Goal: Task Accomplishment & Management: Manage account settings

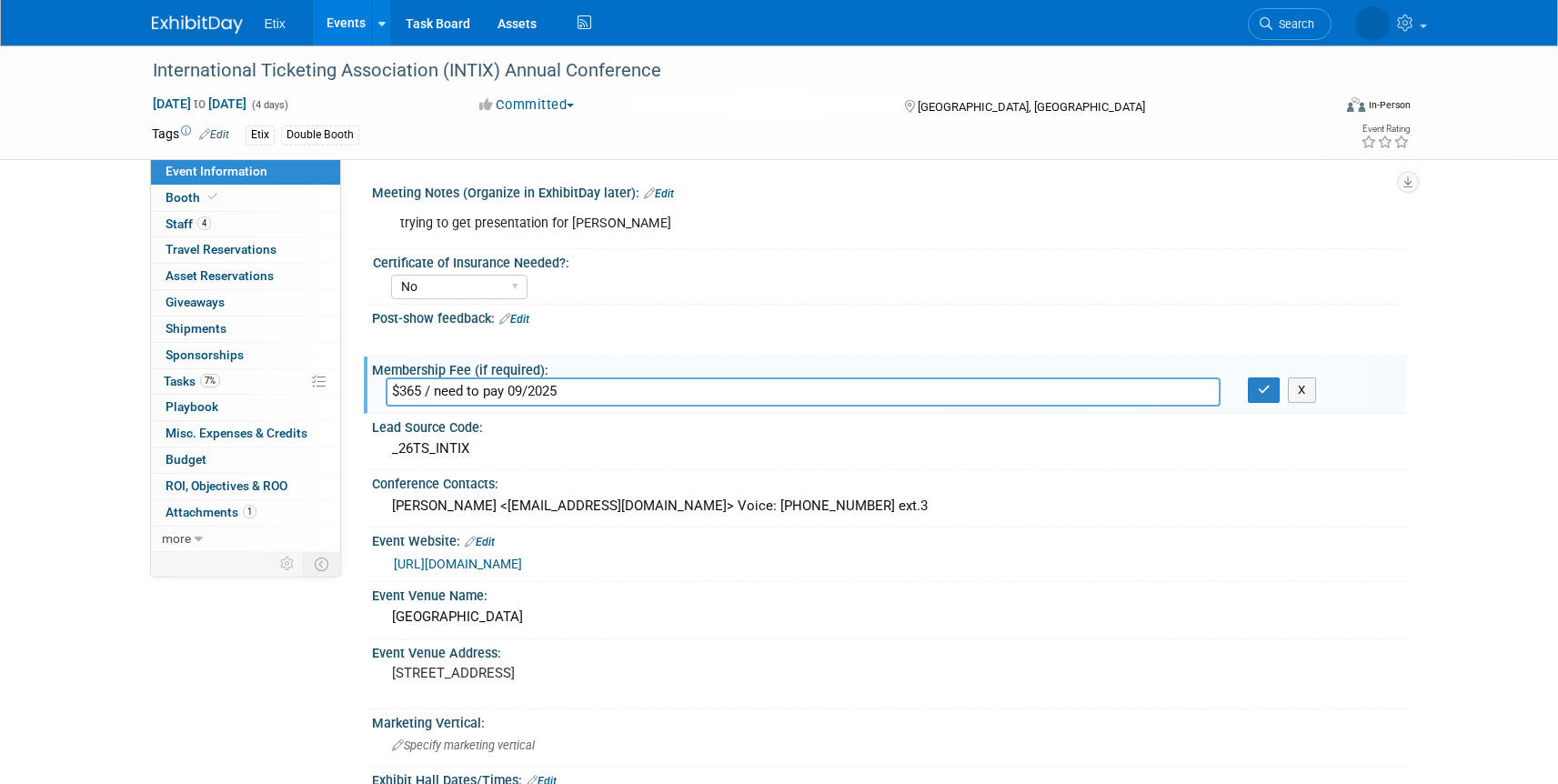
select select "No"
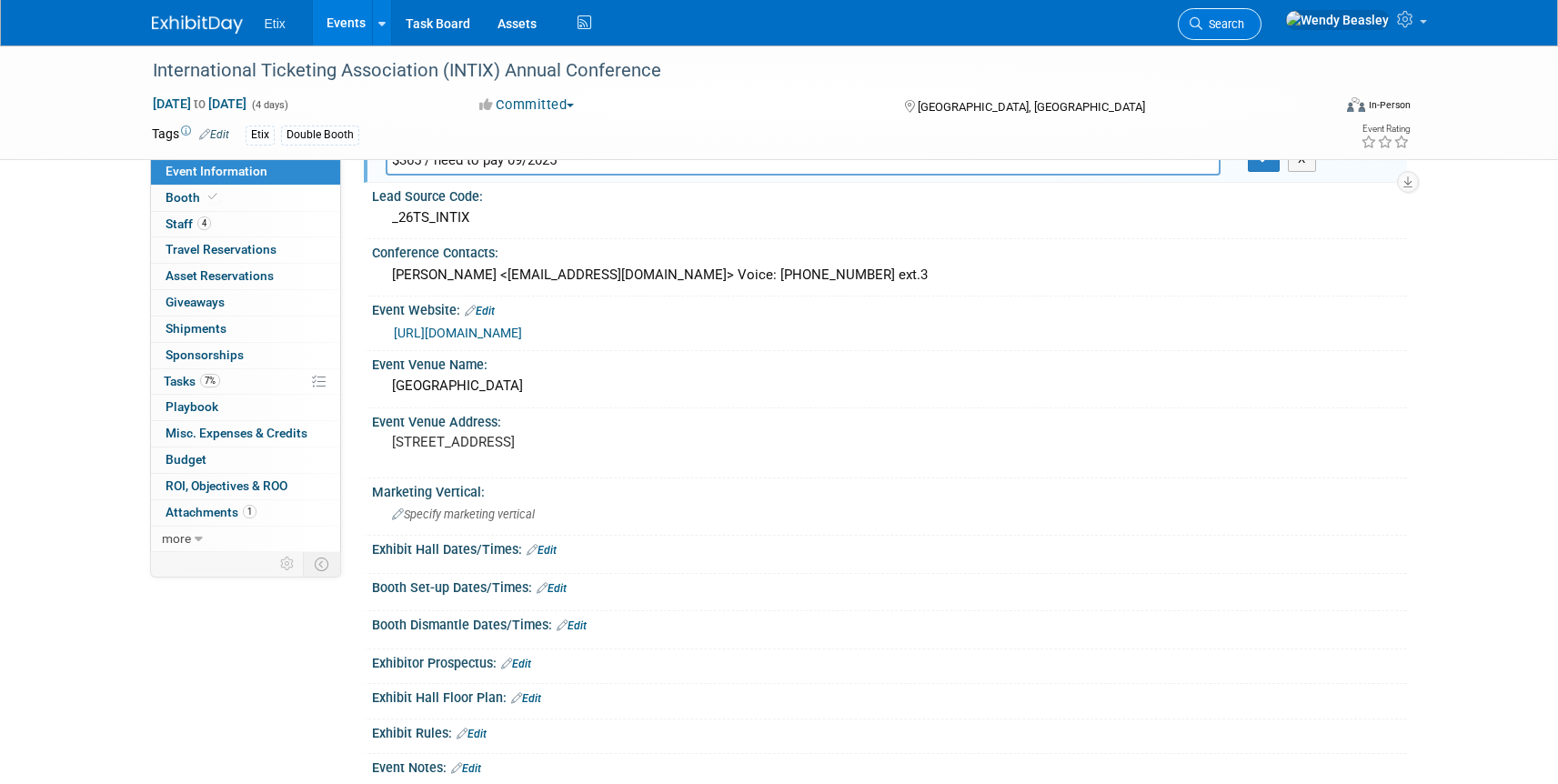
click at [1244, 23] on span "Search" at bounding box center [1223, 24] width 42 height 13
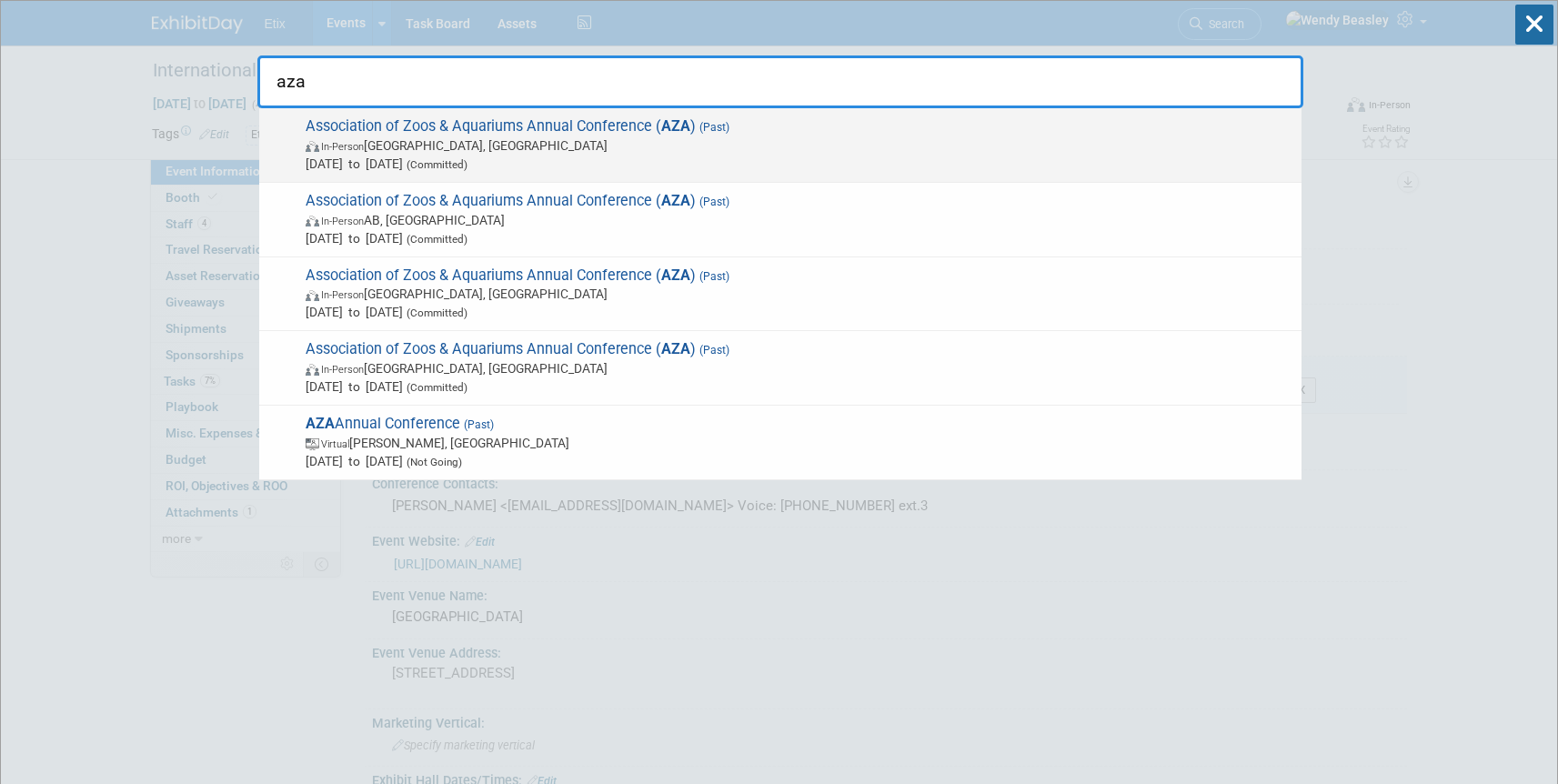
type input "aza"
click at [577, 121] on span "Association of Zoos & Aquariums Annual Conference ( AZA ) (Past) In-Person [GEO…" at bounding box center [796, 145] width 992 height 56
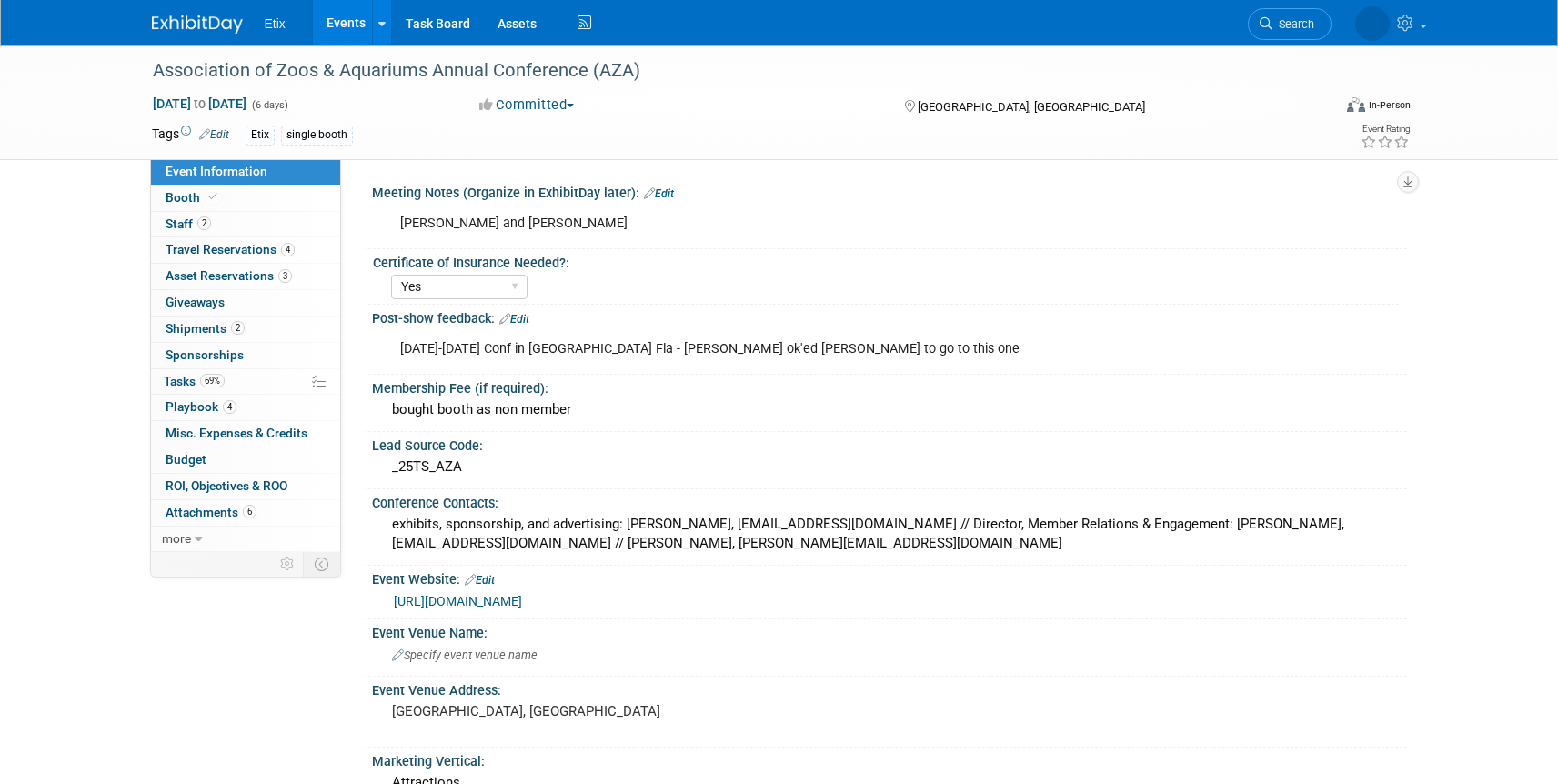
select select "Yes"
click at [287, 566] on icon at bounding box center [287, 565] width 13 height 13
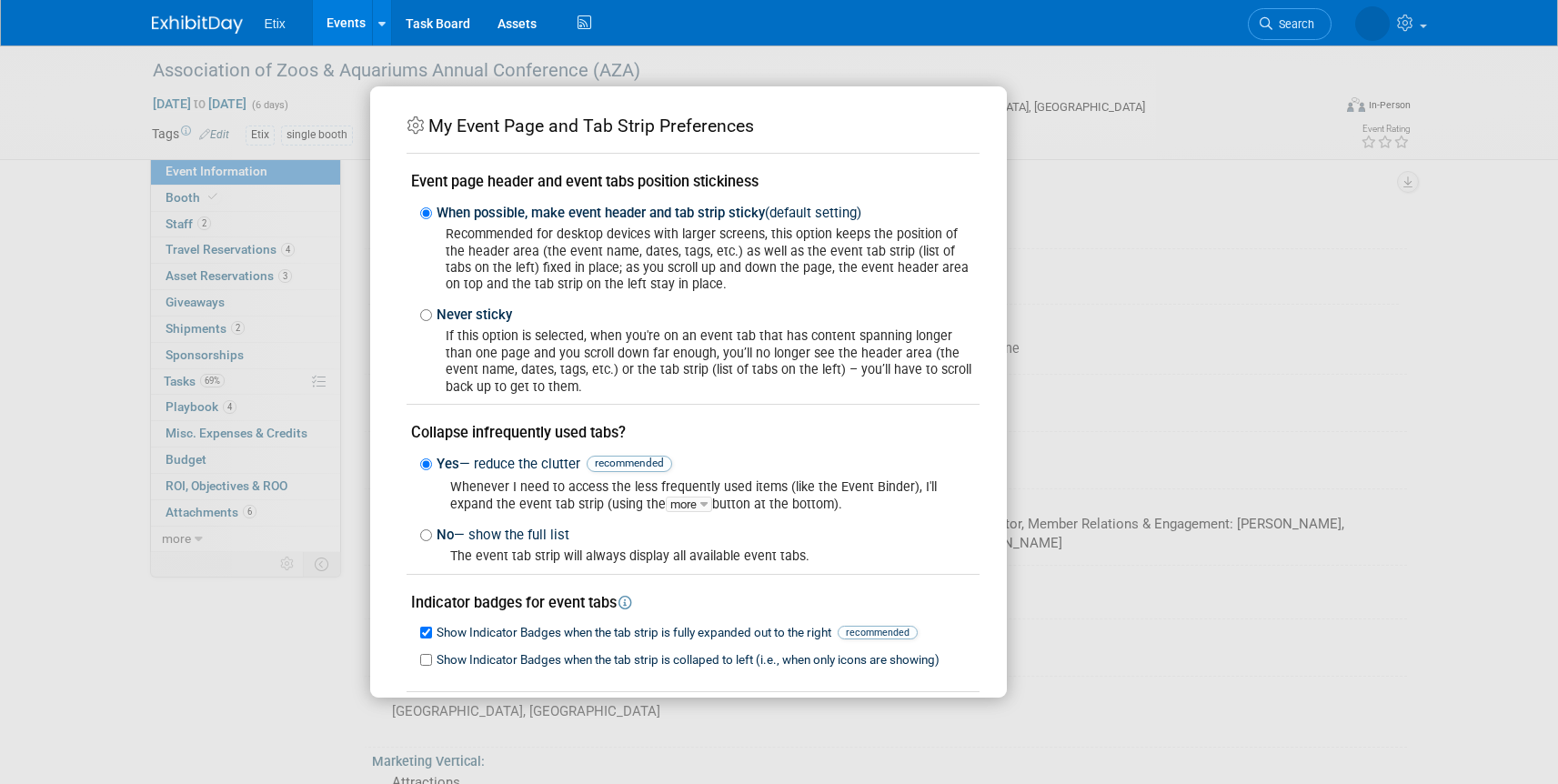
click at [1126, 348] on div "My Event Page and Tab Strip Preferences Event page header and event tabs positi…" at bounding box center [779, 391] width 819 height 611
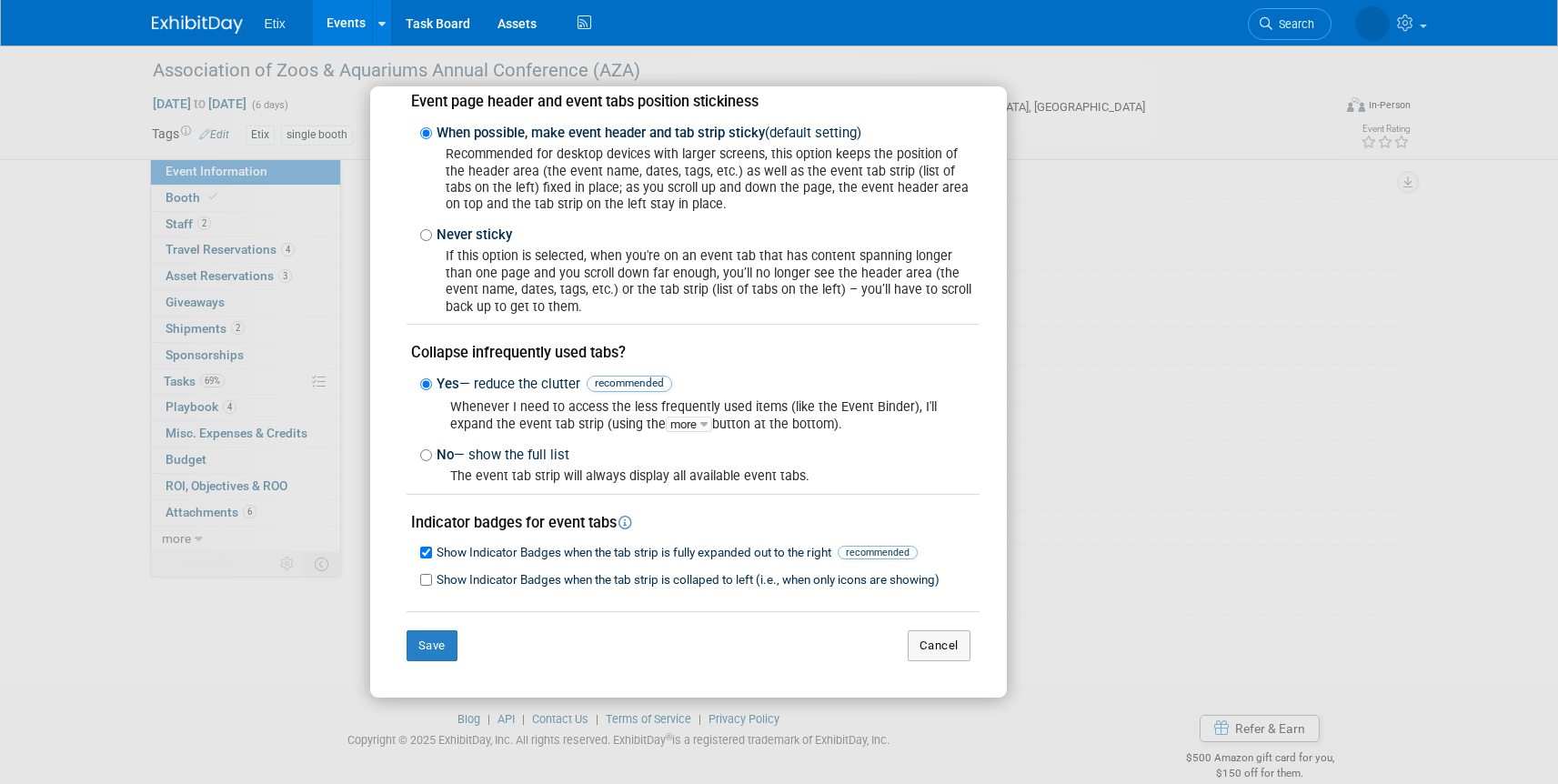
scroll to position [505, 0]
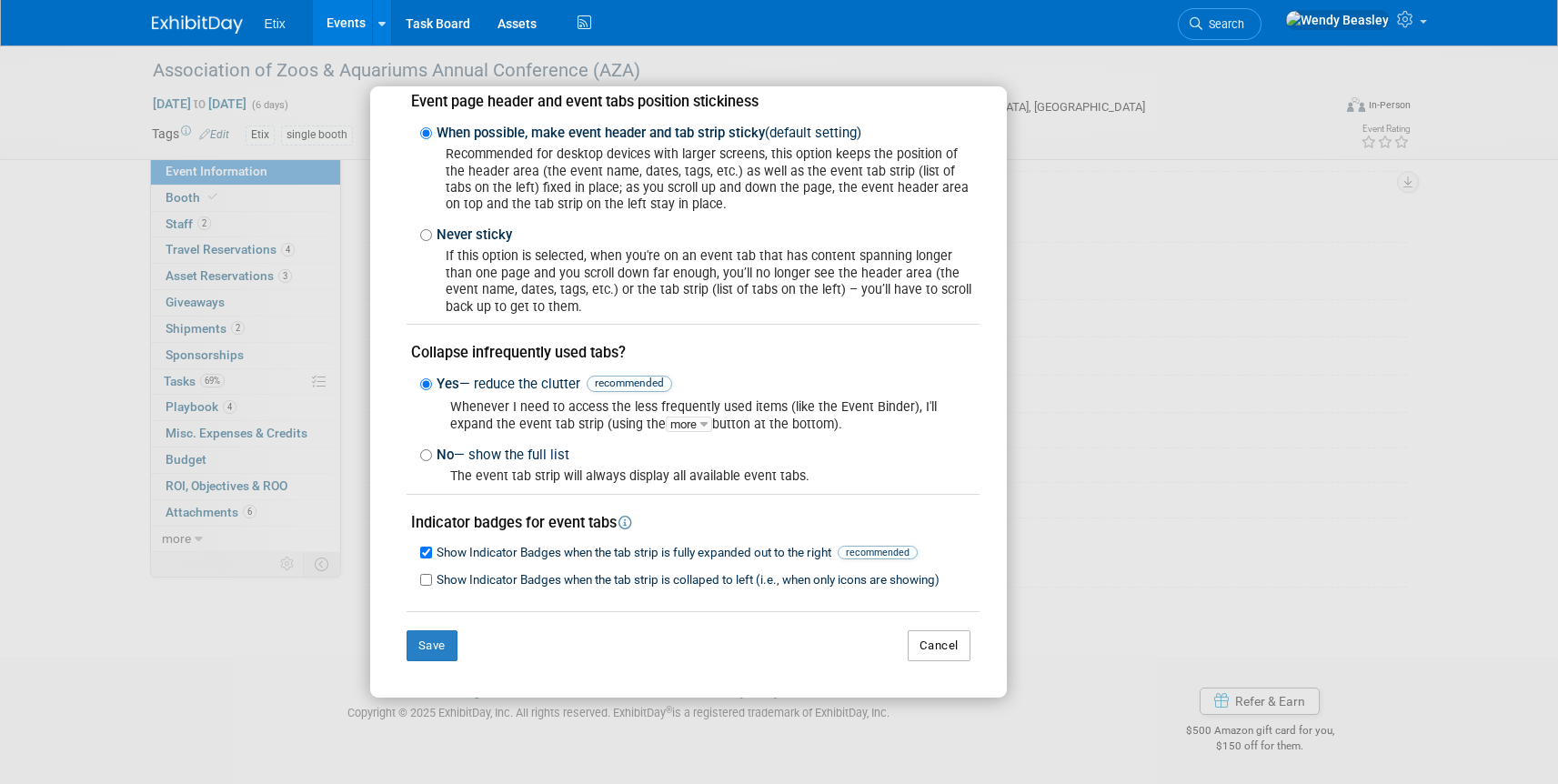
click at [932, 645] on button "Cancel" at bounding box center [939, 645] width 62 height 31
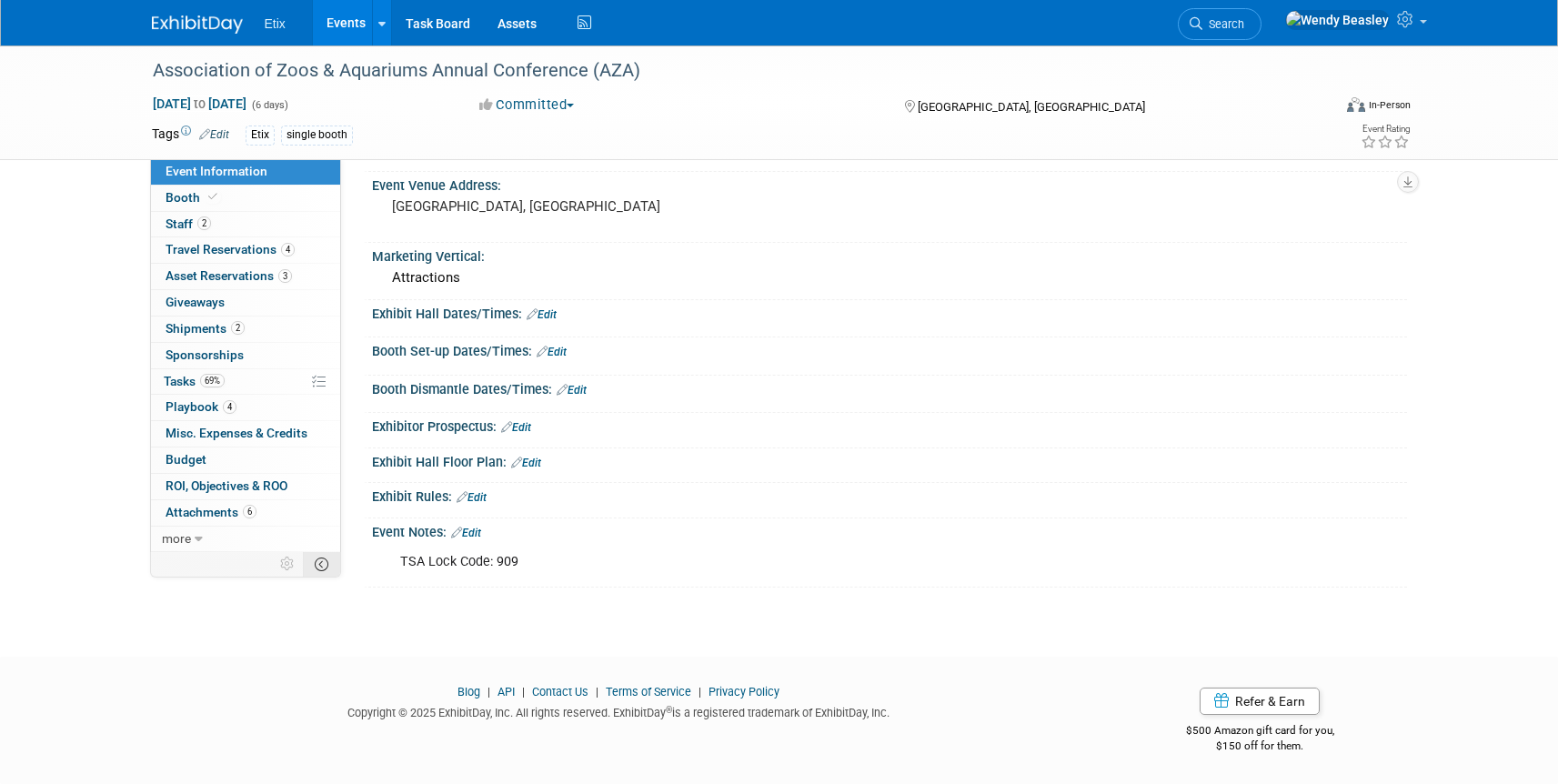
click at [320, 570] on icon at bounding box center [321, 565] width 13 height 13
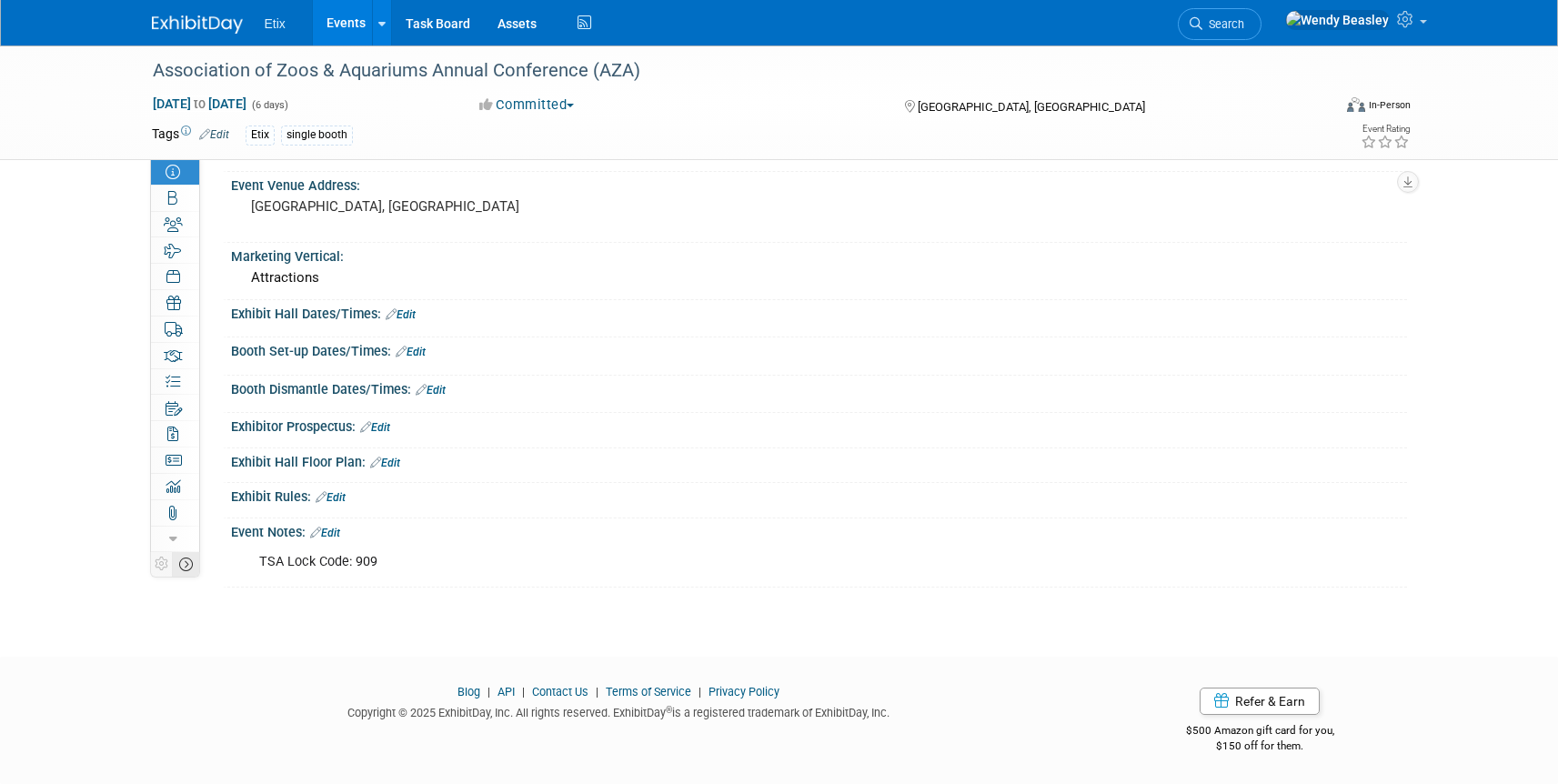
click at [187, 569] on icon at bounding box center [186, 565] width 13 height 13
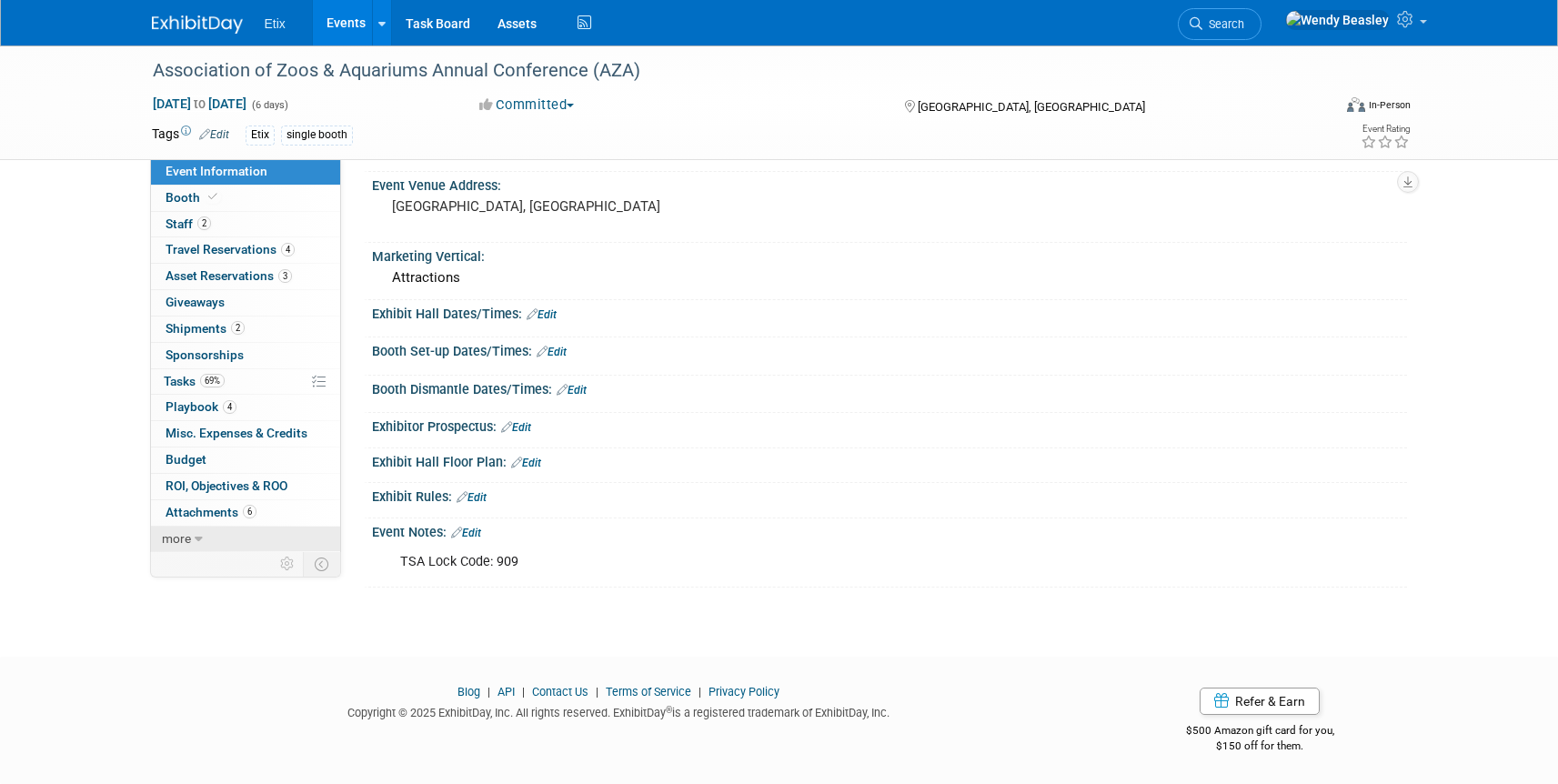
click at [196, 542] on icon at bounding box center [198, 539] width 9 height 12
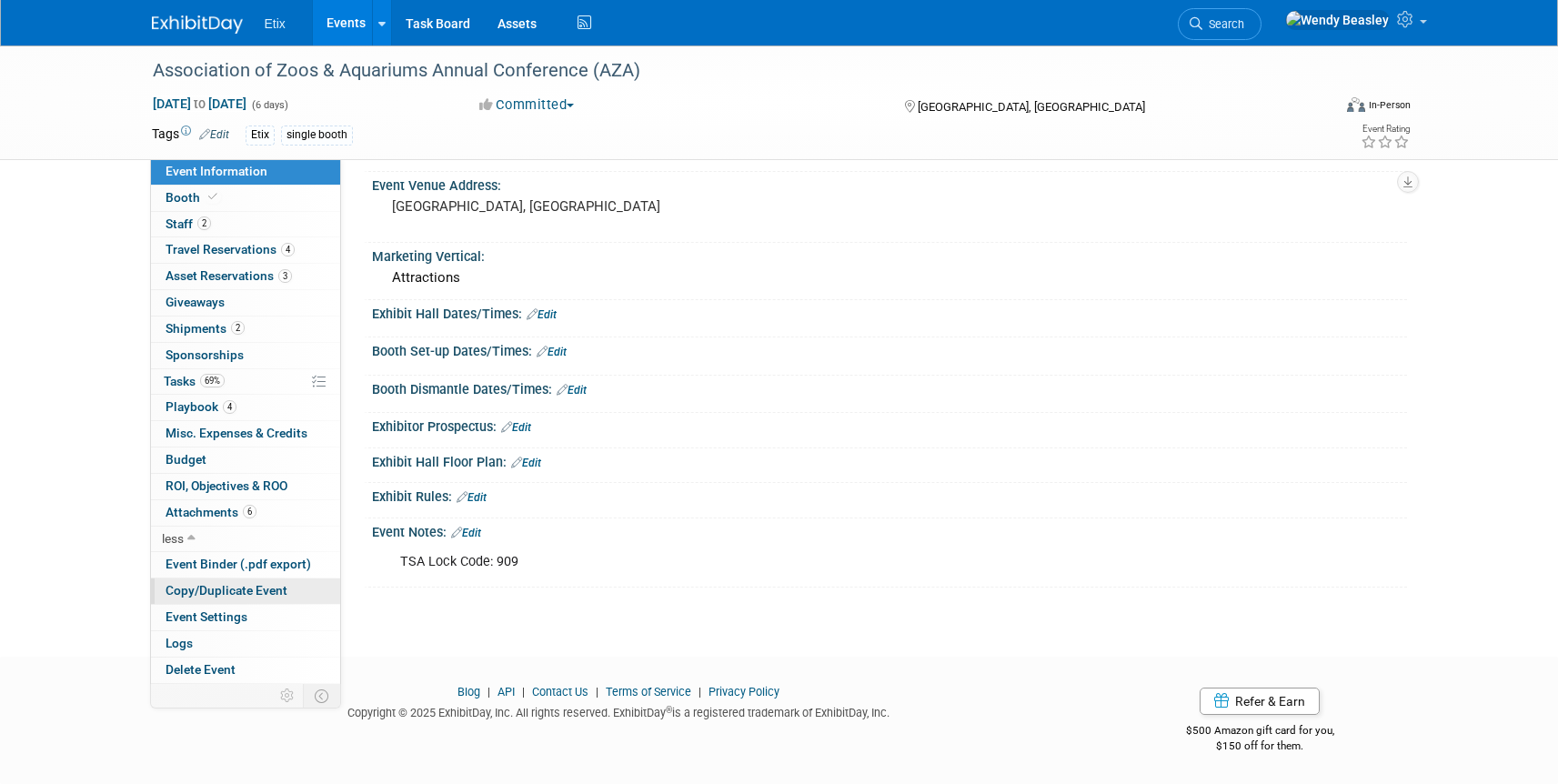
click at [240, 592] on span "Copy/Duplicate Event" at bounding box center [226, 589] width 122 height 14
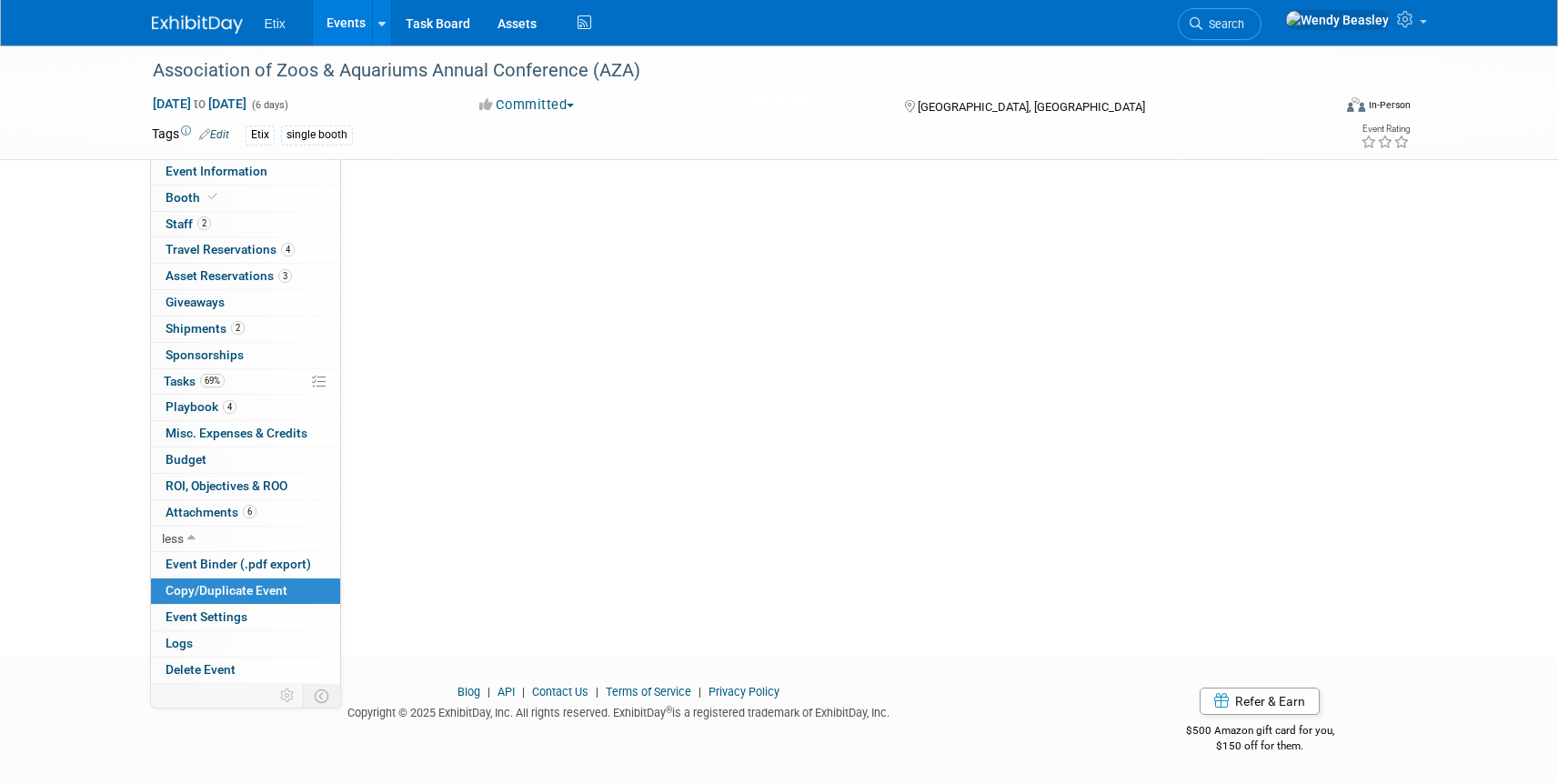
scroll to position [0, 0]
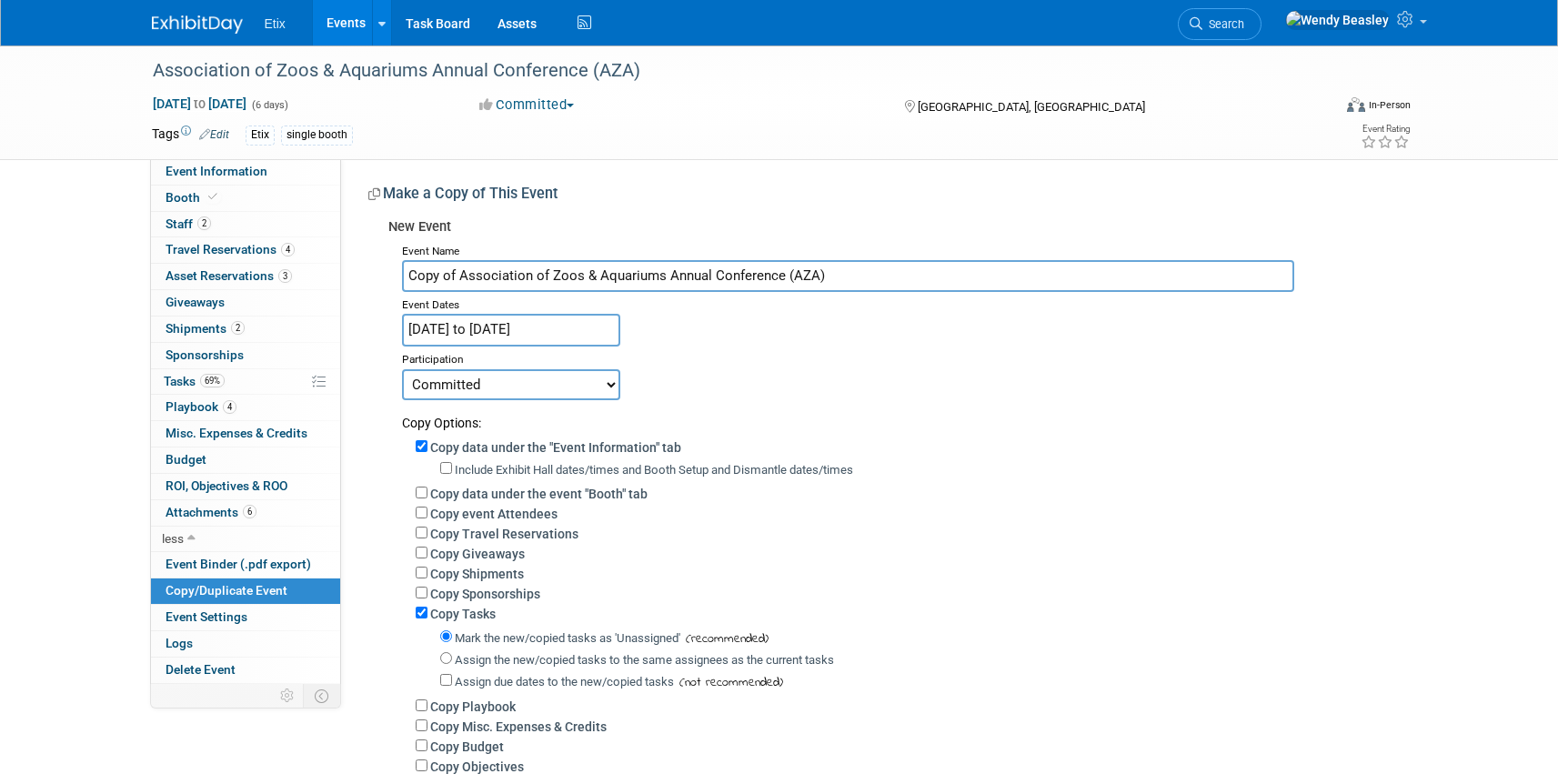
drag, startPoint x: 460, startPoint y: 277, endPoint x: 351, endPoint y: 276, distance: 109.0
click at [351, 276] on div "Meeting Notes (Organize in ExhibitDay later): Edit wendy and todd X Certificate…" at bounding box center [874, 492] width 1066 height 665
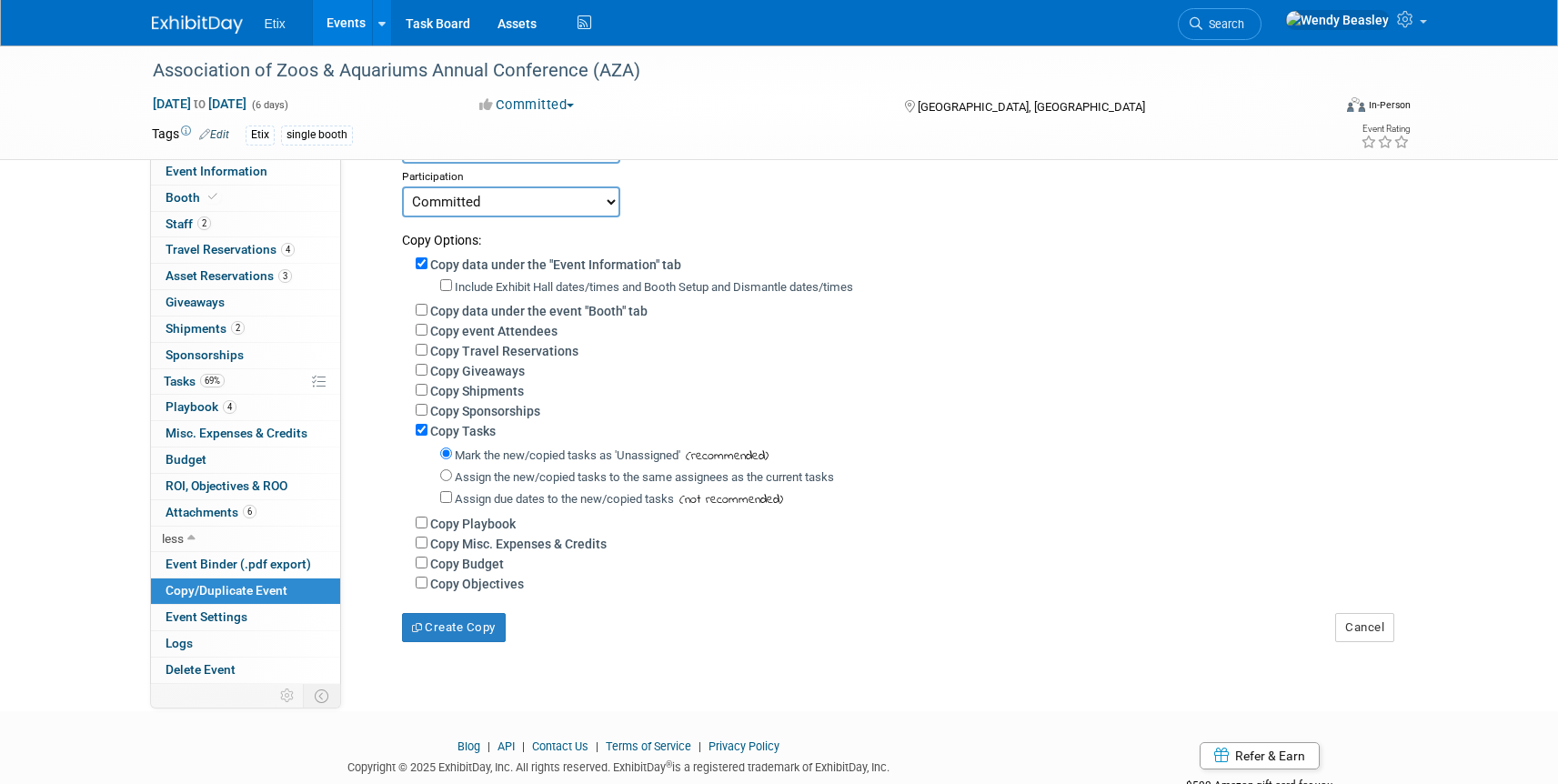
scroll to position [238, 0]
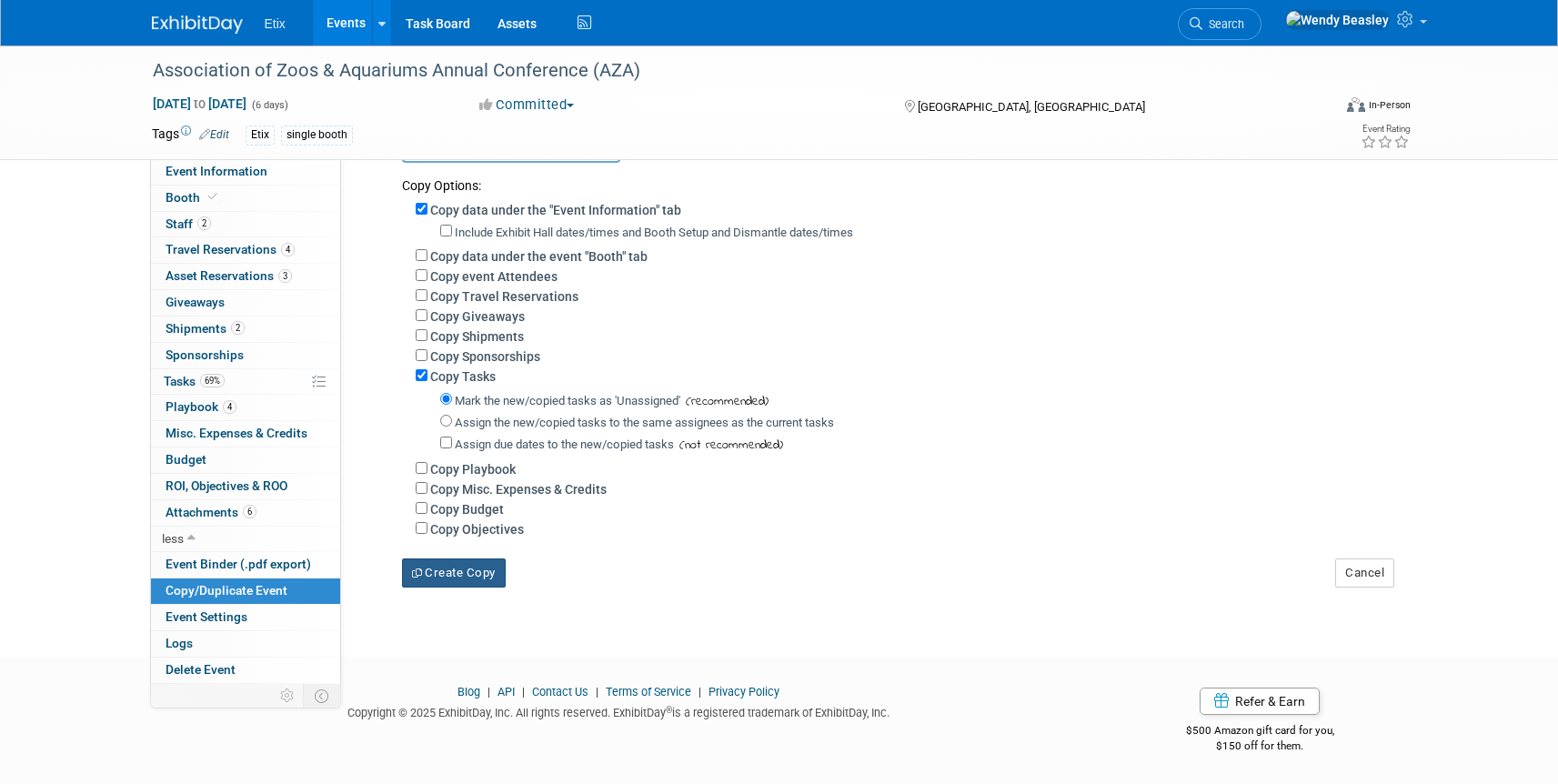
type input "Association of Zoos & Aquariums Annual Conference (AZA)"
click at [476, 571] on button "Create Copy" at bounding box center [453, 572] width 104 height 29
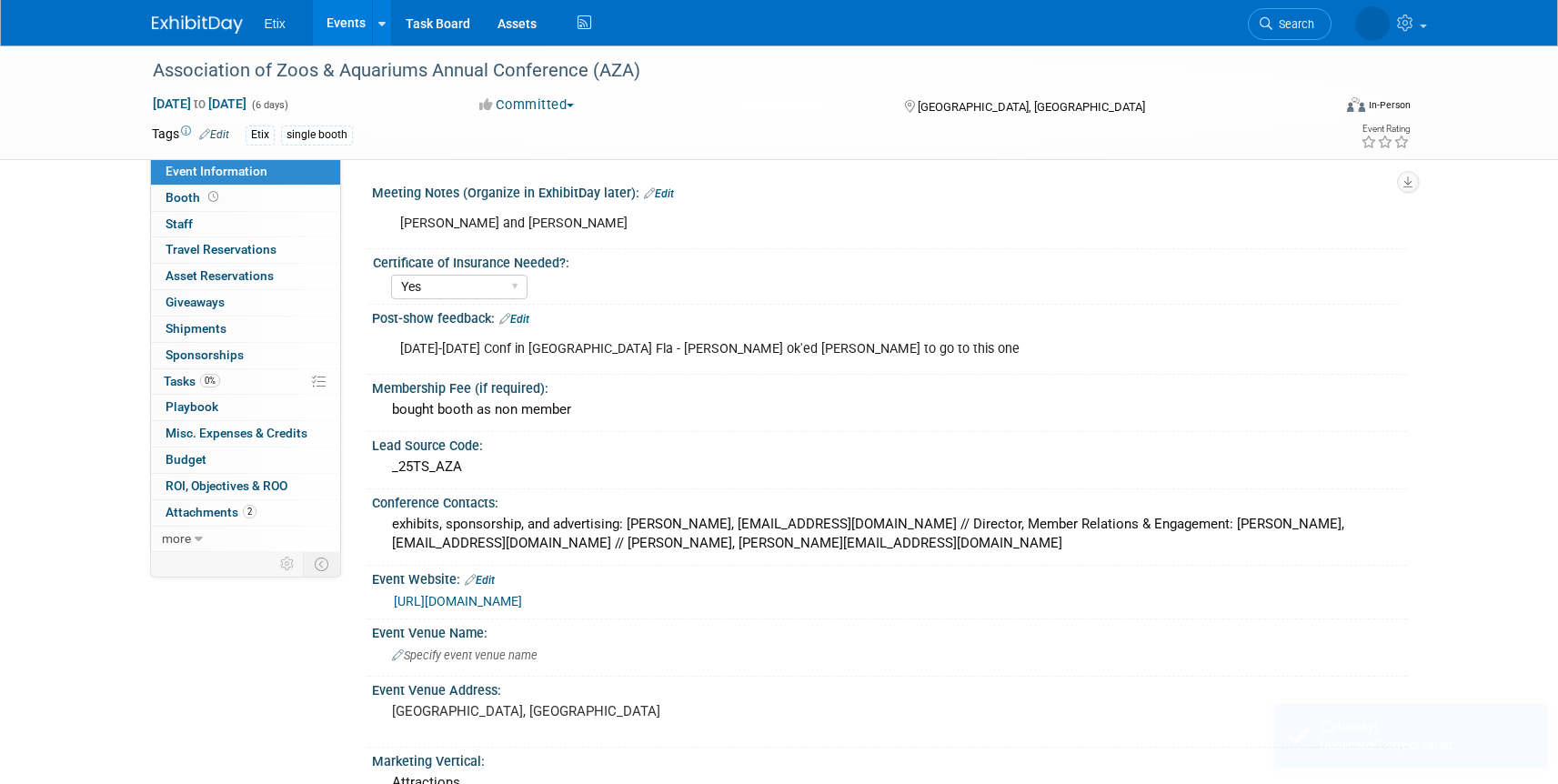
select select "Yes"
click at [1262, 31] on link "Search" at bounding box center [1220, 24] width 83 height 32
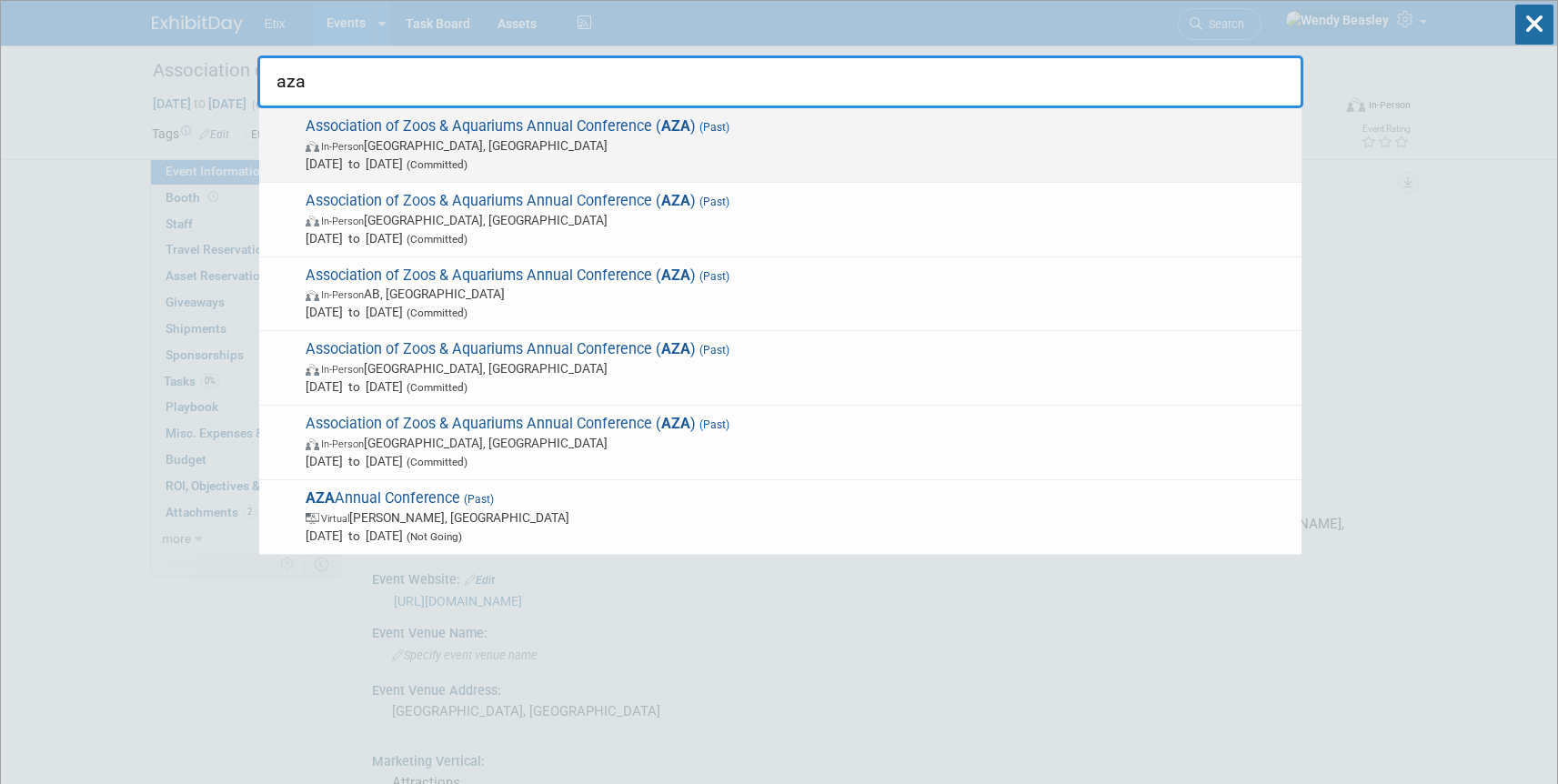
type input "aza"
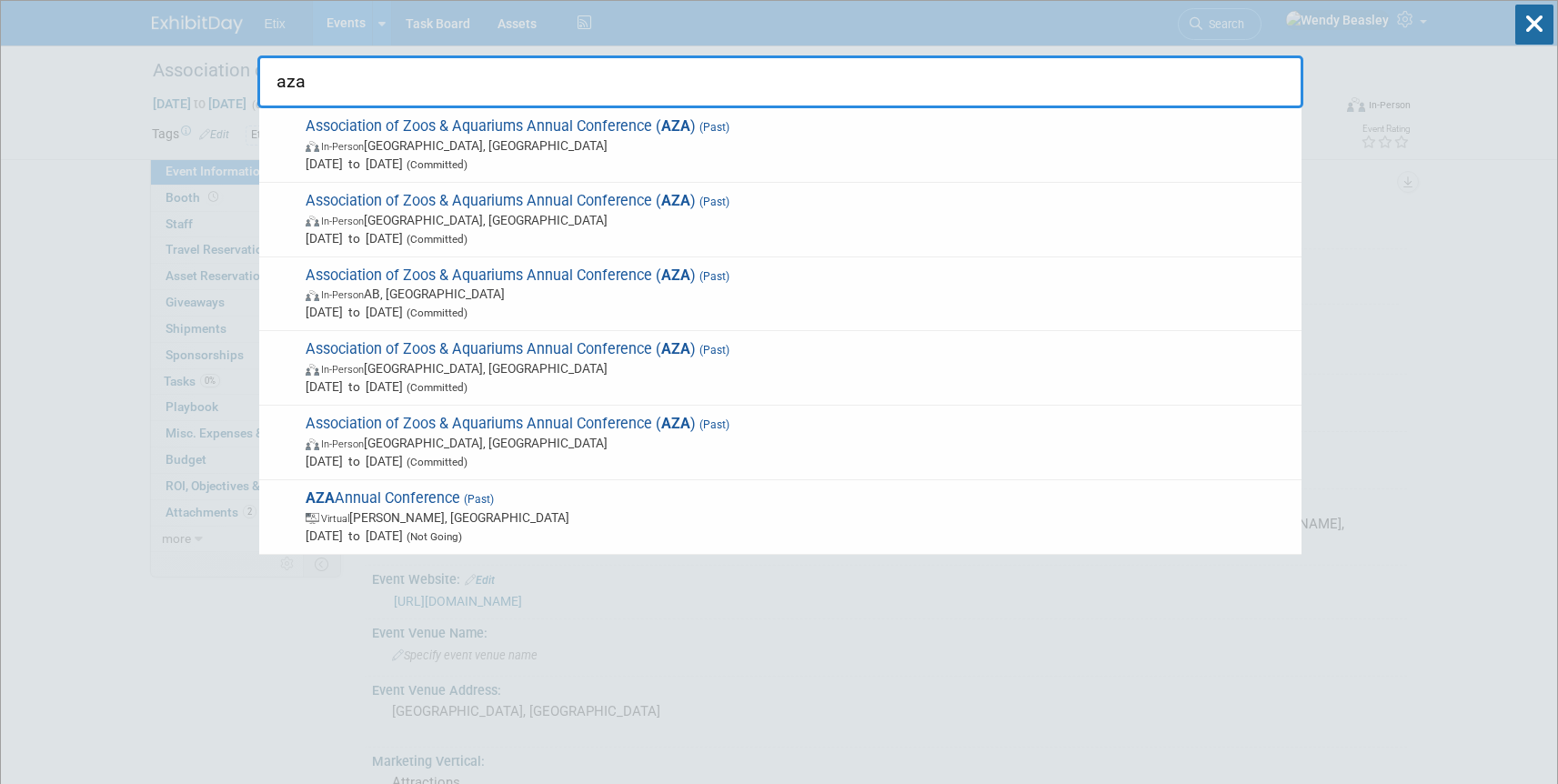
click at [564, 132] on span "Association of Zoos & Aquariums Annual Conference ( AZA ) (Past) In-Person [GEO…" at bounding box center [796, 145] width 992 height 56
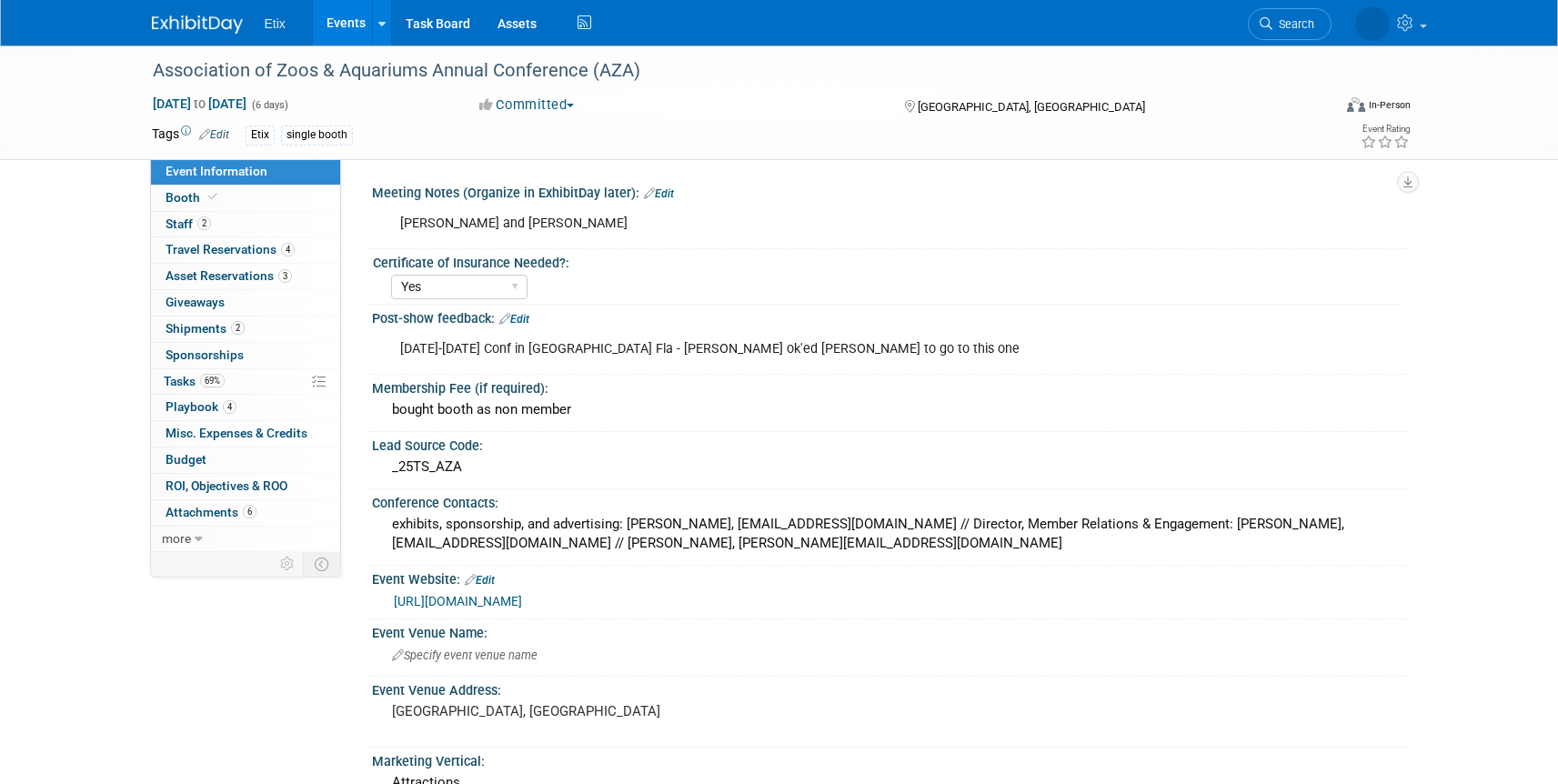
select select "Yes"
click at [247, 102] on span "Sep 13, 2025 to Sep 18, 2025" at bounding box center [199, 104] width 96 height 16
select select "8"
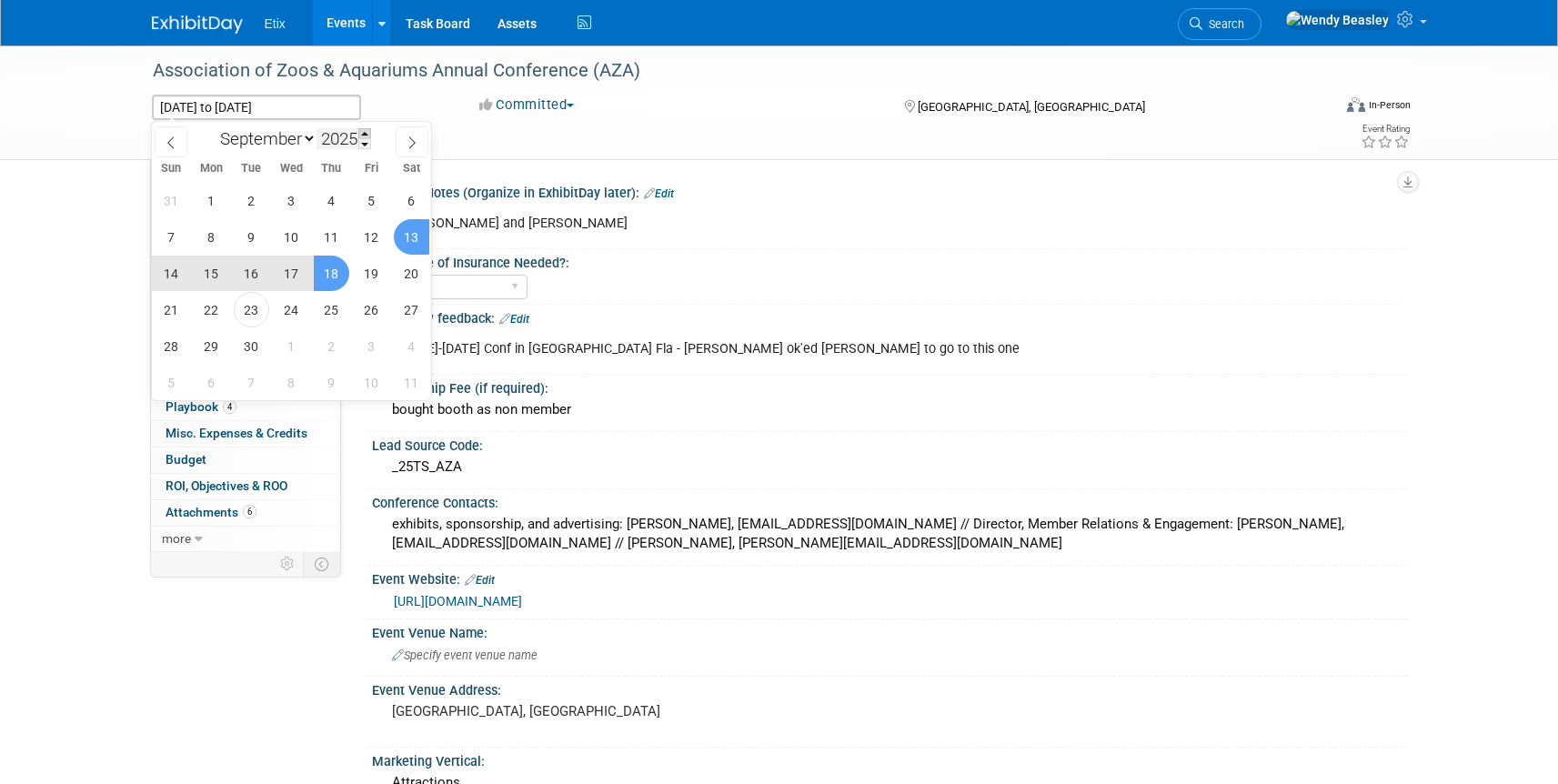
click at [365, 136] on span at bounding box center [364, 133] width 12 height 11
type input "2026"
click at [407, 310] on span "26" at bounding box center [411, 310] width 35 height 35
type input "Sep 26, 2026"
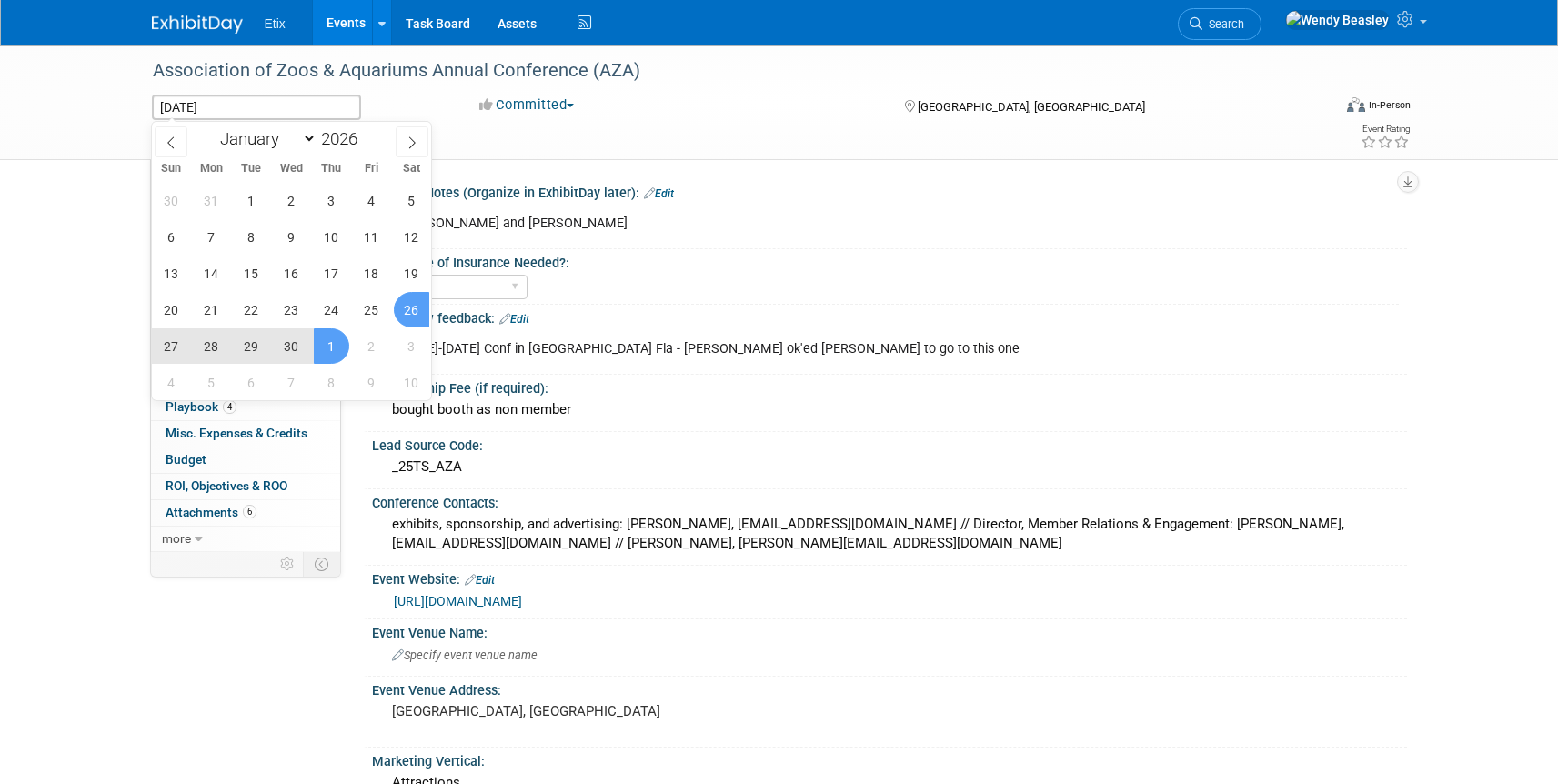
click at [330, 344] on span "1" at bounding box center [331, 345] width 35 height 35
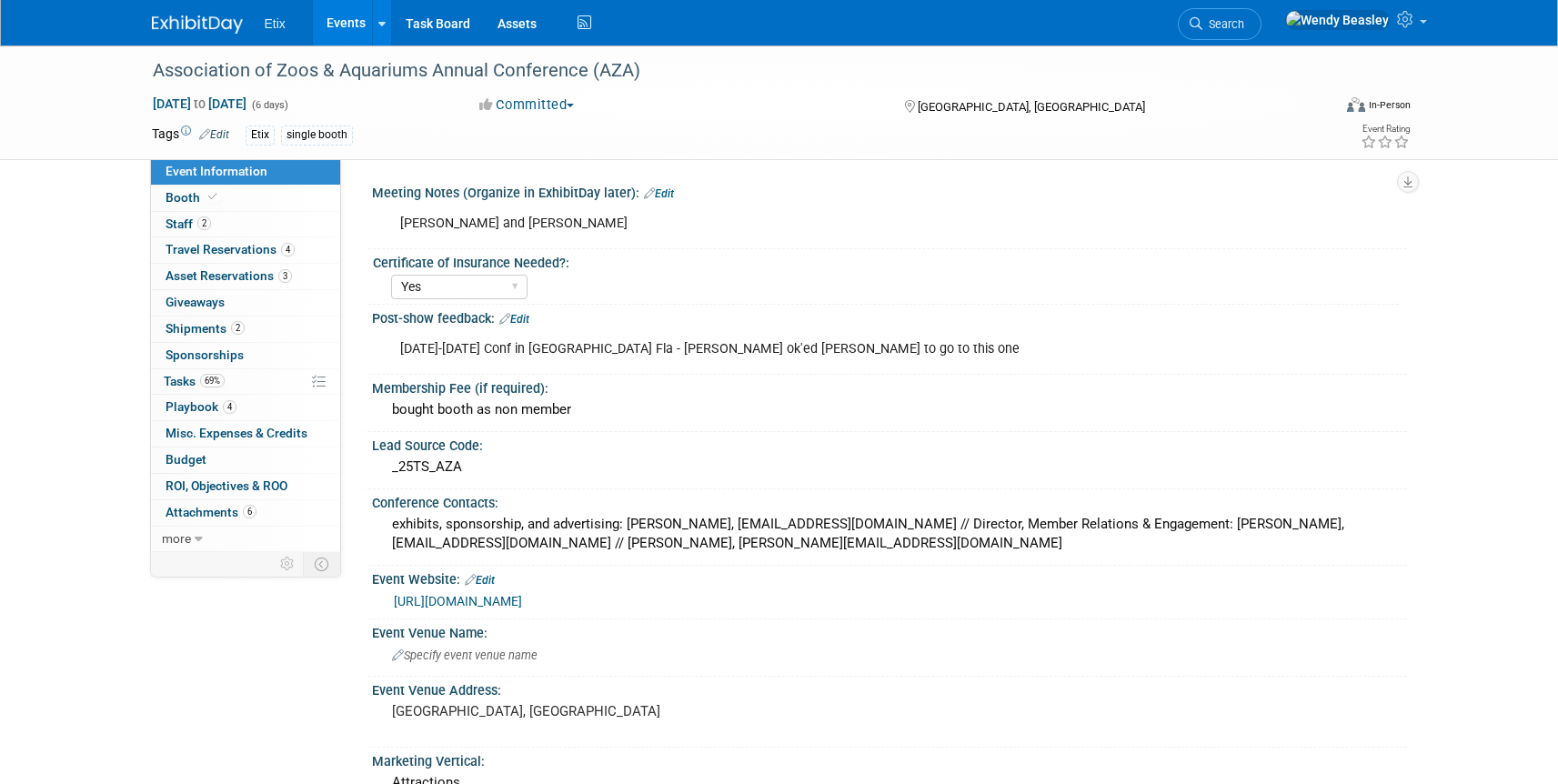
click at [667, 194] on link "Edit" at bounding box center [659, 193] width 30 height 12
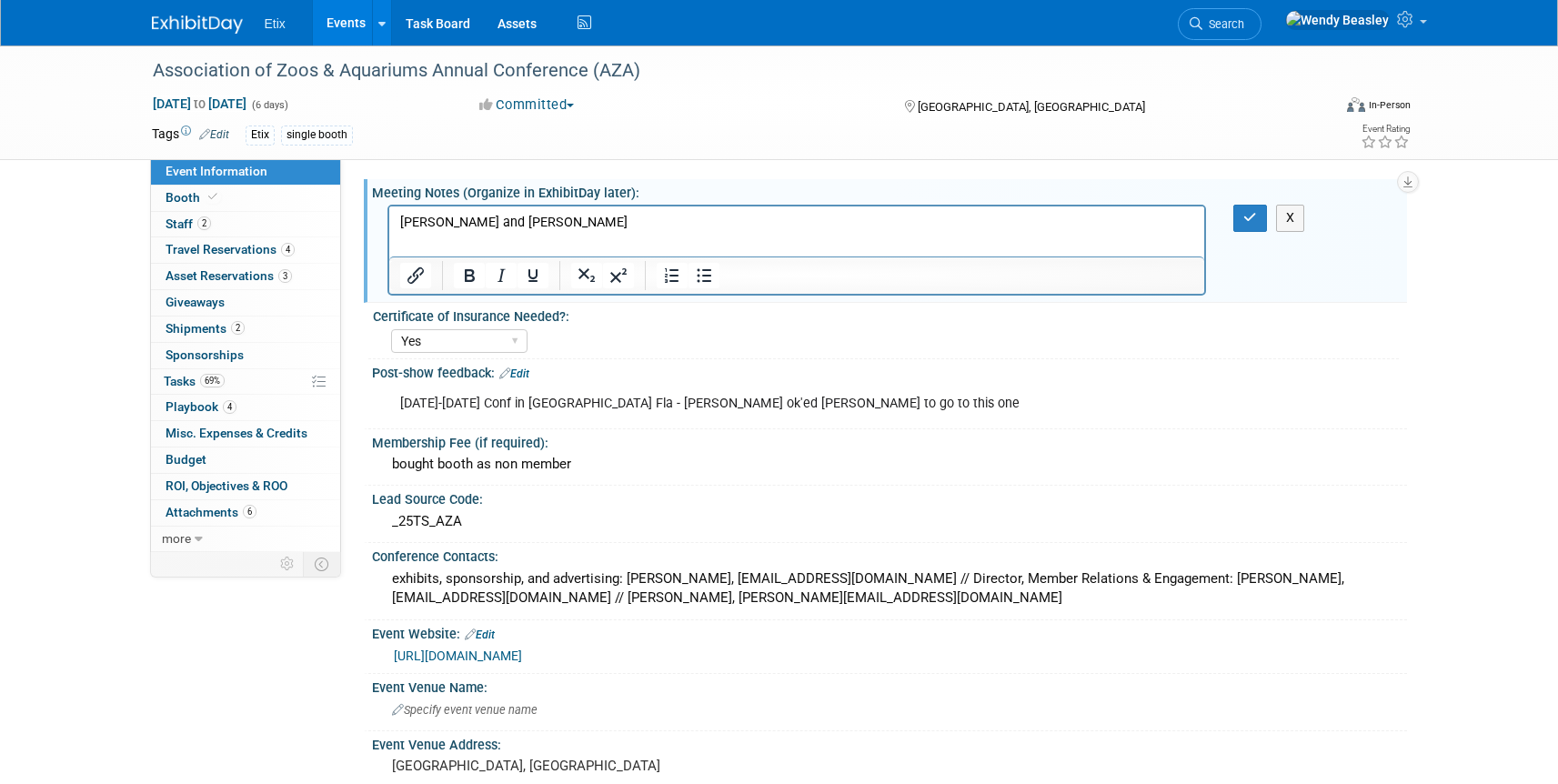
click at [534, 221] on p "wendy and todd" at bounding box center [796, 222] width 795 height 18
click at [539, 222] on p "wendy and todd" at bounding box center [796, 222] width 795 height 18
click at [1248, 218] on icon "button" at bounding box center [1250, 217] width 13 height 12
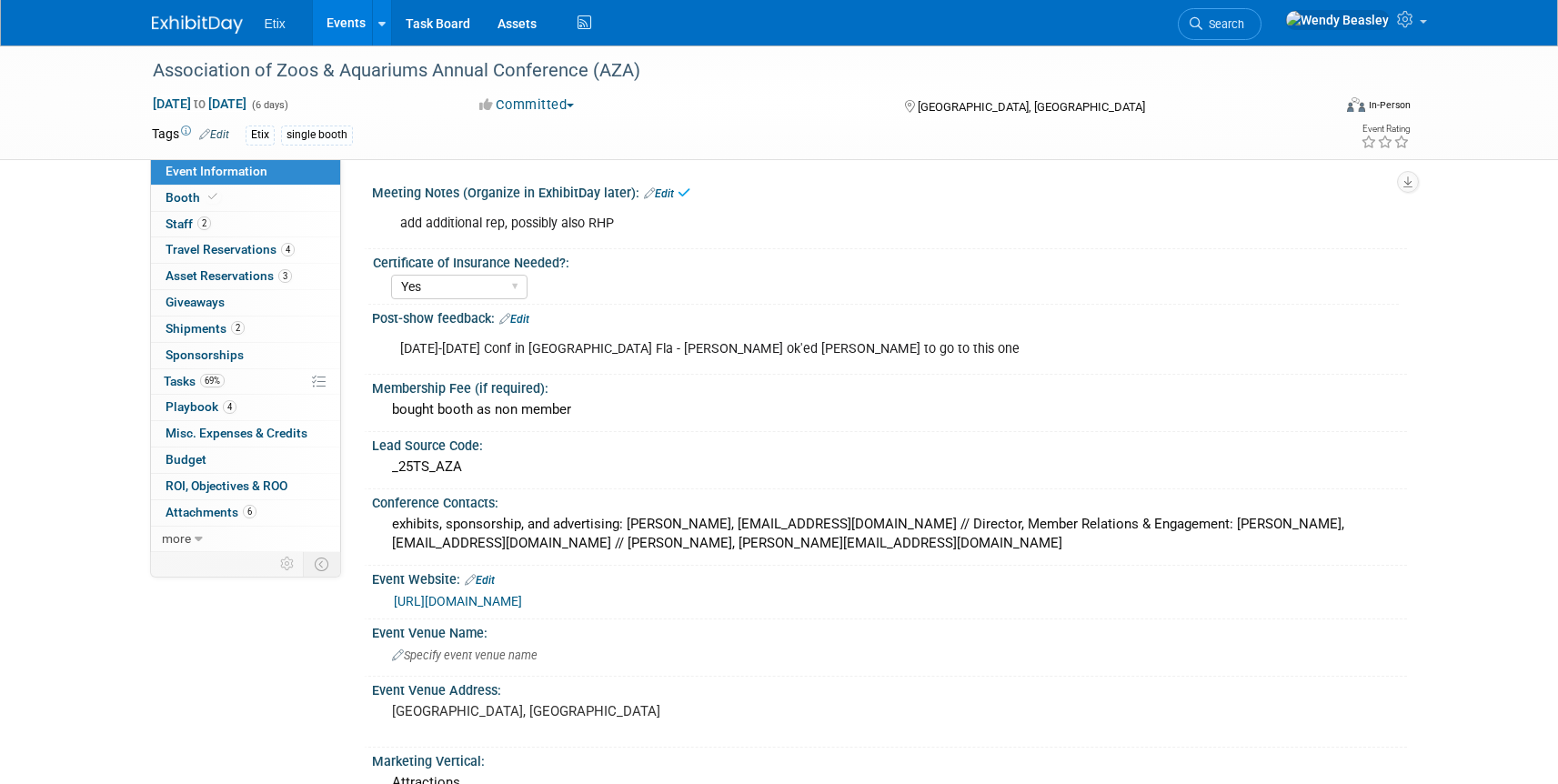
click at [507, 318] on icon at bounding box center [504, 318] width 11 height 12
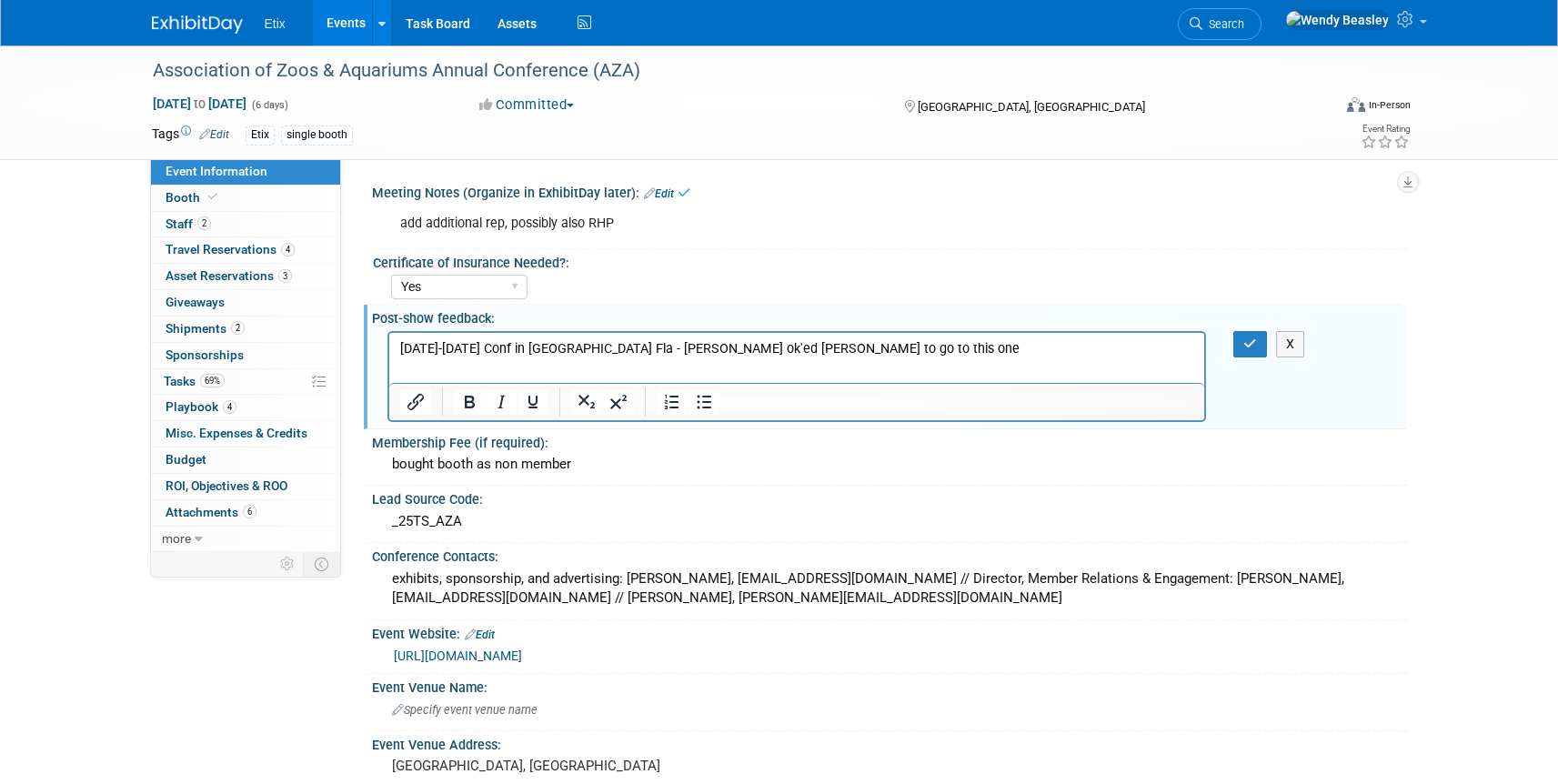
click at [526, 342] on p "Sept 14-19/2025 Conf in tampa Fla - Aaron ok'ed Wendy to go to this one" at bounding box center [796, 348] width 795 height 18
click at [525, 341] on p "Sept 14-19/2025 Conf in tampa Fla - Aaron ok'ed Wendy to go to this one" at bounding box center [796, 348] width 795 height 18
click at [526, 341] on p "Sept 14-19/2025 Conf in tampa Fla - Aaron ok'ed Wendy to go to this one" at bounding box center [796, 348] width 795 height 18
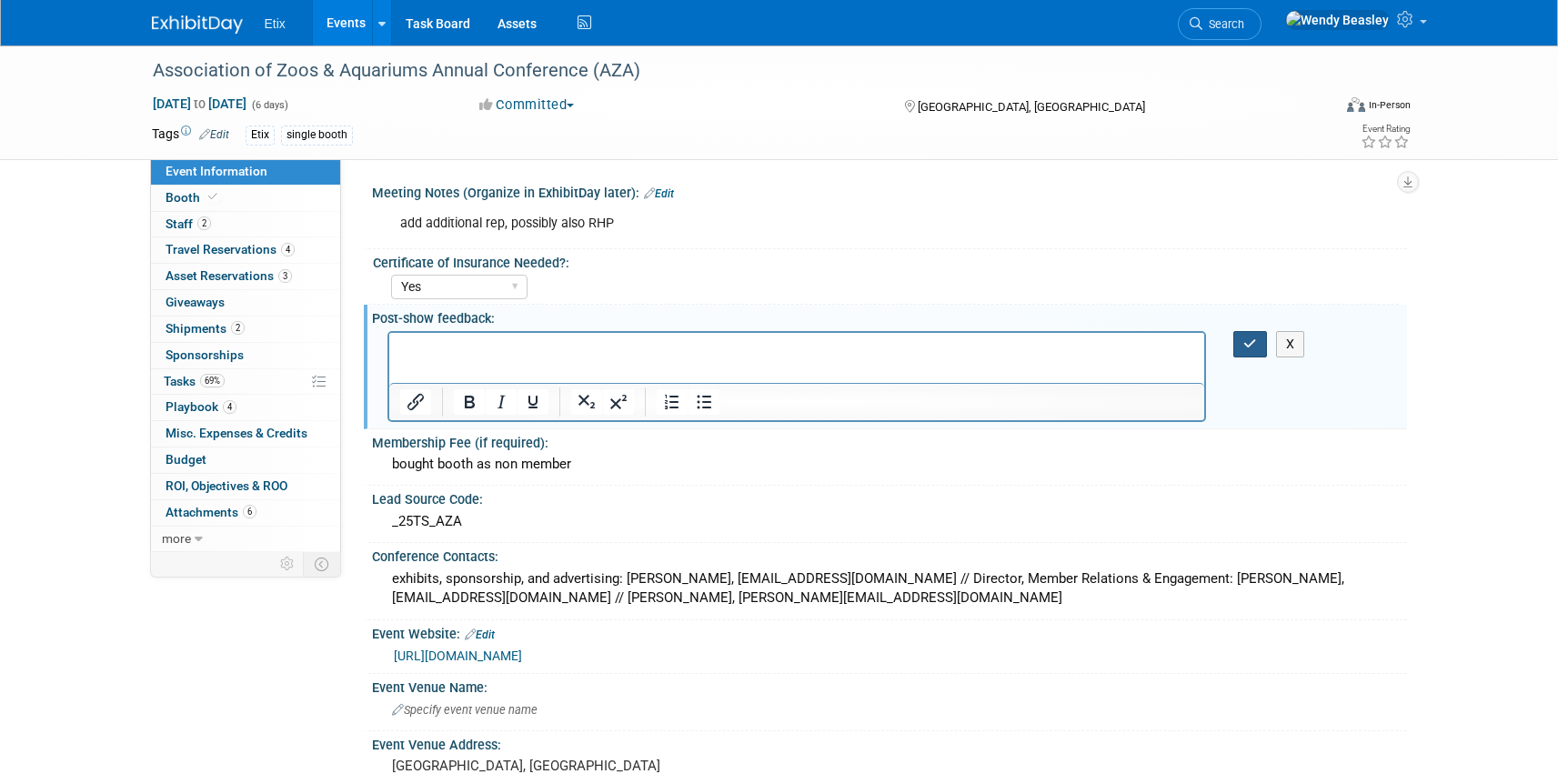
click at [1248, 340] on icon "button" at bounding box center [1250, 343] width 13 height 12
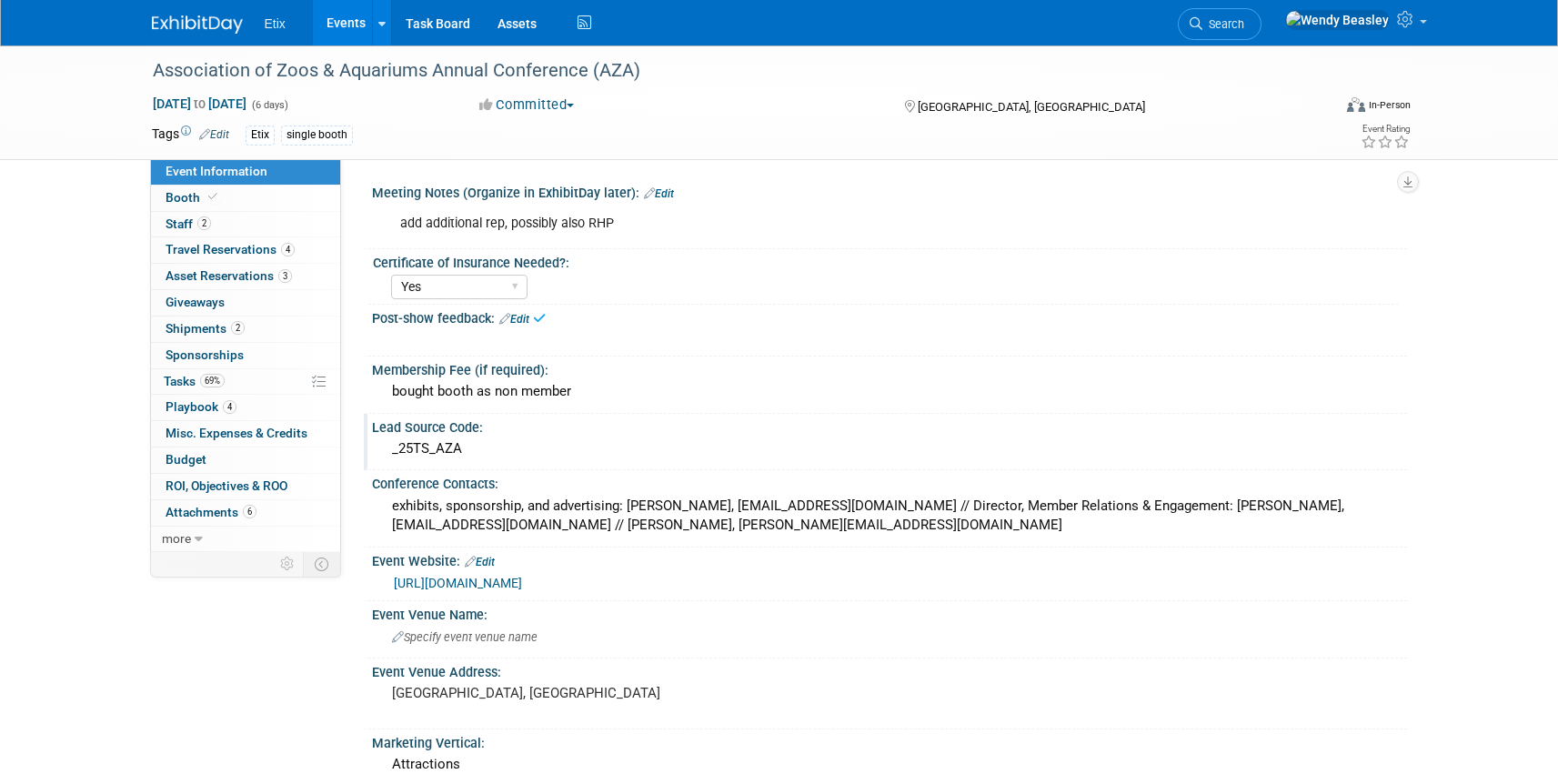
click at [434, 443] on div "_25TS_AZA" at bounding box center [889, 448] width 1008 height 28
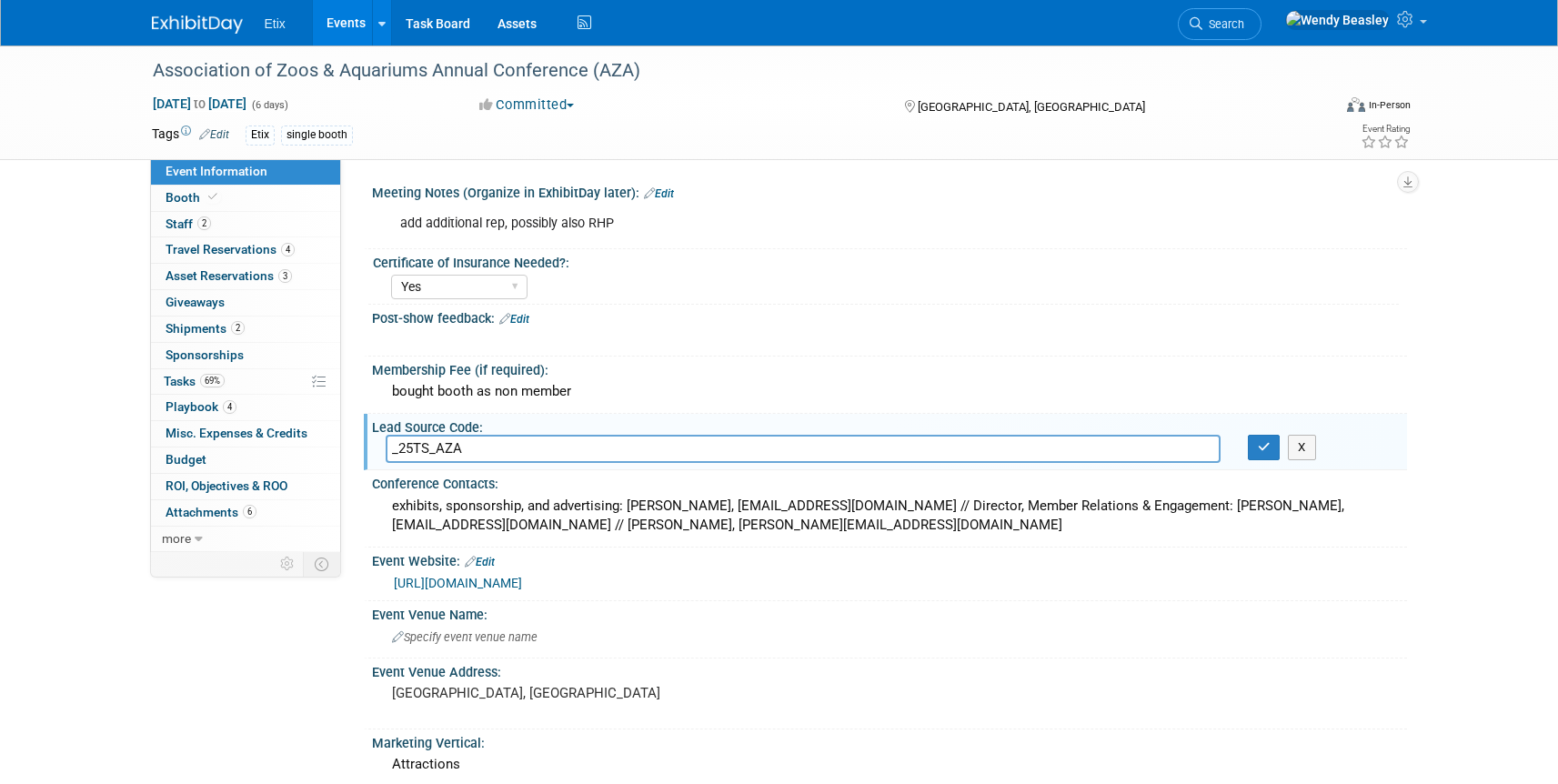
click at [412, 447] on input "_25TS_AZA" at bounding box center [802, 448] width 835 height 28
type input "_26TS_AZA"
click at [1268, 453] on button "button" at bounding box center [1265, 447] width 33 height 26
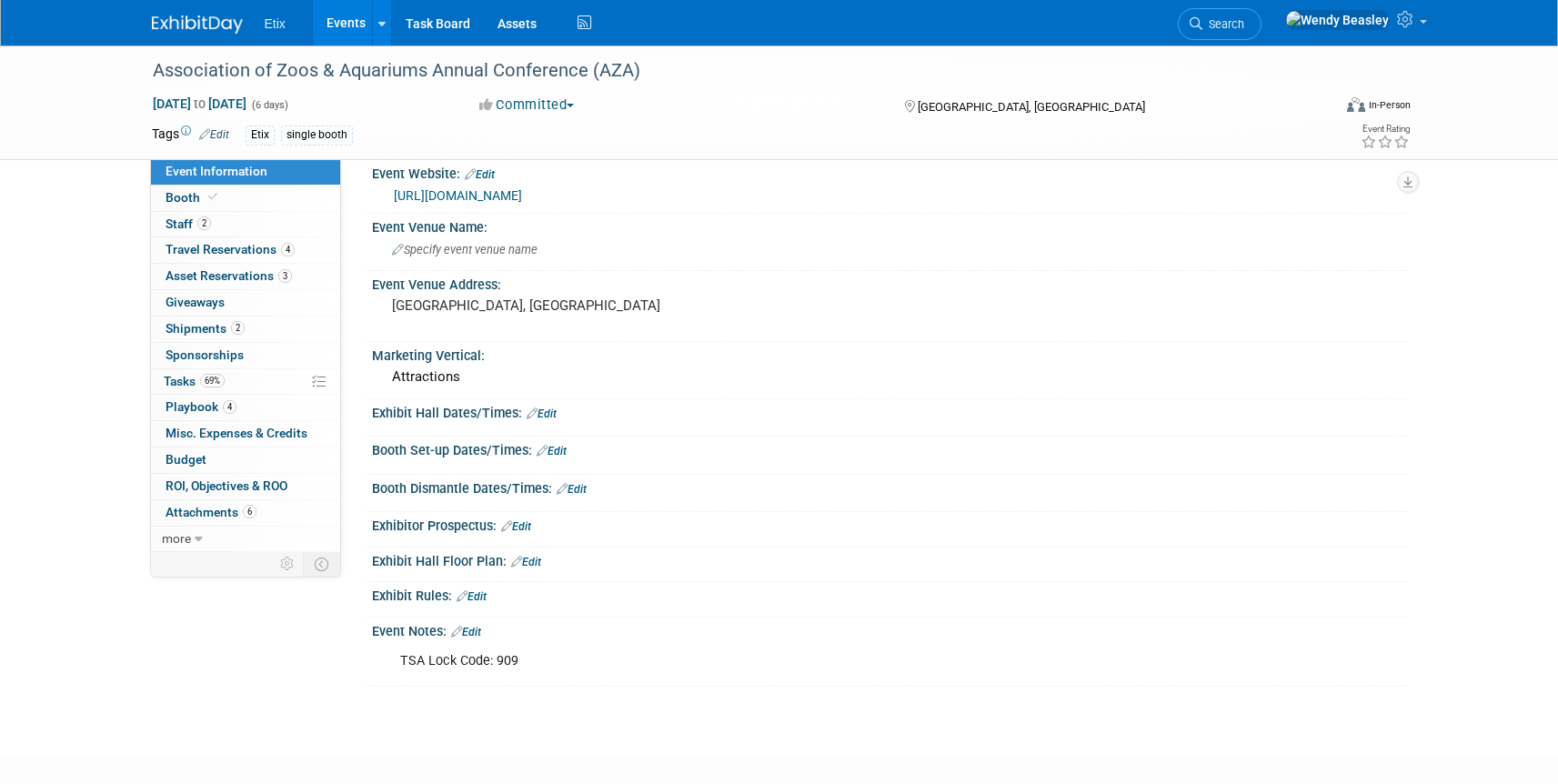
scroll to position [463, 0]
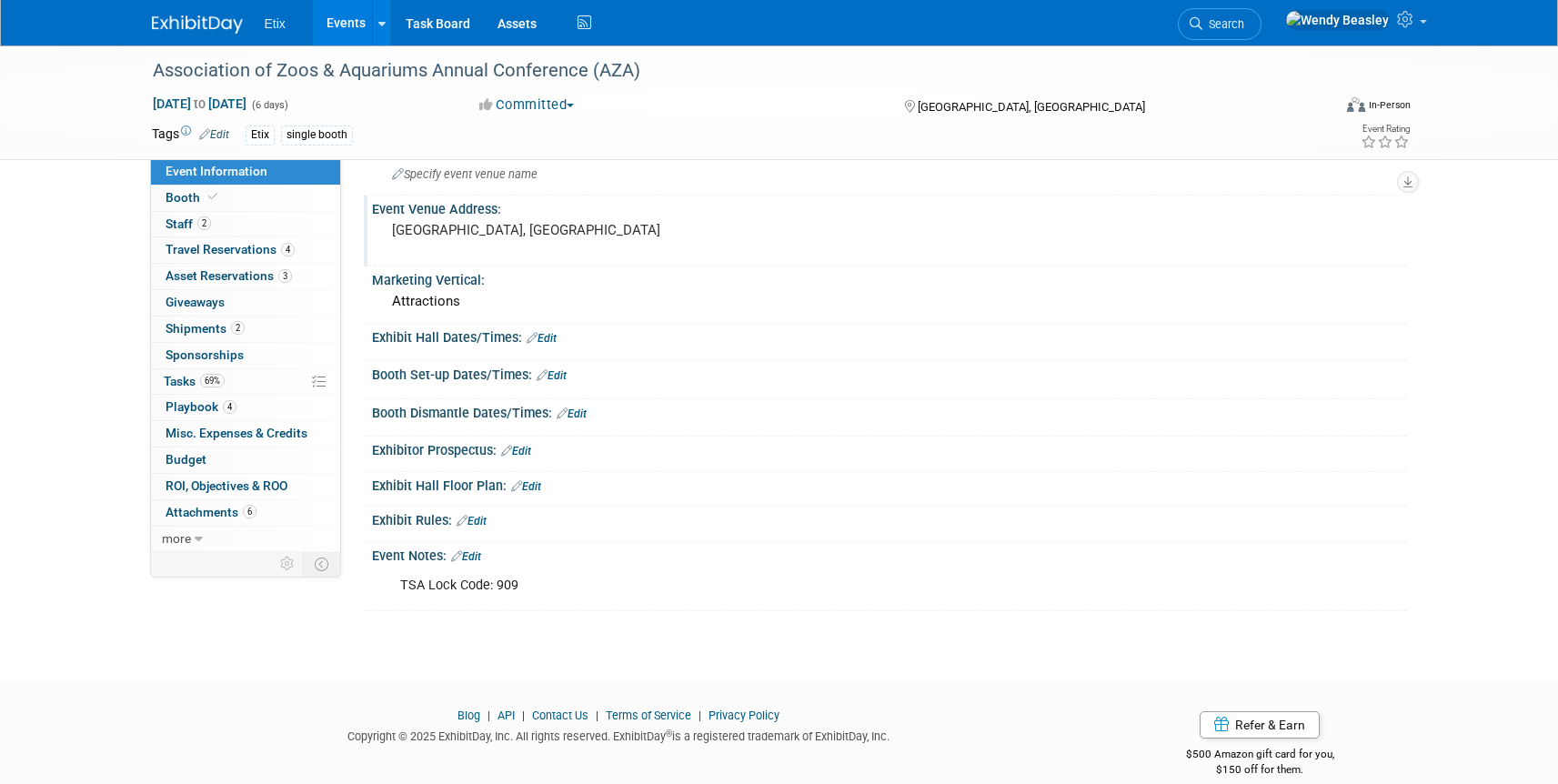
click at [496, 233] on pre "[GEOGRAPHIC_DATA], [GEOGRAPHIC_DATA]" at bounding box center [588, 229] width 391 height 16
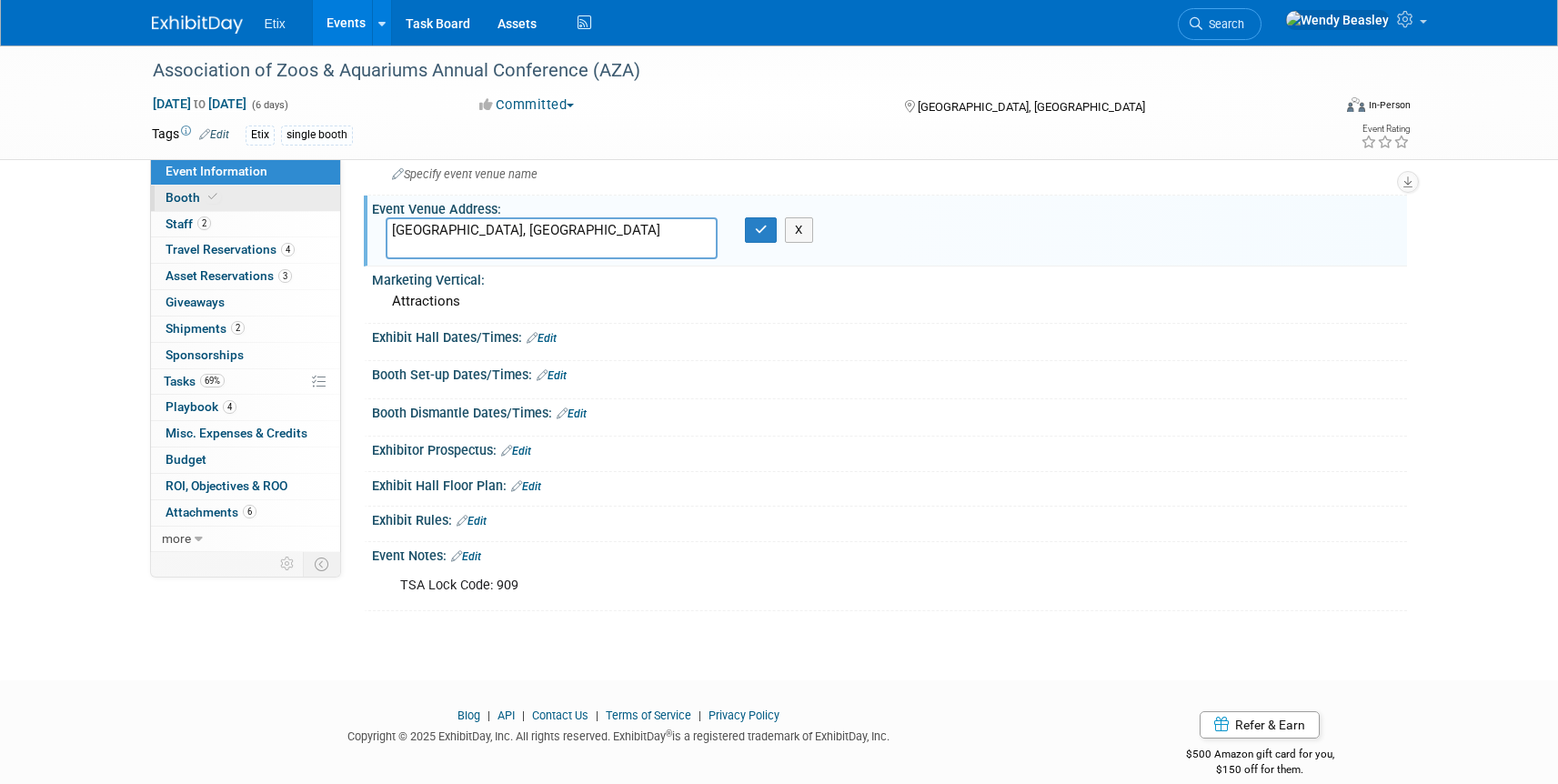
drag, startPoint x: 512, startPoint y: 231, endPoint x: 251, endPoint y: 204, distance: 262.4
click at [251, 204] on div "Event Information Event Info Booth Booth 2 Staff 2 Staff 4 Travel Reservations …" at bounding box center [779, 97] width 1283 height 1028
type textarea "[GEOGRAPHIC_DATA], [GEOGRAPHIC_DATA]"
click at [760, 239] on button "button" at bounding box center [761, 230] width 33 height 26
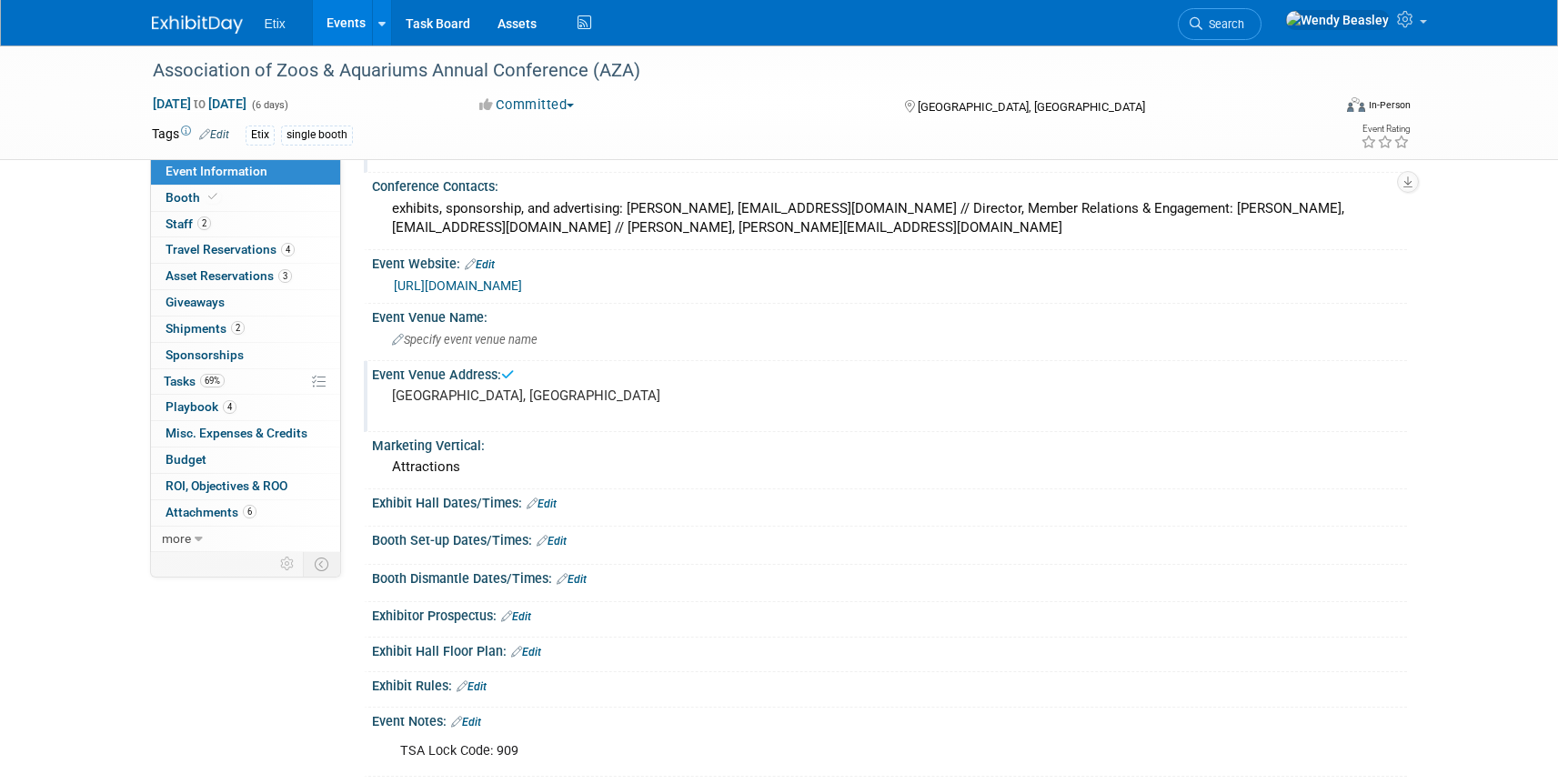
scroll to position [0, 0]
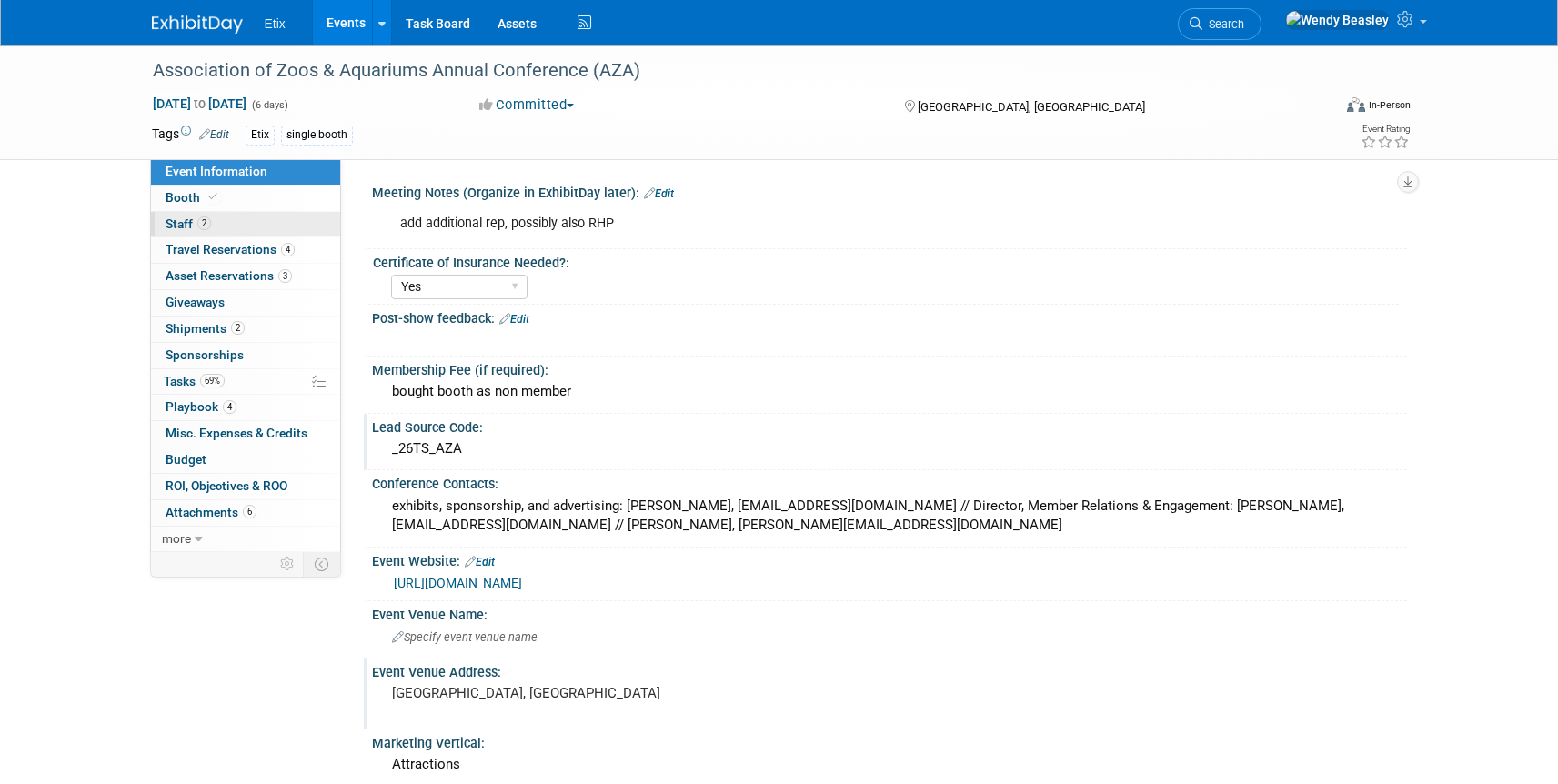
click at [221, 222] on link "2 Staff 2" at bounding box center [244, 224] width 189 height 26
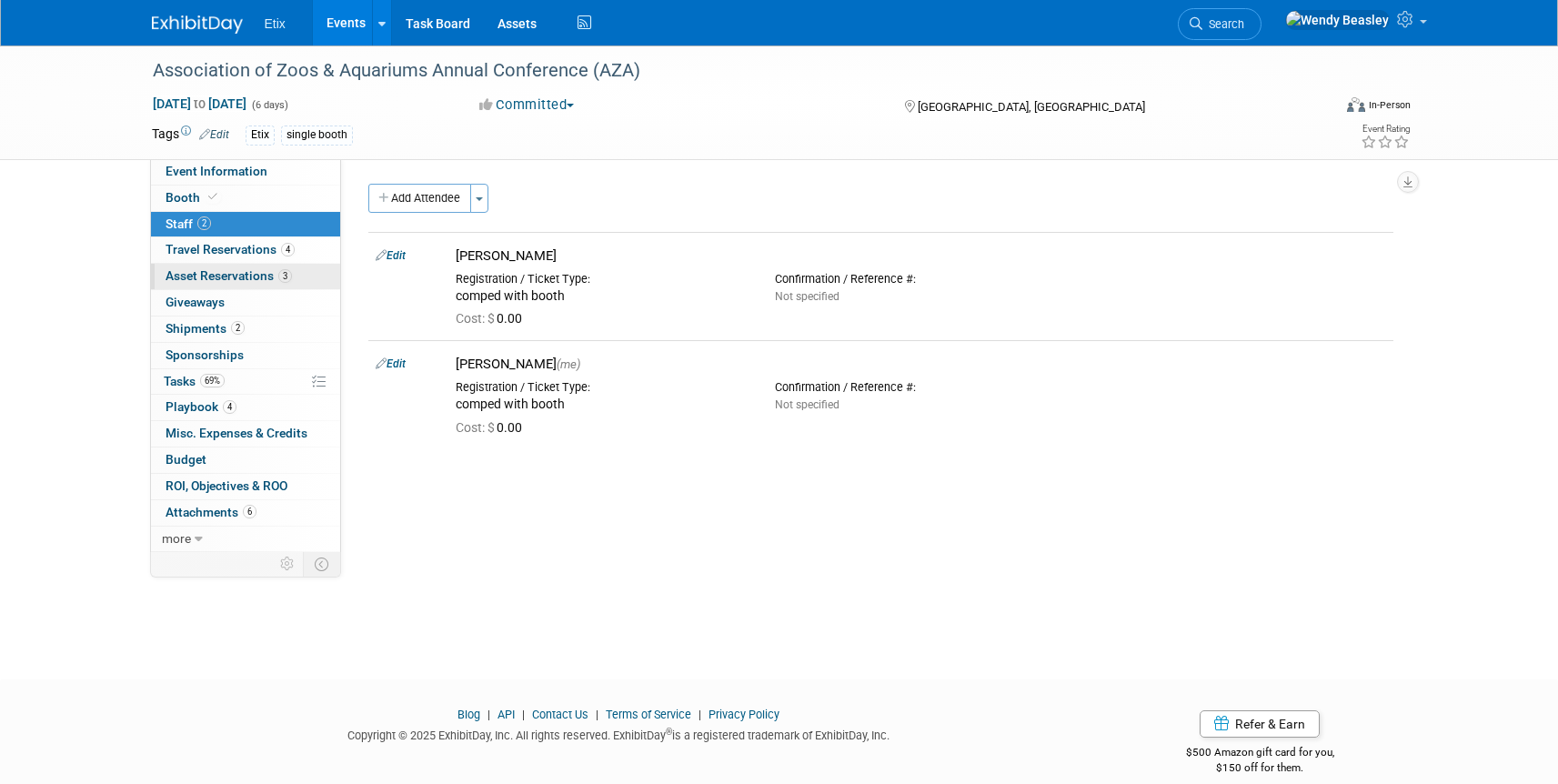
click at [255, 273] on span "Asset Reservations 3" at bounding box center [229, 275] width 127 height 14
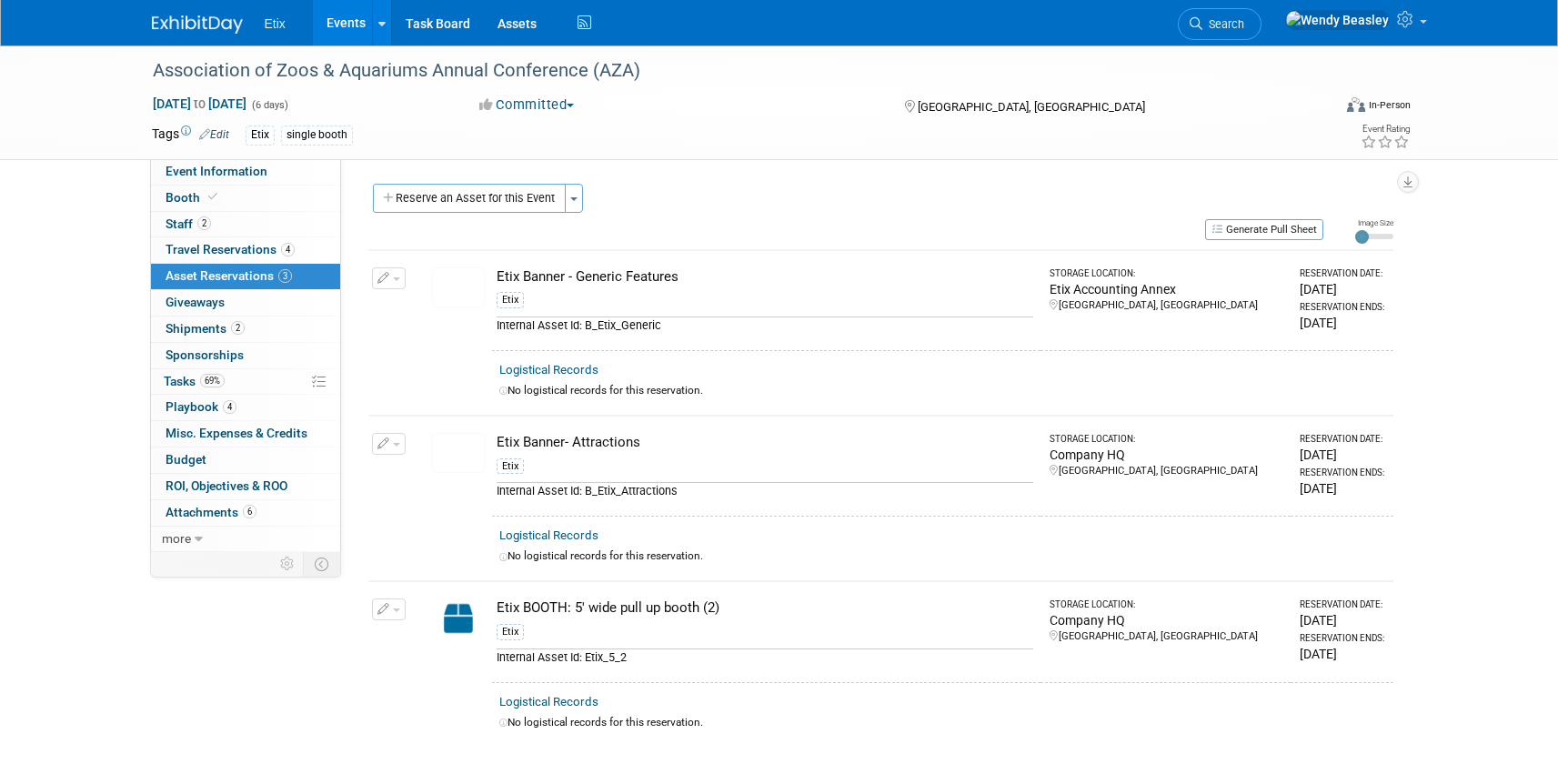
click at [398, 280] on span "button" at bounding box center [397, 279] width 8 height 4
click at [453, 359] on span "Cancel Reservation" at bounding box center [465, 363] width 116 height 14
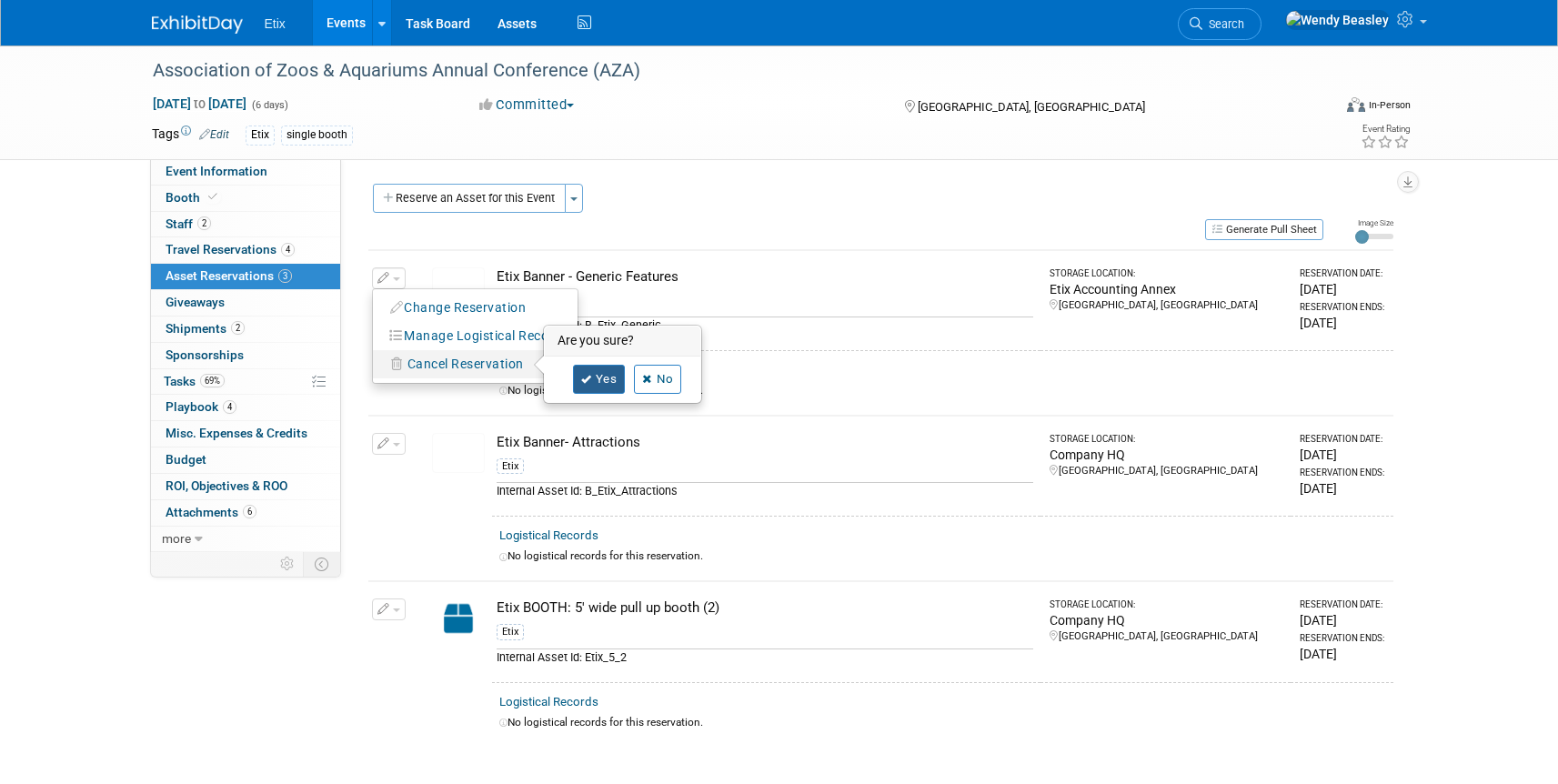
click at [592, 377] on link "Yes" at bounding box center [599, 379] width 53 height 29
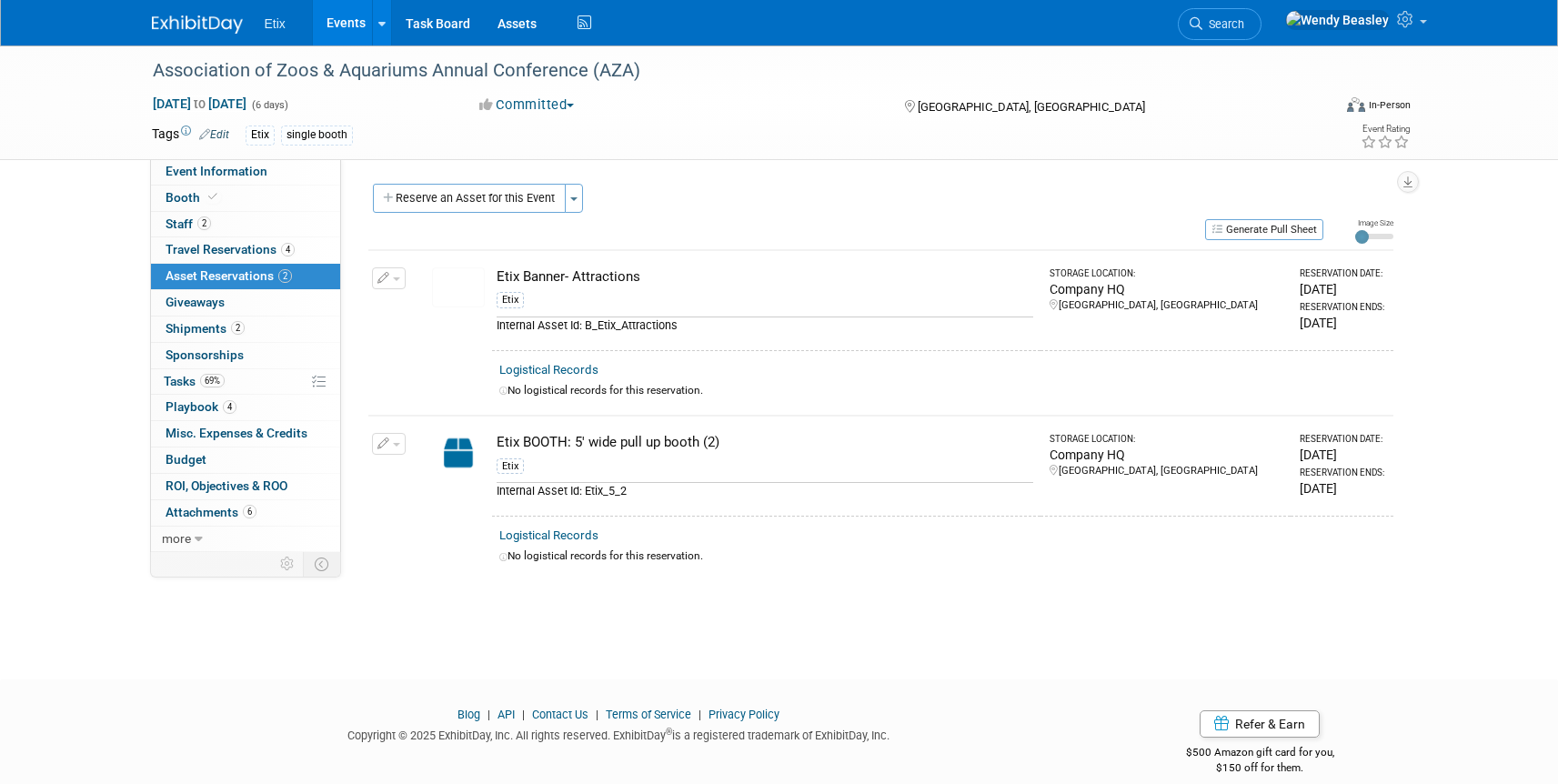
click at [399, 441] on button "button" at bounding box center [388, 444] width 34 height 22
click at [434, 532] on span "Cancel Reservation" at bounding box center [465, 529] width 116 height 14
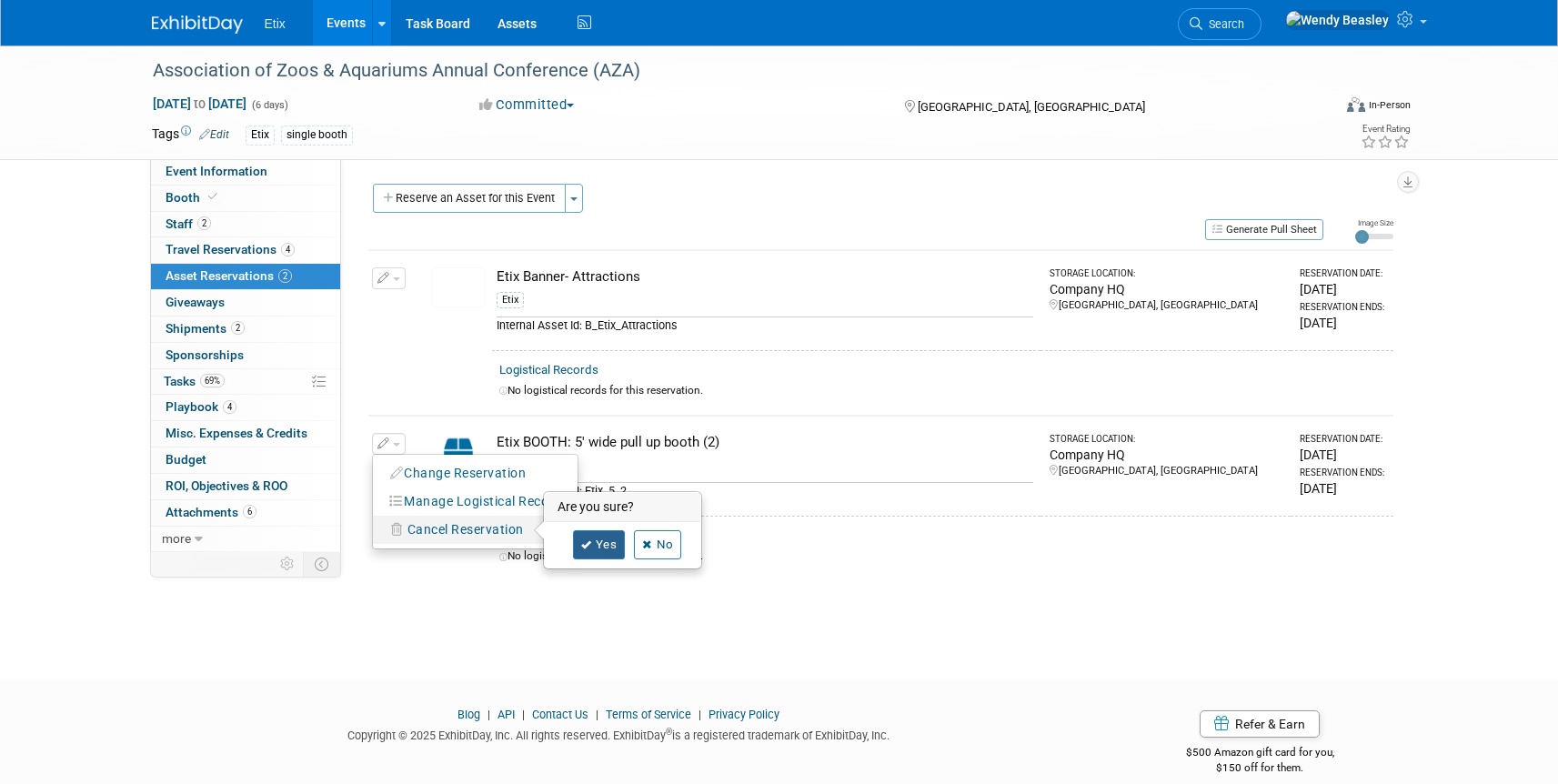
click at [593, 541] on link "Yes" at bounding box center [599, 544] width 53 height 29
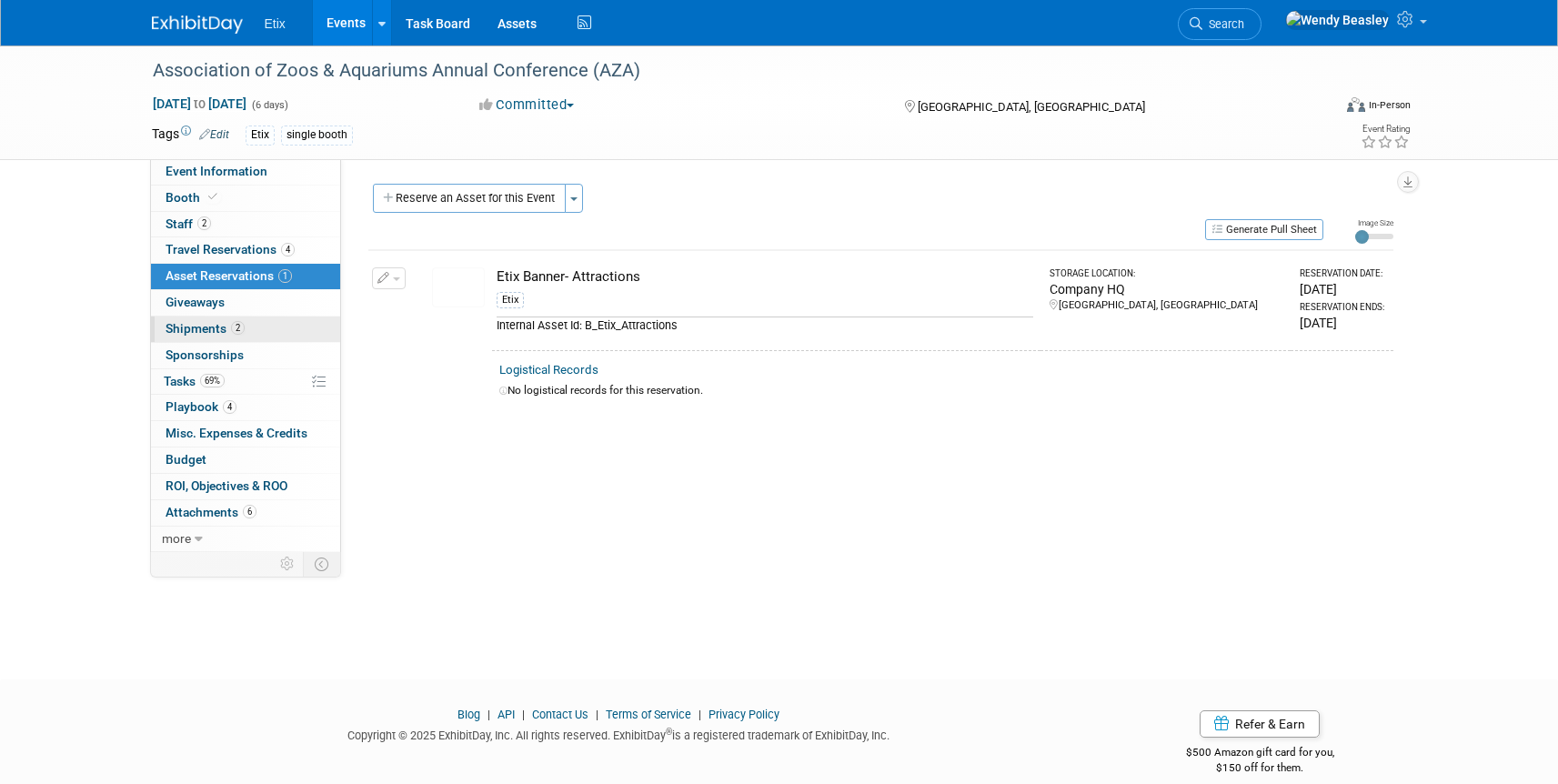
click at [300, 324] on link "2 Shipments 2" at bounding box center [244, 329] width 189 height 26
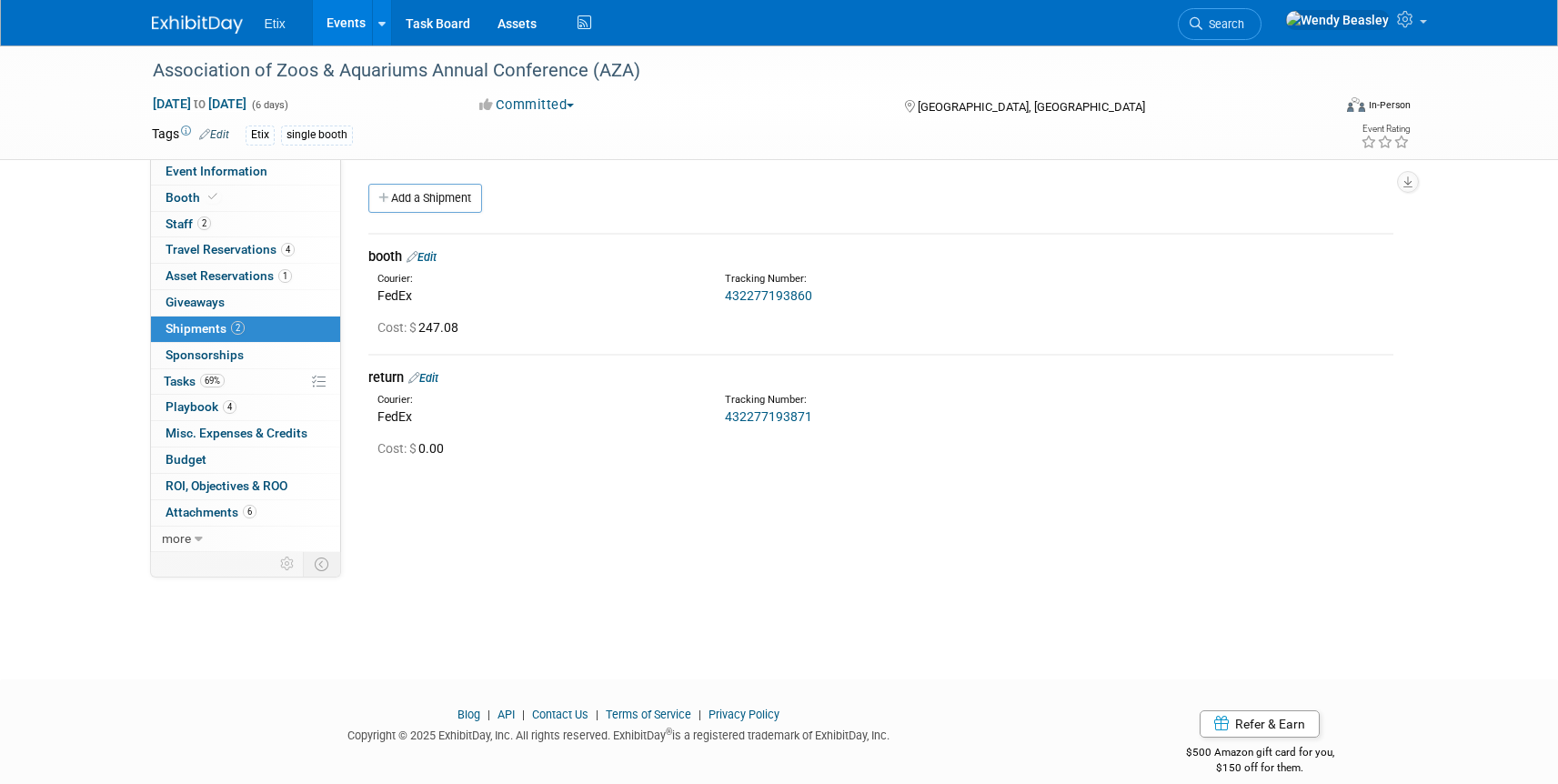
click at [436, 258] on link "Edit" at bounding box center [421, 257] width 30 height 13
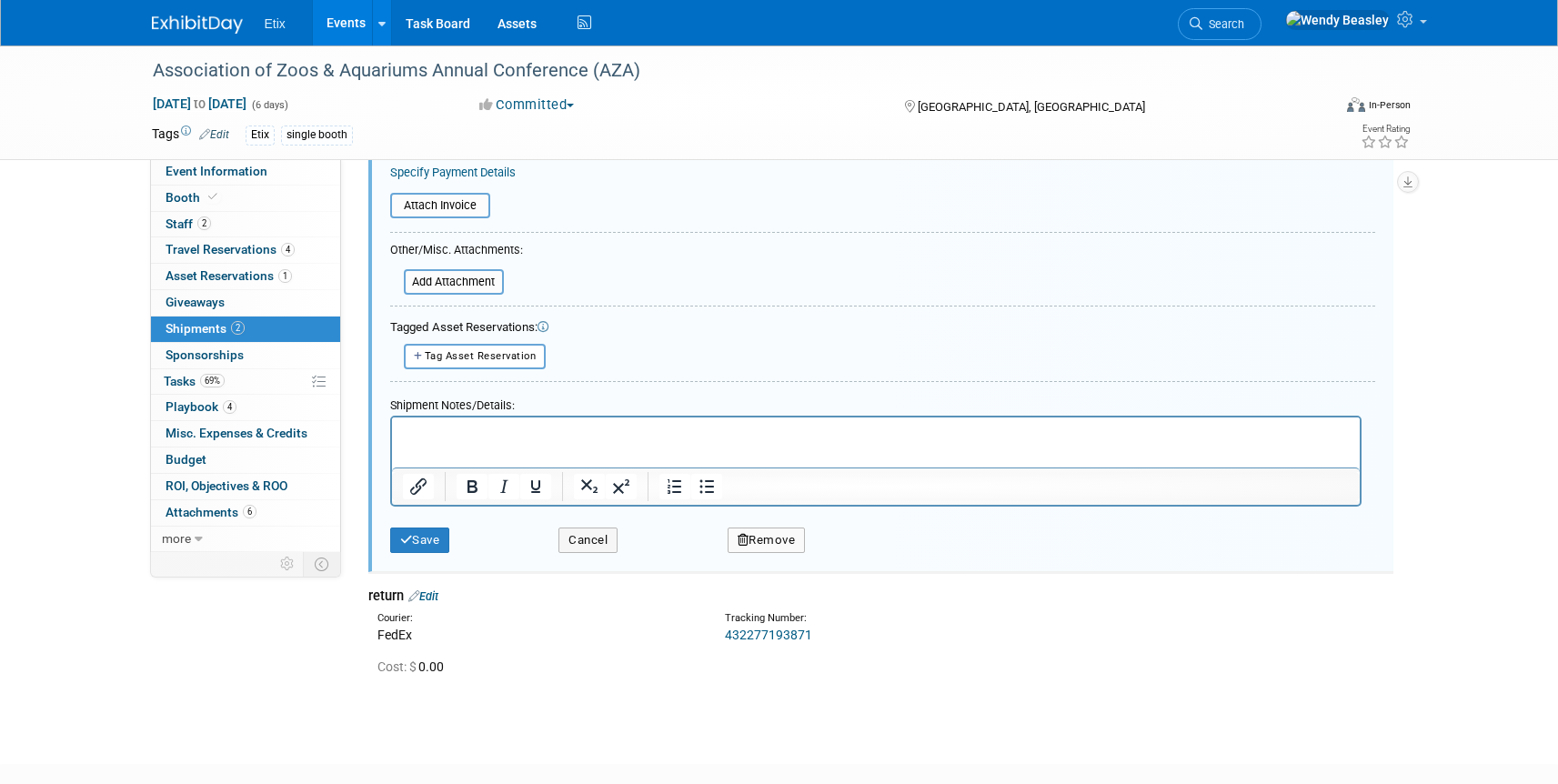
scroll to position [554, 0]
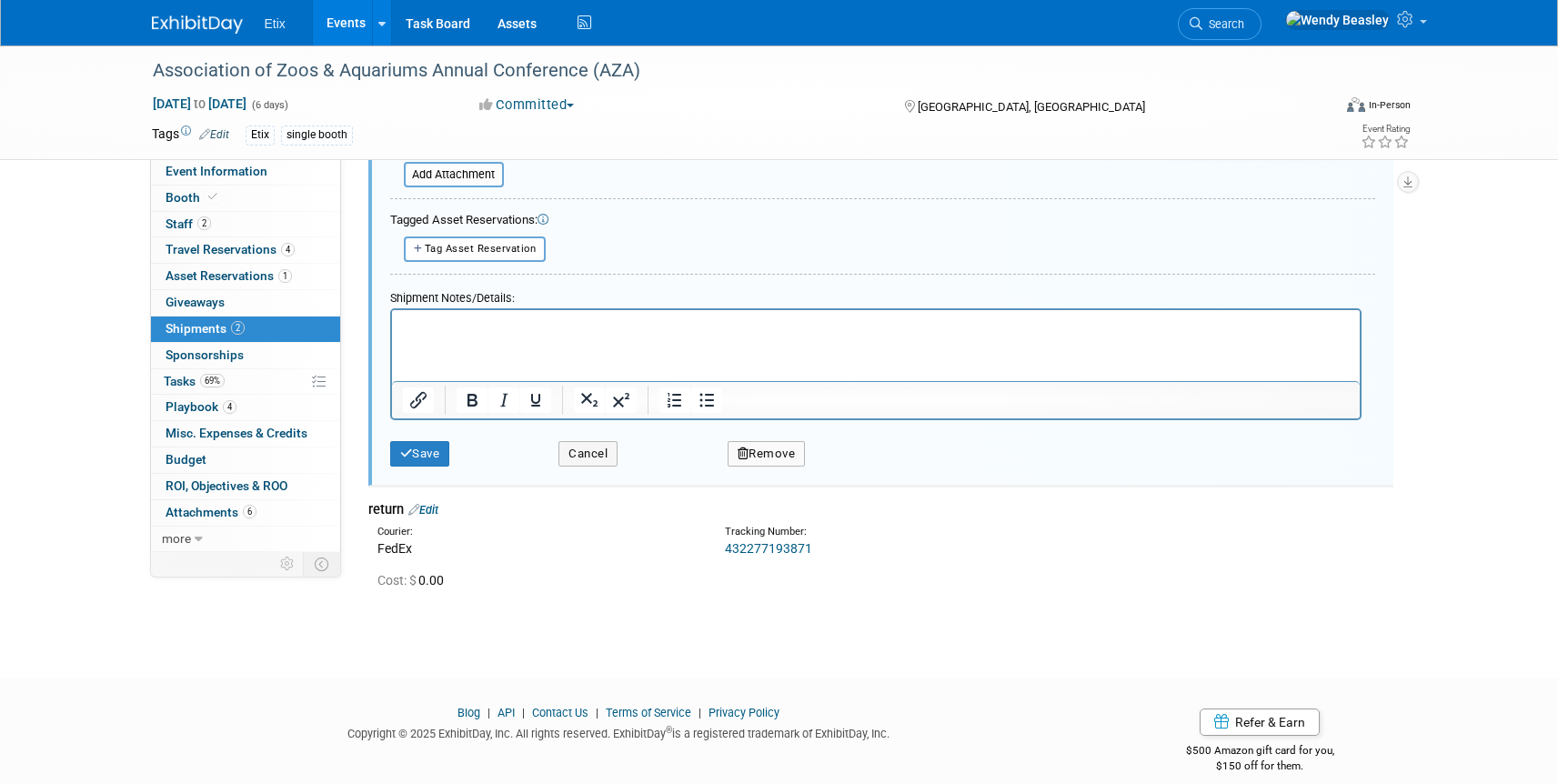
click at [771, 449] on button "Remove" at bounding box center [767, 453] width 79 height 26
drag, startPoint x: 869, startPoint y: 470, endPoint x: 853, endPoint y: 466, distance: 16.5
click at [869, 470] on link "Yes" at bounding box center [867, 468] width 53 height 29
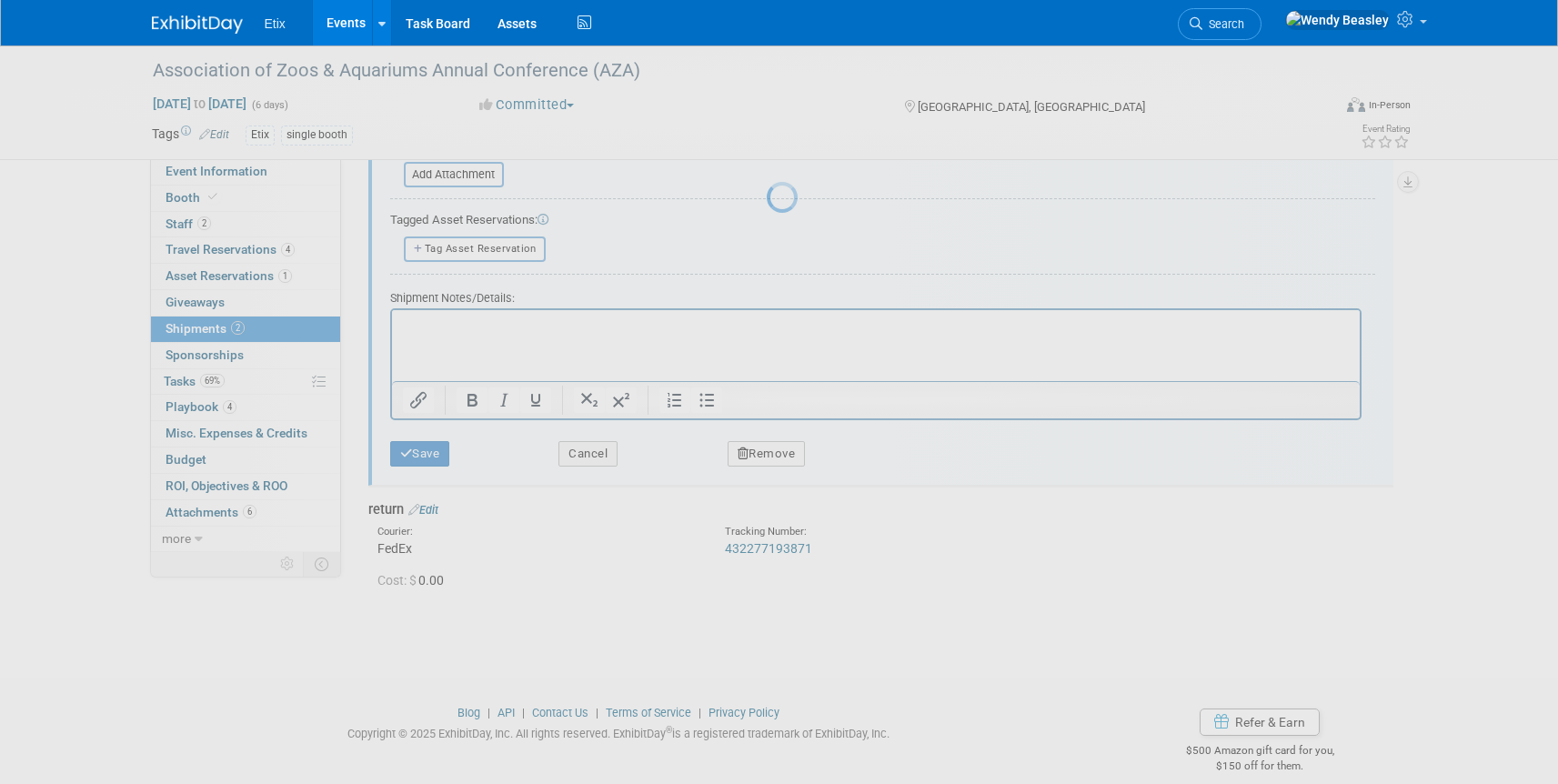
scroll to position [23, 0]
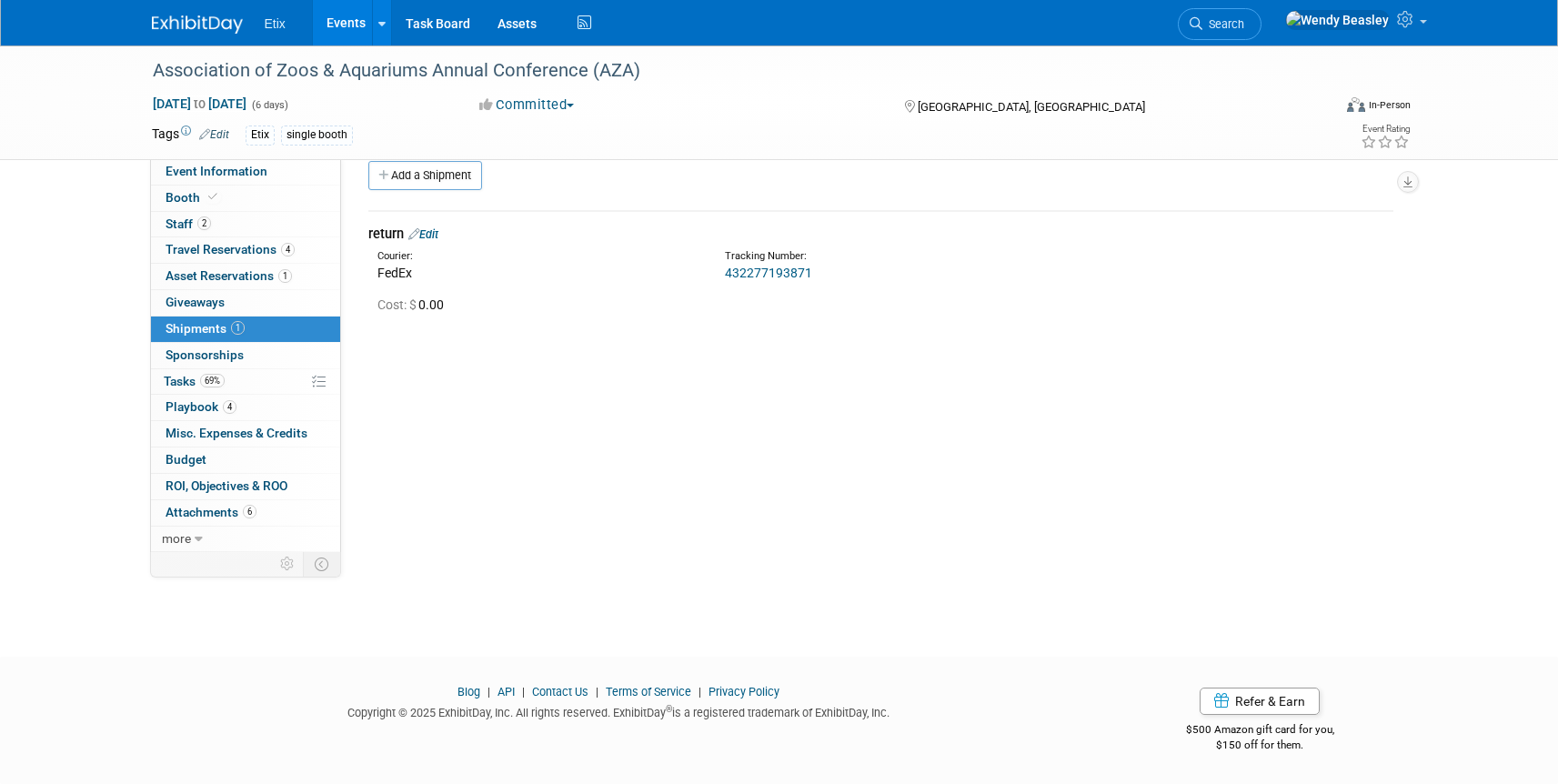
click at [437, 235] on link "Edit" at bounding box center [423, 234] width 30 height 13
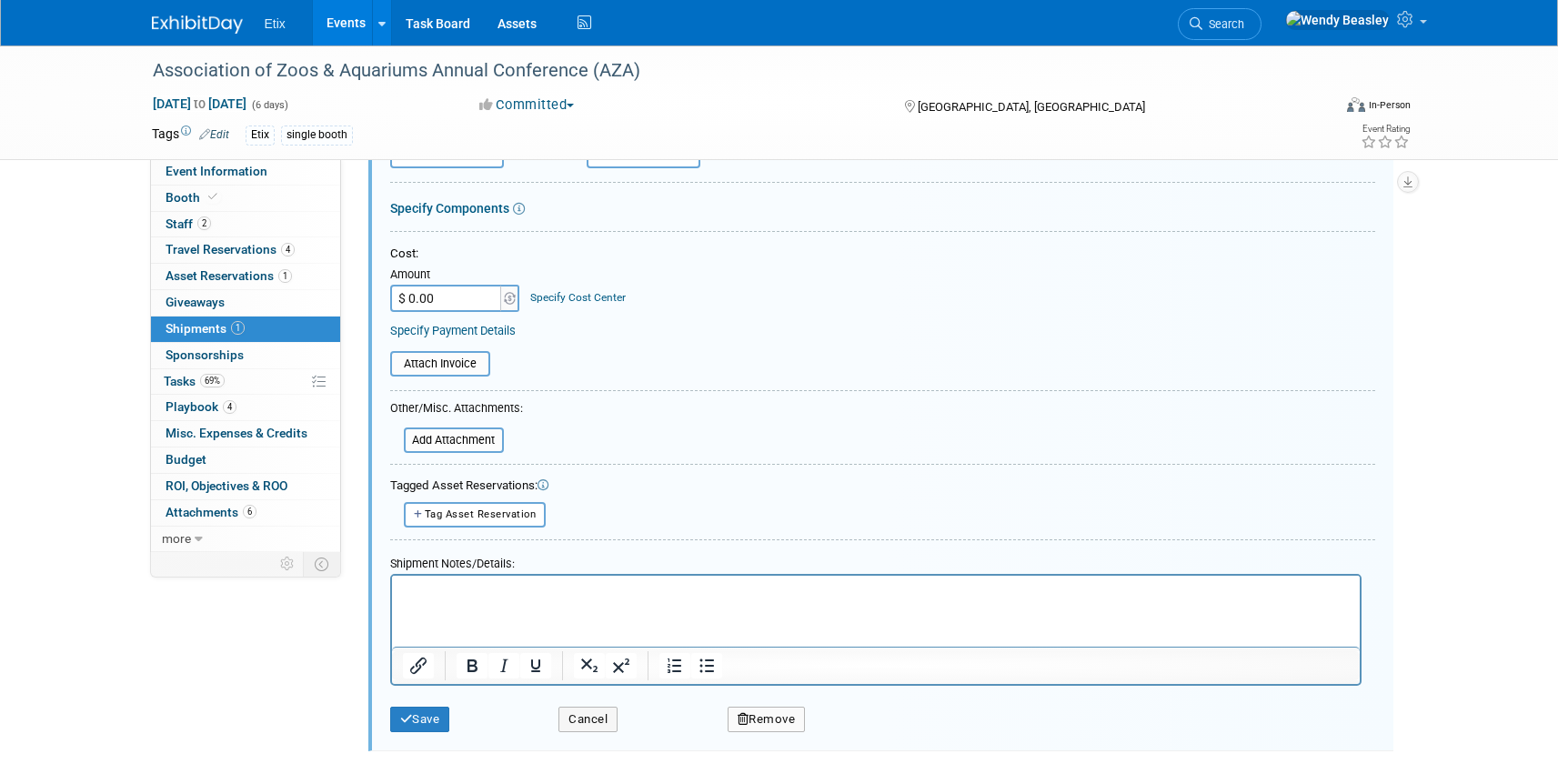
scroll to position [433, 0]
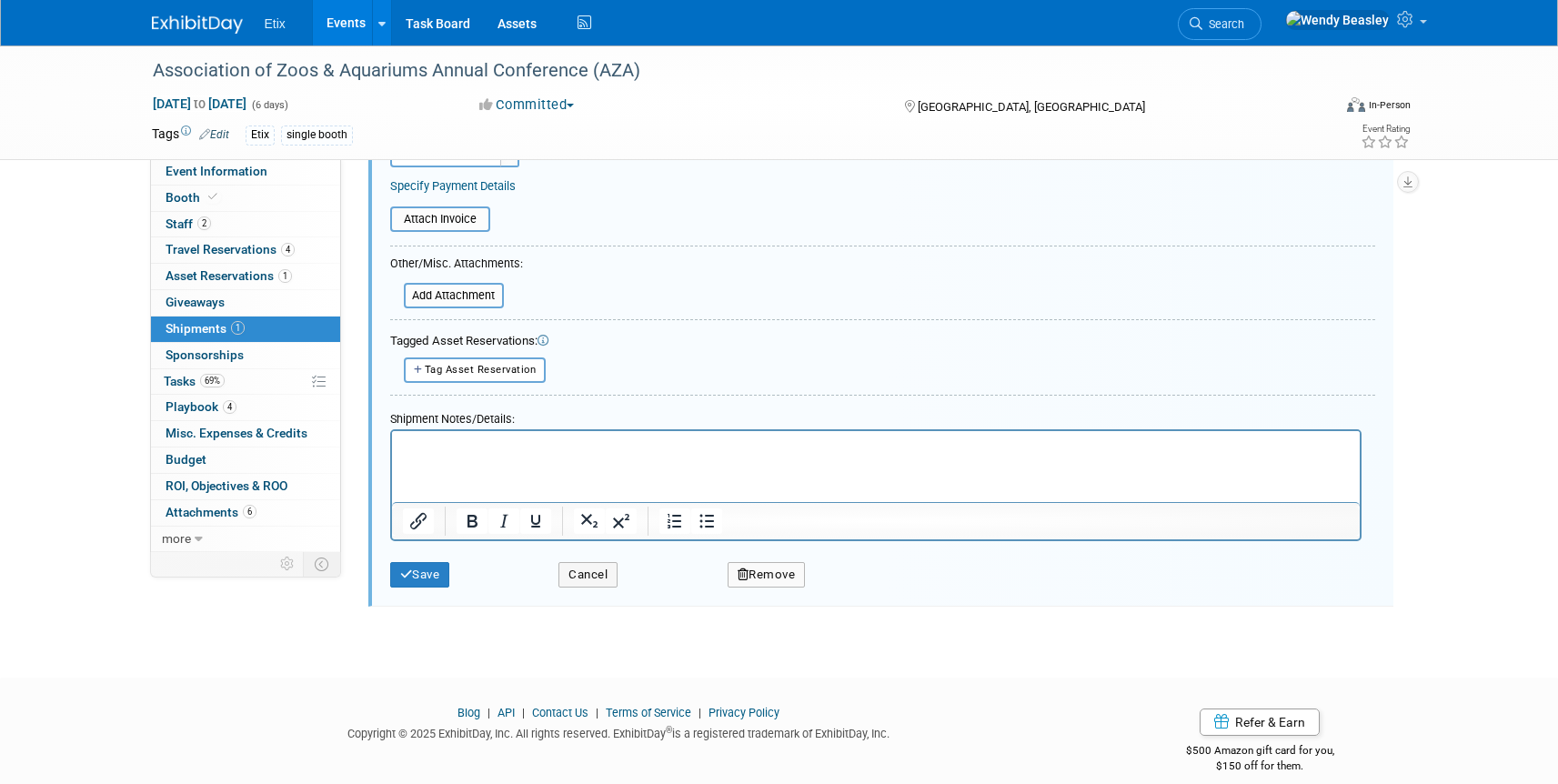
click at [779, 581] on button "Remove" at bounding box center [767, 574] width 79 height 26
click at [869, 590] on link "Yes" at bounding box center [867, 589] width 53 height 29
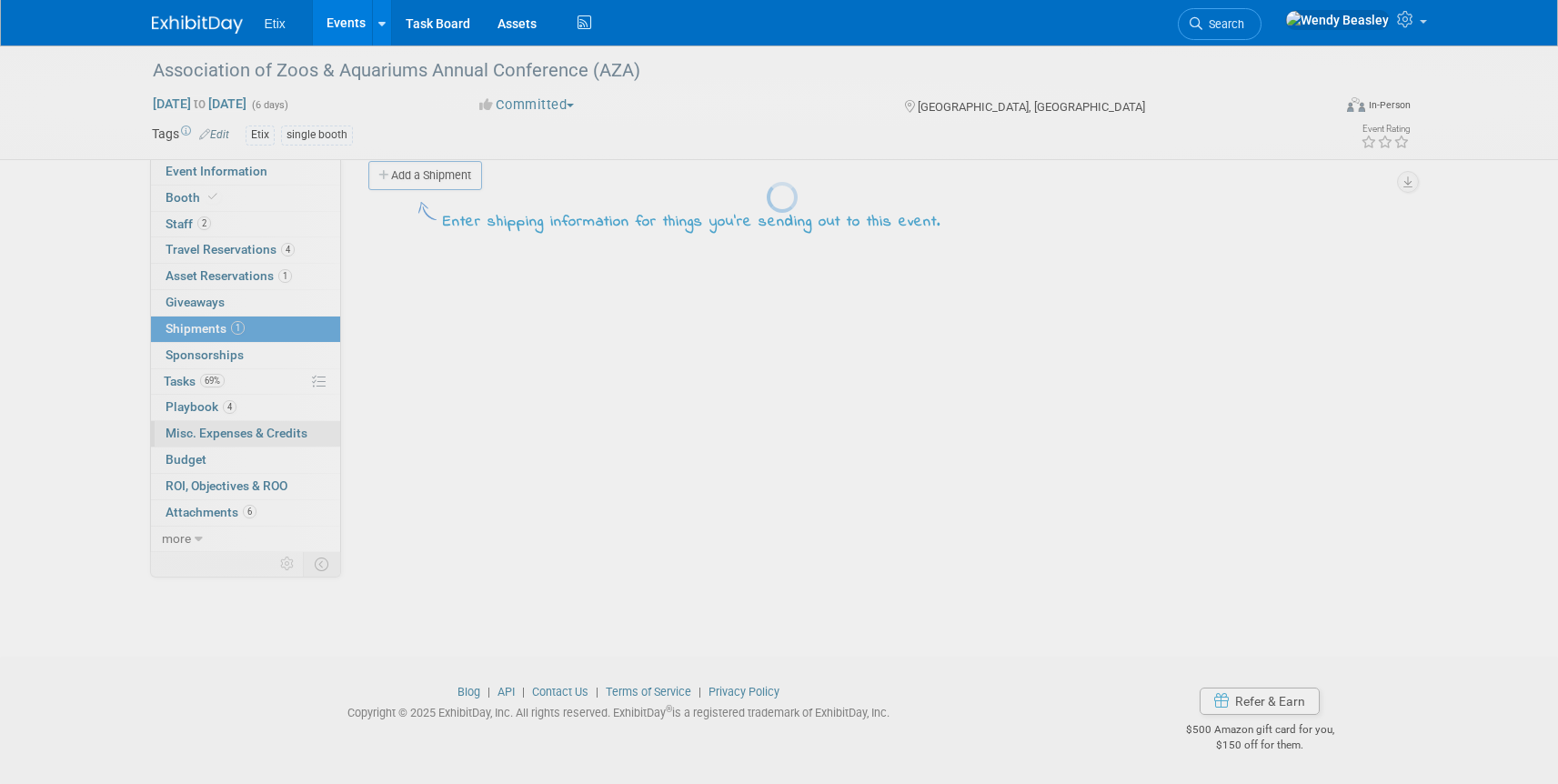
scroll to position [23, 0]
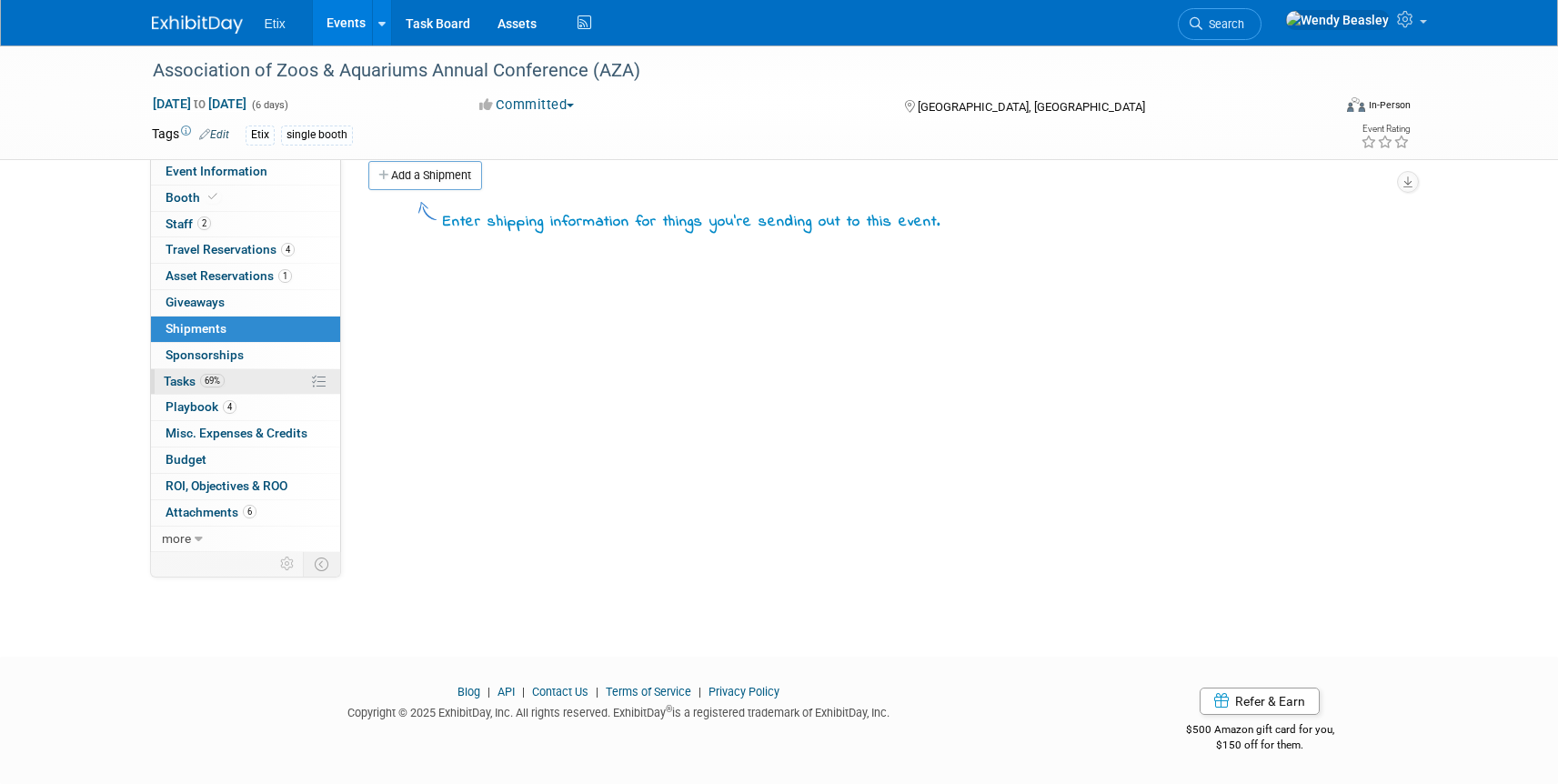
click at [189, 384] on span "Tasks 69%" at bounding box center [195, 380] width 61 height 14
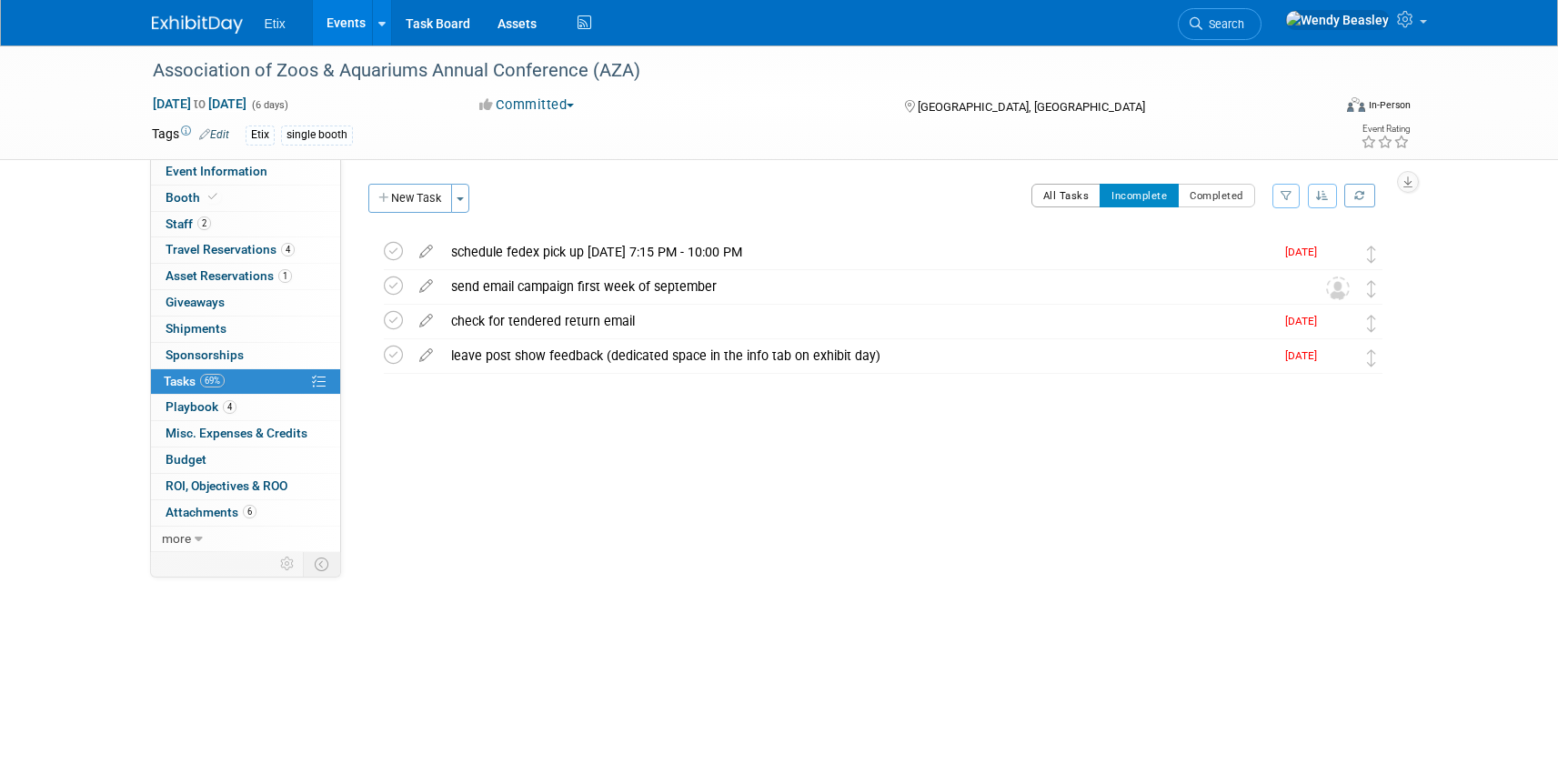
click at [1062, 191] on button "All Tasks" at bounding box center [1066, 196] width 70 height 24
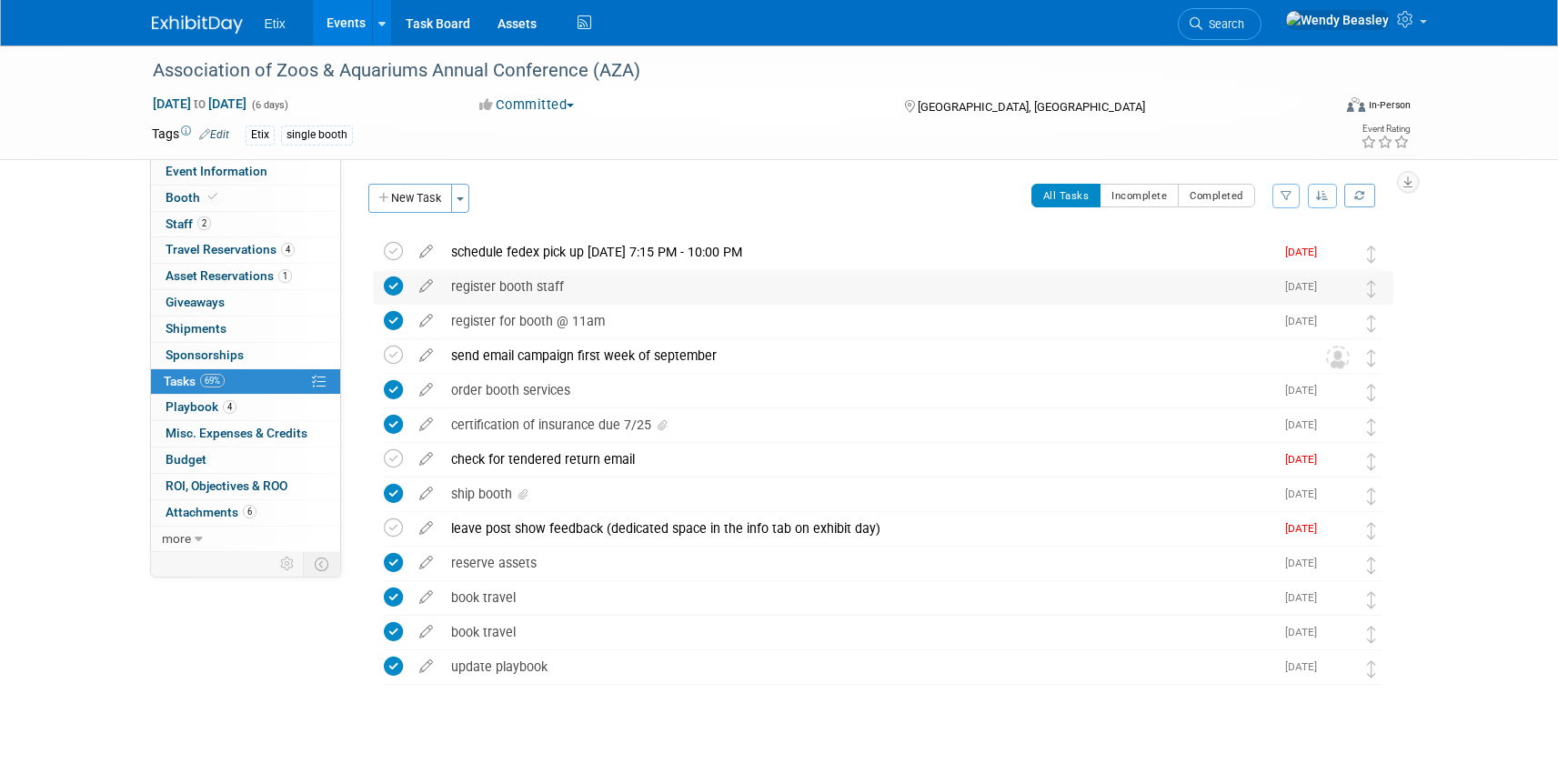
click at [398, 288] on icon at bounding box center [393, 286] width 19 height 19
click at [399, 324] on icon at bounding box center [393, 320] width 19 height 19
click at [394, 380] on icon at bounding box center [393, 390] width 19 height 19
click at [395, 420] on icon at bounding box center [393, 425] width 19 height 19
click at [391, 493] on icon at bounding box center [393, 494] width 19 height 19
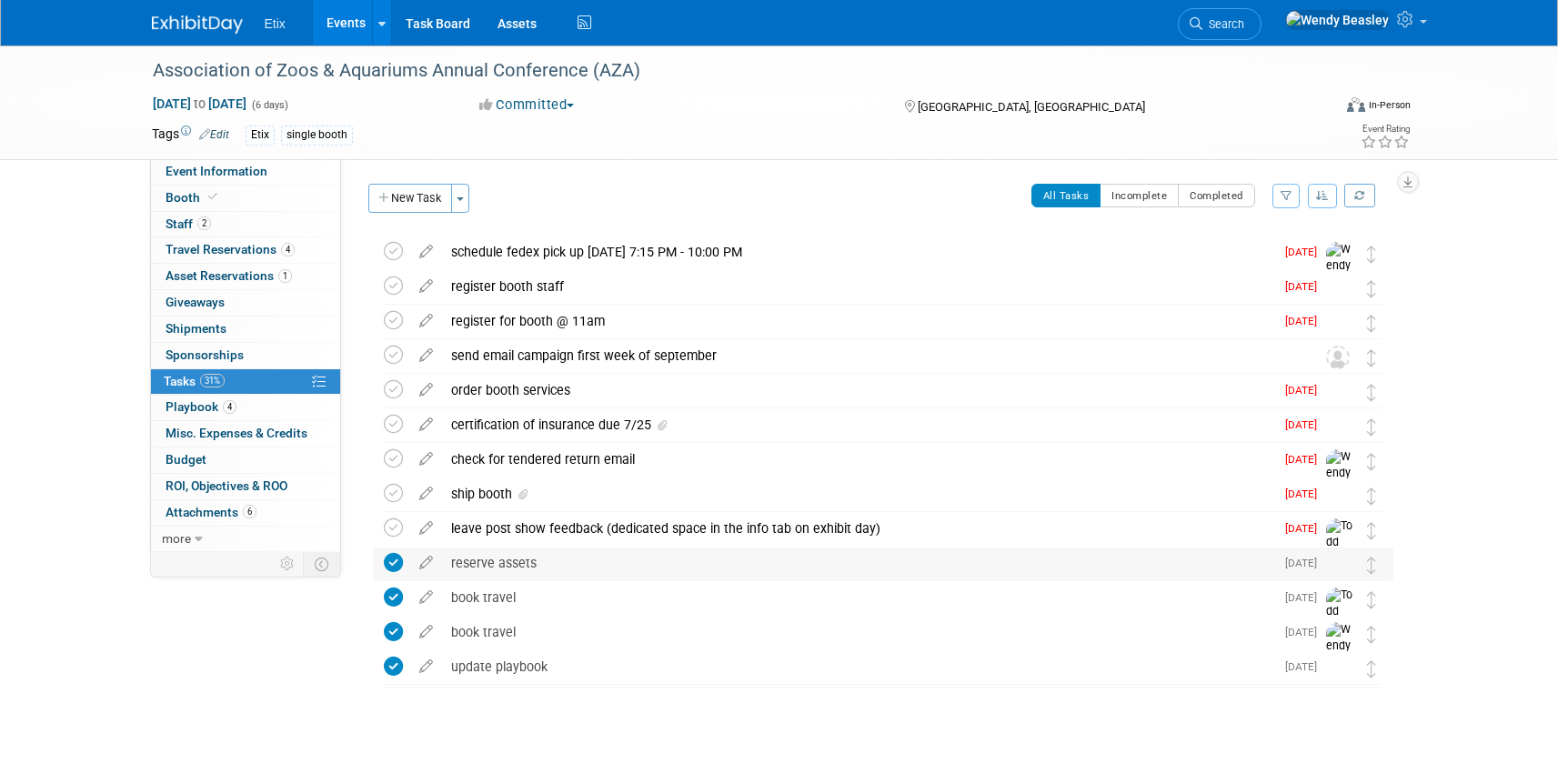
click at [397, 562] on icon at bounding box center [393, 563] width 19 height 19
click at [388, 601] on icon at bounding box center [393, 597] width 19 height 19
click at [390, 635] on icon at bounding box center [393, 632] width 19 height 19
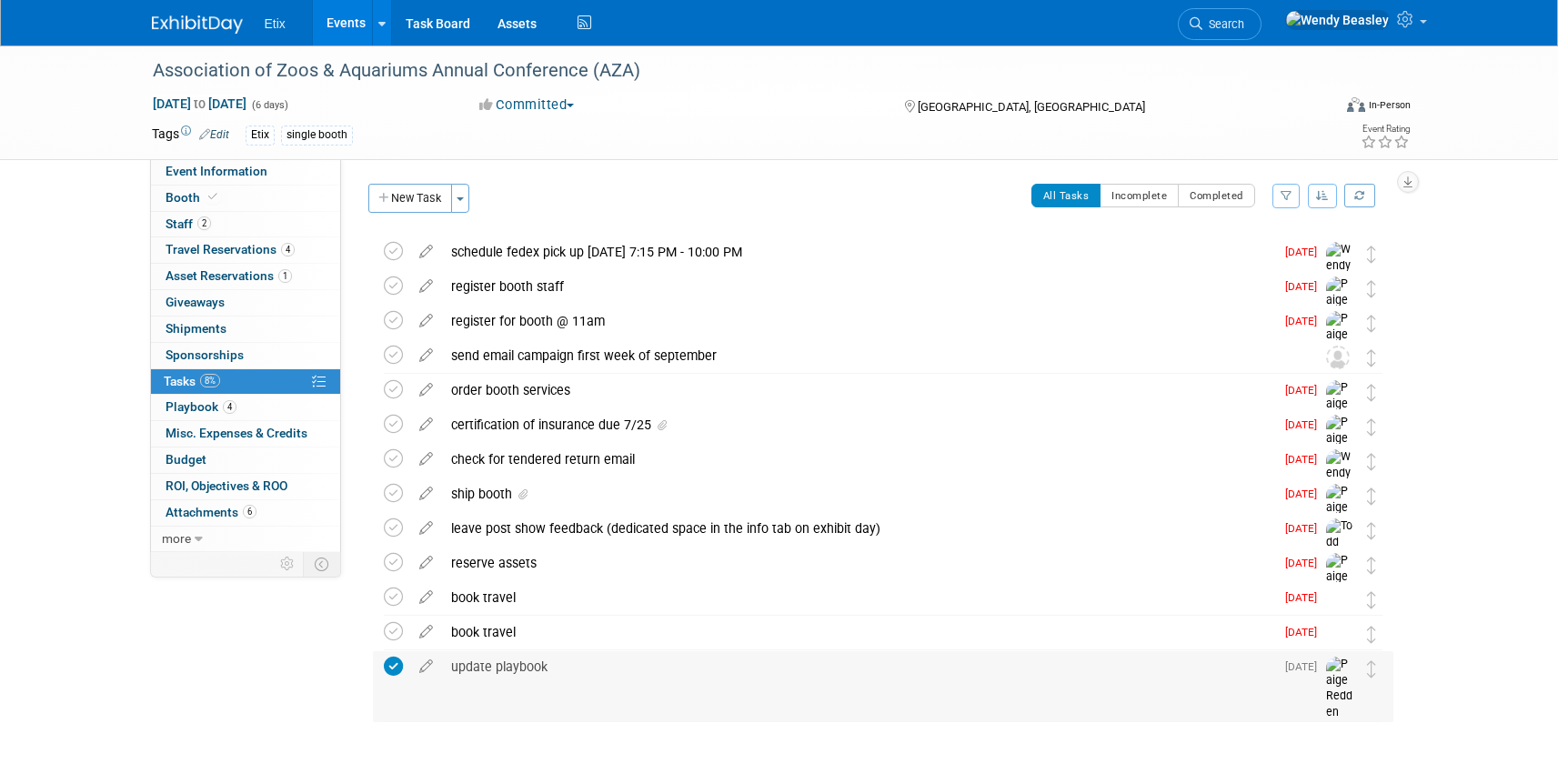
click at [388, 666] on icon at bounding box center [393, 666] width 19 height 19
click at [189, 404] on span "Playbook 4" at bounding box center [201, 405] width 71 height 14
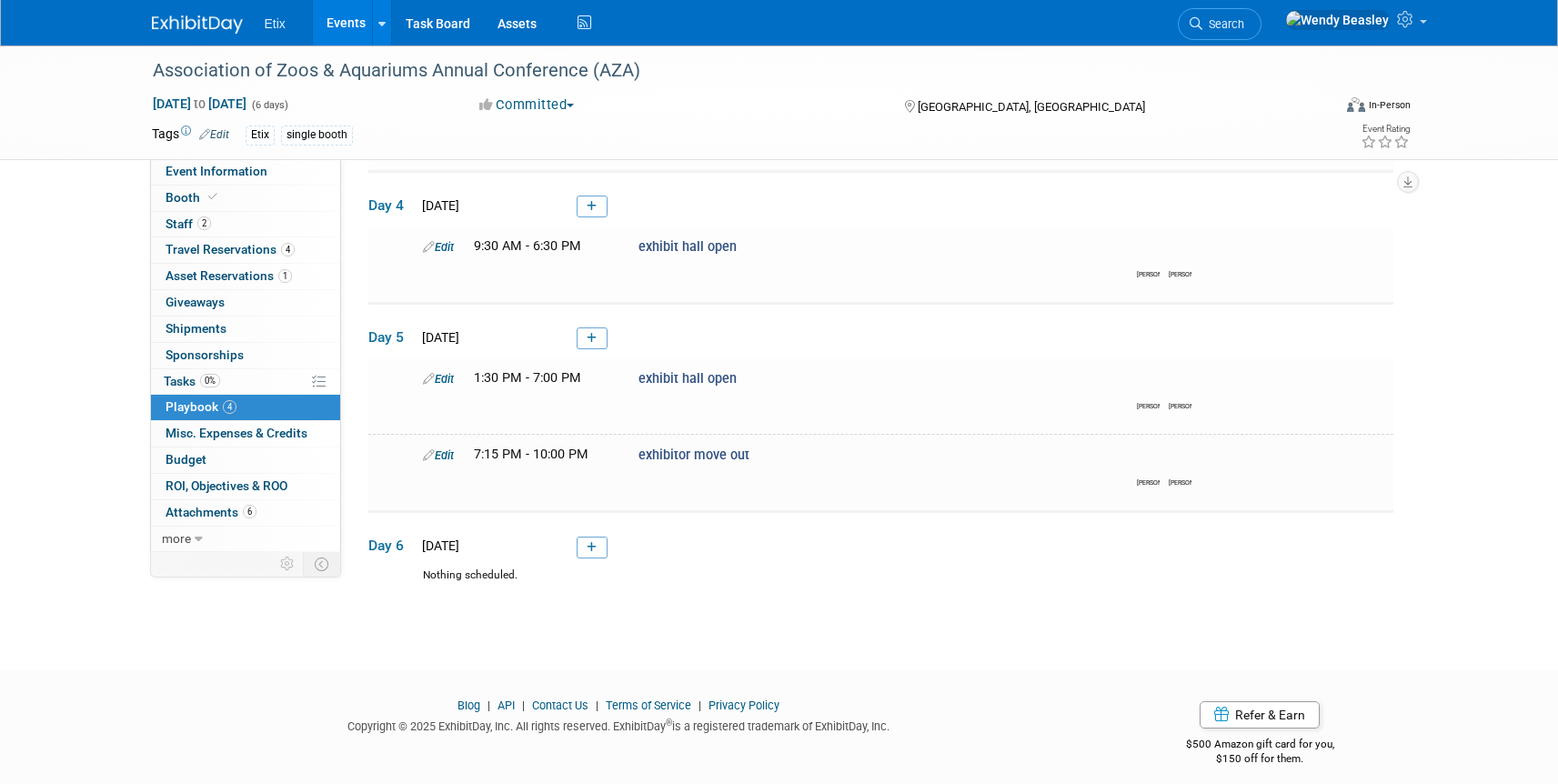
scroll to position [367, 0]
click at [423, 247] on icon at bounding box center [429, 247] width 12 height 12
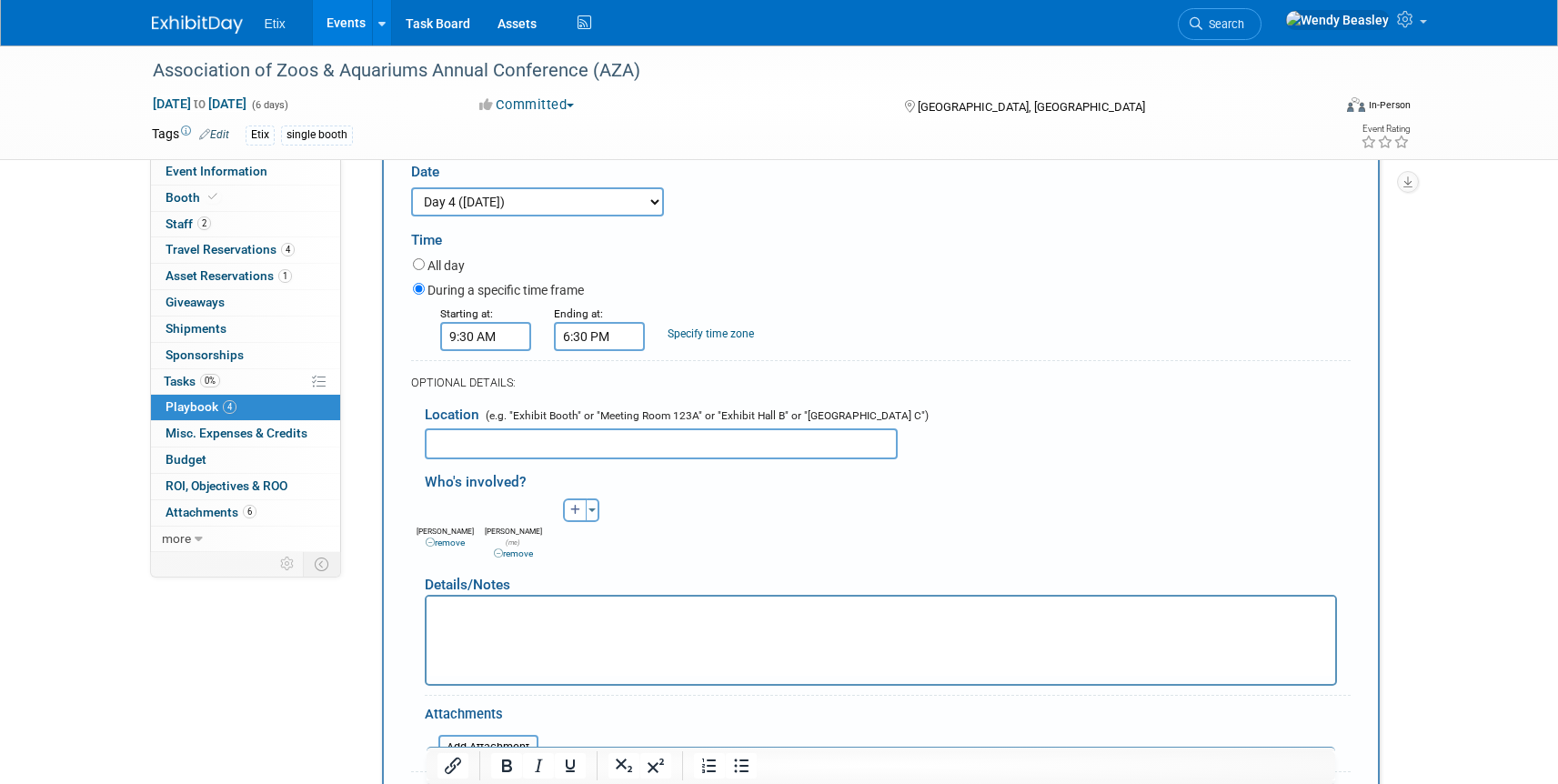
scroll to position [1112, 0]
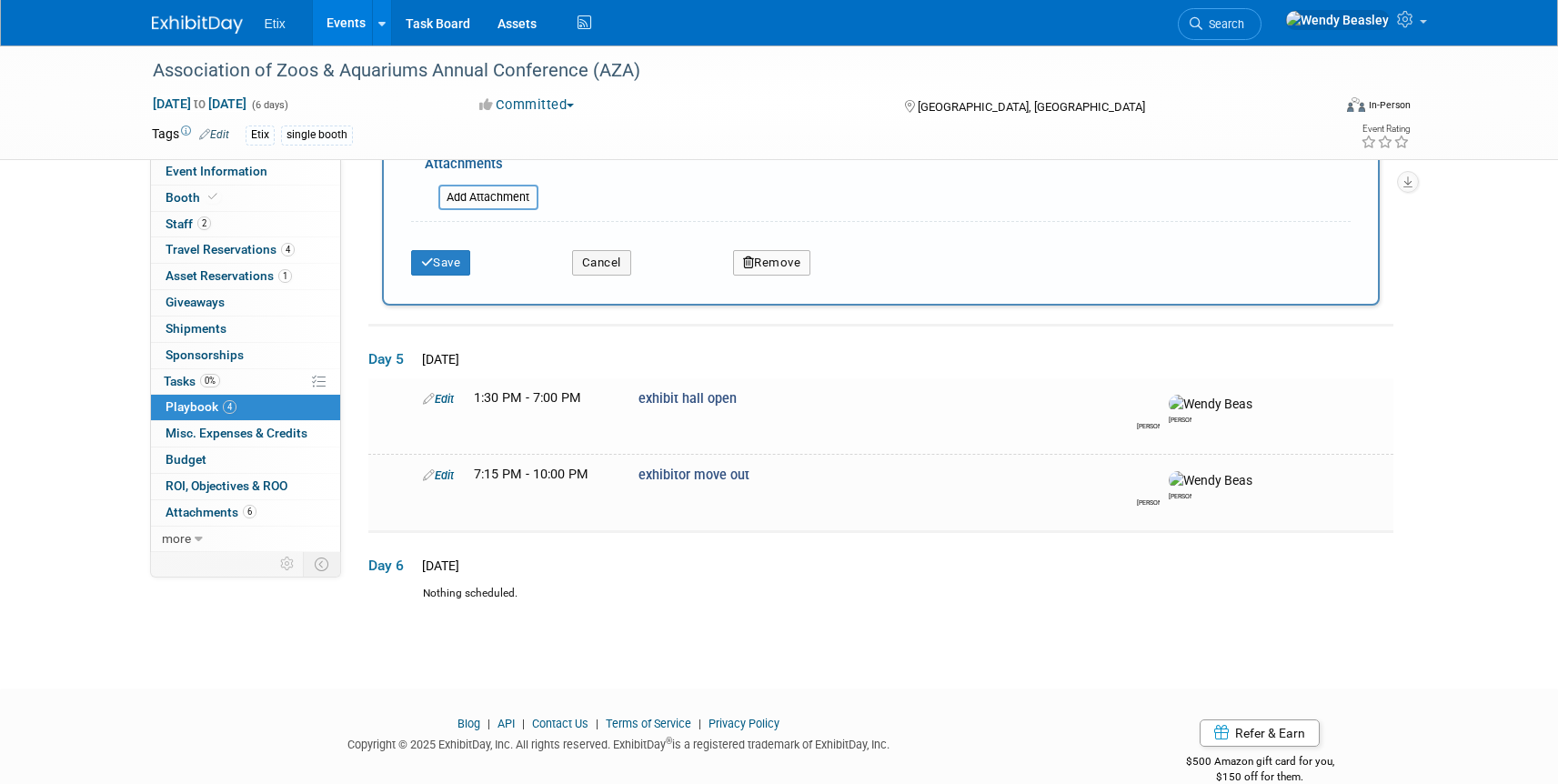
click at [782, 250] on button "Remove" at bounding box center [773, 263] width 79 height 26
click at [861, 273] on icon at bounding box center [860, 278] width 11 height 10
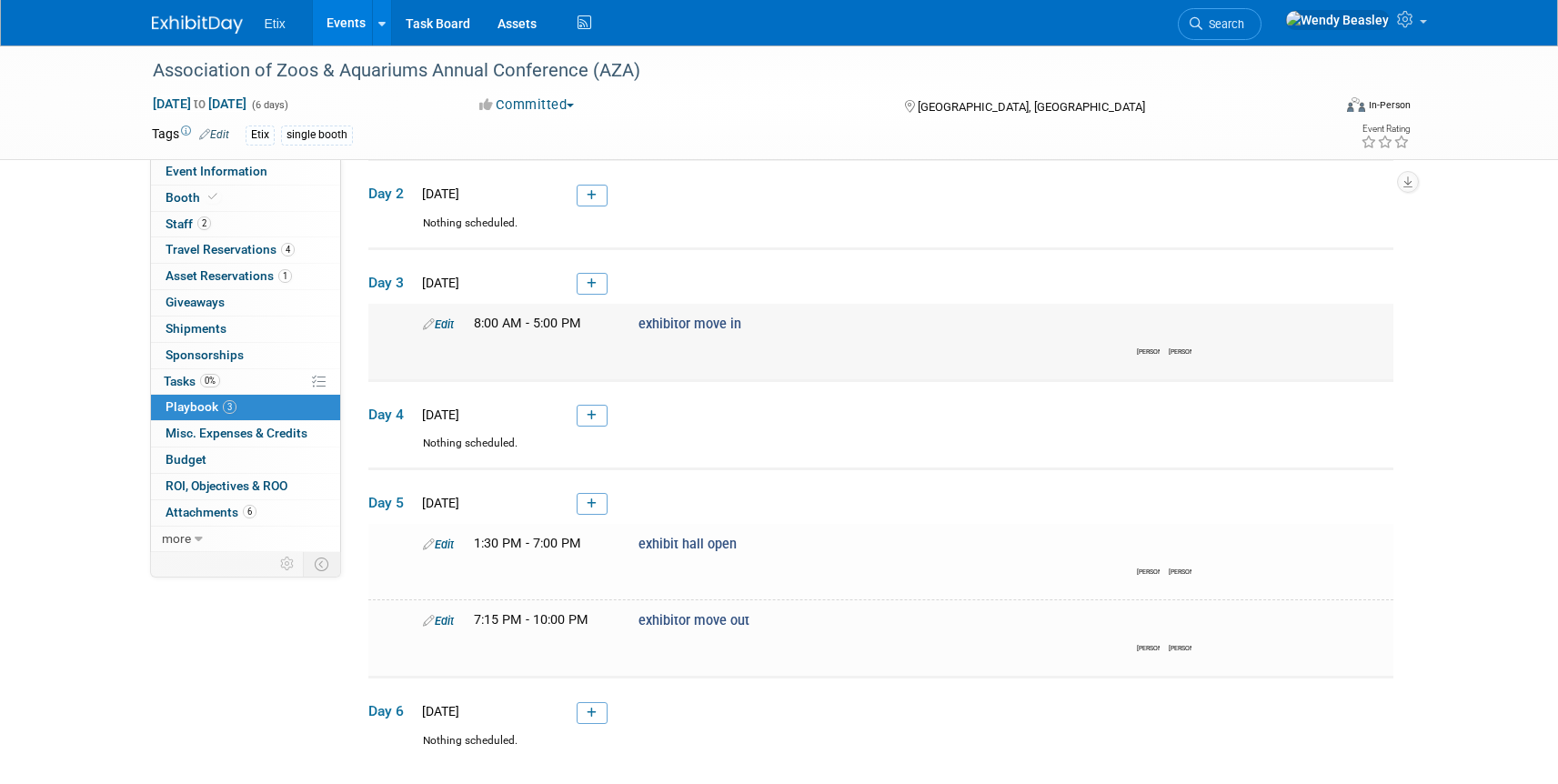
click at [423, 328] on icon at bounding box center [429, 324] width 12 height 12
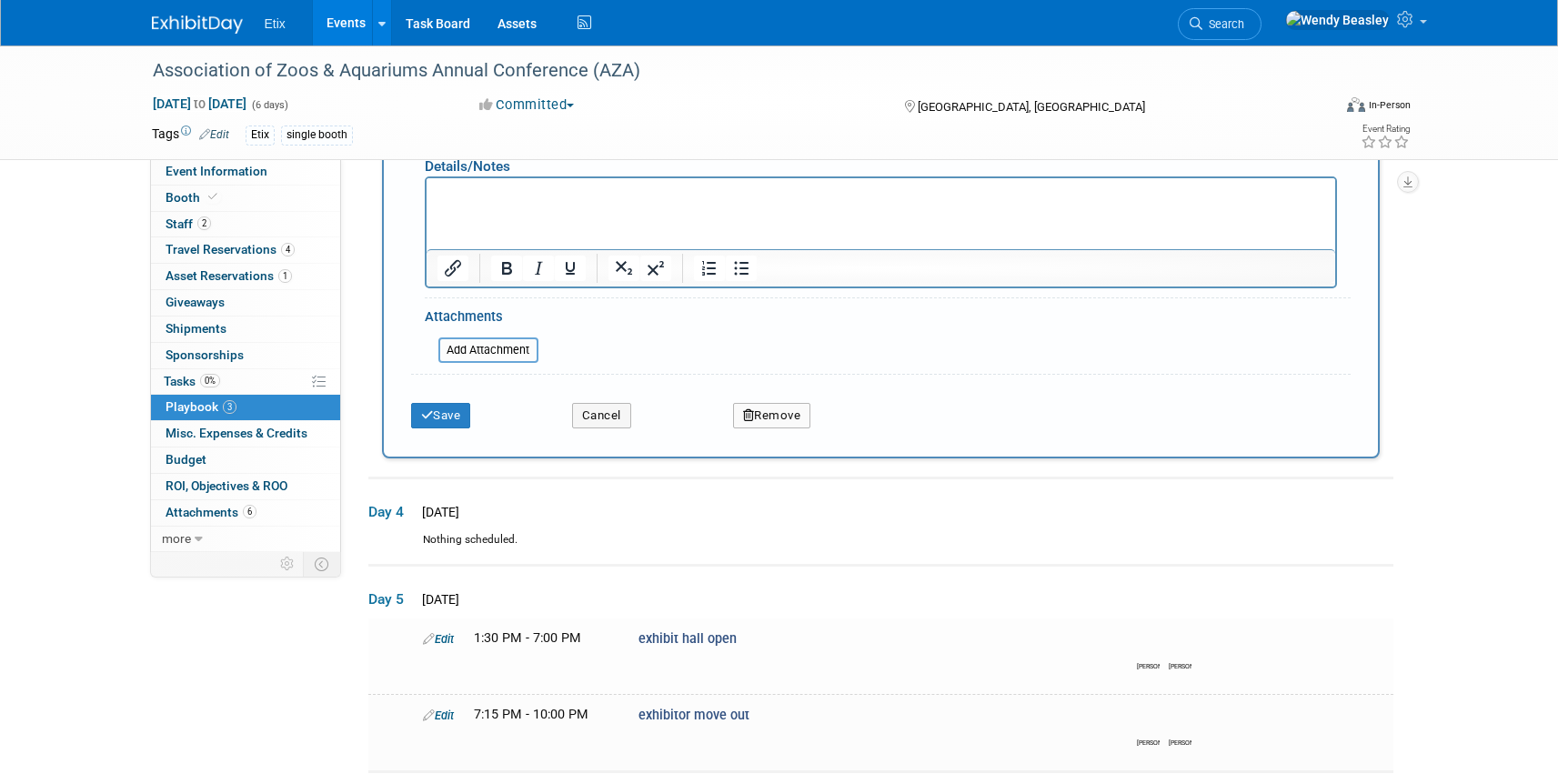
scroll to position [832, 0]
click at [772, 401] on button "Remove" at bounding box center [773, 411] width 79 height 26
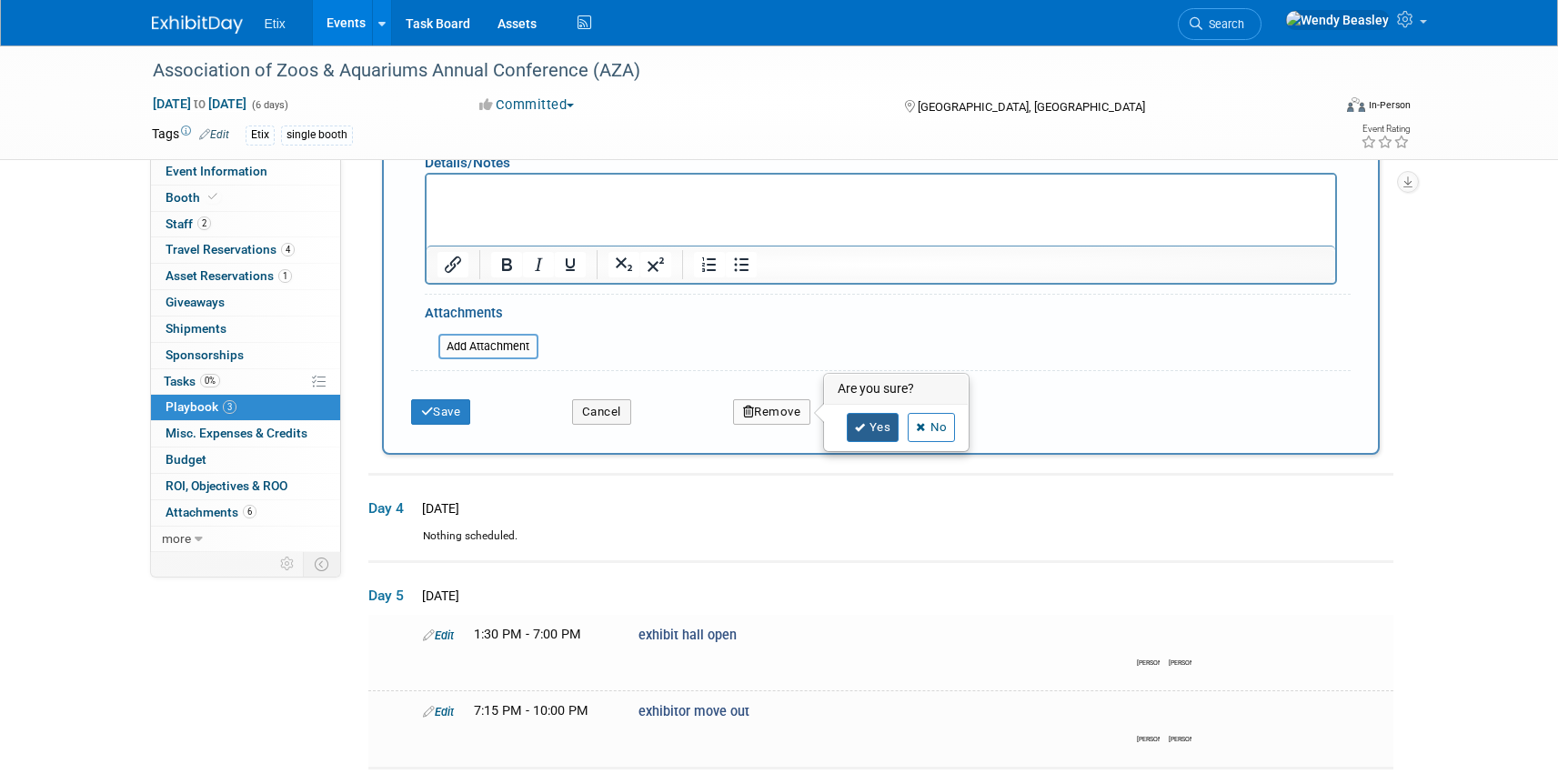
click at [880, 413] on link "Yes" at bounding box center [872, 427] width 53 height 29
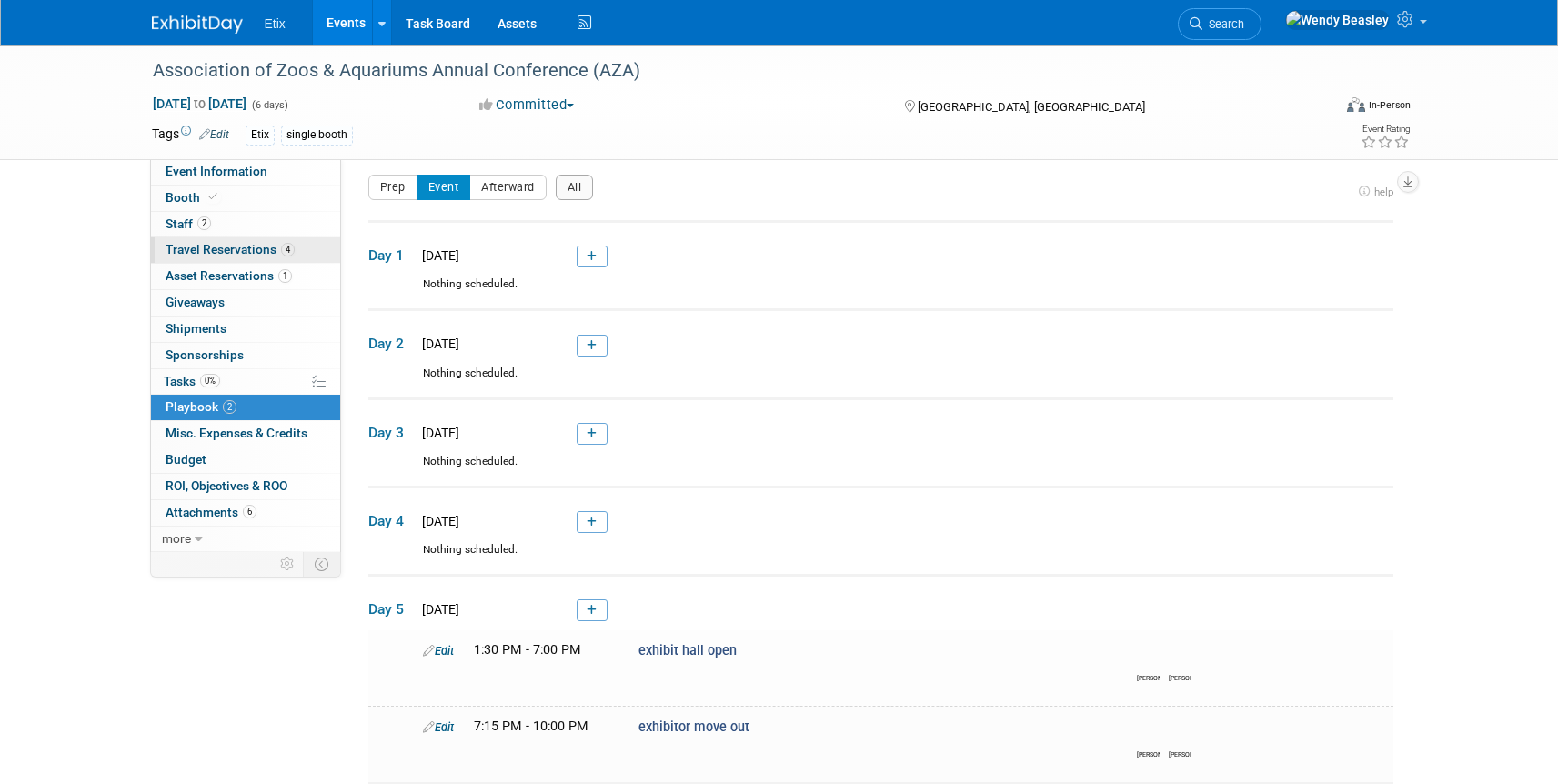
scroll to position [0, 0]
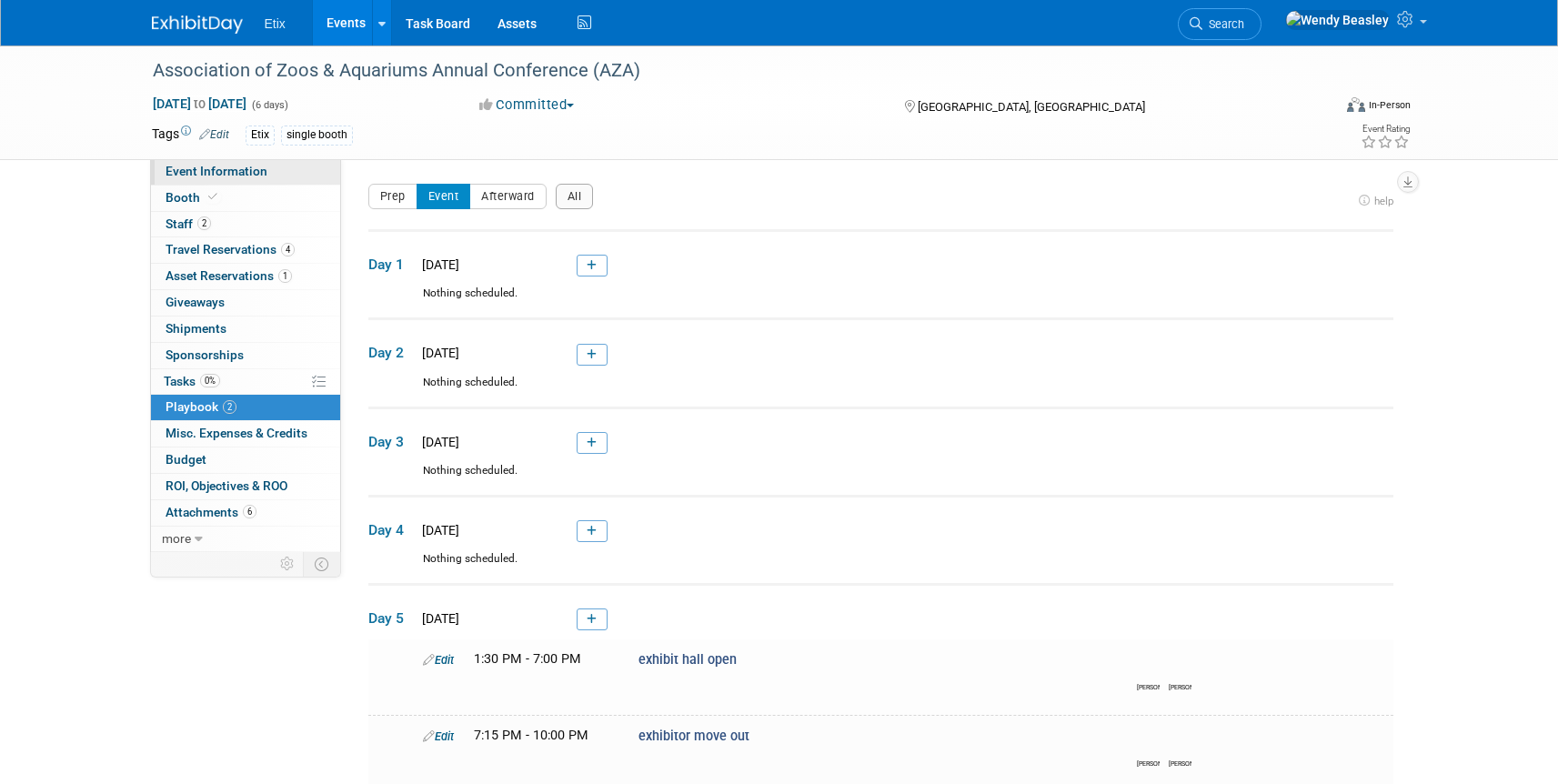
click at [234, 170] on span "Event Information" at bounding box center [217, 171] width 102 height 14
select select "Yes"
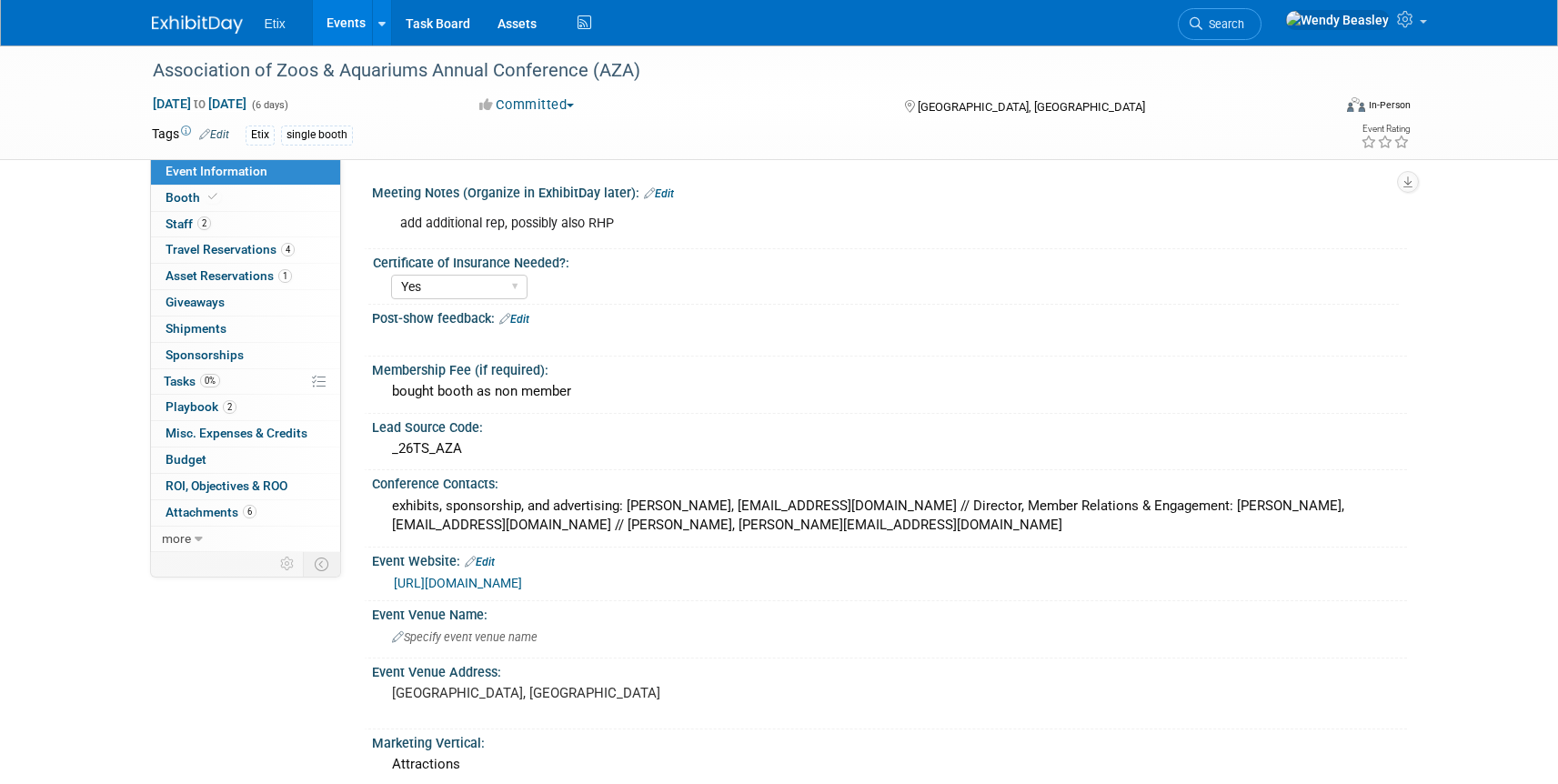
click at [660, 192] on link "Edit" at bounding box center [659, 193] width 30 height 12
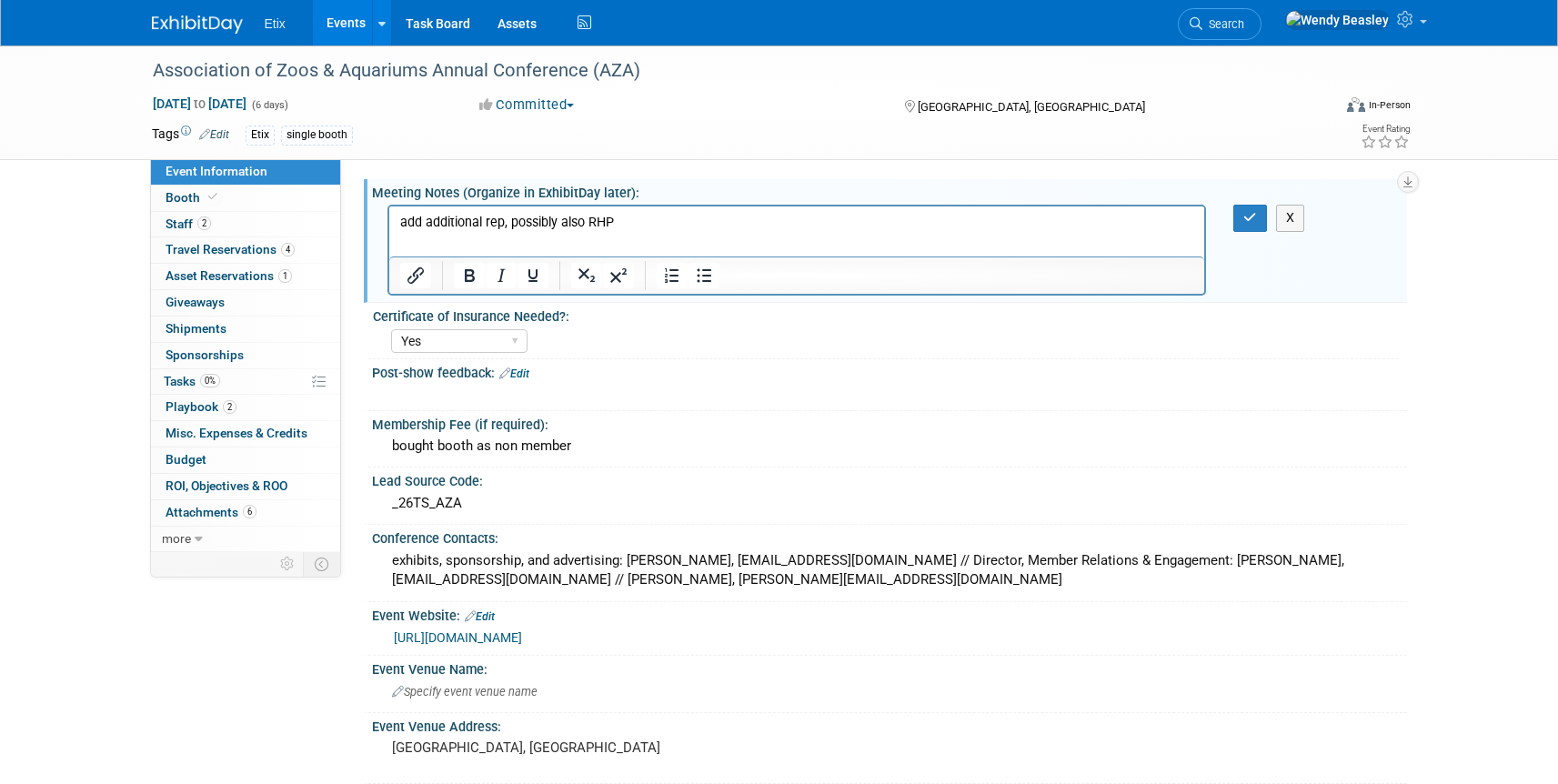
click at [645, 218] on p "add additional rep, possibly also RHP" at bounding box center [796, 222] width 795 height 18
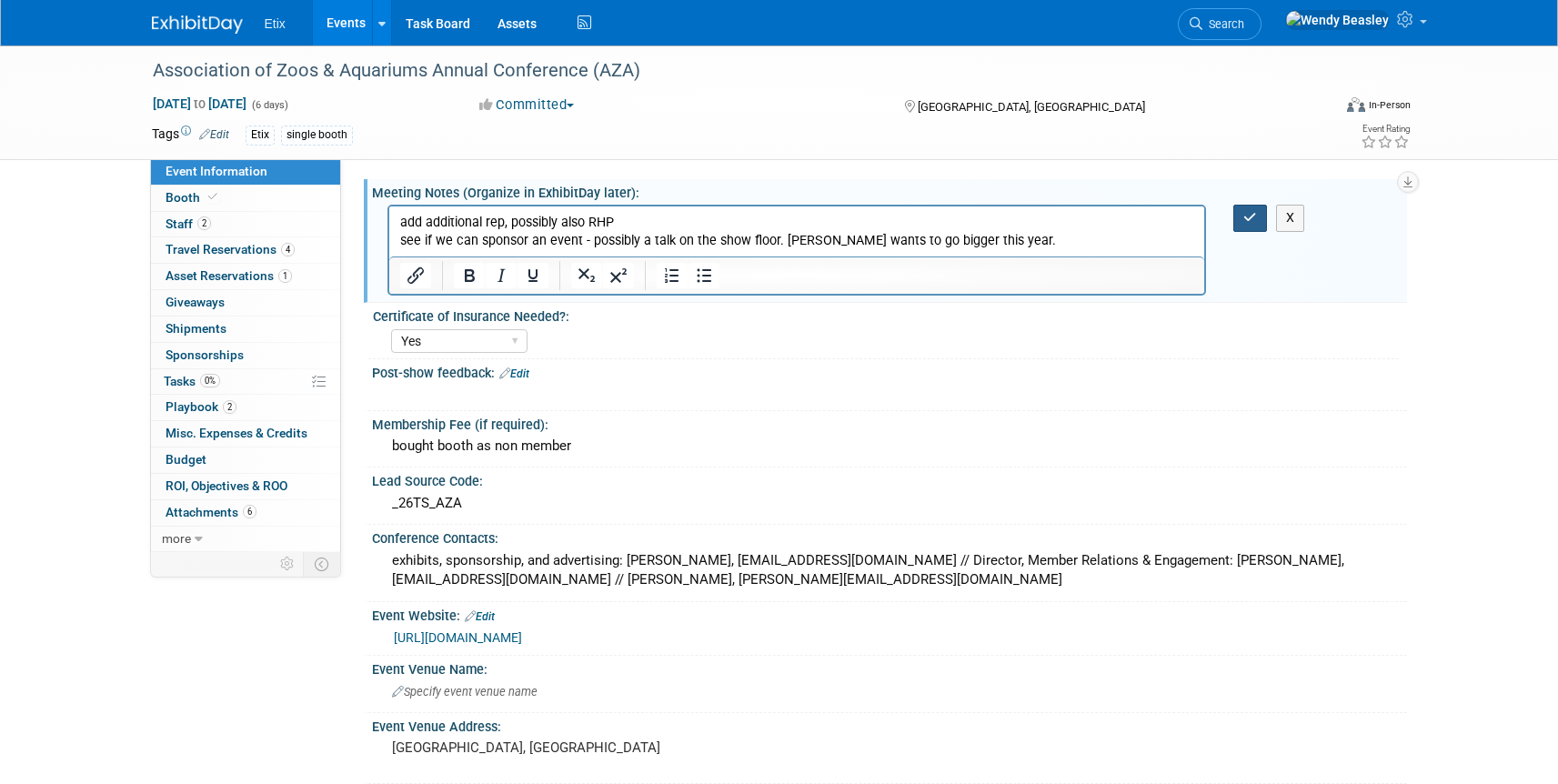
drag, startPoint x: 1246, startPoint y: 213, endPoint x: 731, endPoint y: 28, distance: 547.2
click at [1246, 213] on icon "button" at bounding box center [1250, 217] width 13 height 12
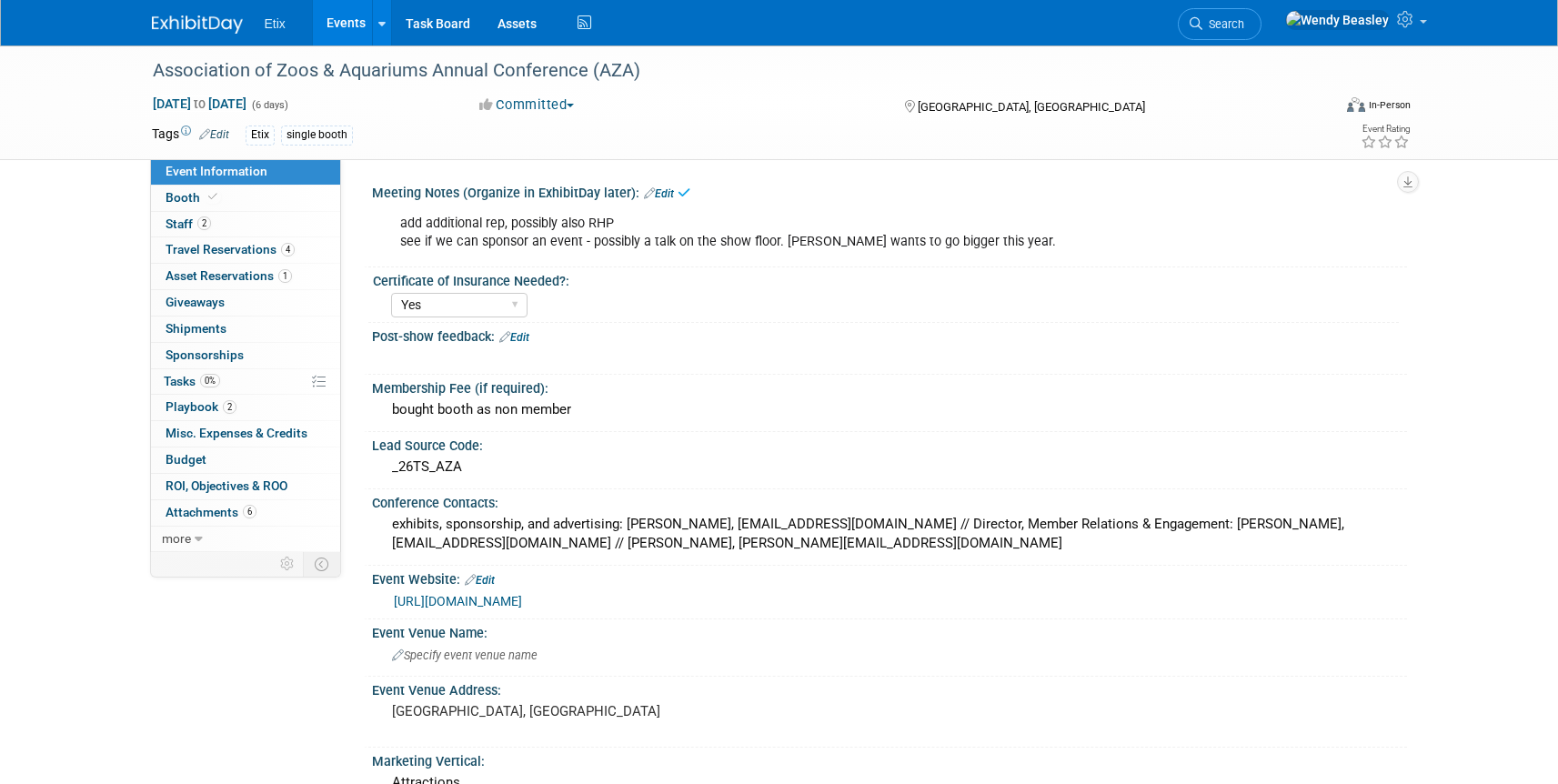
click at [315, 135] on div "single booth" at bounding box center [316, 135] width 72 height 19
click at [338, 141] on div "single booth" at bounding box center [316, 135] width 72 height 19
click at [311, 126] on div "single booth" at bounding box center [316, 135] width 72 height 19
click at [212, 136] on link "Edit" at bounding box center [214, 134] width 30 height 12
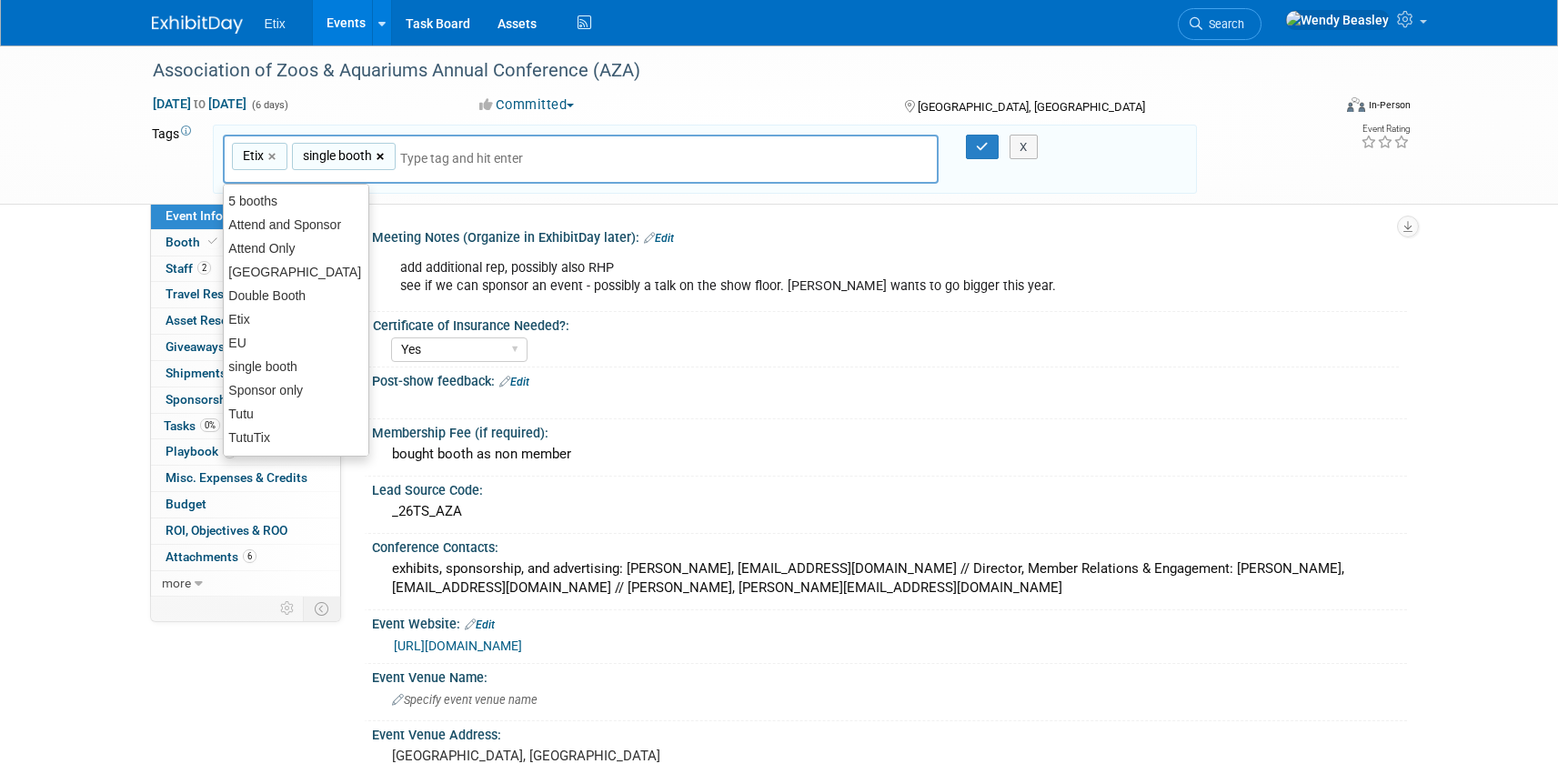
click at [385, 154] on link "×" at bounding box center [383, 157] width 12 height 21
click at [297, 291] on div "Double Booth" at bounding box center [295, 296] width 147 height 26
type input "Etix, Double Booth"
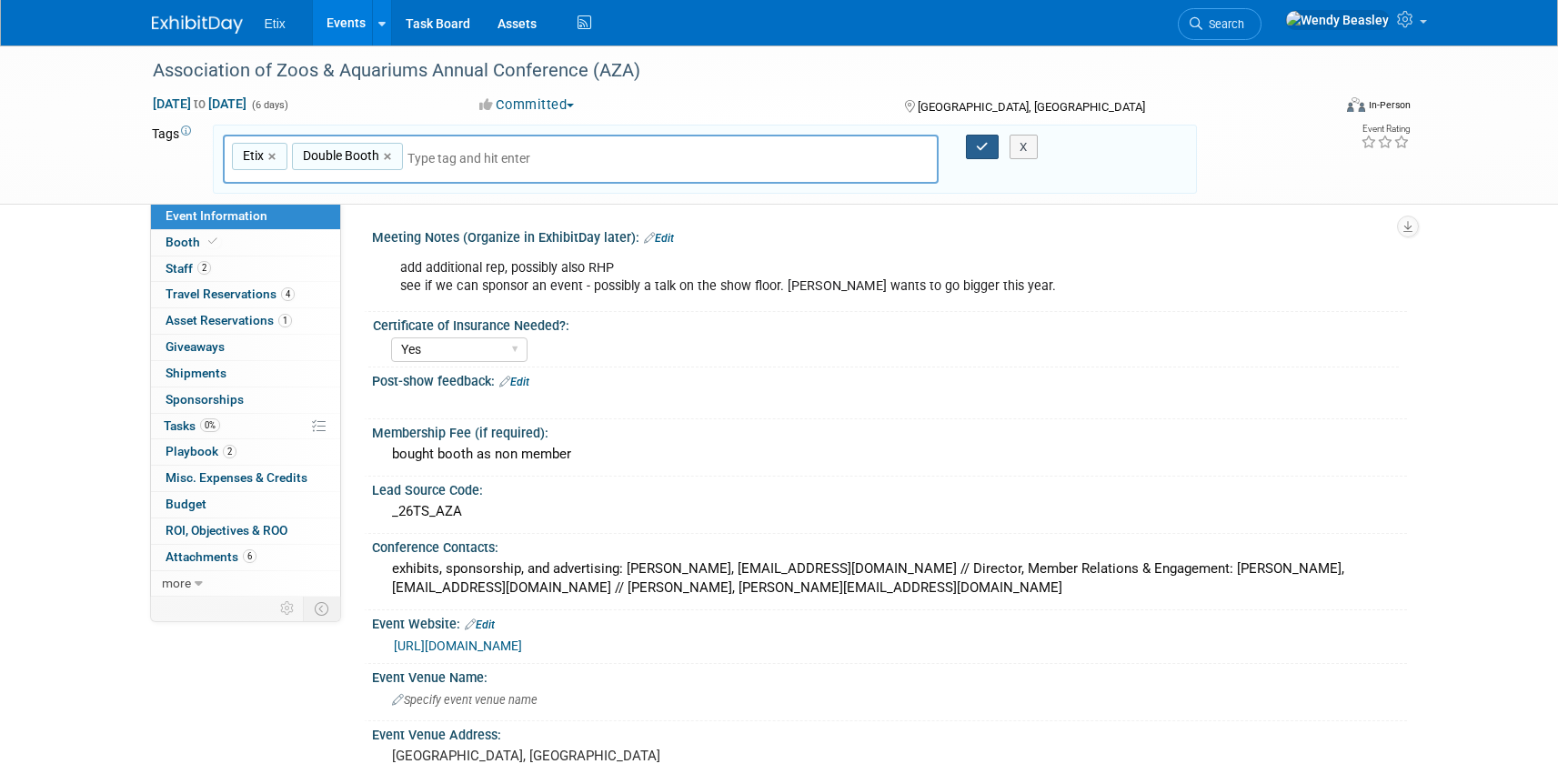
click at [982, 150] on icon "button" at bounding box center [982, 147] width 12 height 12
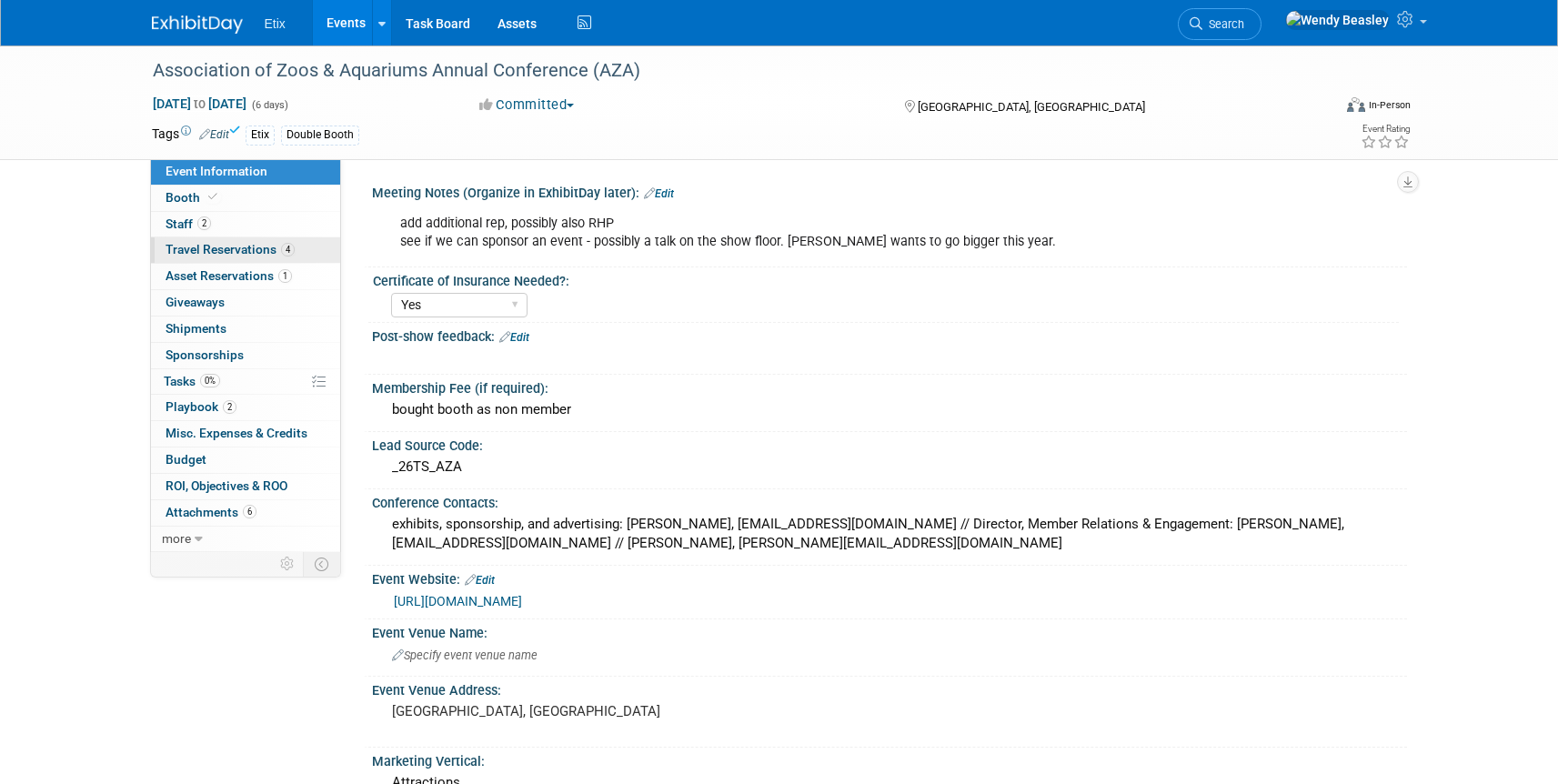
click at [254, 250] on span "Travel Reservations 4" at bounding box center [230, 248] width 129 height 14
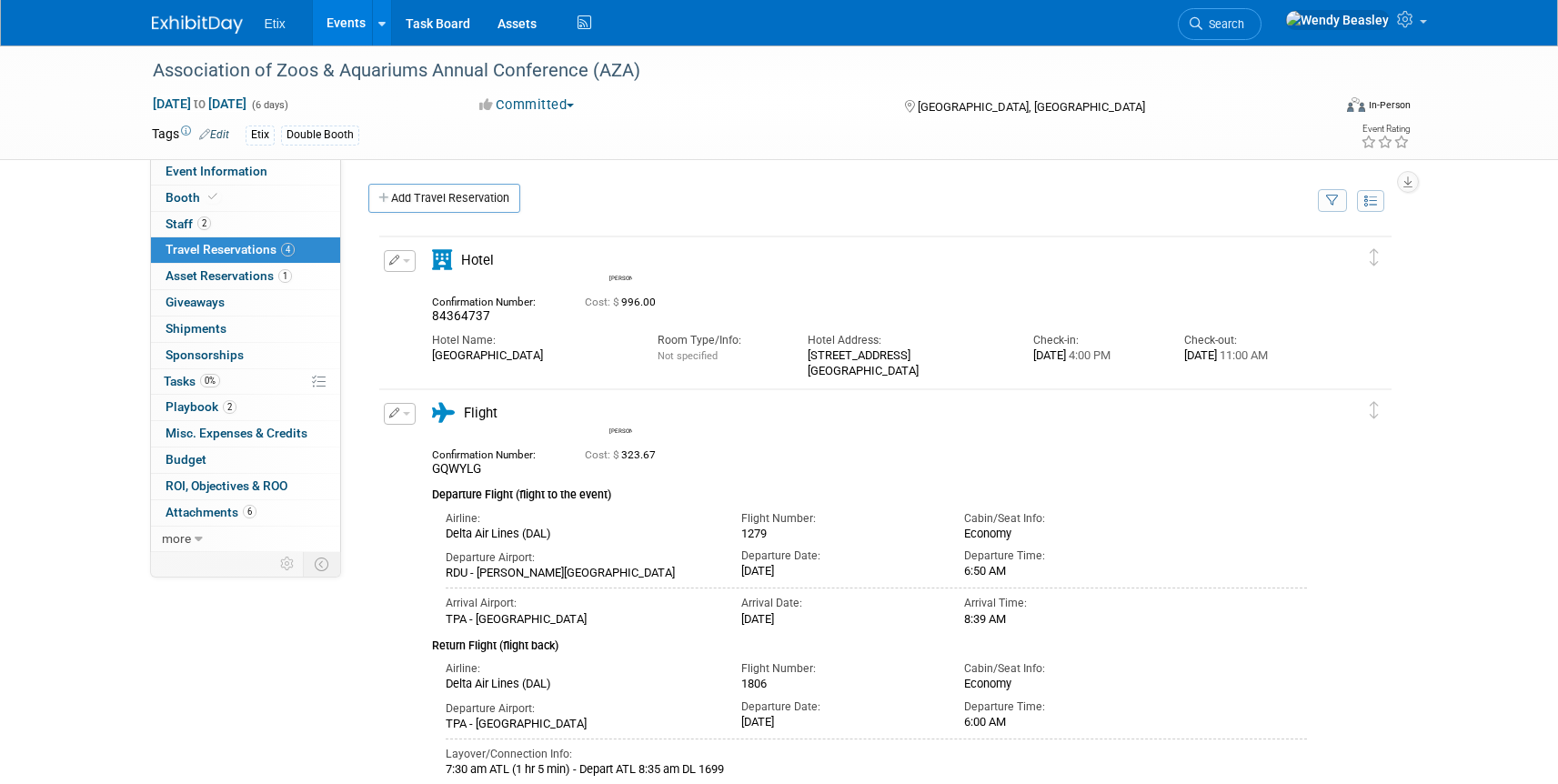
click at [410, 263] on button "button" at bounding box center [399, 261] width 32 height 22
click at [448, 318] on span "Delete Reservation" at bounding box center [473, 321] width 113 height 14
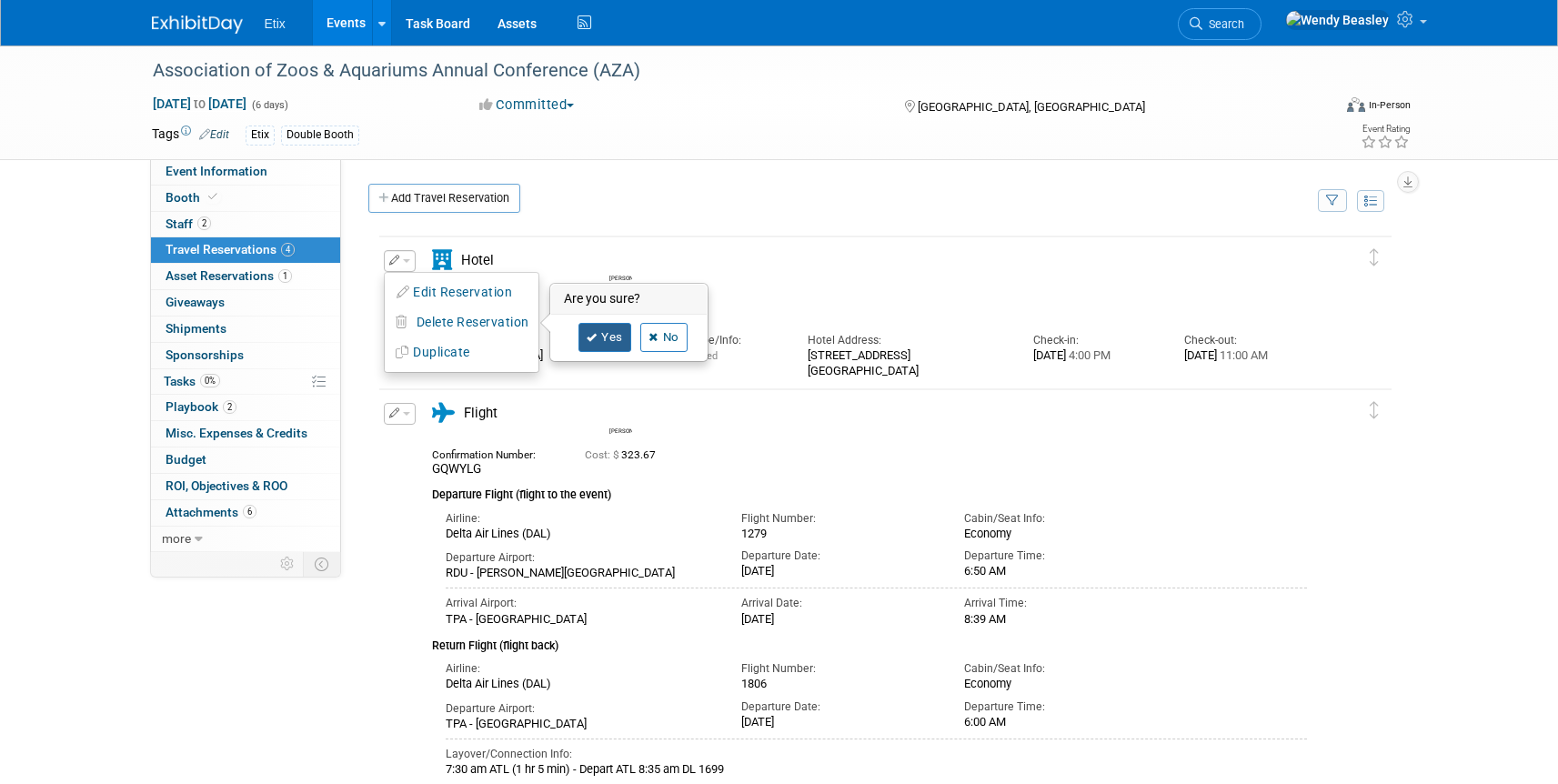
drag, startPoint x: 615, startPoint y: 334, endPoint x: 523, endPoint y: 279, distance: 107.2
click at [615, 332] on link "Yes" at bounding box center [604, 337] width 53 height 29
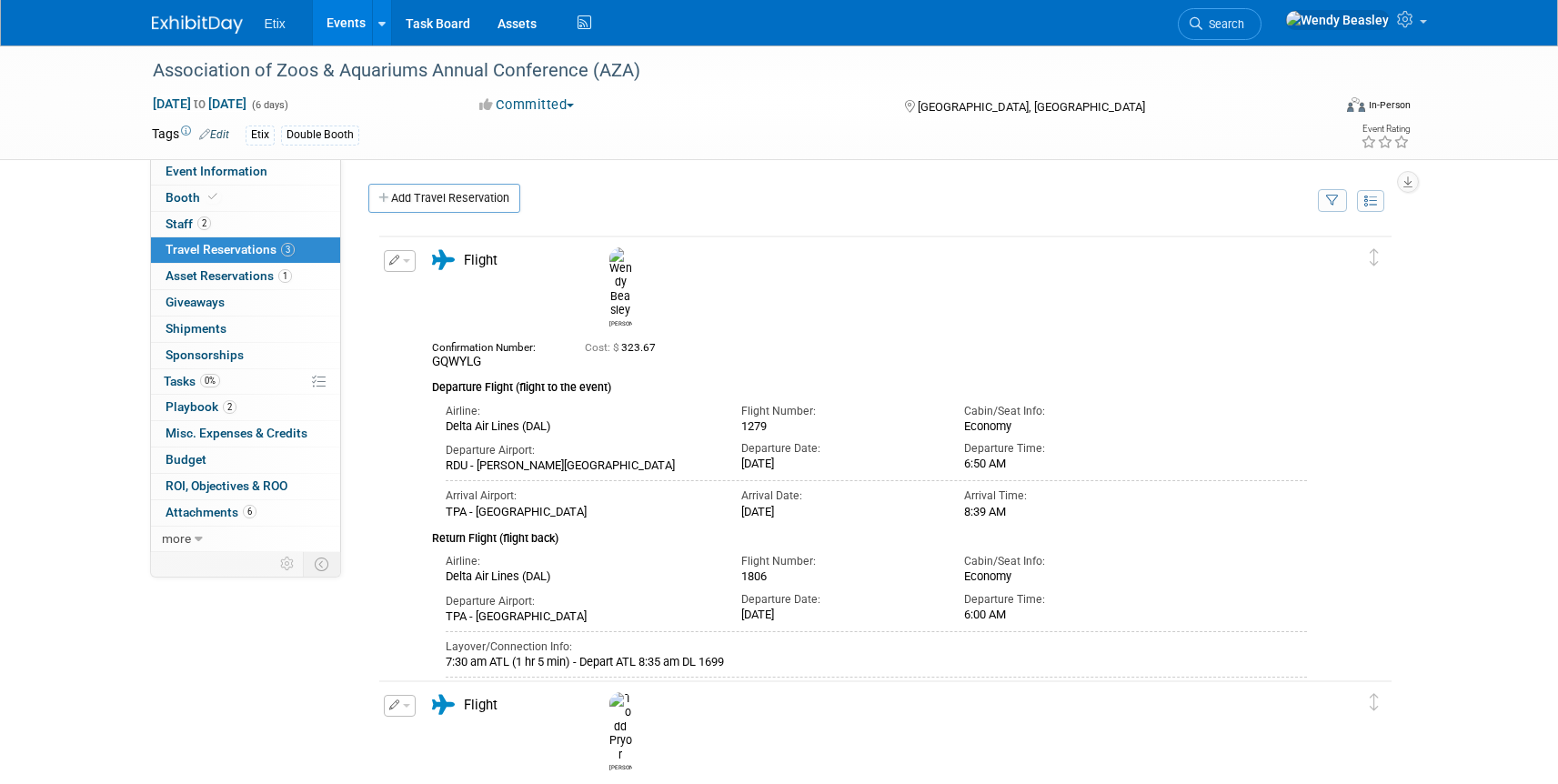
click at [415, 259] on div "Edit Reservation Delete Reservation" at bounding box center [399, 266] width 39 height 33
click at [403, 261] on span "button" at bounding box center [407, 261] width 8 height 4
click at [437, 320] on span "Delete Reservation" at bounding box center [473, 321] width 113 height 14
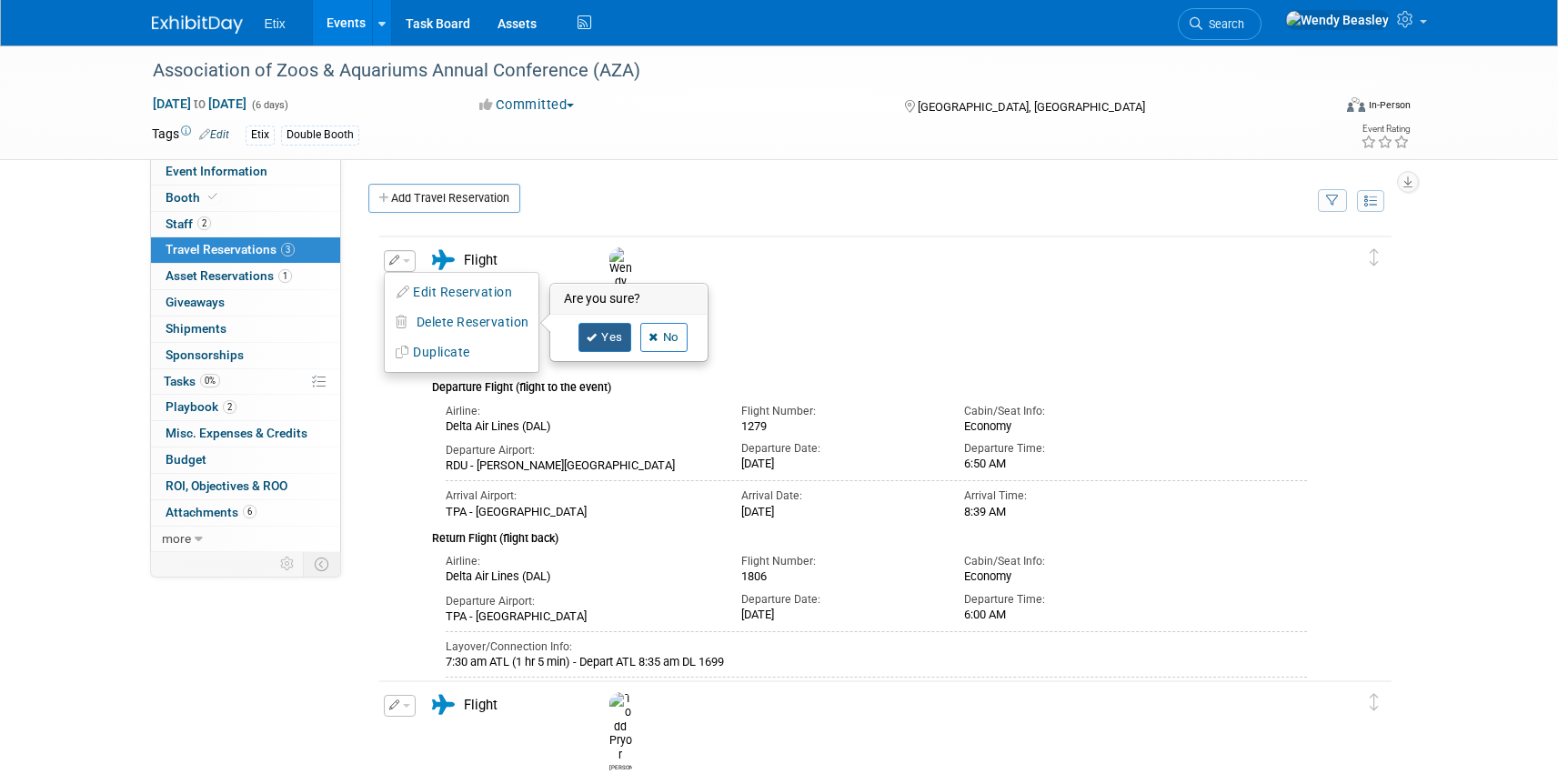
click at [605, 328] on link "Yes" at bounding box center [604, 337] width 53 height 29
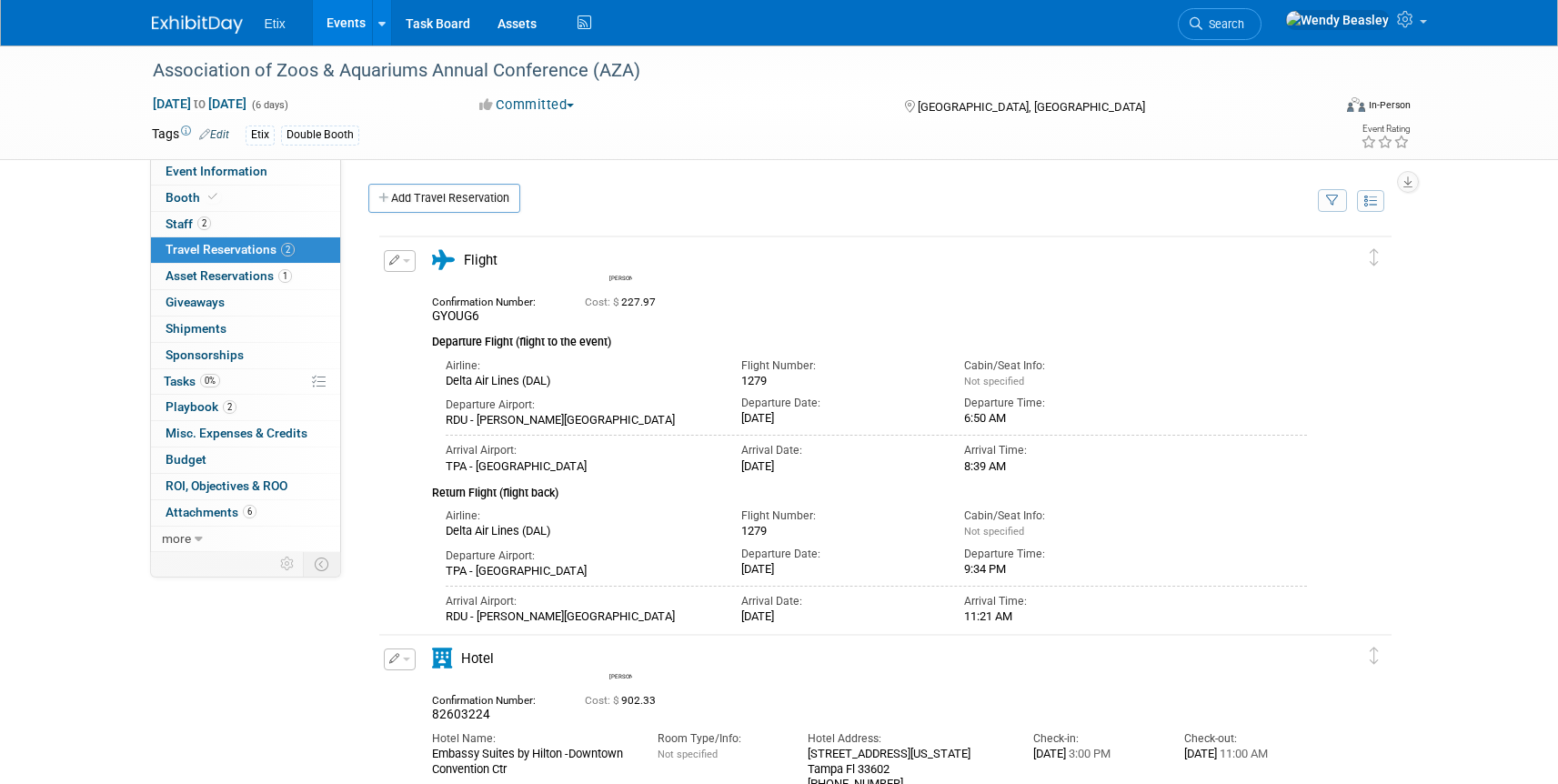
click at [405, 259] on span "button" at bounding box center [407, 261] width 8 height 4
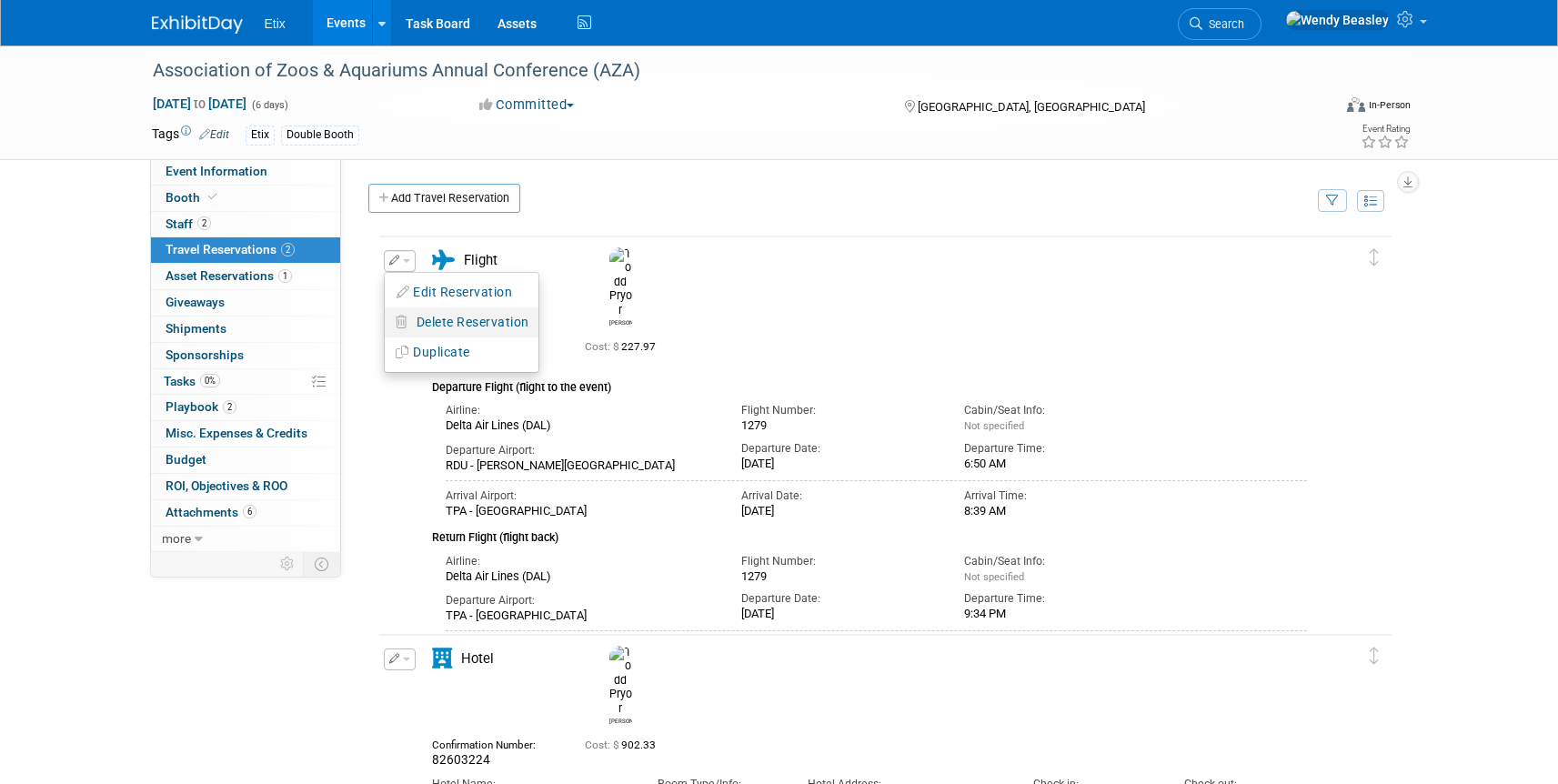
click at [436, 320] on span "Delete Reservation" at bounding box center [473, 321] width 113 height 14
click at [593, 334] on icon at bounding box center [592, 337] width 11 height 10
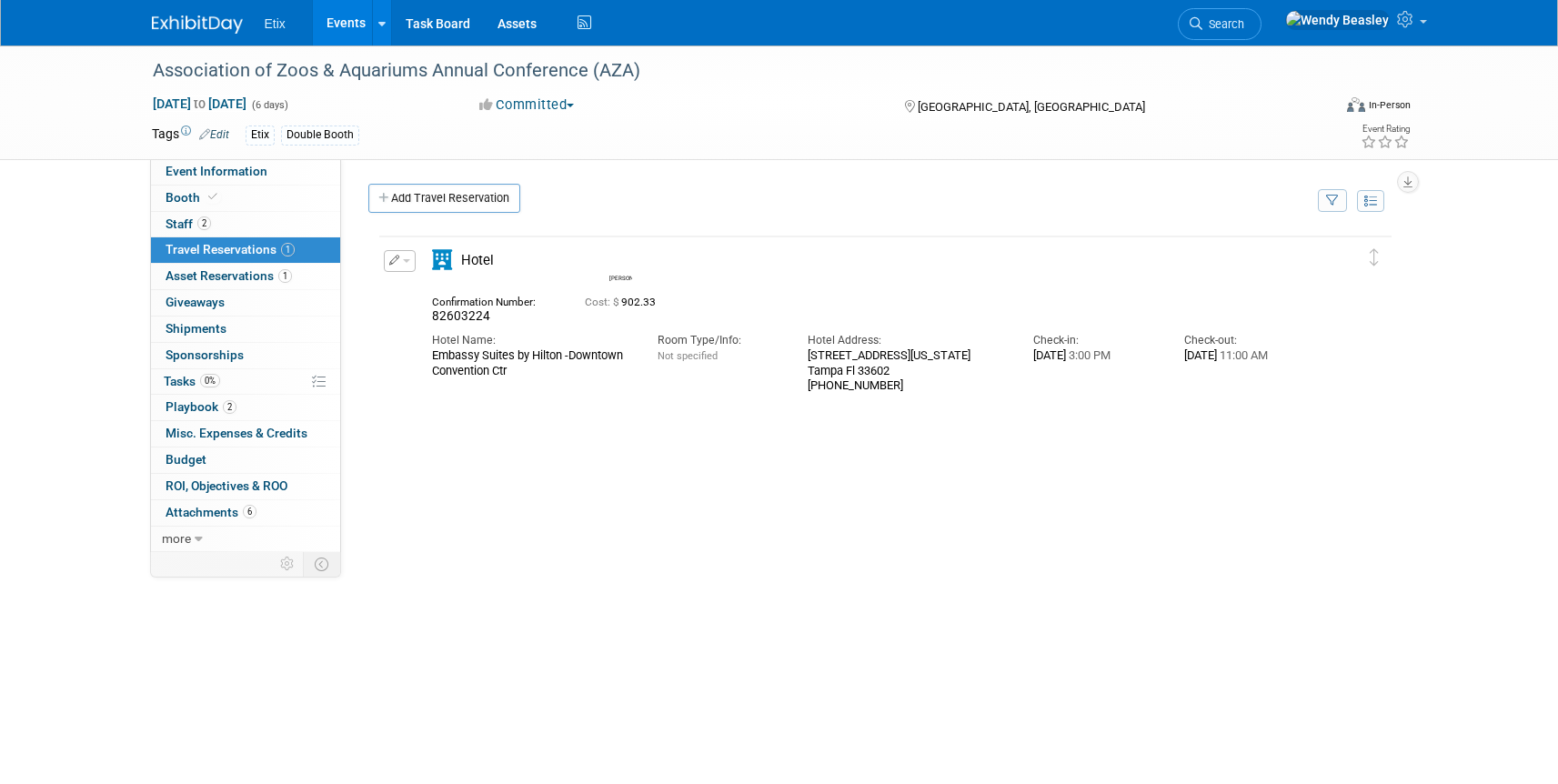
click at [407, 259] on span "button" at bounding box center [407, 261] width 8 height 4
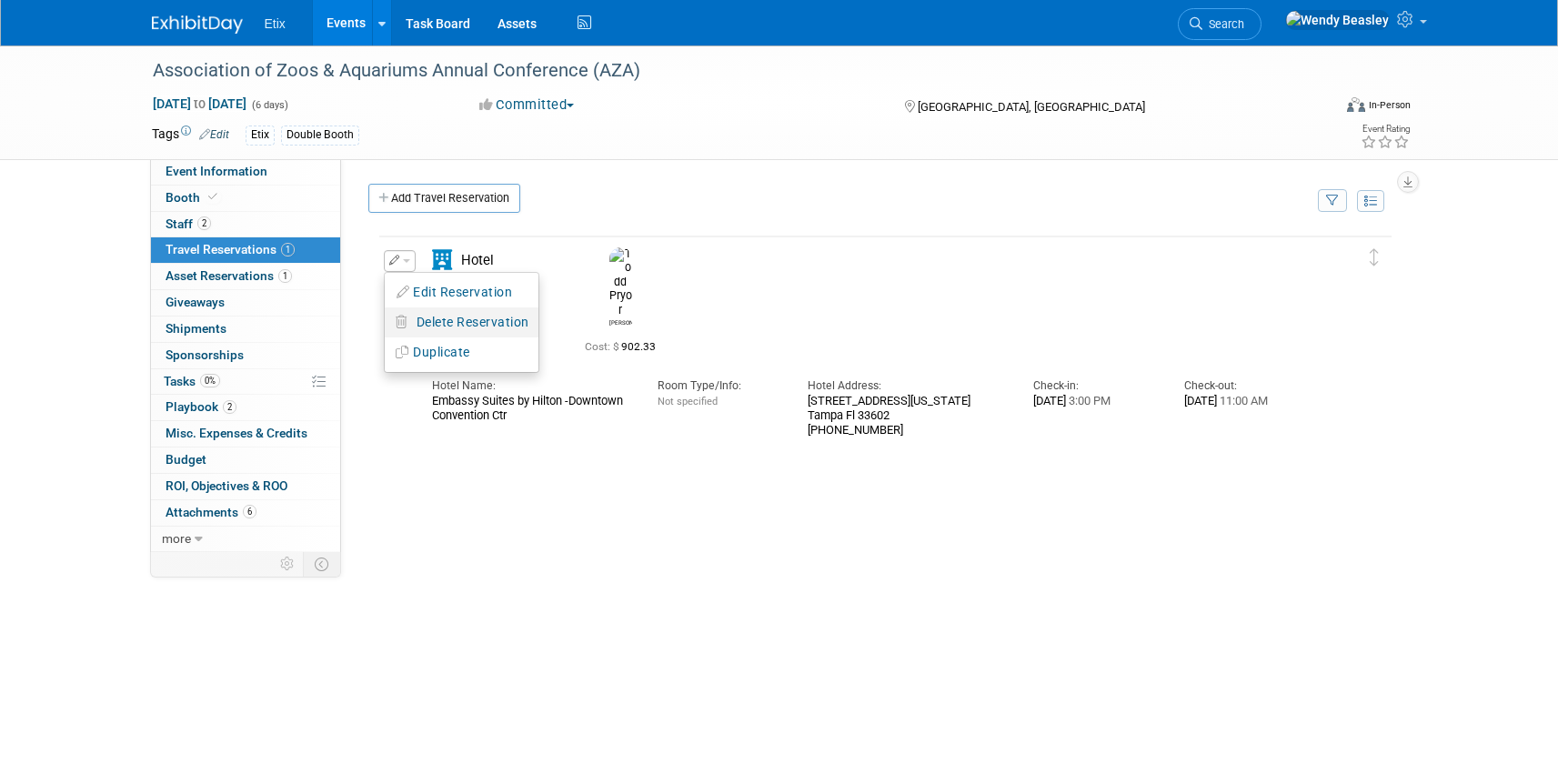
click at [434, 317] on span "Delete Reservation" at bounding box center [473, 321] width 113 height 14
click at [597, 331] on link "Yes" at bounding box center [604, 337] width 53 height 29
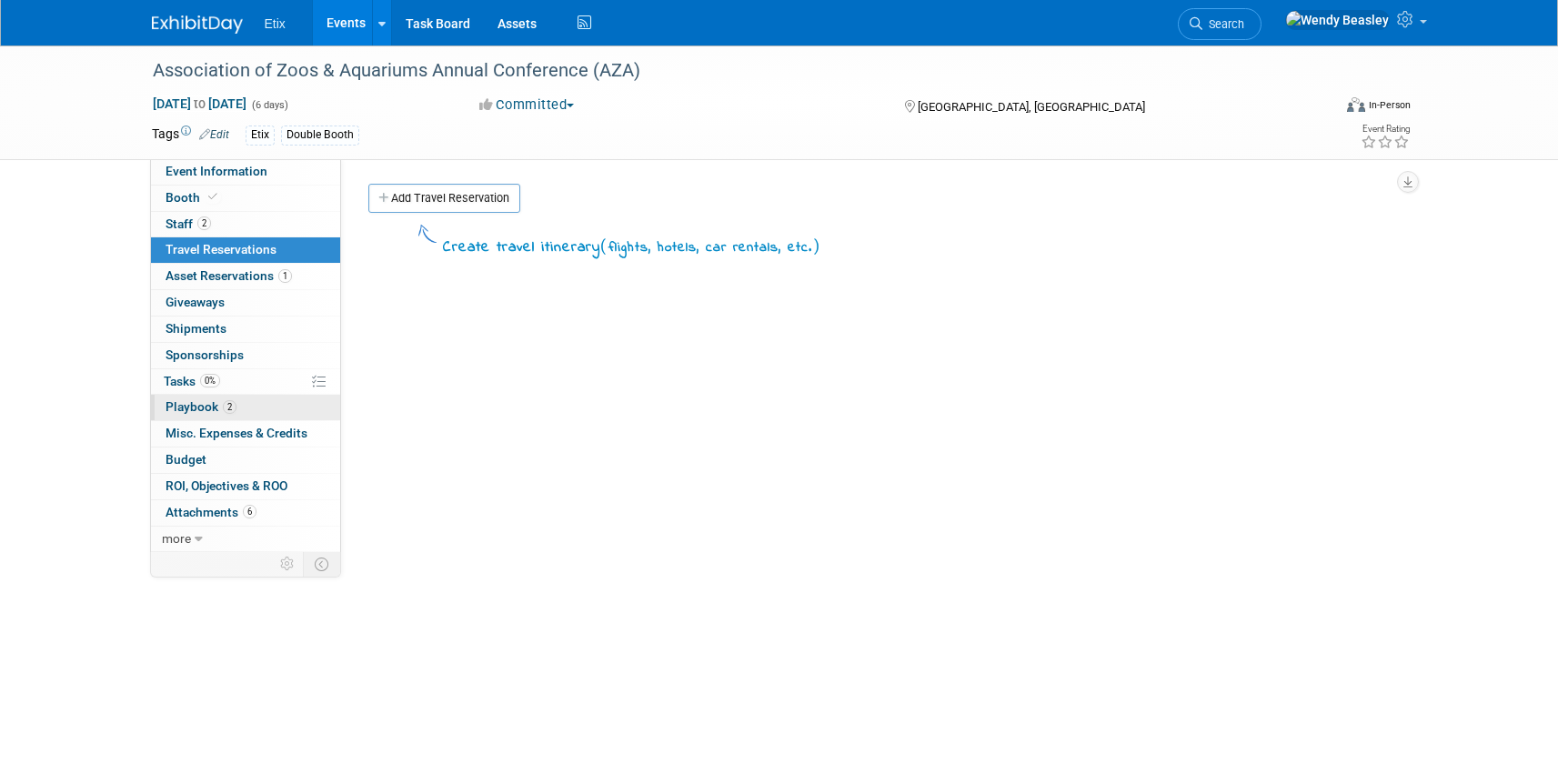
click at [195, 400] on span "Playbook 2" at bounding box center [201, 405] width 71 height 14
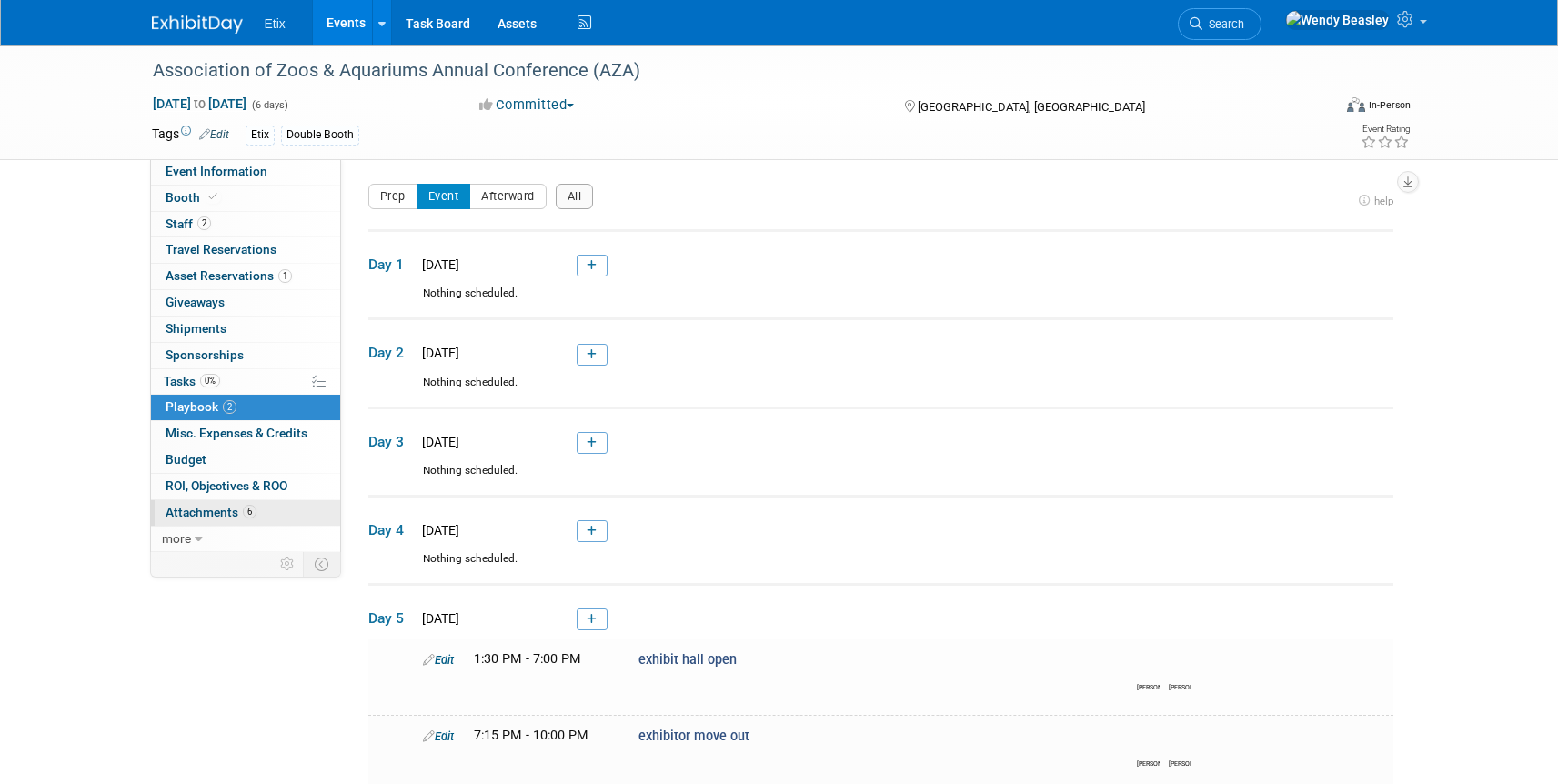
click at [202, 508] on span "Attachments 6" at bounding box center [211, 512] width 91 height 14
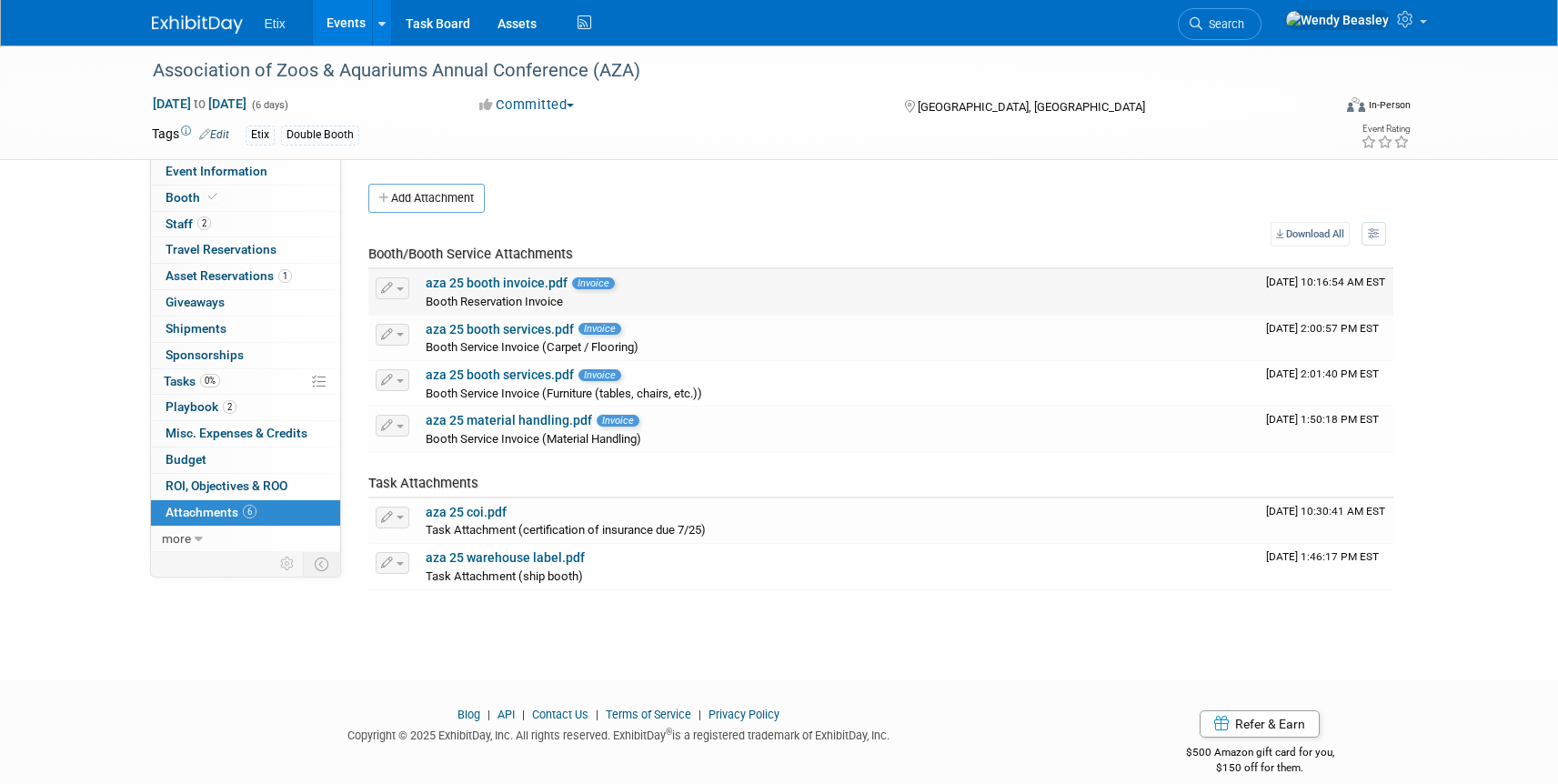
click at [399, 281] on button "button" at bounding box center [392, 288] width 34 height 22
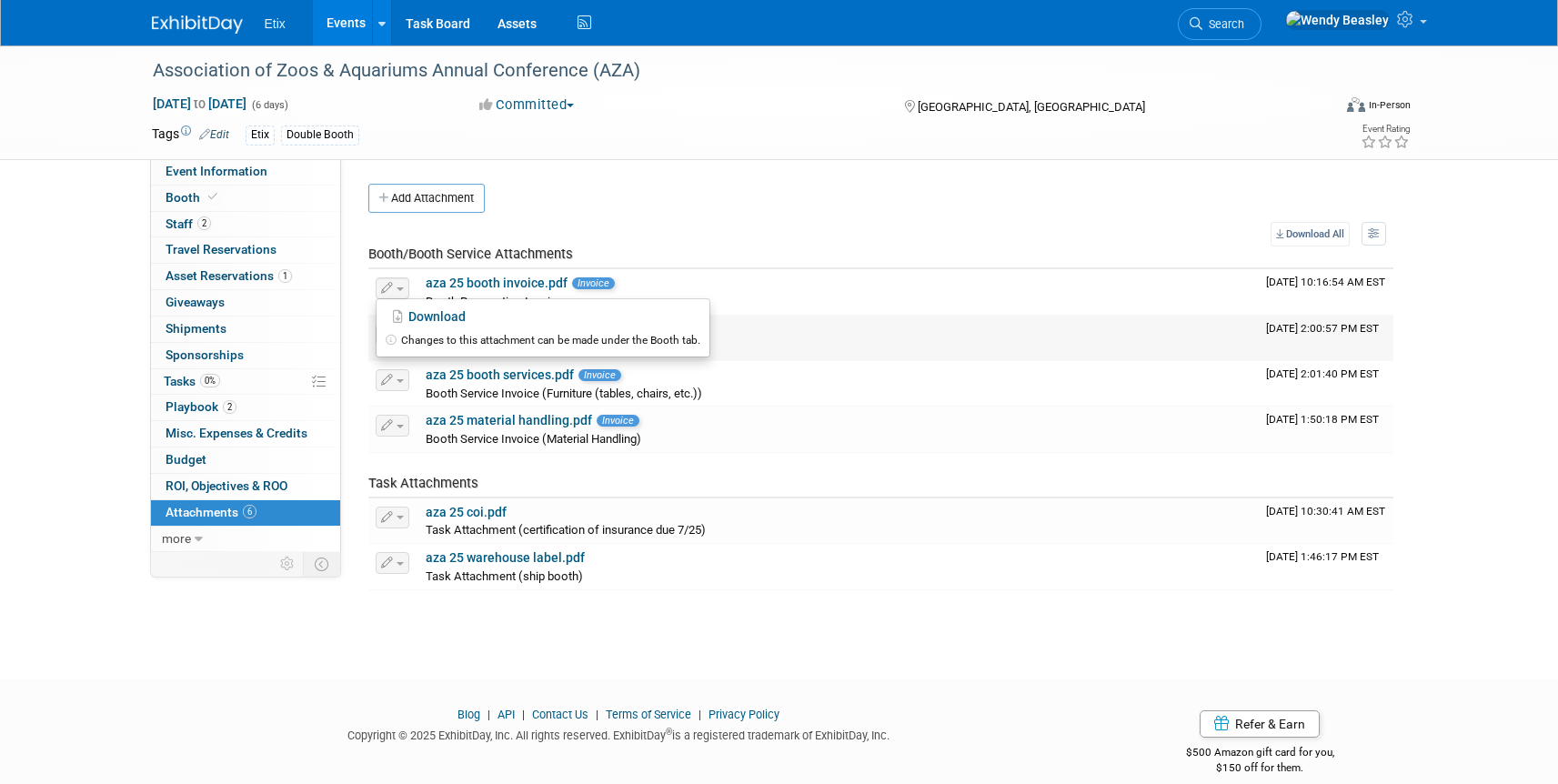
click at [1020, 317] on td "aza 25 booth services.pdf Invoice Booth Service Invoice (Carpet / Flooring)" at bounding box center [838, 337] width 841 height 45
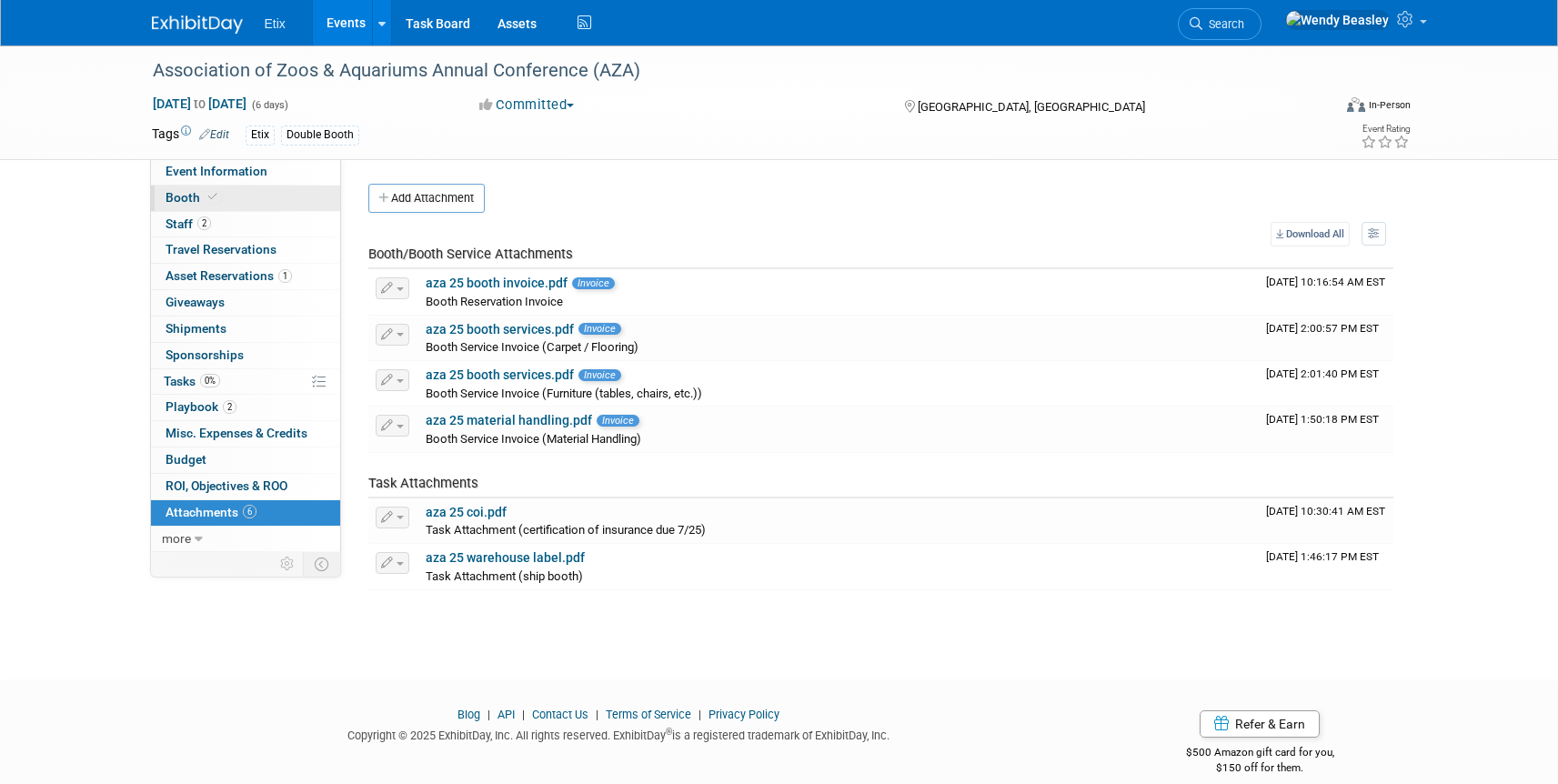
click at [185, 194] on span "Booth" at bounding box center [194, 196] width 56 height 14
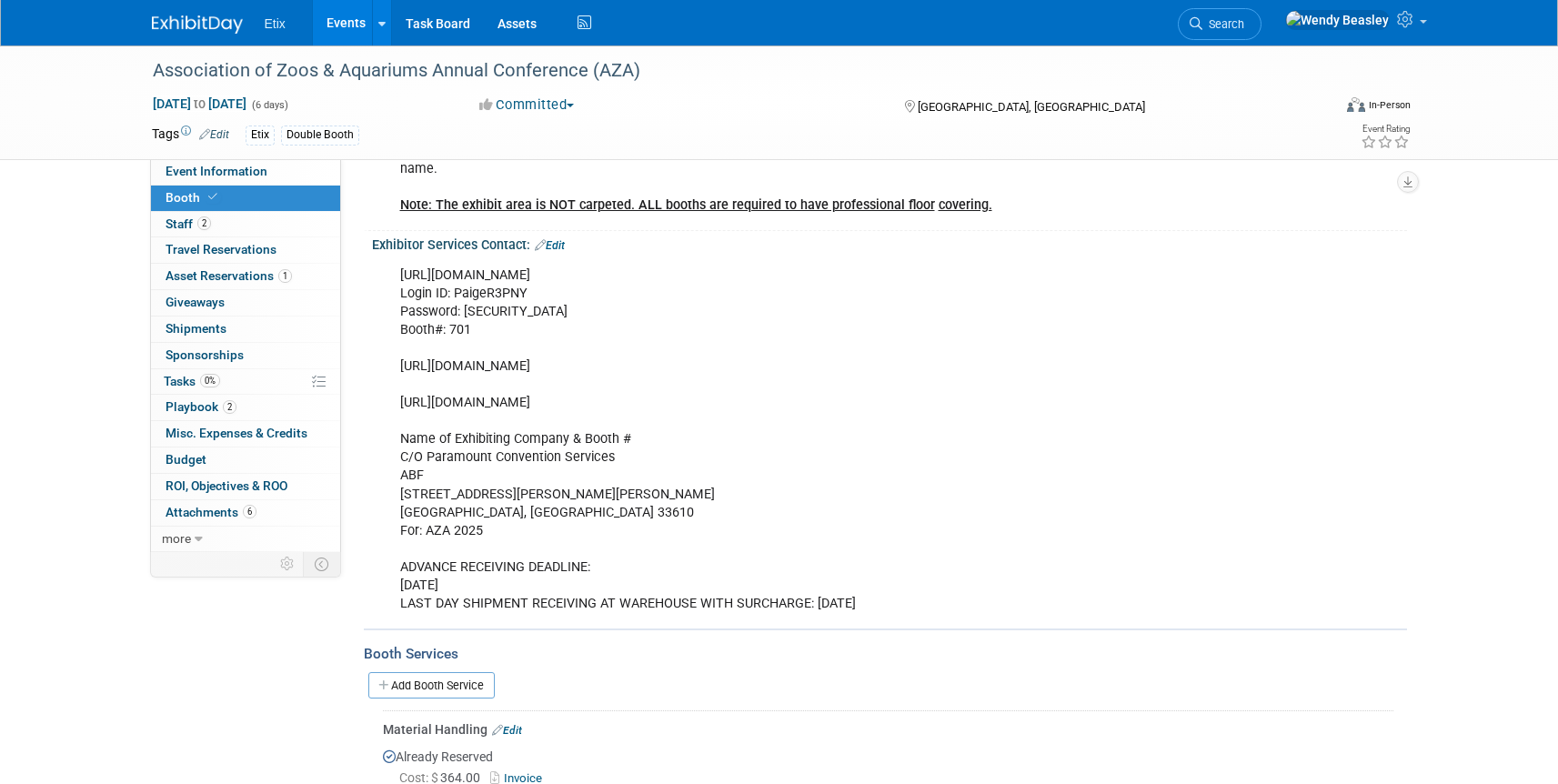
scroll to position [342, 0]
click at [558, 240] on link "Edit" at bounding box center [549, 244] width 30 height 12
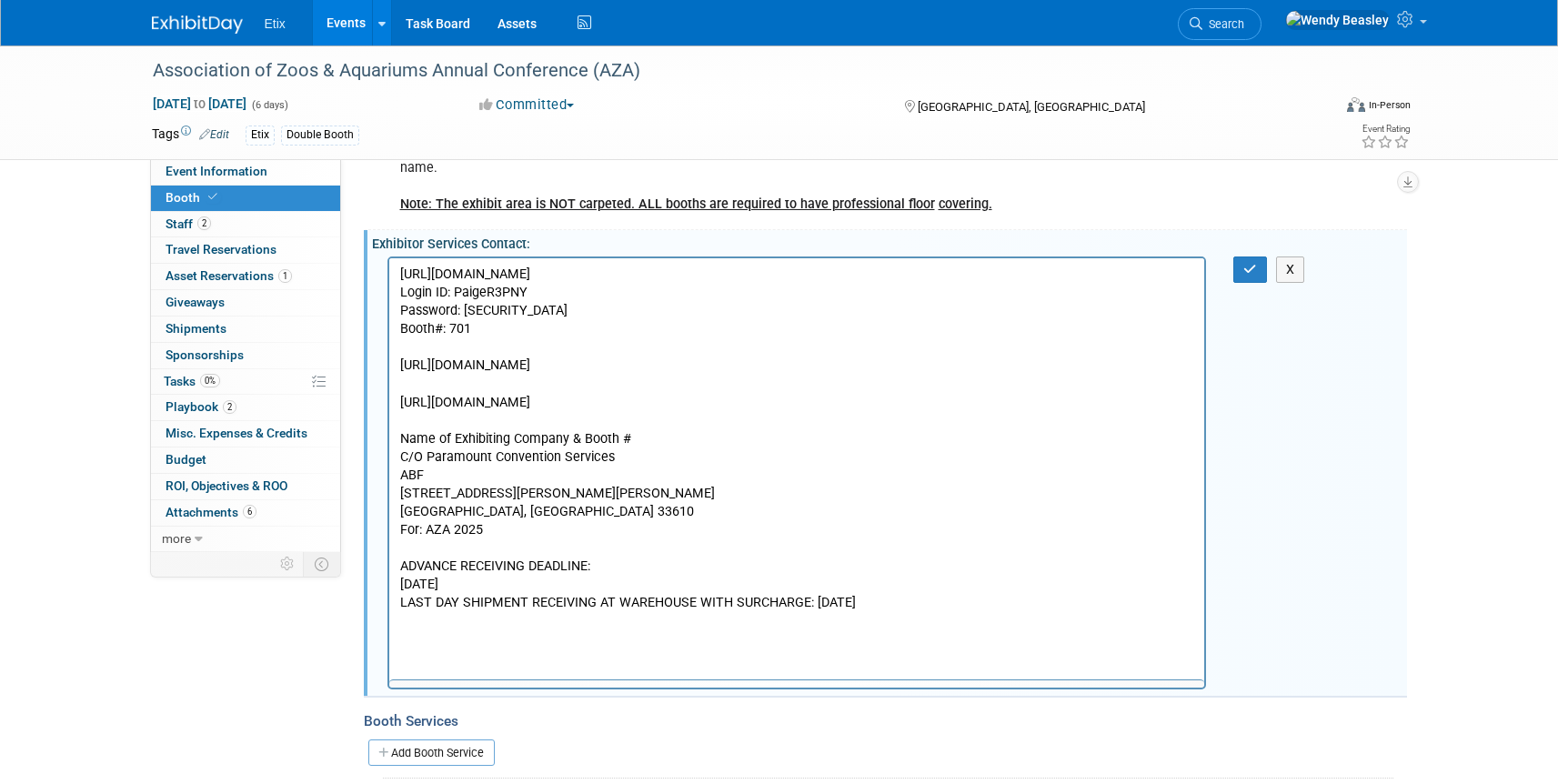
scroll to position [0, 0]
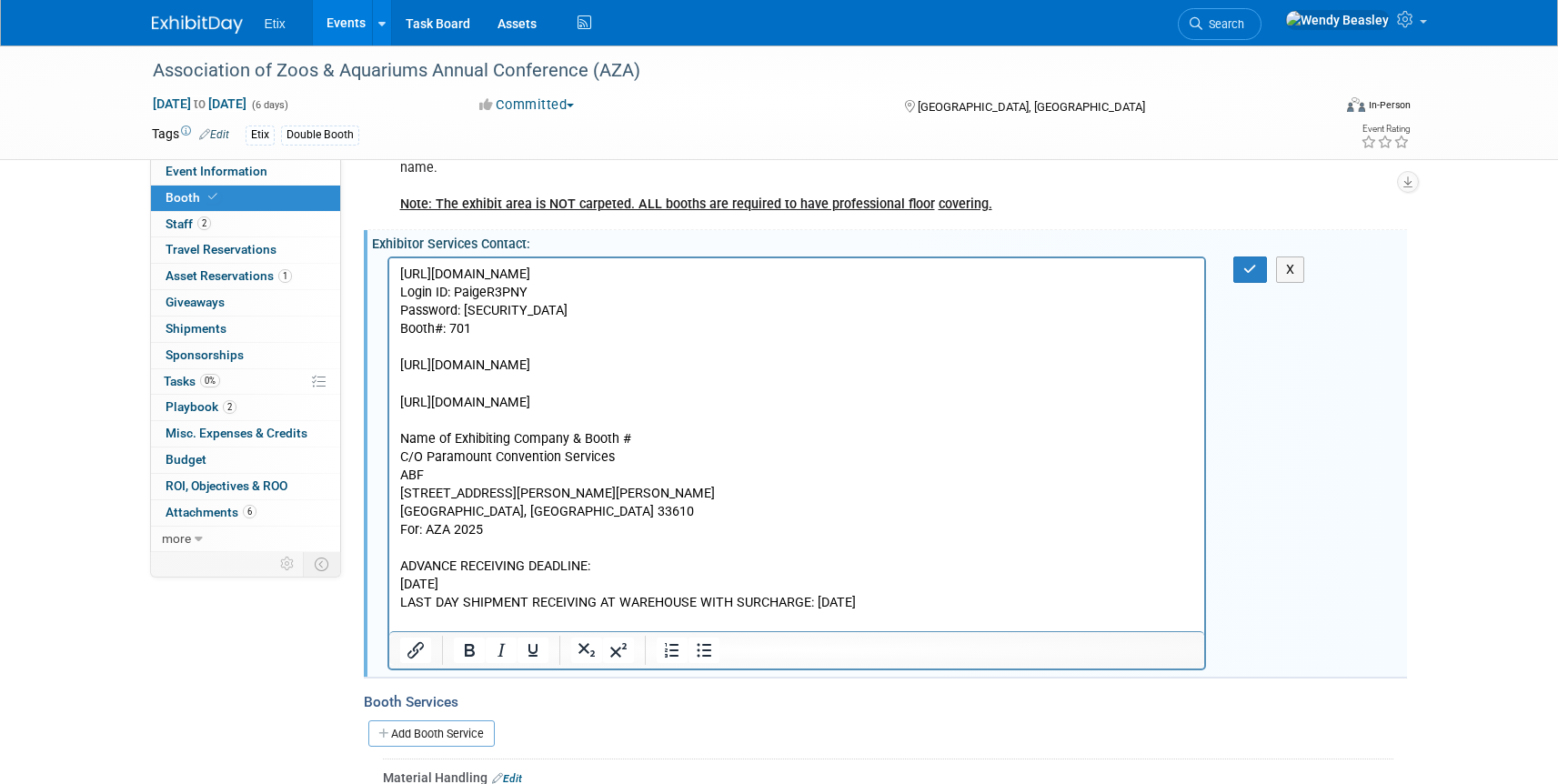
drag, startPoint x: 403, startPoint y: 272, endPoint x: 1042, endPoint y: 680, distance: 758.1
click at [1042, 611] on html "https://www.paramountcs.com/index.php?PageID=3 Login ID: PaigeR3PNY Password: l…" at bounding box center [796, 433] width 816 height 354
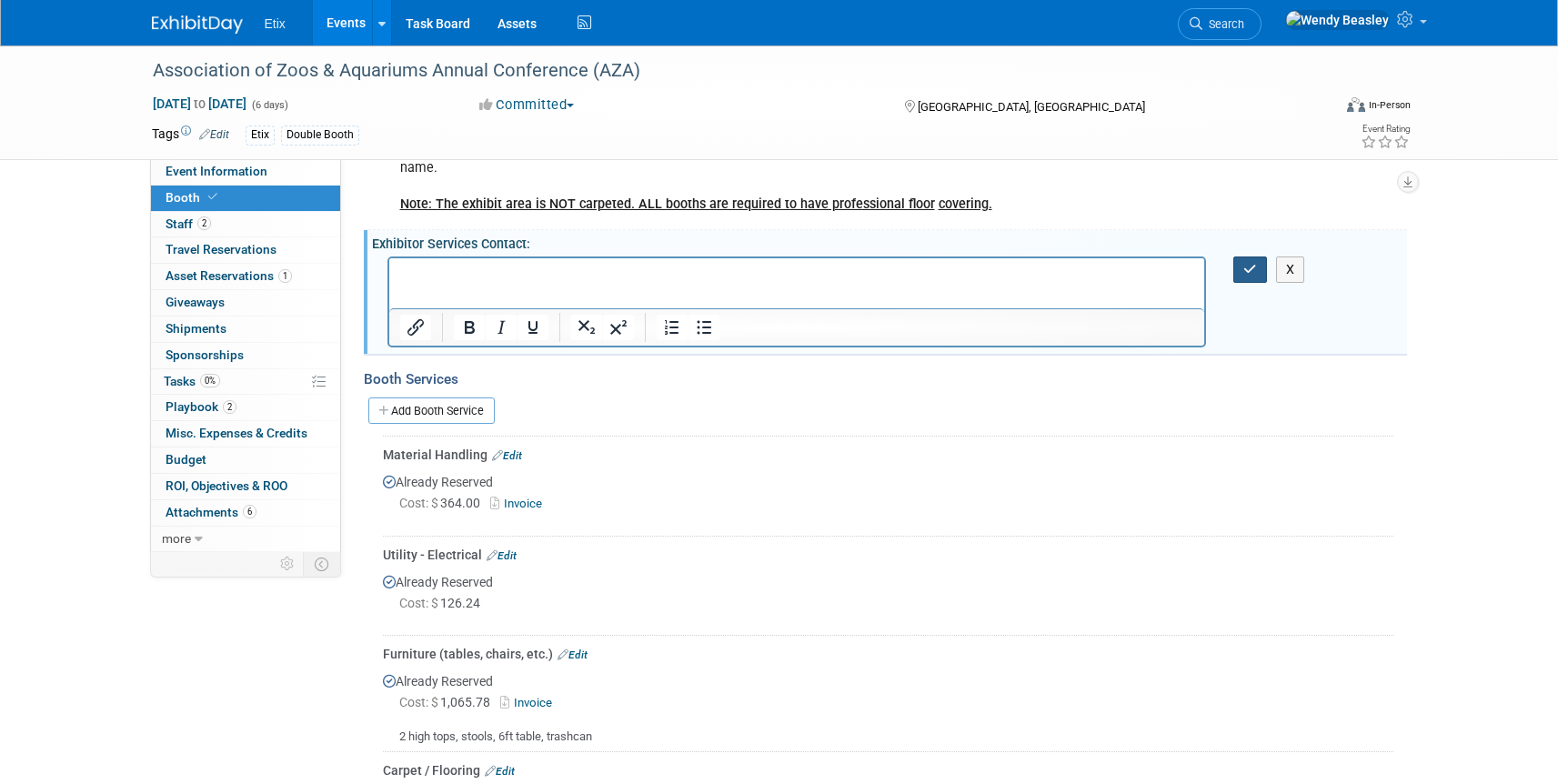
click at [1246, 265] on icon "button" at bounding box center [1250, 268] width 13 height 12
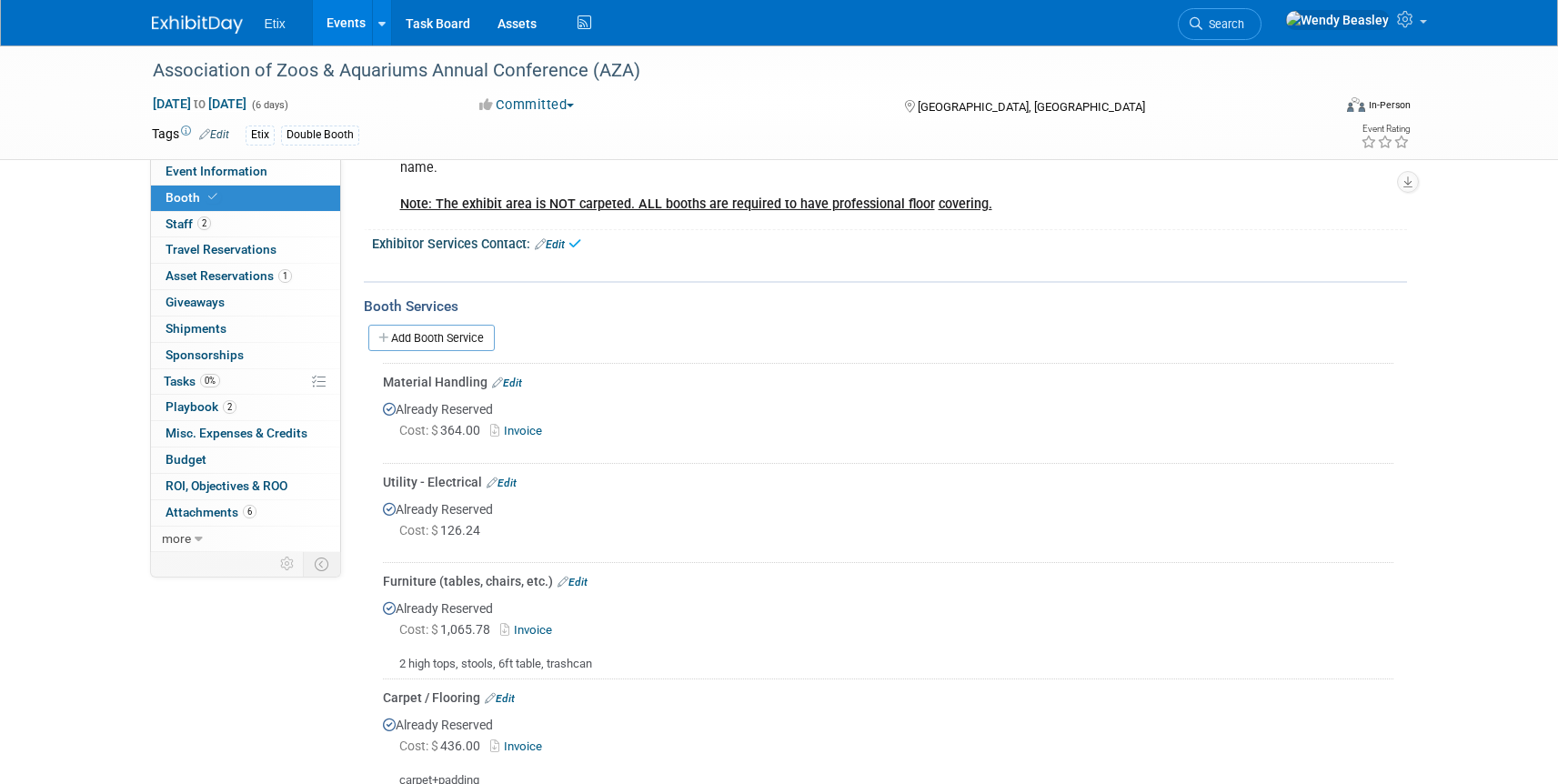
click at [497, 380] on icon at bounding box center [497, 382] width 11 height 10
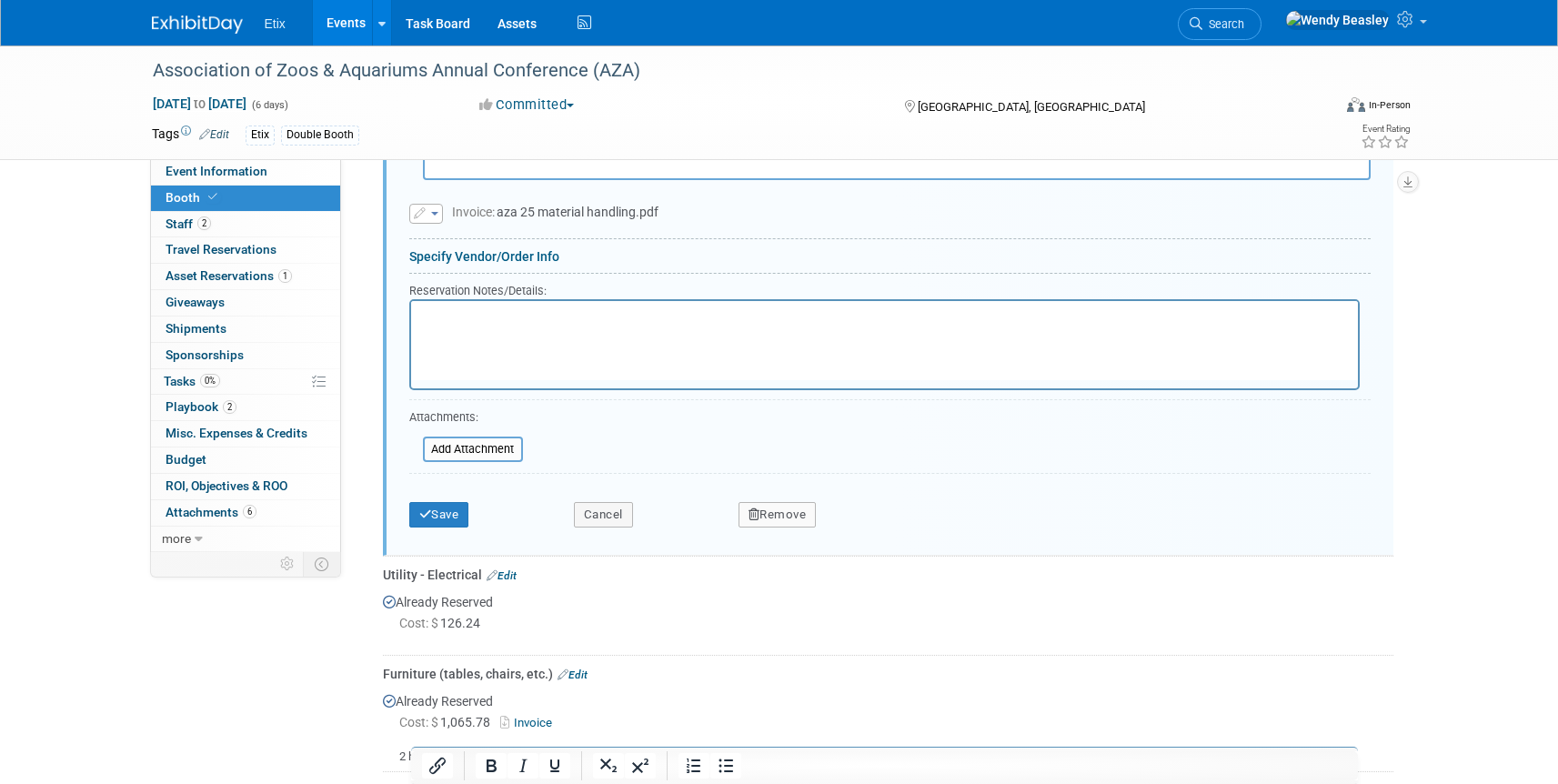
scroll to position [1234, 0]
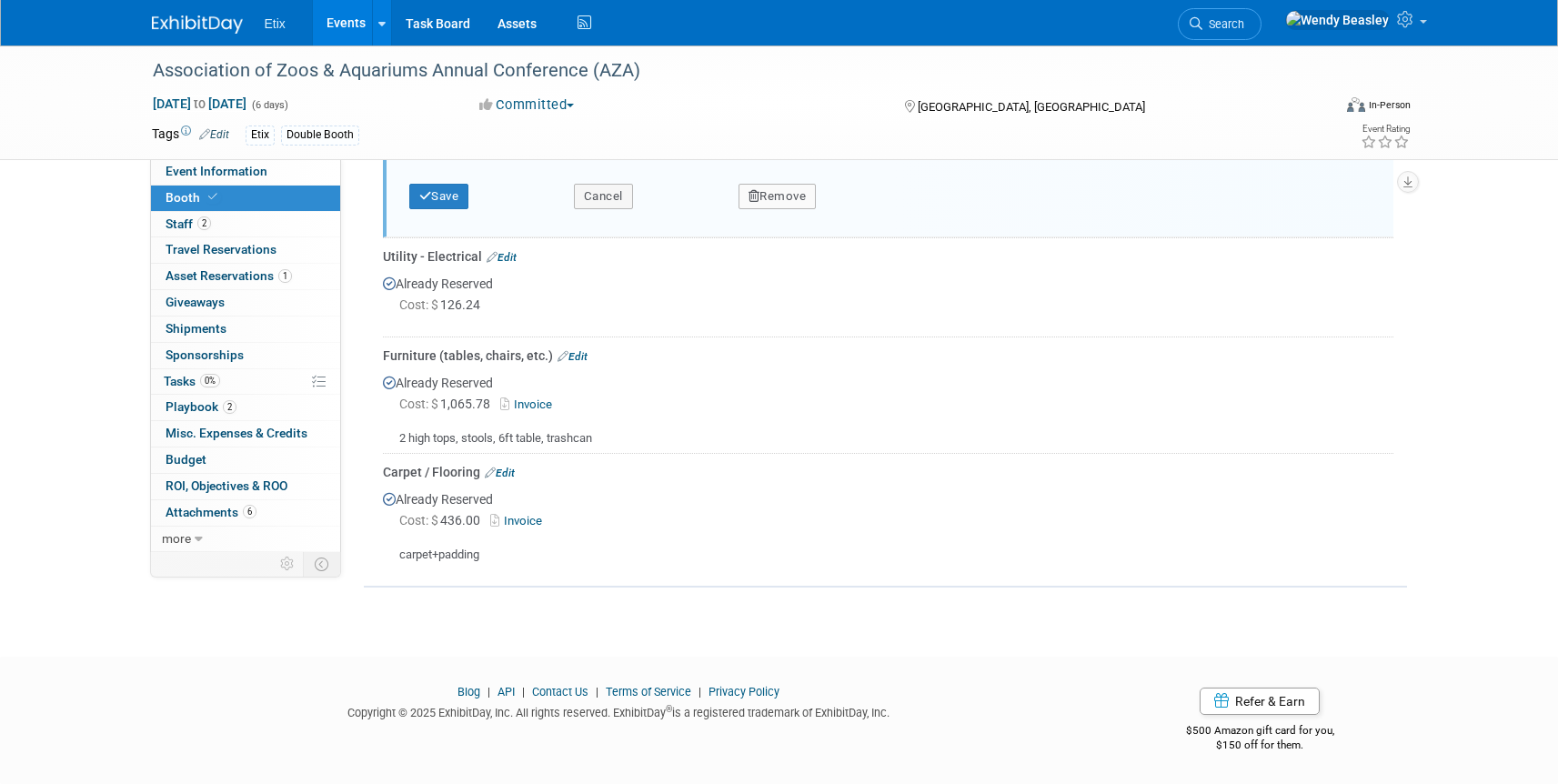
click at [777, 201] on button "Remove" at bounding box center [778, 196] width 79 height 26
click at [876, 211] on link "Yes" at bounding box center [878, 211] width 53 height 29
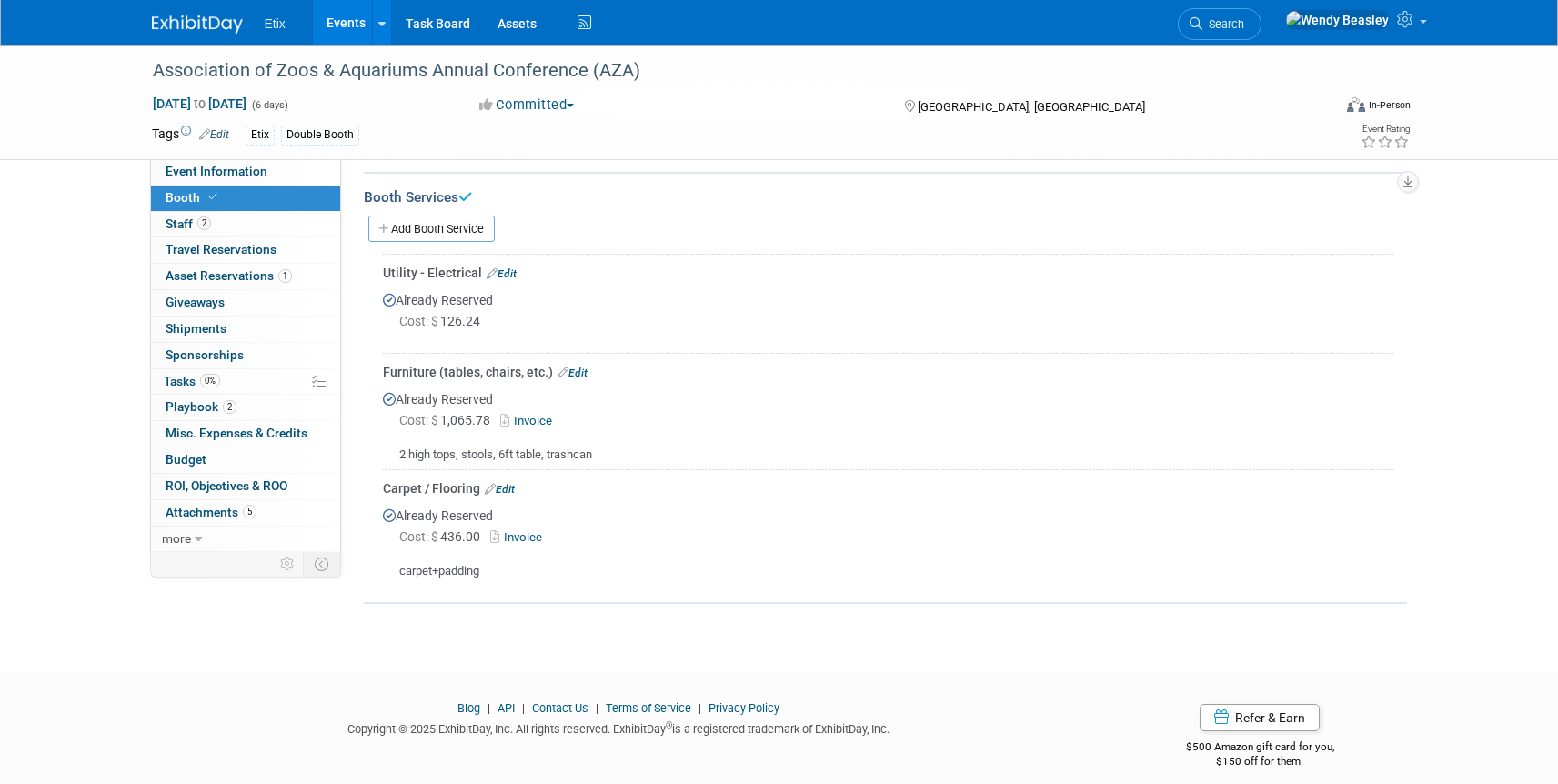
click at [507, 268] on link "Edit" at bounding box center [501, 273] width 30 height 12
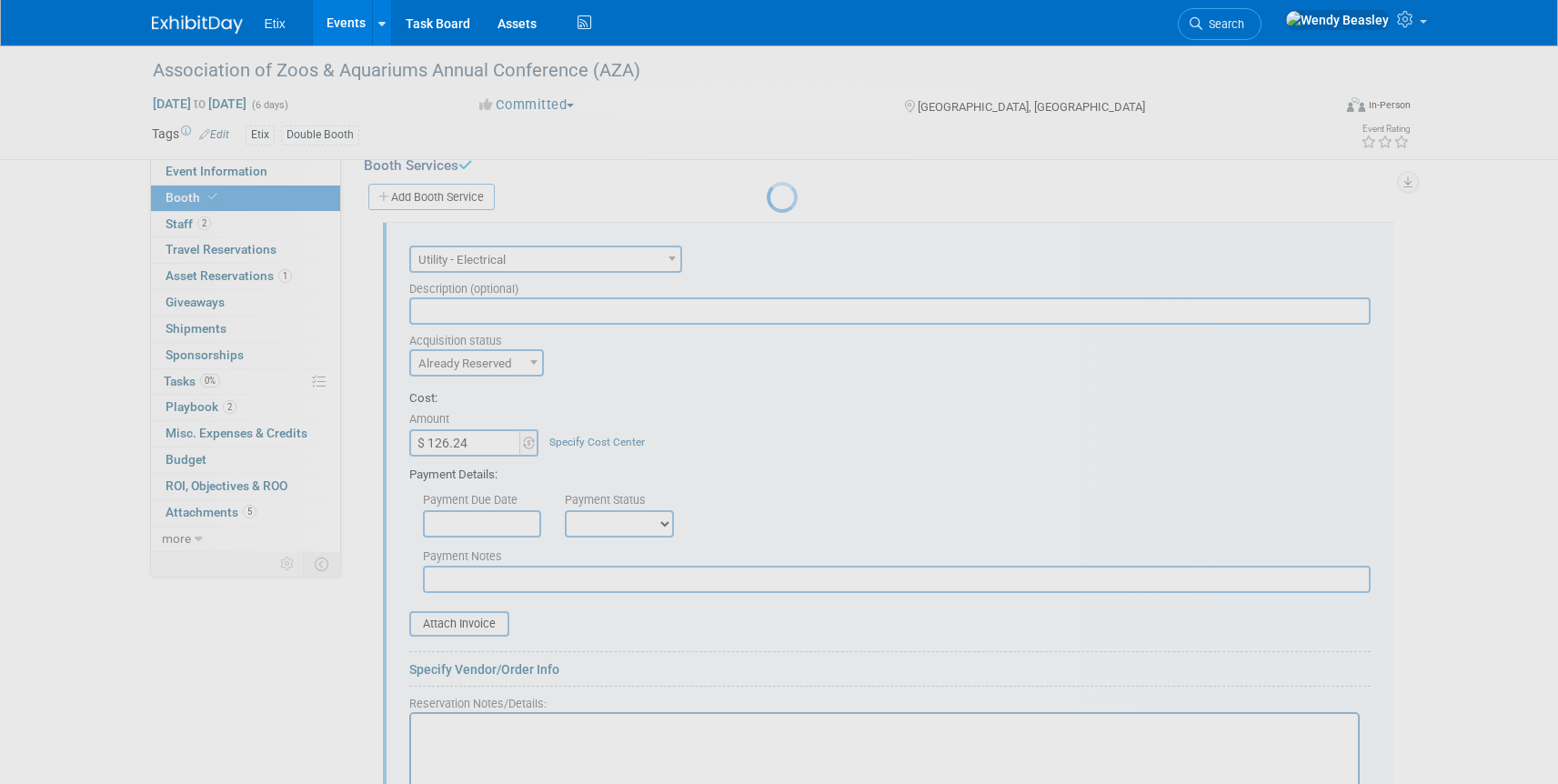
scroll to position [0, 0]
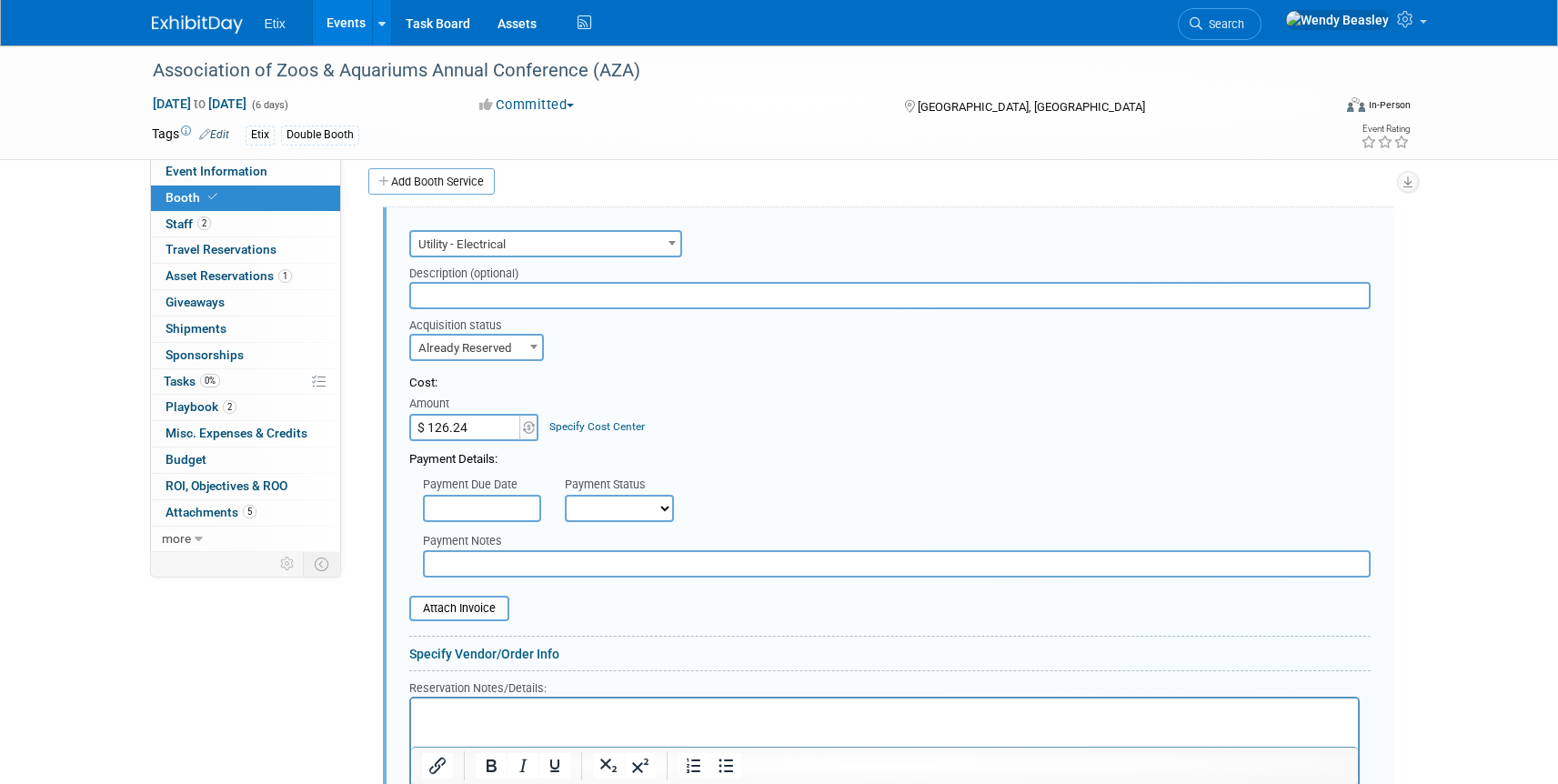
click at [533, 343] on span at bounding box center [533, 346] width 18 height 24
select select "1"
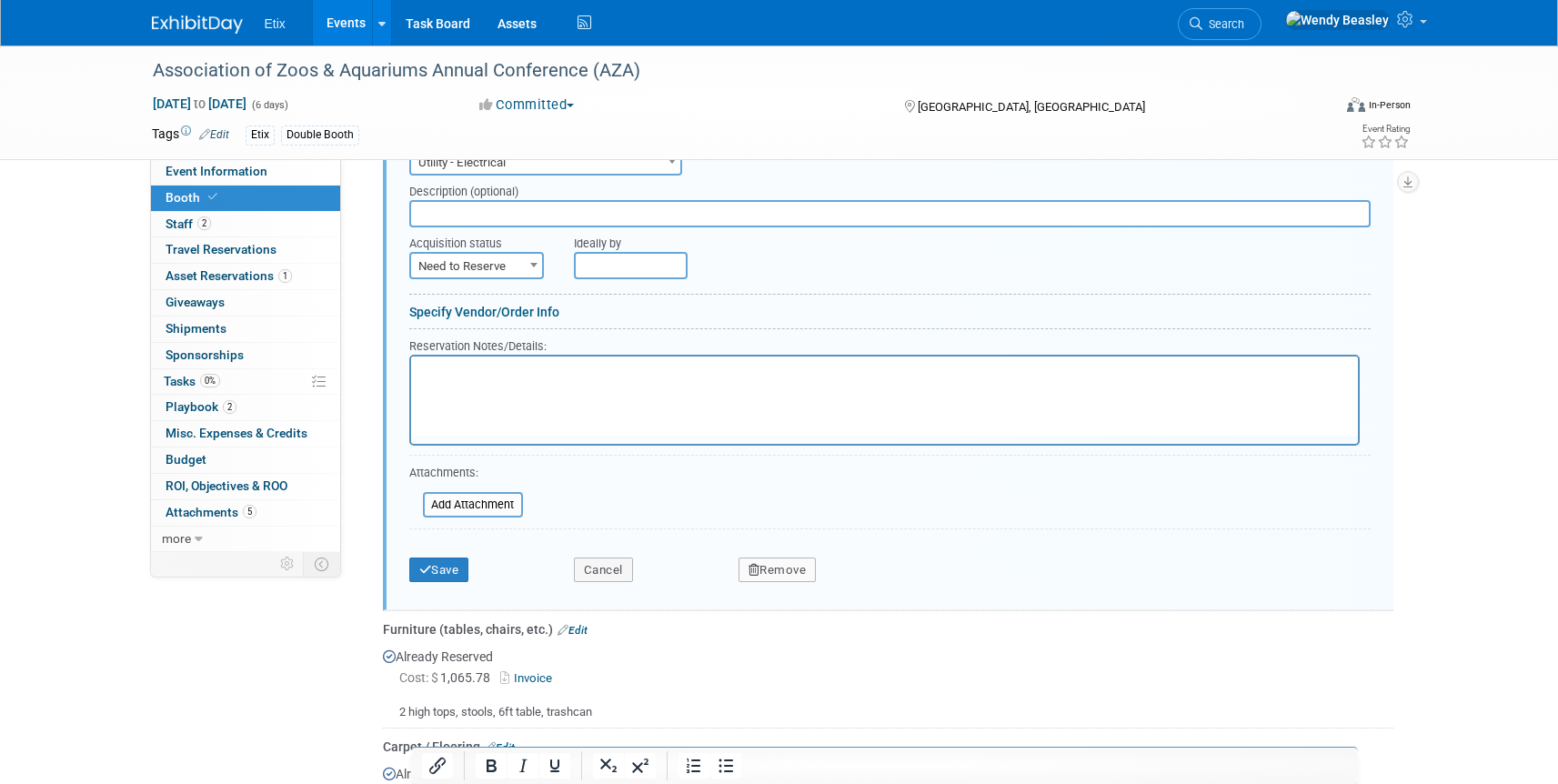
scroll to position [797, 0]
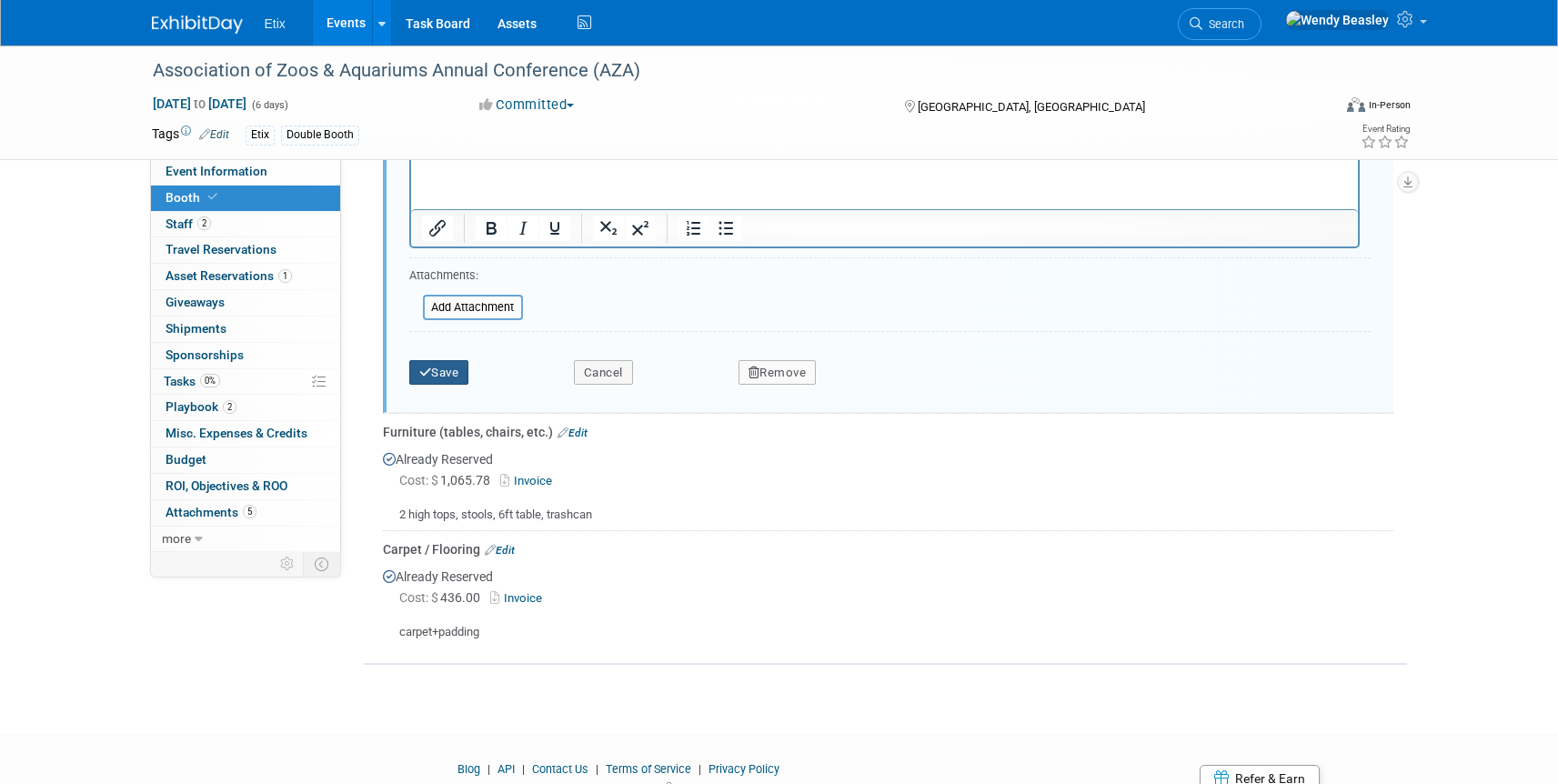
drag, startPoint x: 433, startPoint y: 374, endPoint x: 447, endPoint y: 389, distance: 20.5
click at [433, 374] on button "Save" at bounding box center [439, 373] width 60 height 26
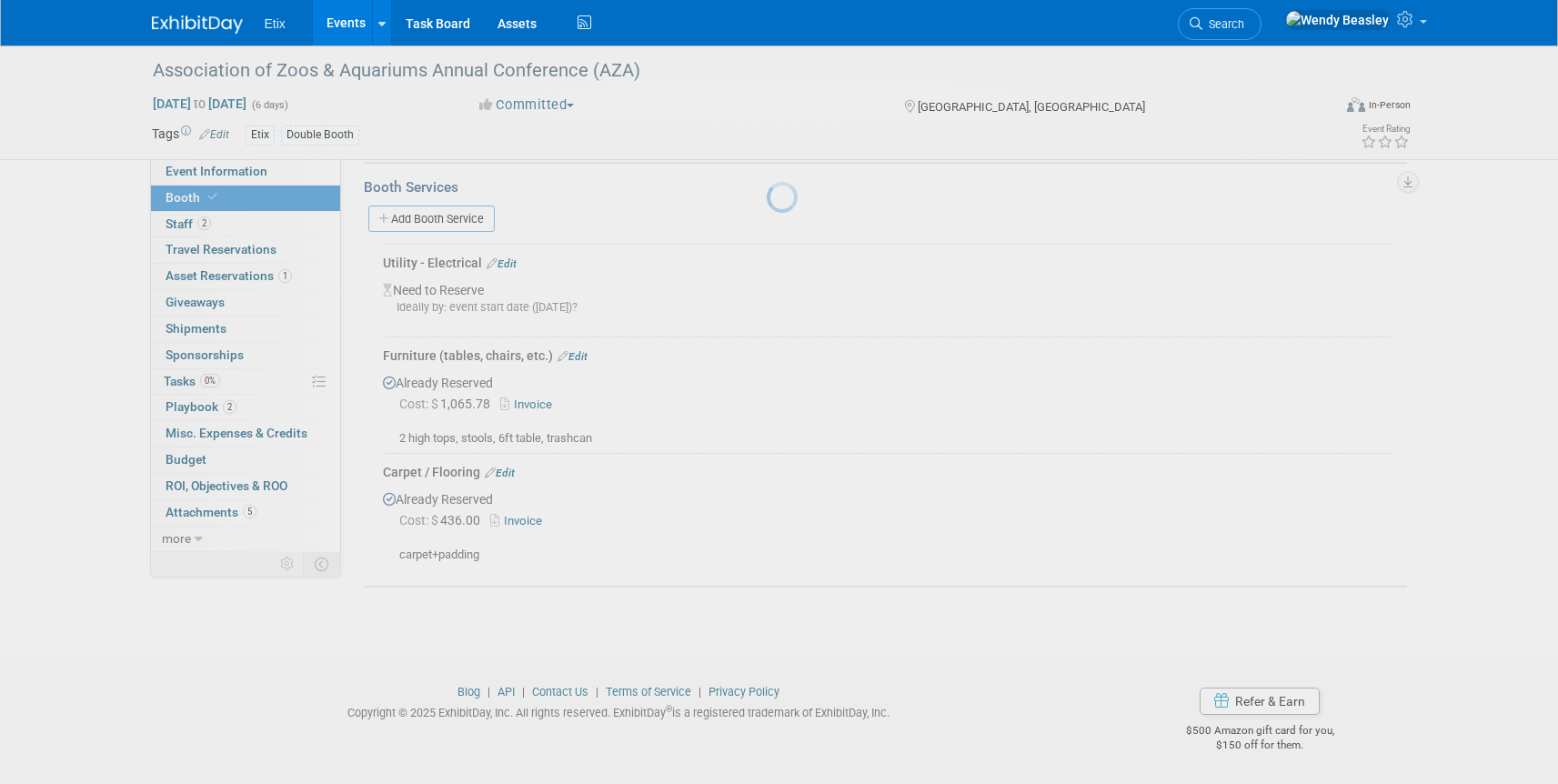
scroll to position [461, 0]
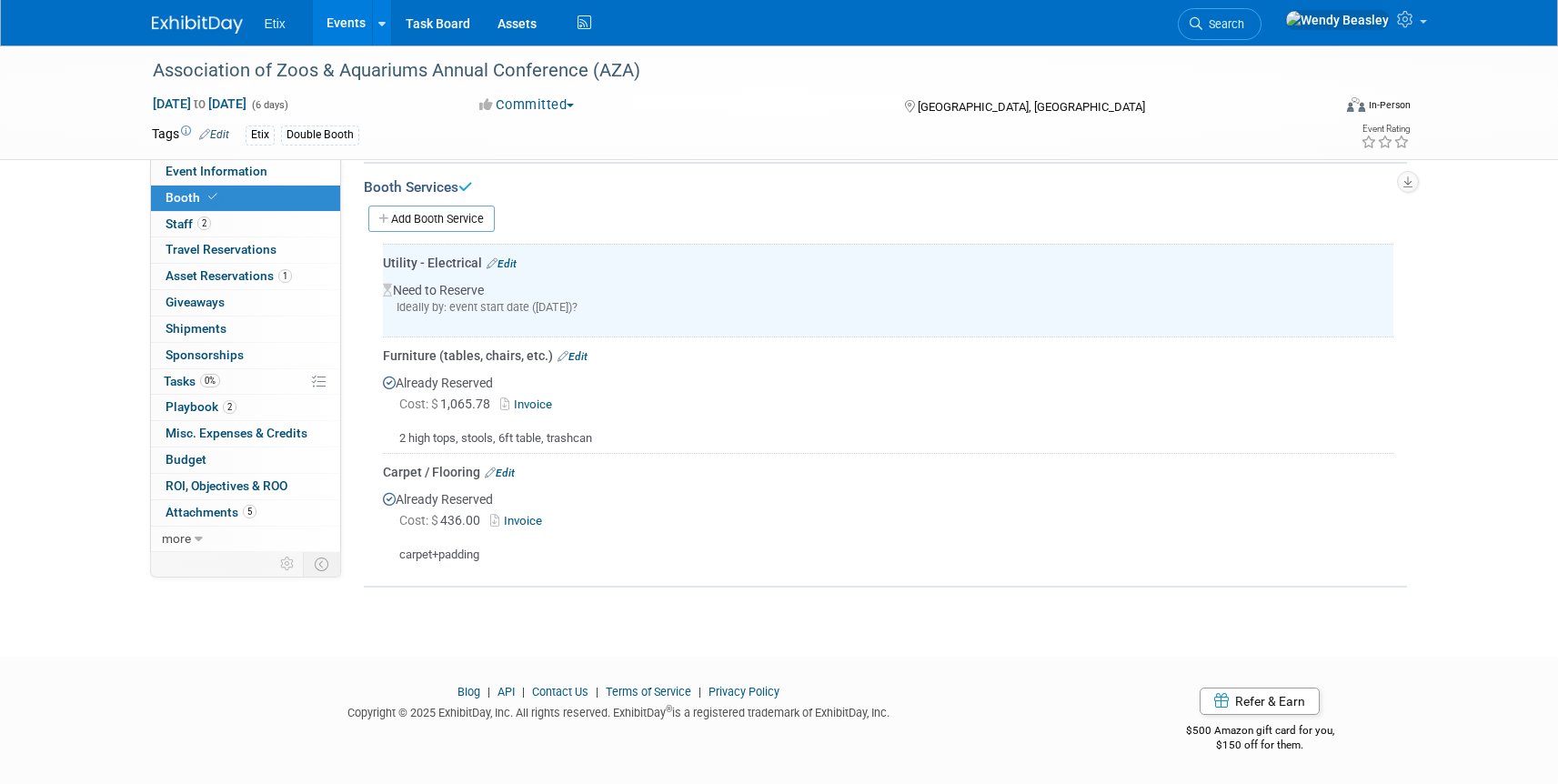
drag, startPoint x: 576, startPoint y: 354, endPoint x: 571, endPoint y: 363, distance: 10.3
click at [576, 354] on link "Edit" at bounding box center [572, 356] width 30 height 12
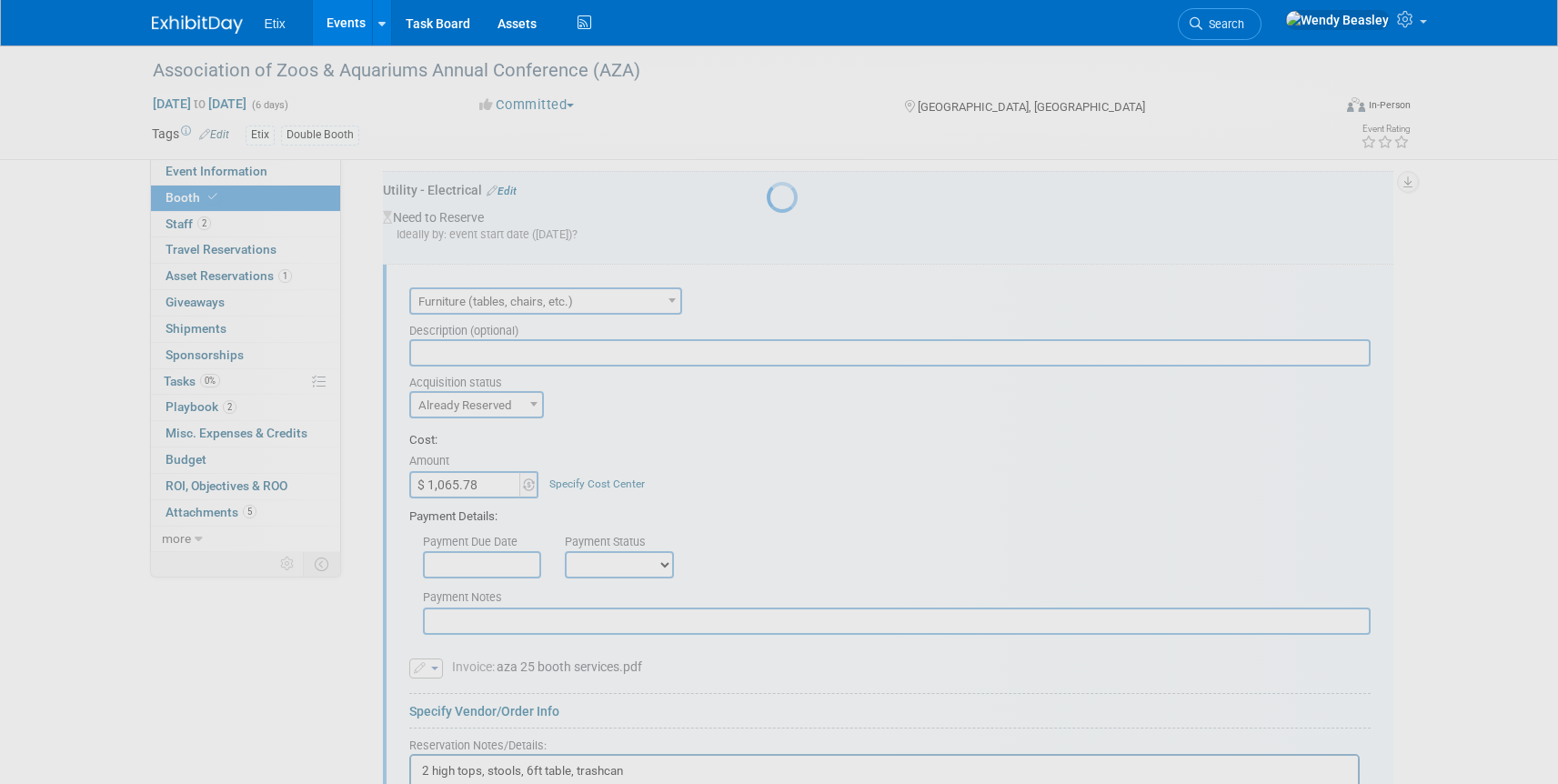
scroll to position [591, 0]
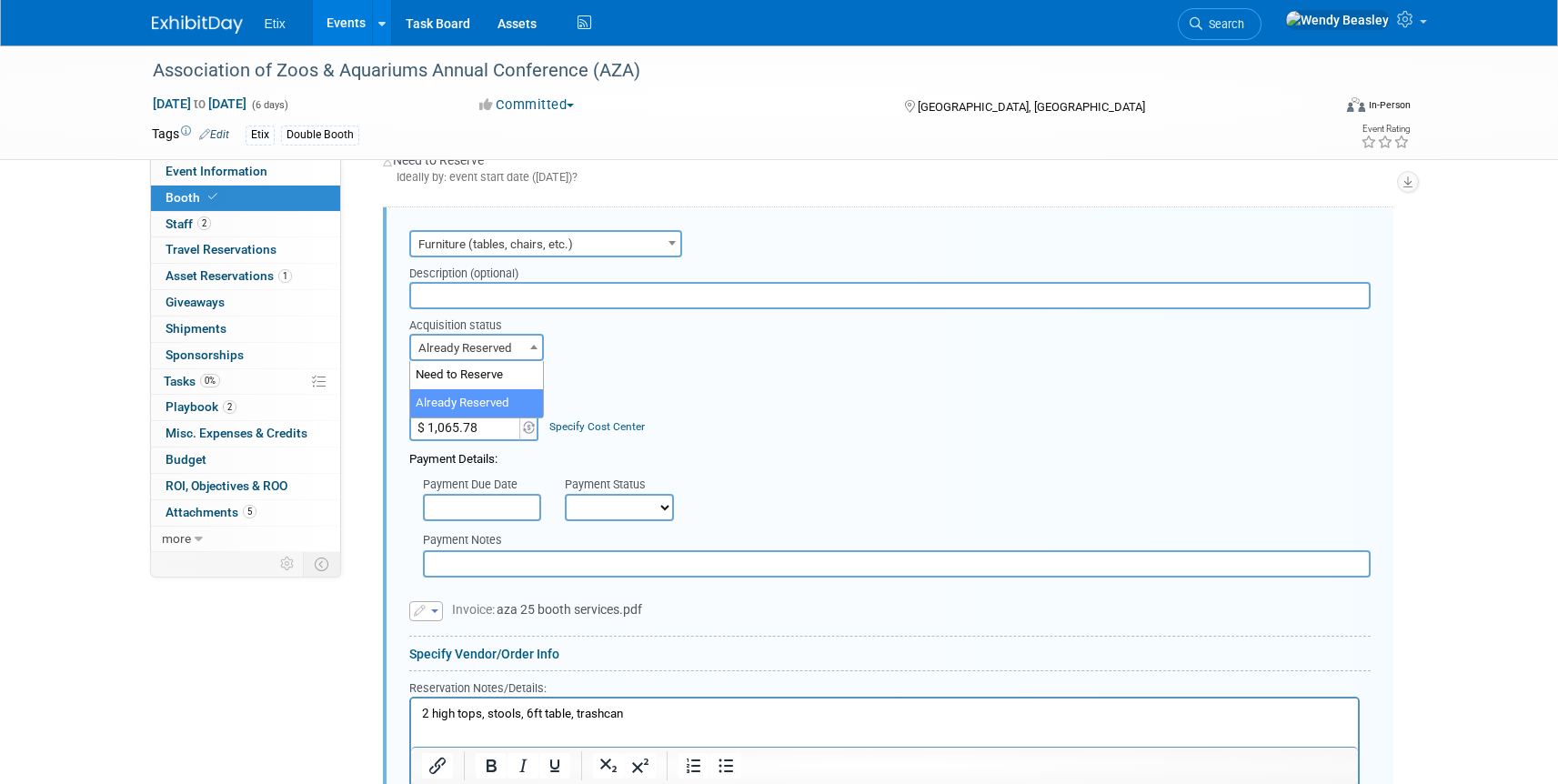
click at [523, 348] on span "Already Reserved" at bounding box center [477, 347] width 134 height 27
select select "1"
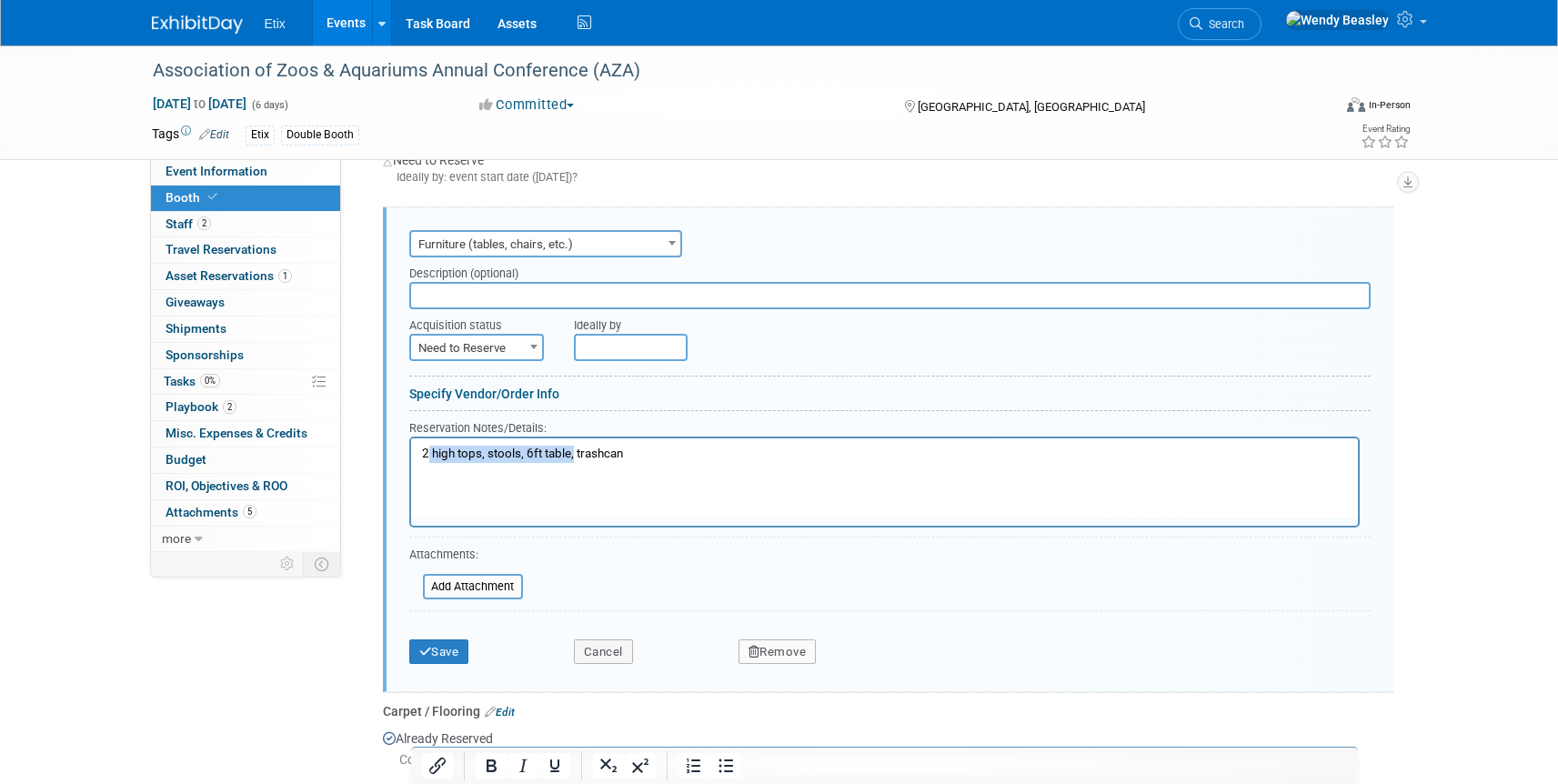
drag, startPoint x: 428, startPoint y: 451, endPoint x: 571, endPoint y: 453, distance: 143.0
click at [571, 453] on p "2 high tops, stools, 6ft table, trashcan" at bounding box center [884, 453] width 926 height 17
drag, startPoint x: 481, startPoint y: 451, endPoint x: 352, endPoint y: 434, distance: 130.1
click at [410, 437] on html "trashcan" at bounding box center [884, 450] width 947 height 25
click at [441, 647] on button "Save" at bounding box center [439, 652] width 60 height 26
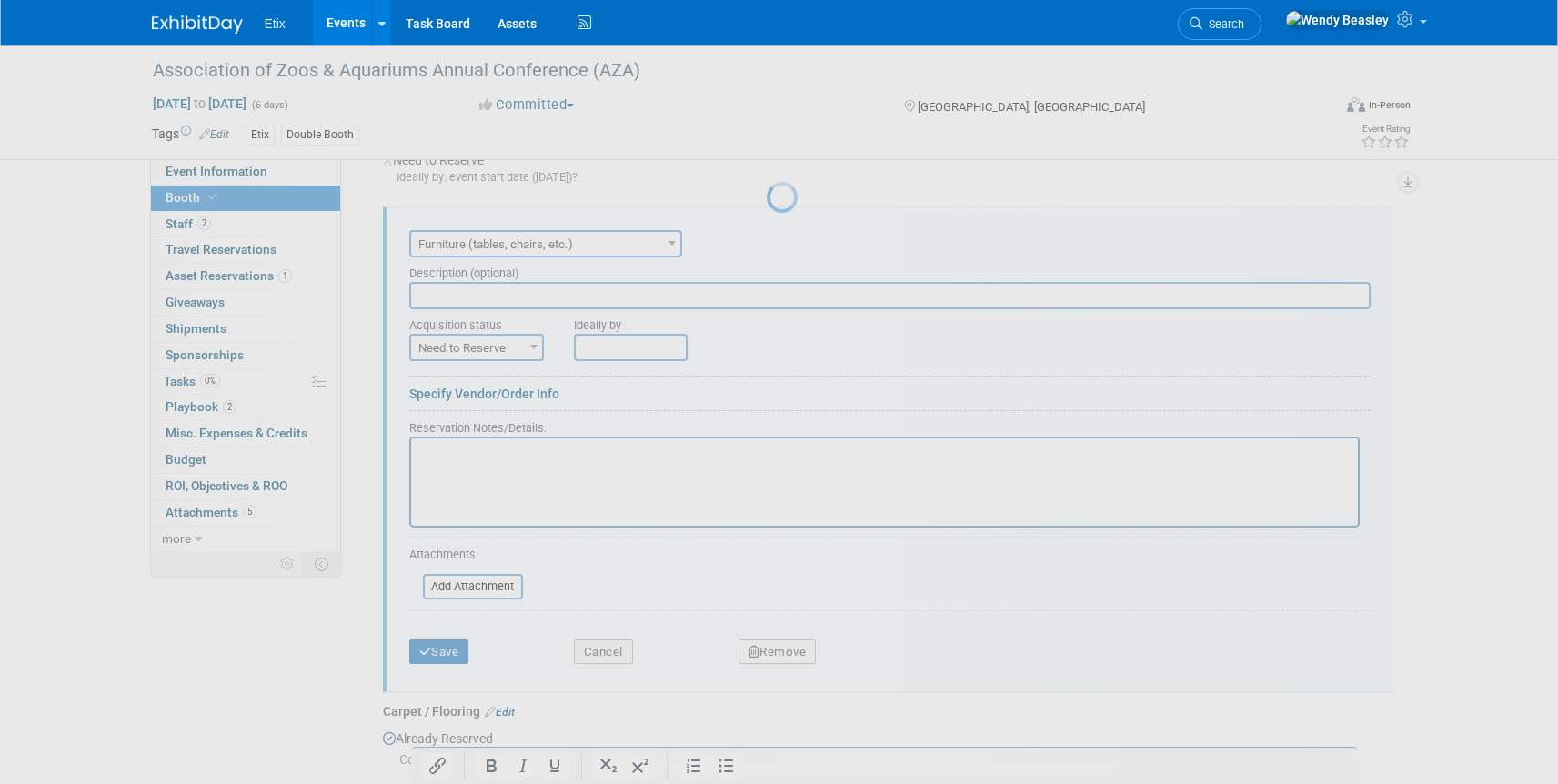
scroll to position [436, 0]
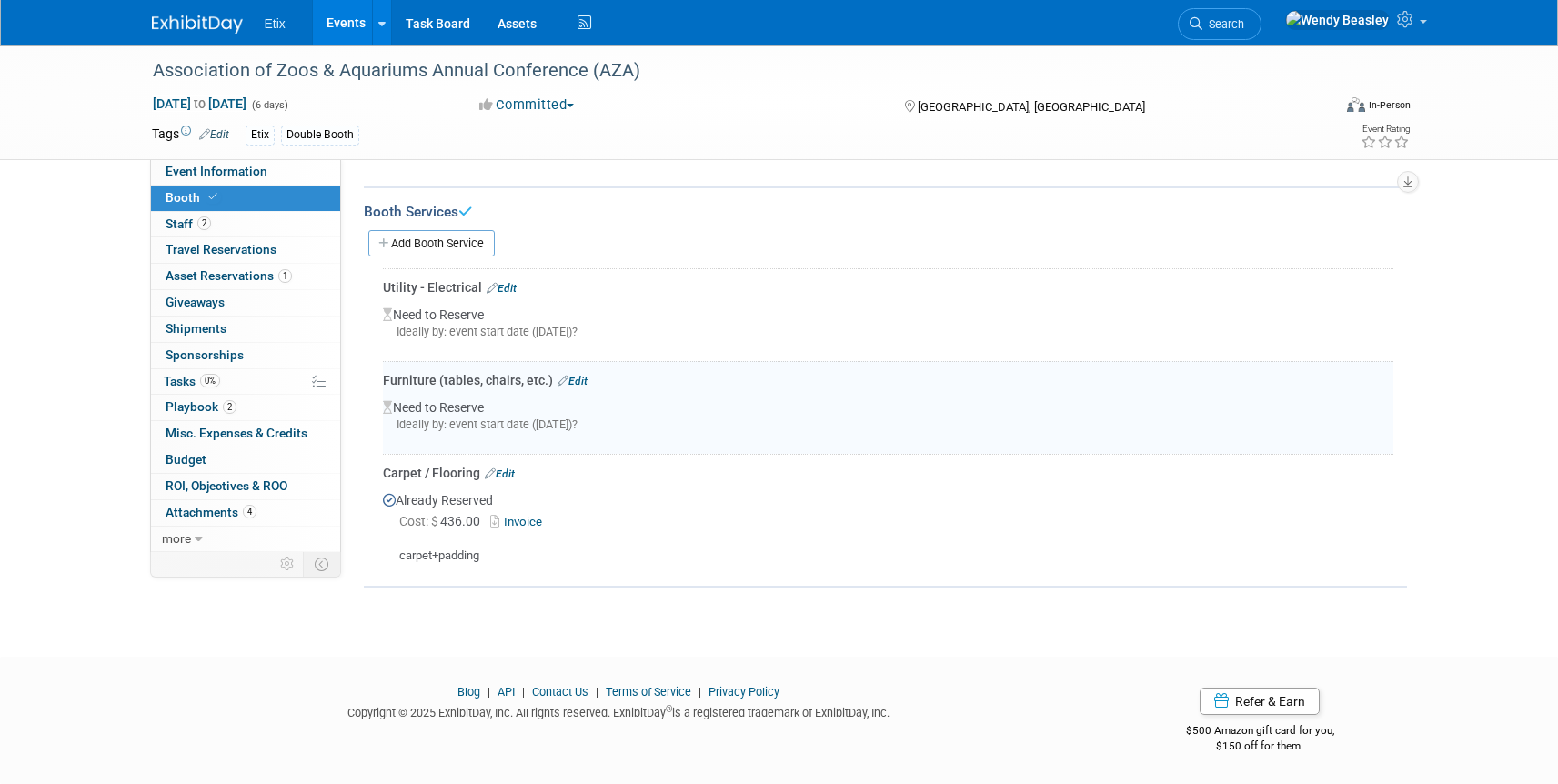
click at [489, 473] on icon at bounding box center [490, 473] width 11 height 10
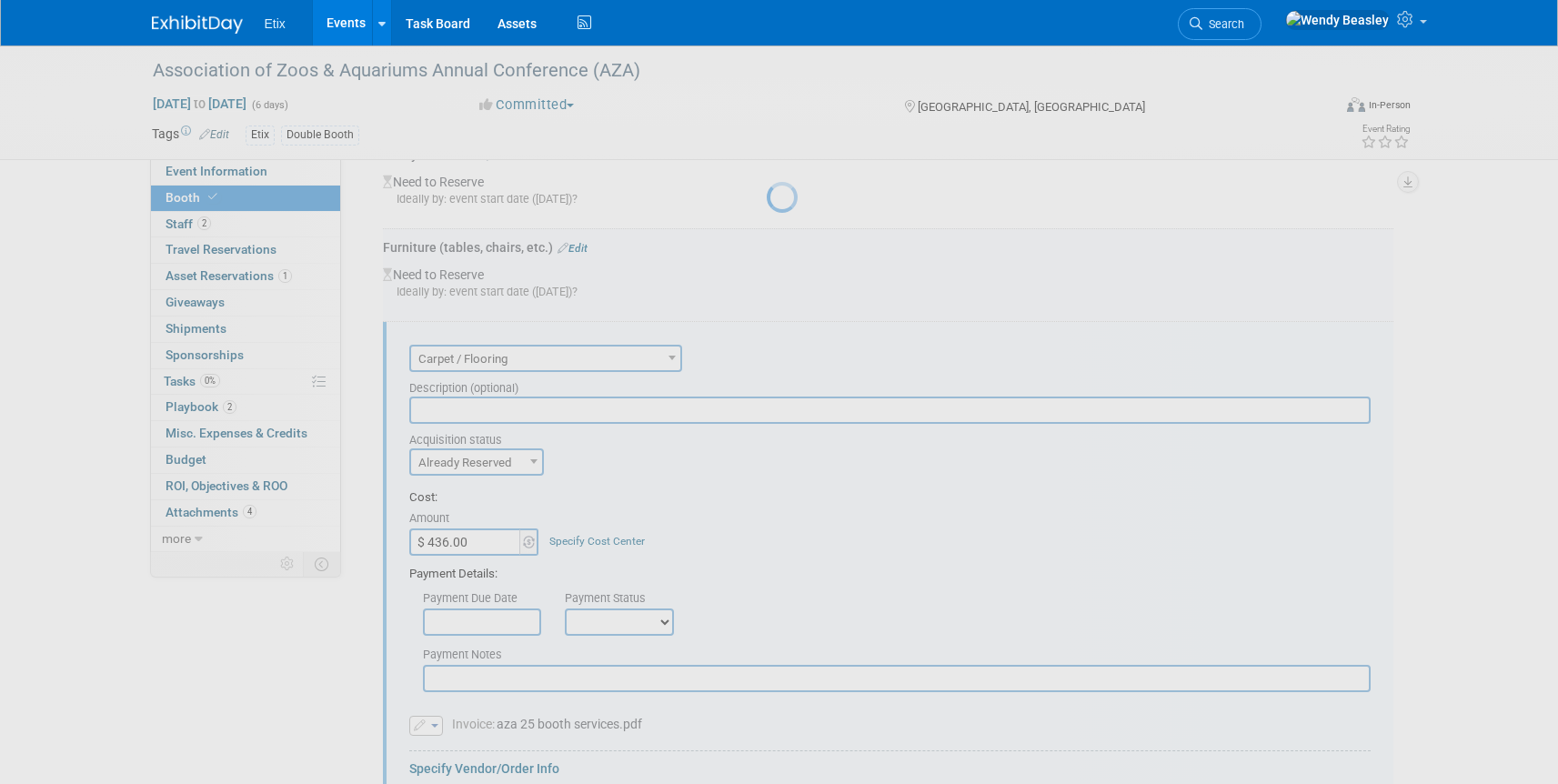
scroll to position [683, 0]
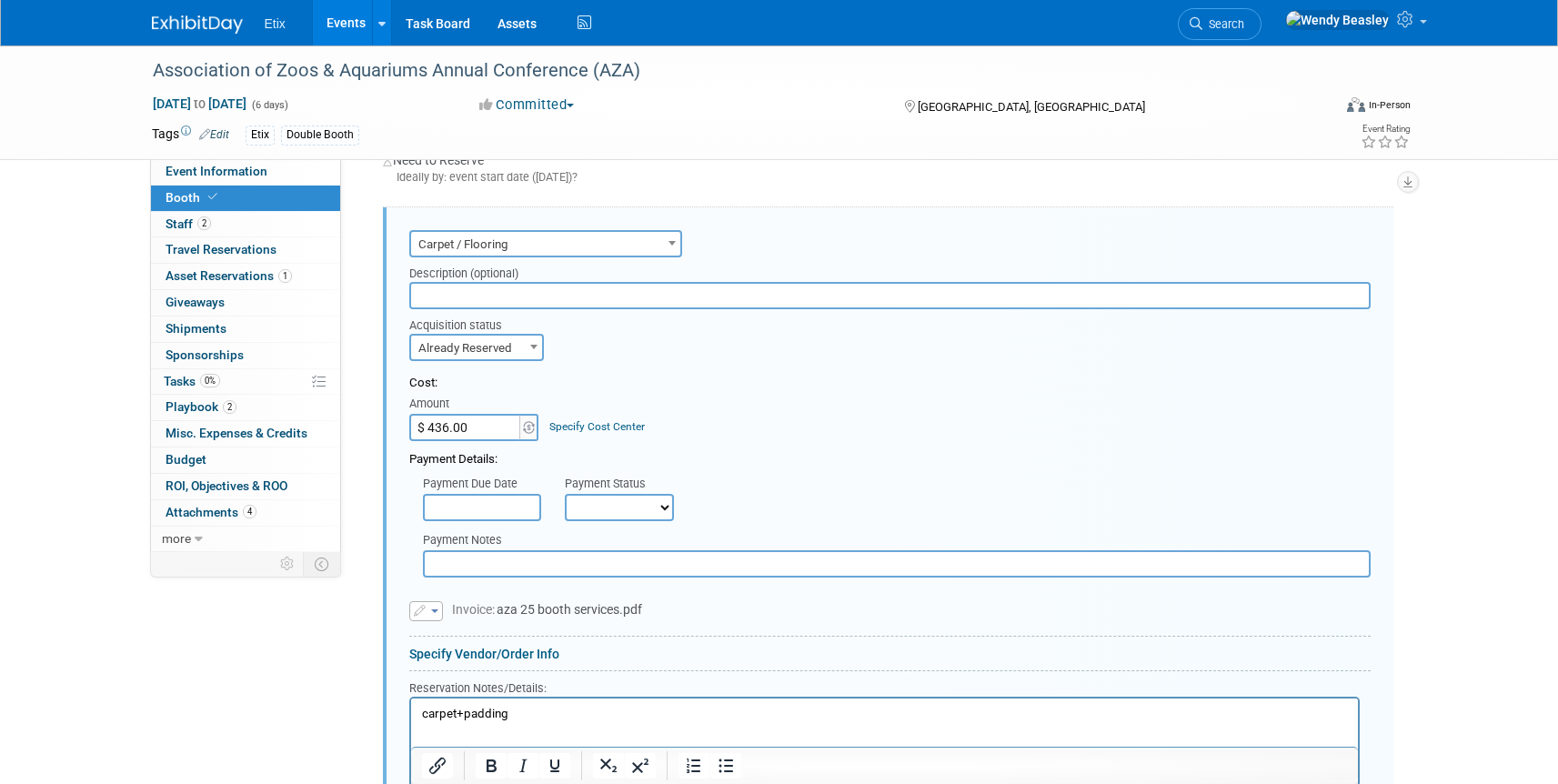
click at [523, 350] on span "Already Reserved" at bounding box center [477, 348] width 131 height 26
select select "1"
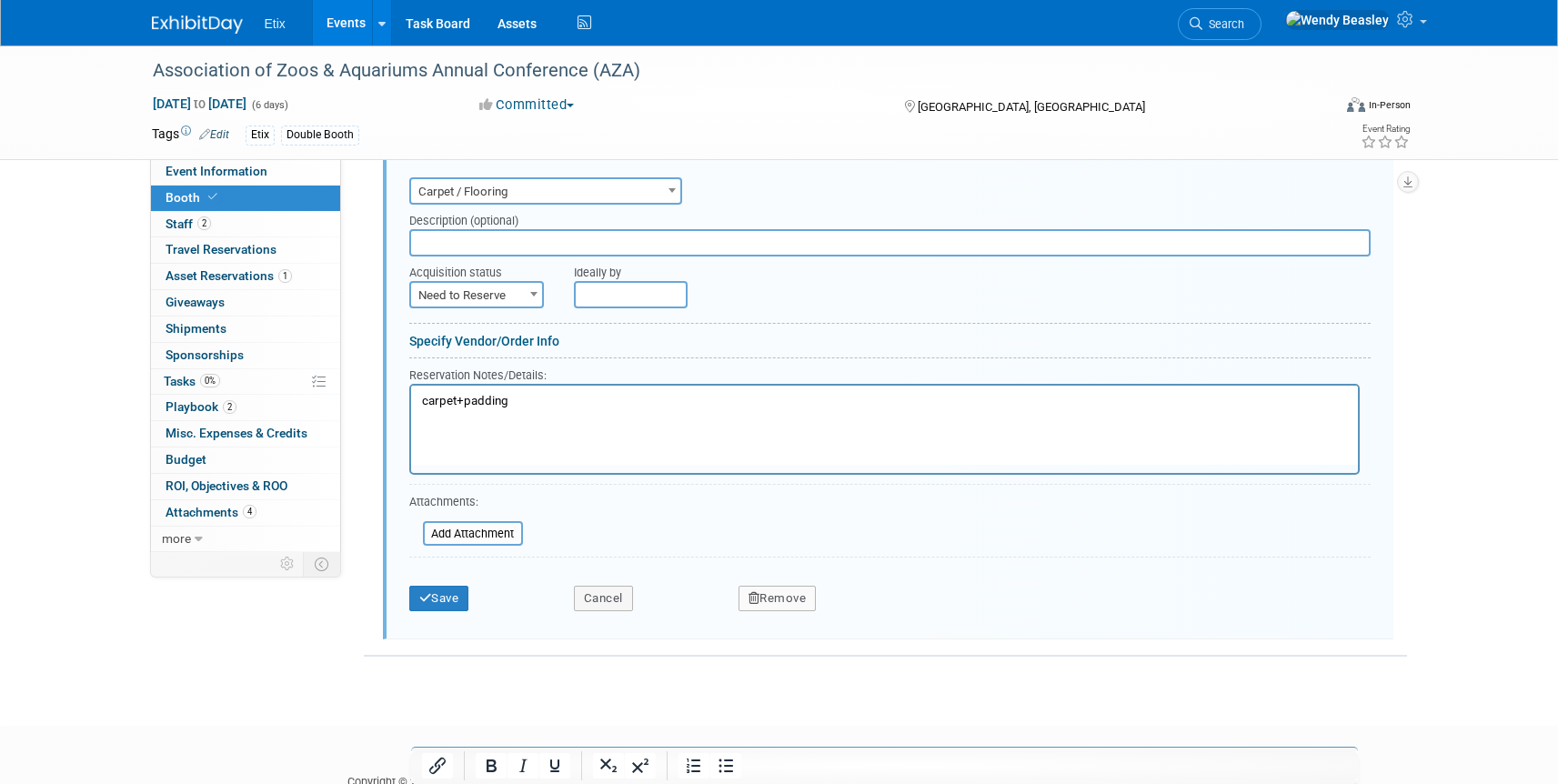
scroll to position [806, 0]
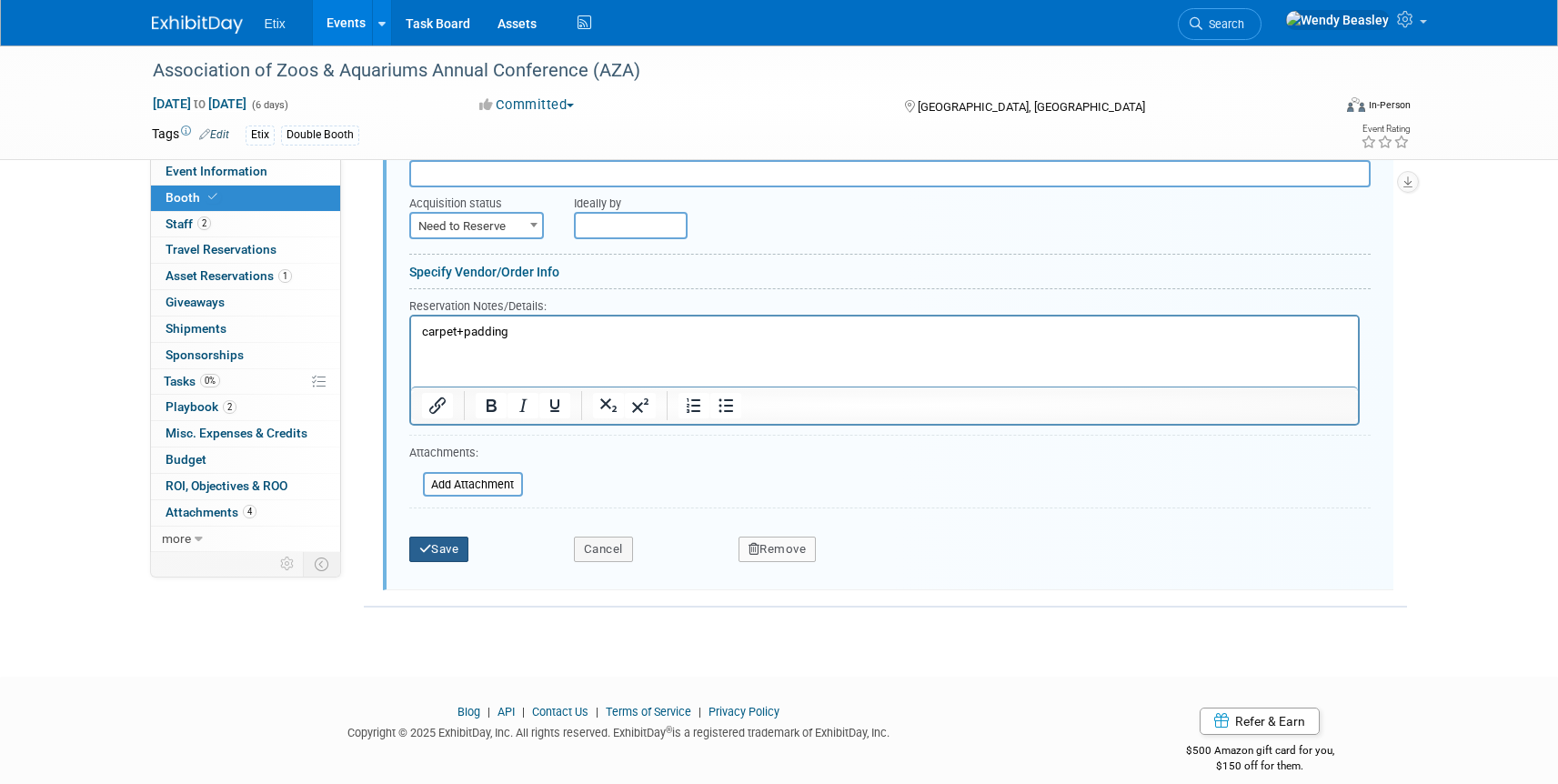
click at [460, 545] on button "Save" at bounding box center [439, 549] width 60 height 26
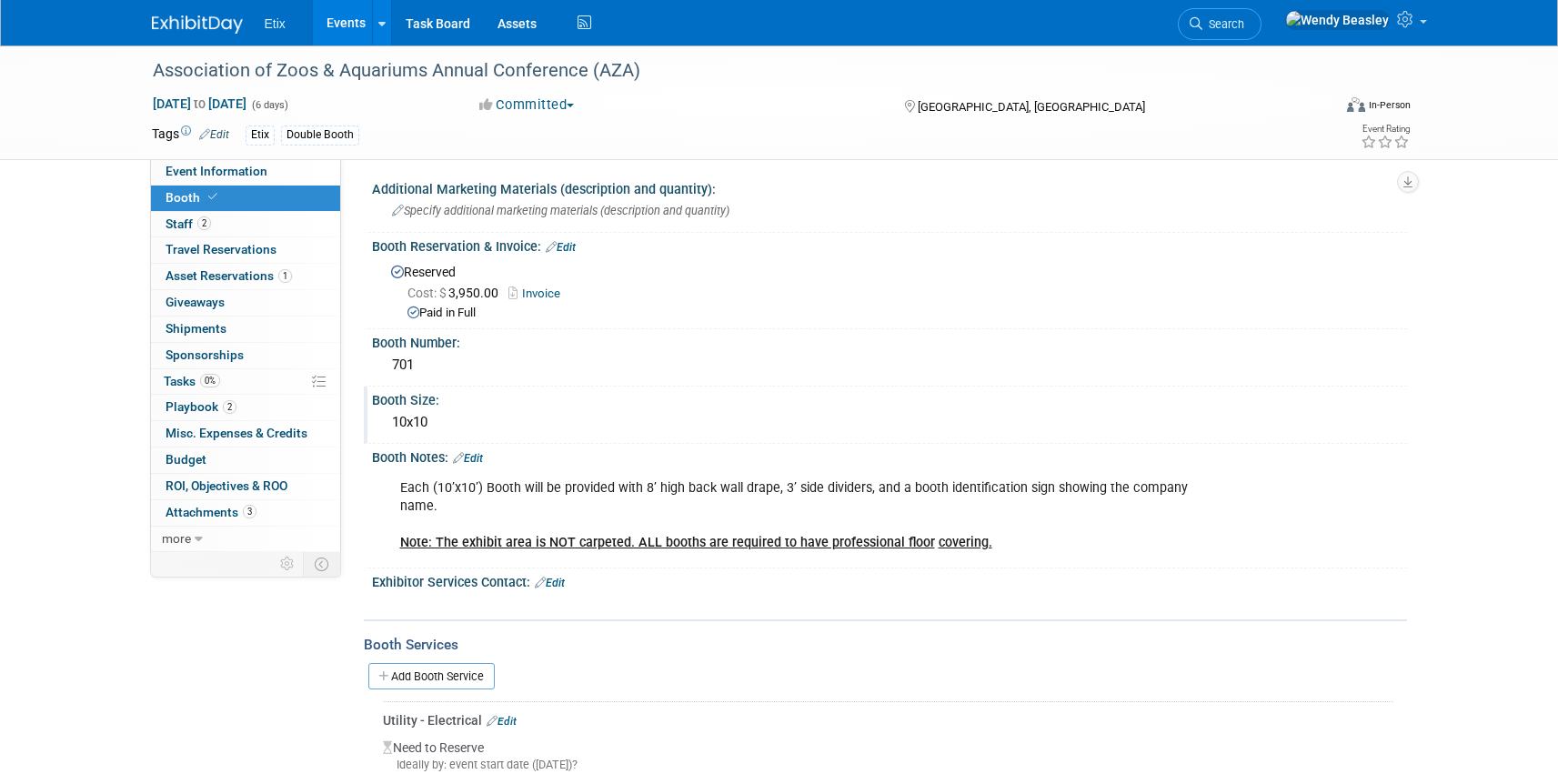
scroll to position [0, 0]
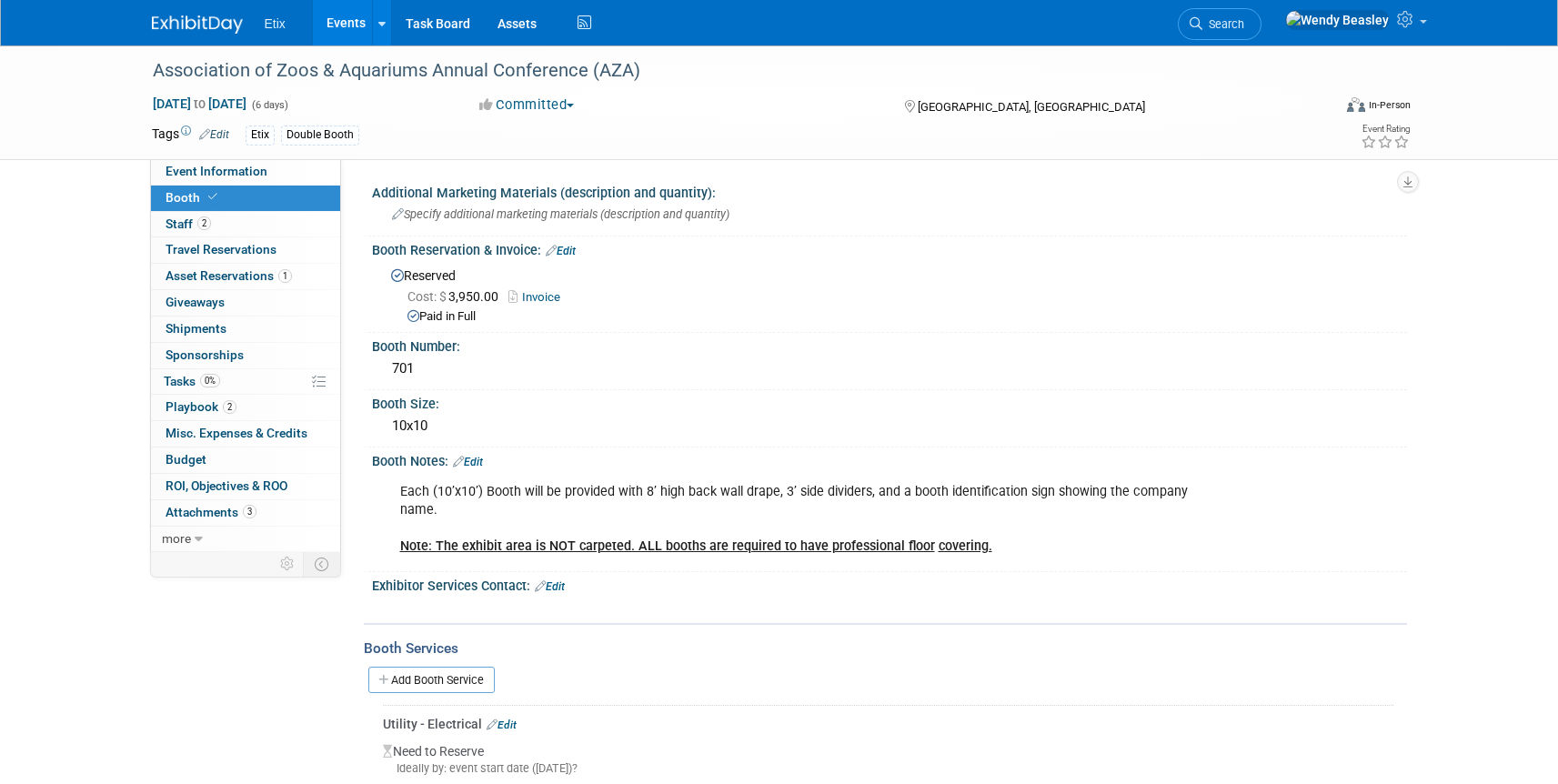
click at [550, 247] on icon at bounding box center [550, 250] width 11 height 12
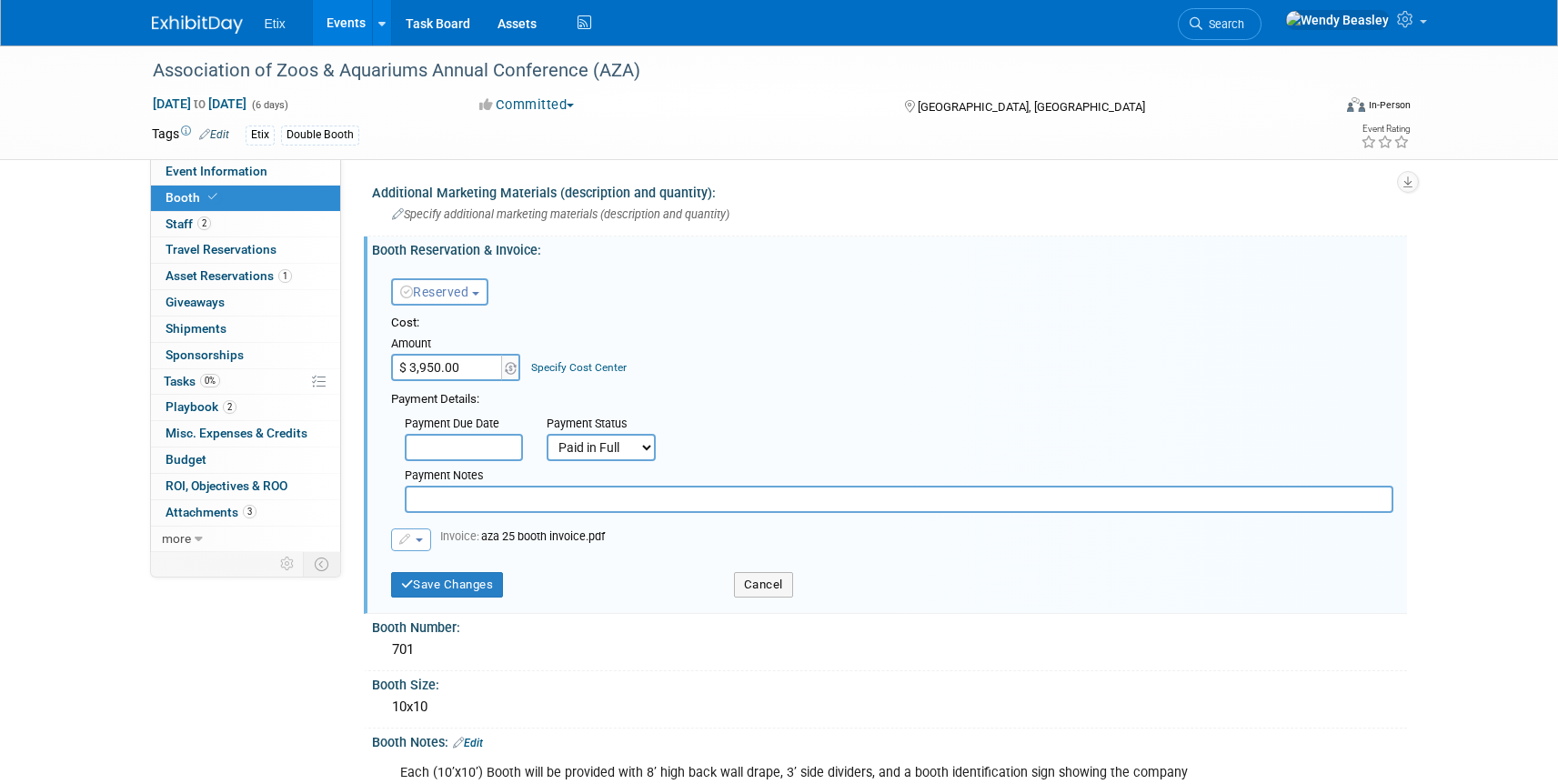
click at [487, 295] on button "Reserved" at bounding box center [440, 291] width 98 height 27
click at [480, 321] on link "Need to Reserve" at bounding box center [489, 322] width 195 height 26
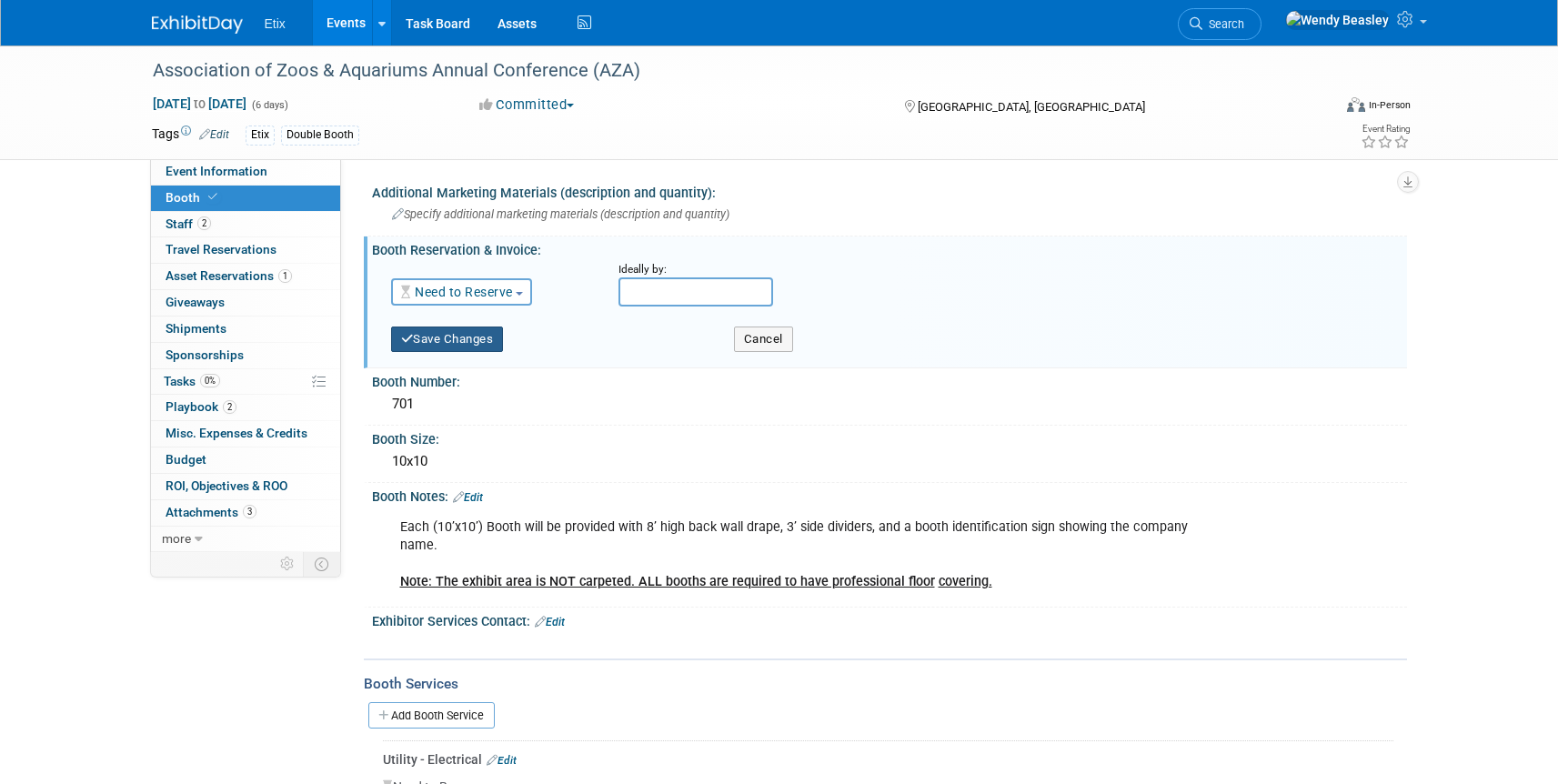
click at [453, 342] on button "Save Changes" at bounding box center [448, 339] width 113 height 26
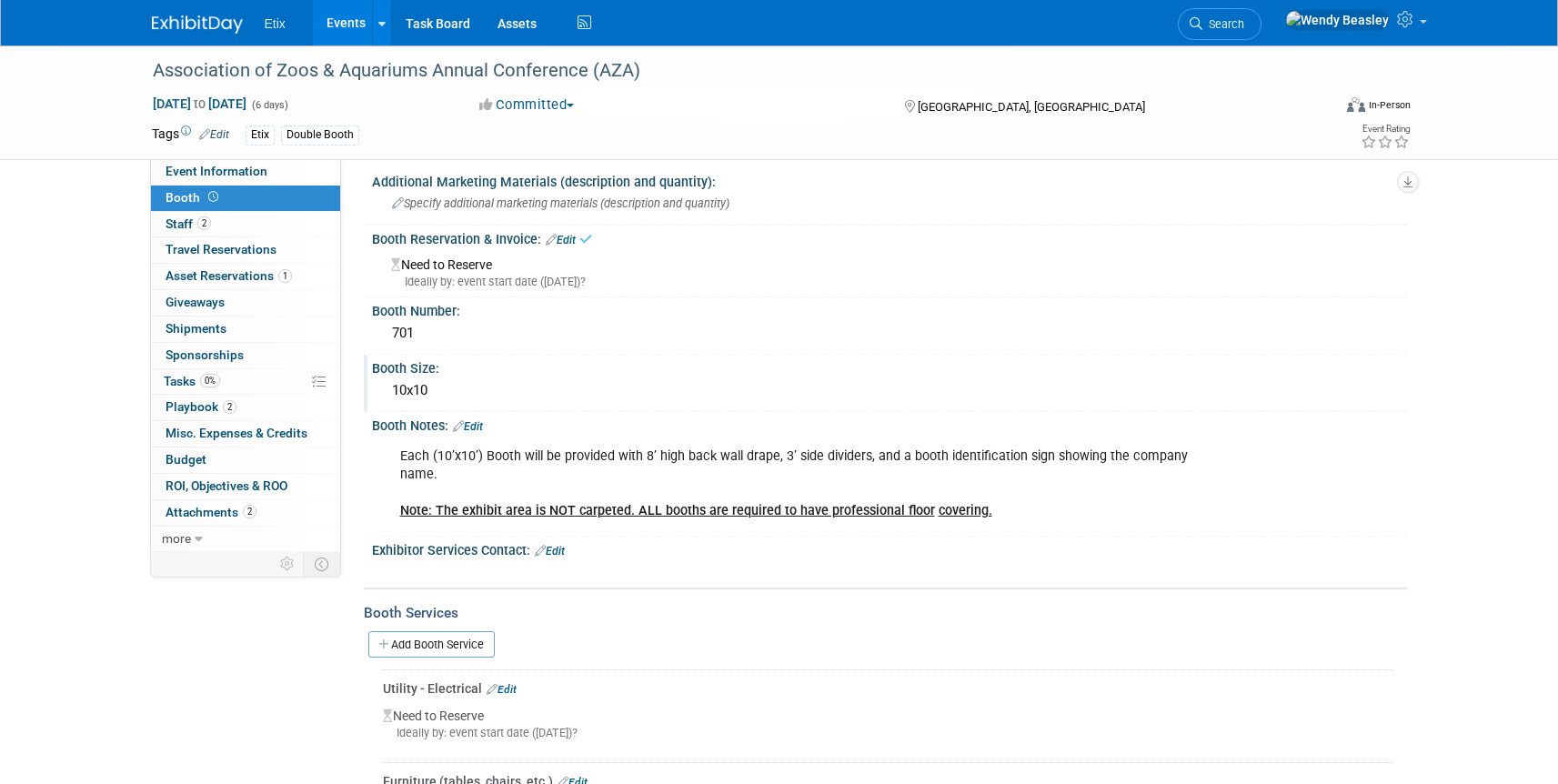
scroll to position [27, 0]
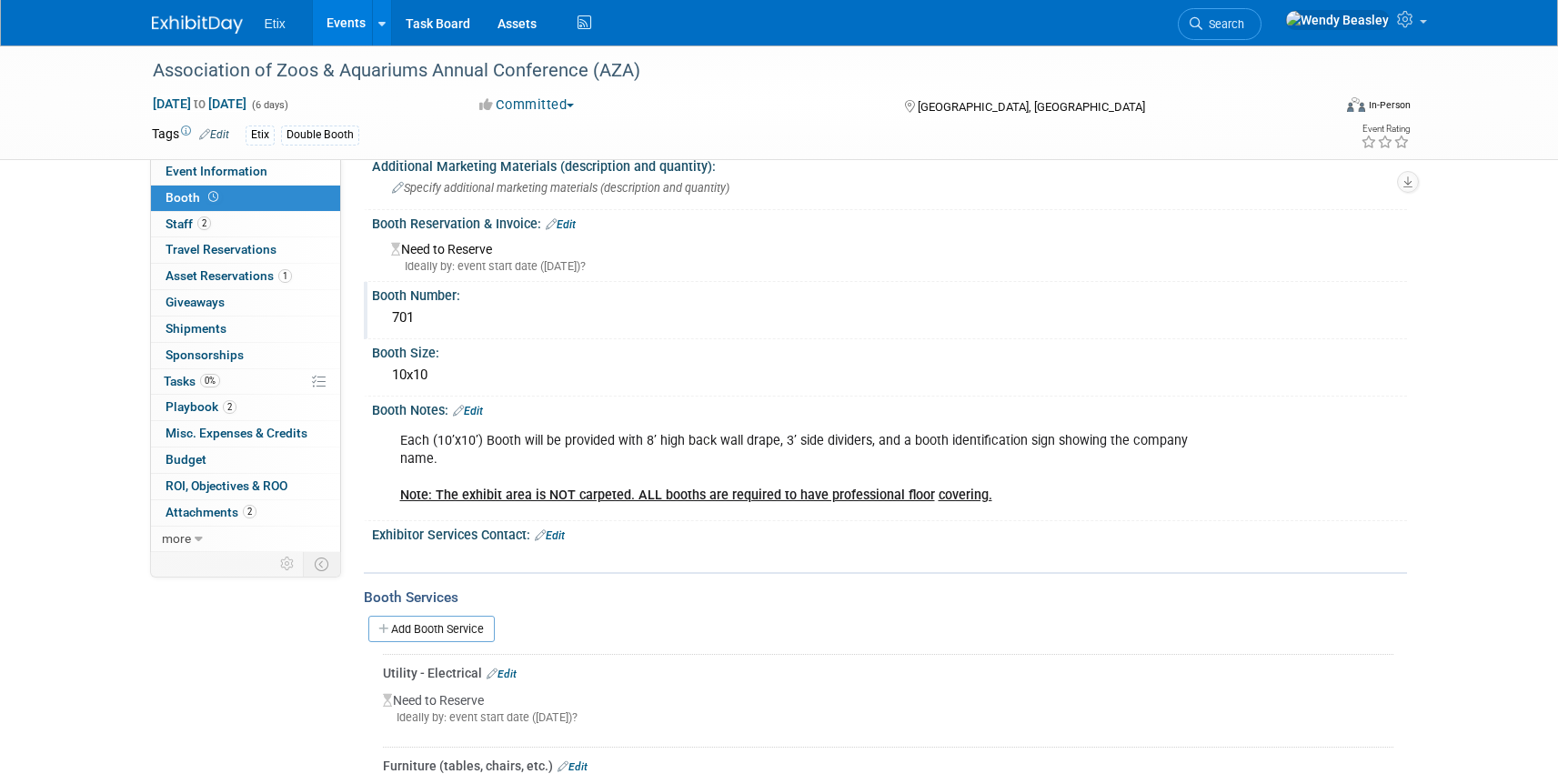
click at [445, 320] on div "701" at bounding box center [889, 317] width 1008 height 28
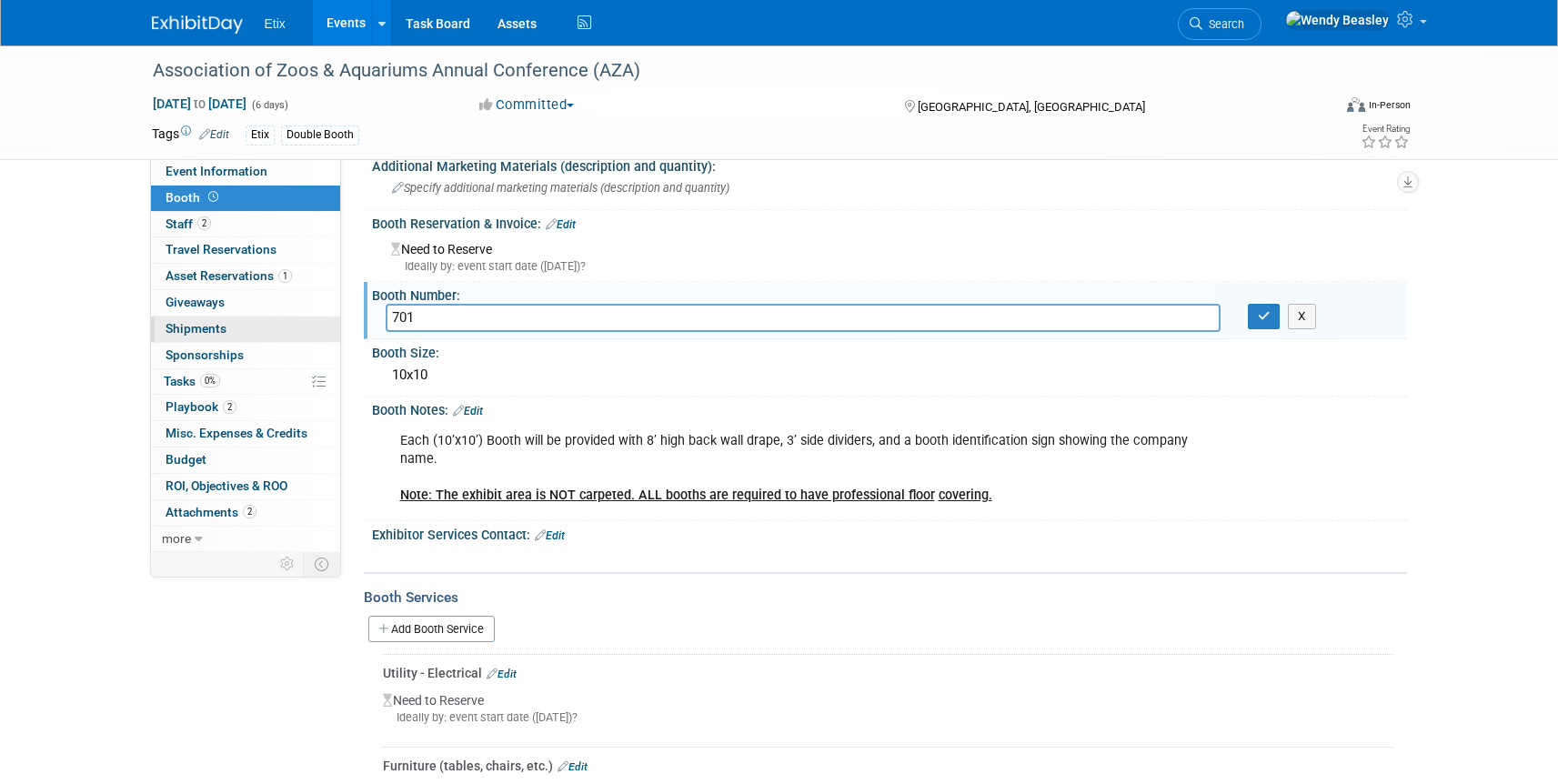
drag, startPoint x: 782, startPoint y: 322, endPoint x: 304, endPoint y: 318, distance: 478.0
click at [304, 318] on div "Event Information Event Info Booth Booth 2 Staff 2 Staff 1 Travel Reservations …" at bounding box center [779, 493] width 1283 height 947
click at [1258, 316] on icon "button" at bounding box center [1264, 315] width 12 height 12
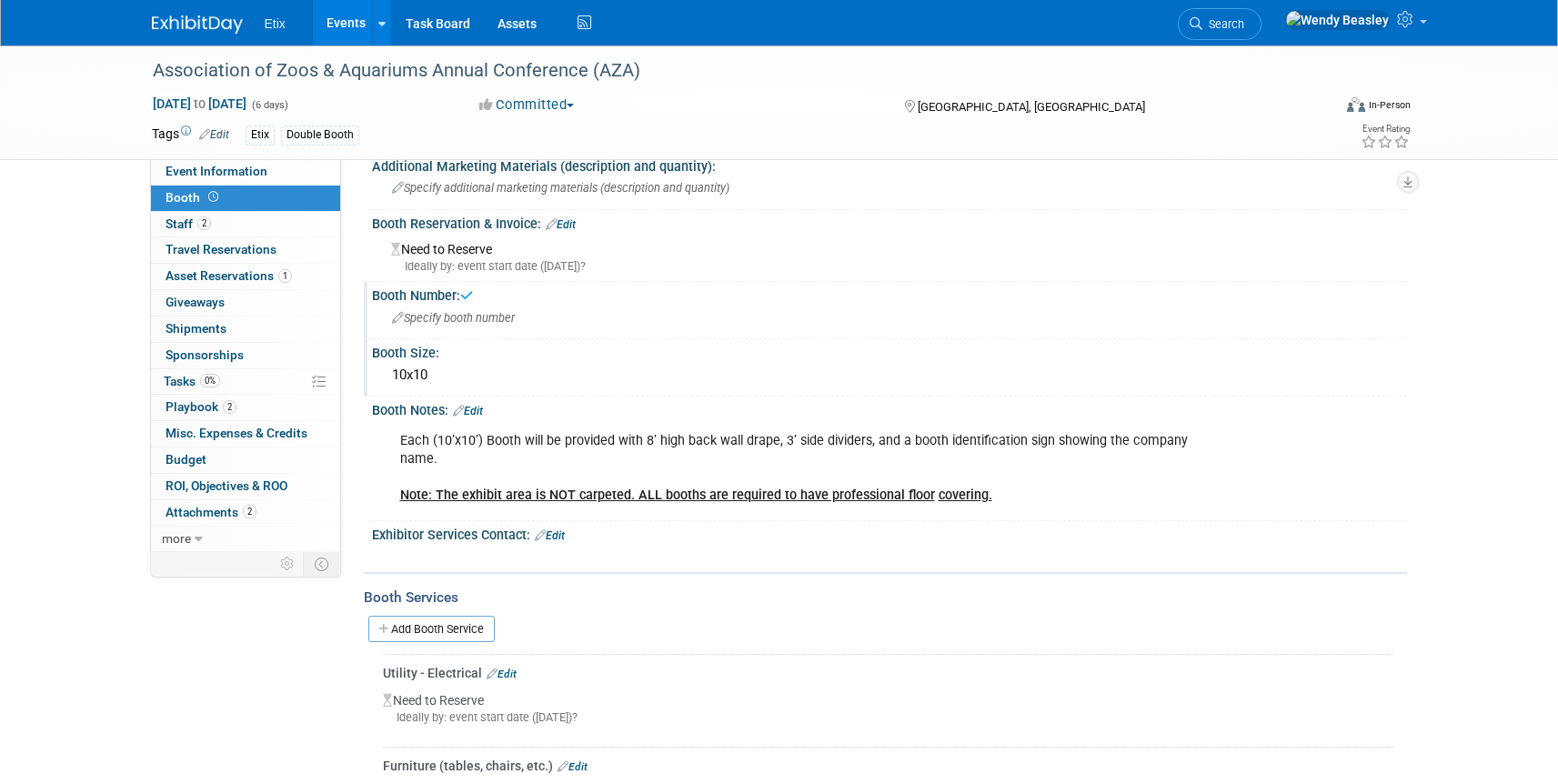
click at [450, 366] on div "10x10" at bounding box center [889, 375] width 1008 height 28
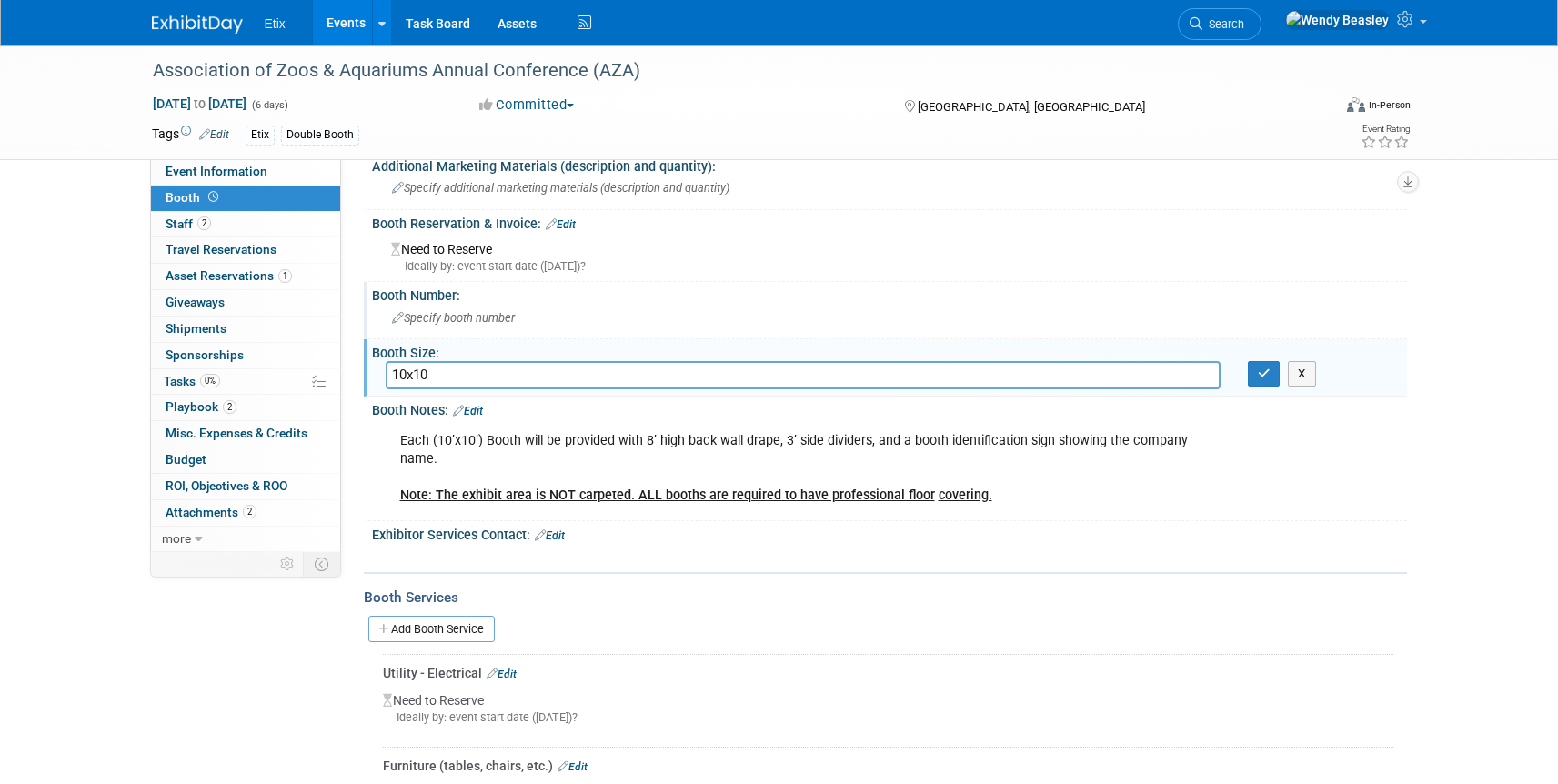
click at [400, 376] on input "10x10" at bounding box center [802, 375] width 835 height 28
type input "20x10"
click at [1262, 369] on icon "button" at bounding box center [1264, 373] width 12 height 12
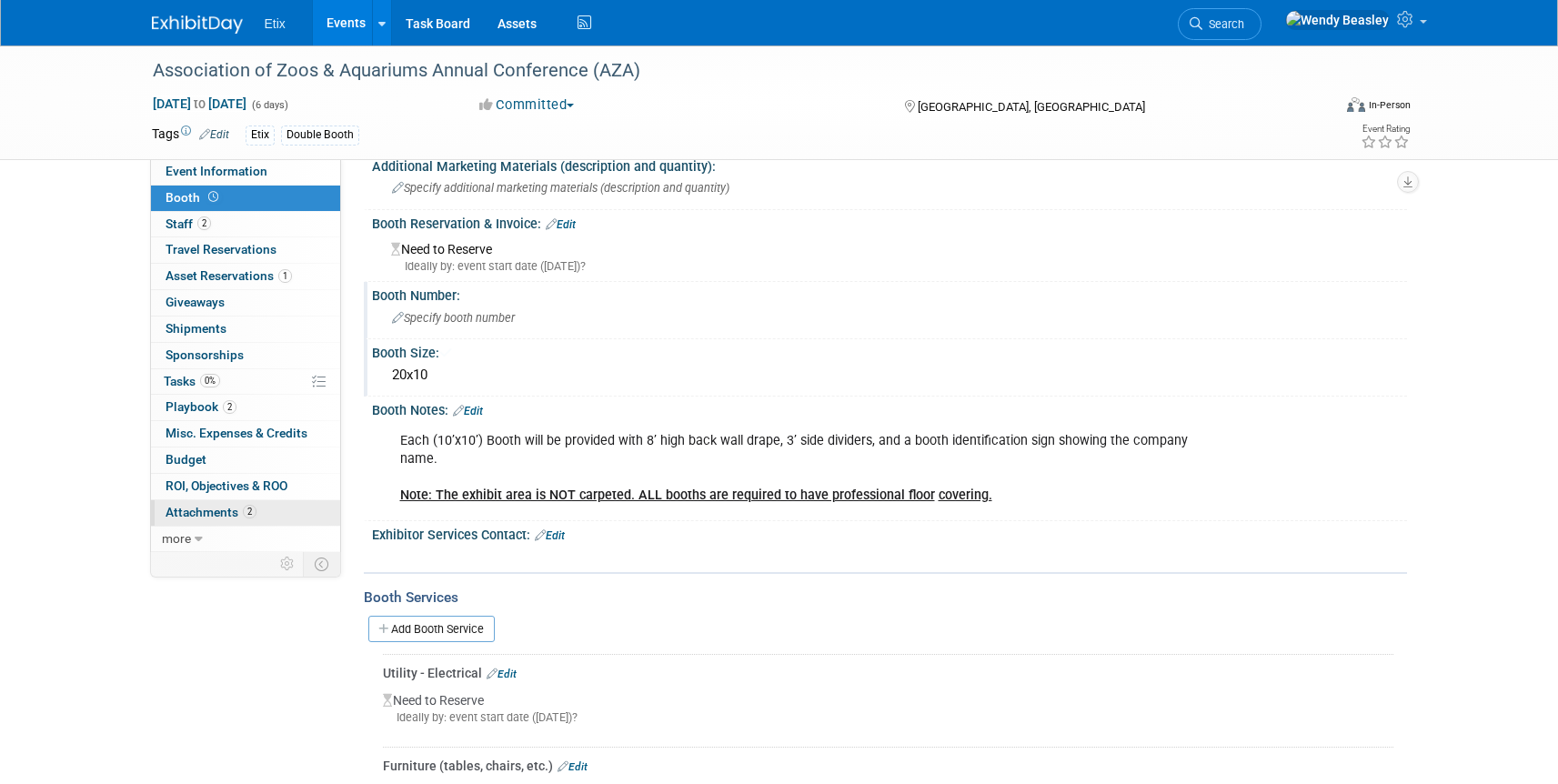
click at [216, 514] on span "Attachments 2" at bounding box center [211, 512] width 91 height 14
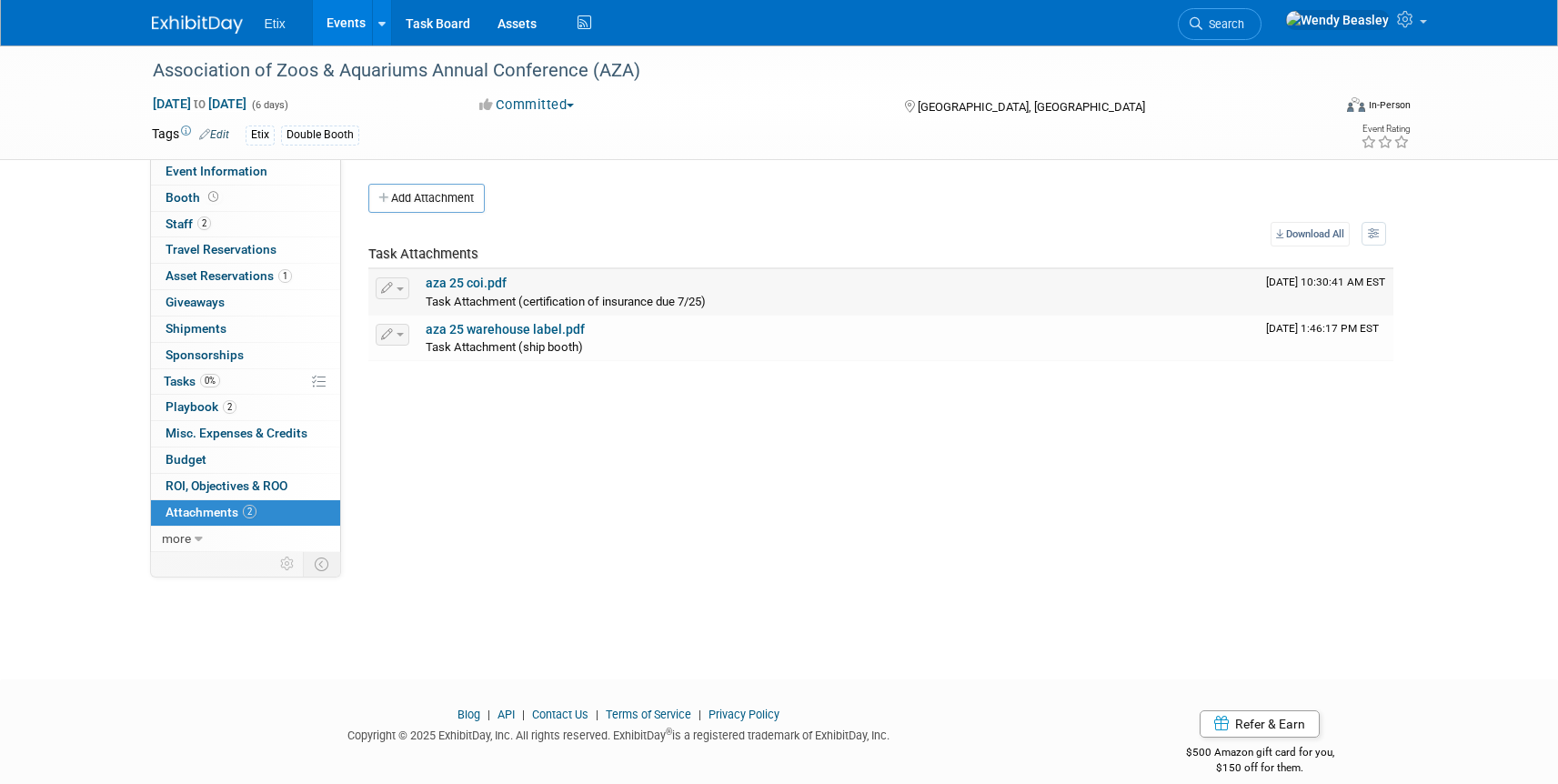
click at [401, 284] on button "button" at bounding box center [392, 288] width 34 height 22
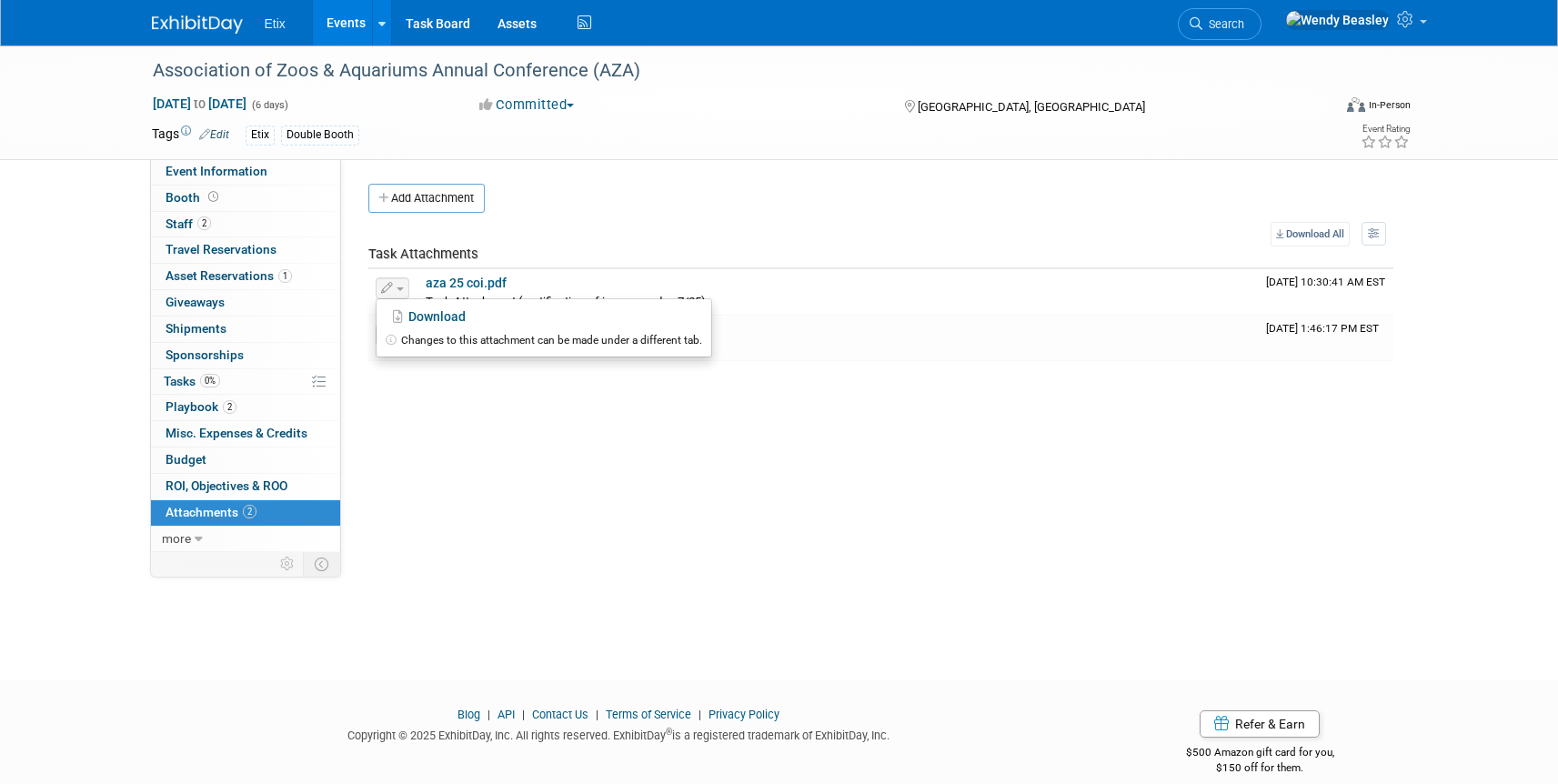
click at [688, 236] on table "Download All View Preference: Show file name, then description Show description…" at bounding box center [880, 290] width 1025 height 139
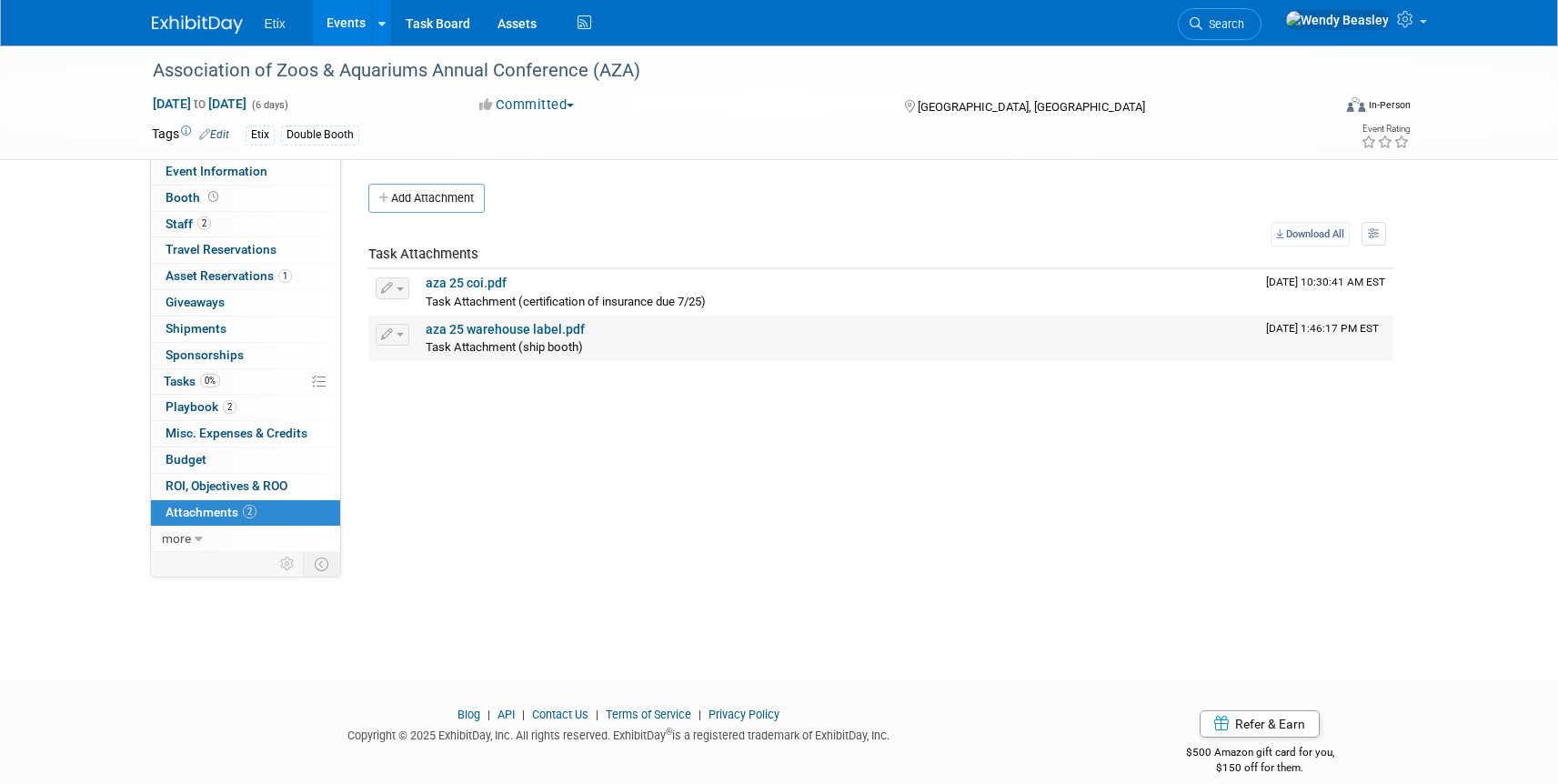
click at [399, 333] on span "button" at bounding box center [401, 334] width 8 height 4
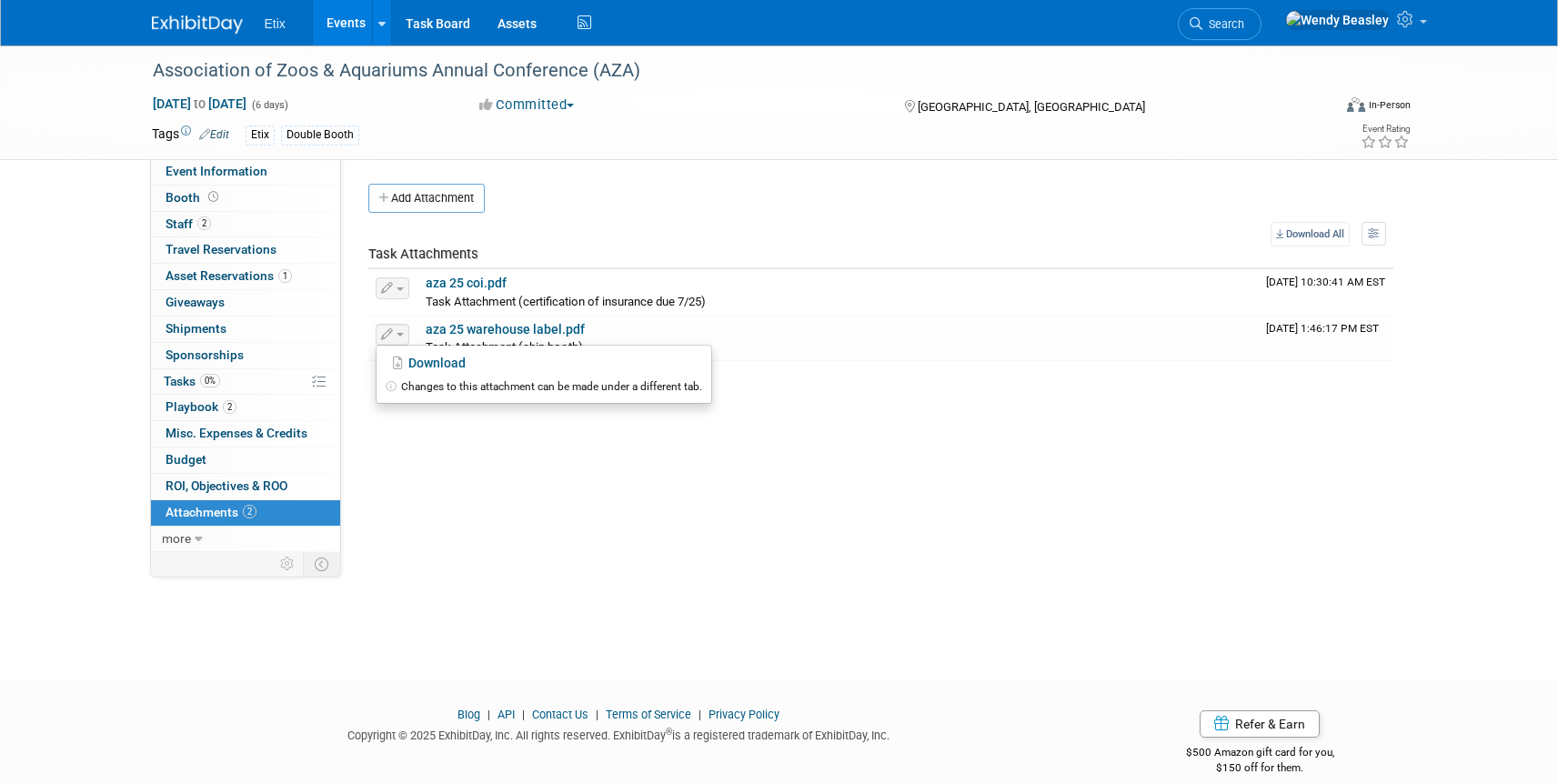
click at [513, 443] on div "Meeting Notes (Organize in ExhibitDay later): Edit add additional rep, possibly…" at bounding box center [874, 356] width 1066 height 393
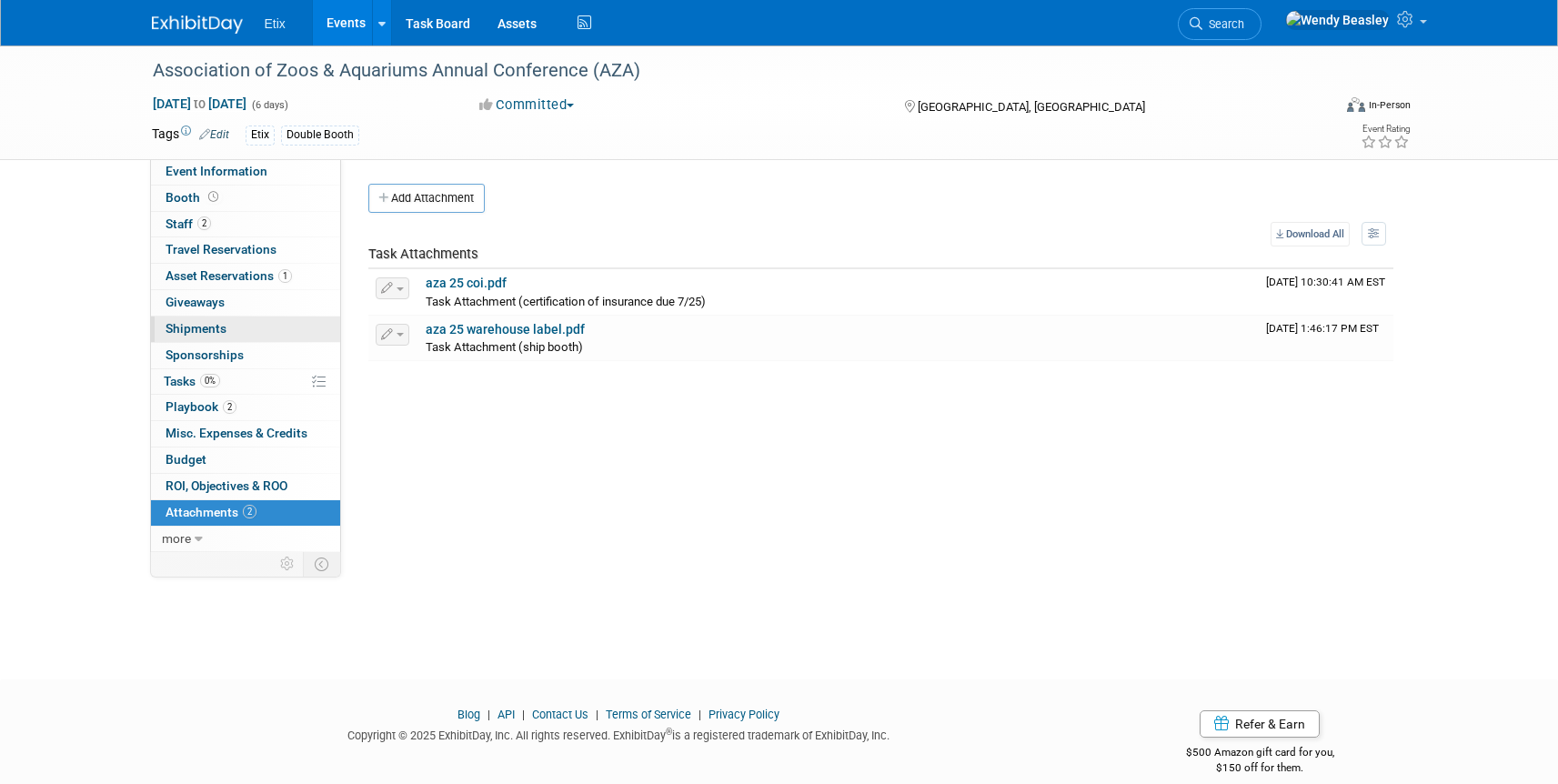
click at [239, 325] on link "1 Shipments 1" at bounding box center [244, 329] width 189 height 26
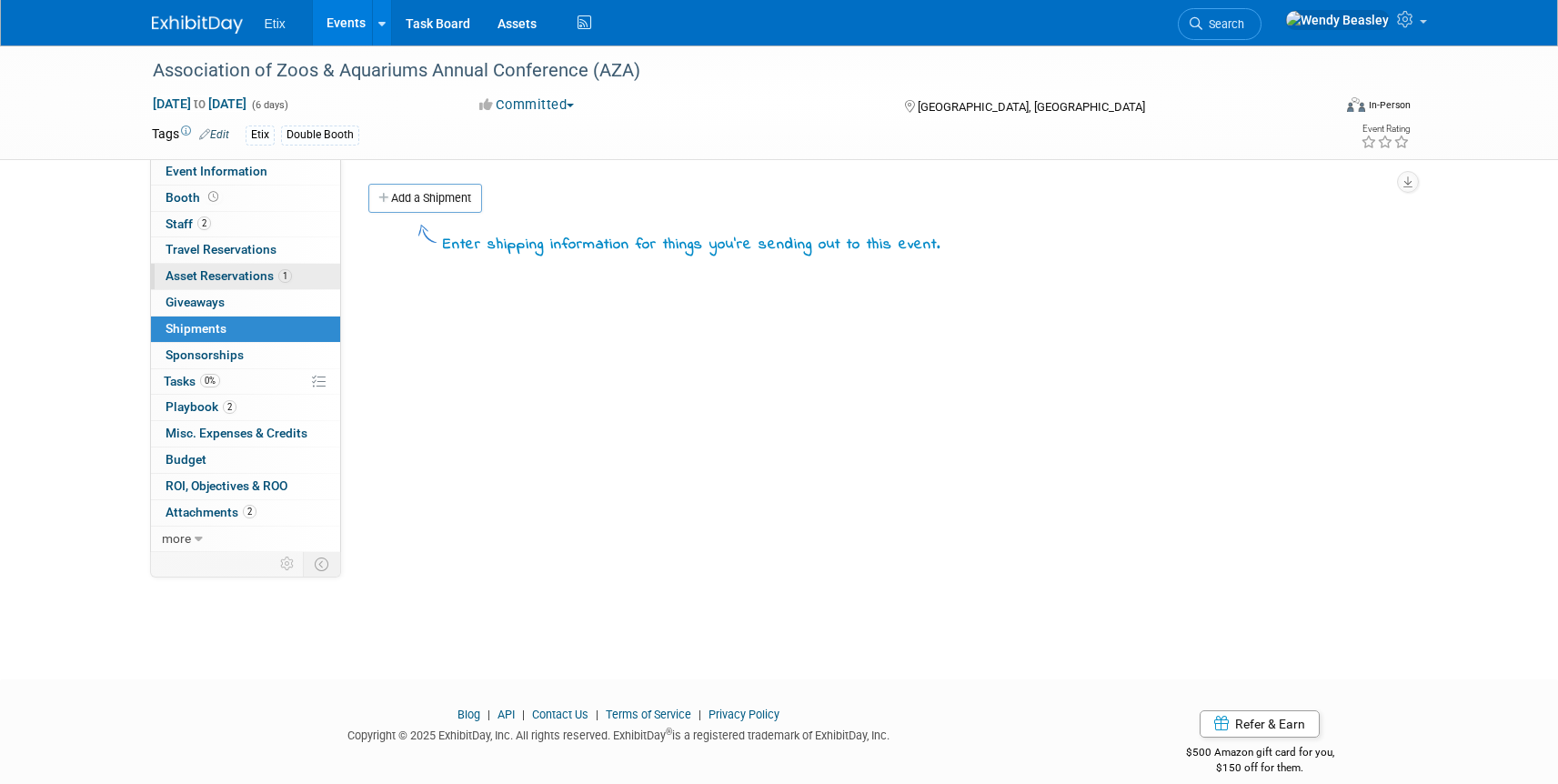
click at [263, 269] on span "Asset Reservations 1" at bounding box center [229, 275] width 127 height 14
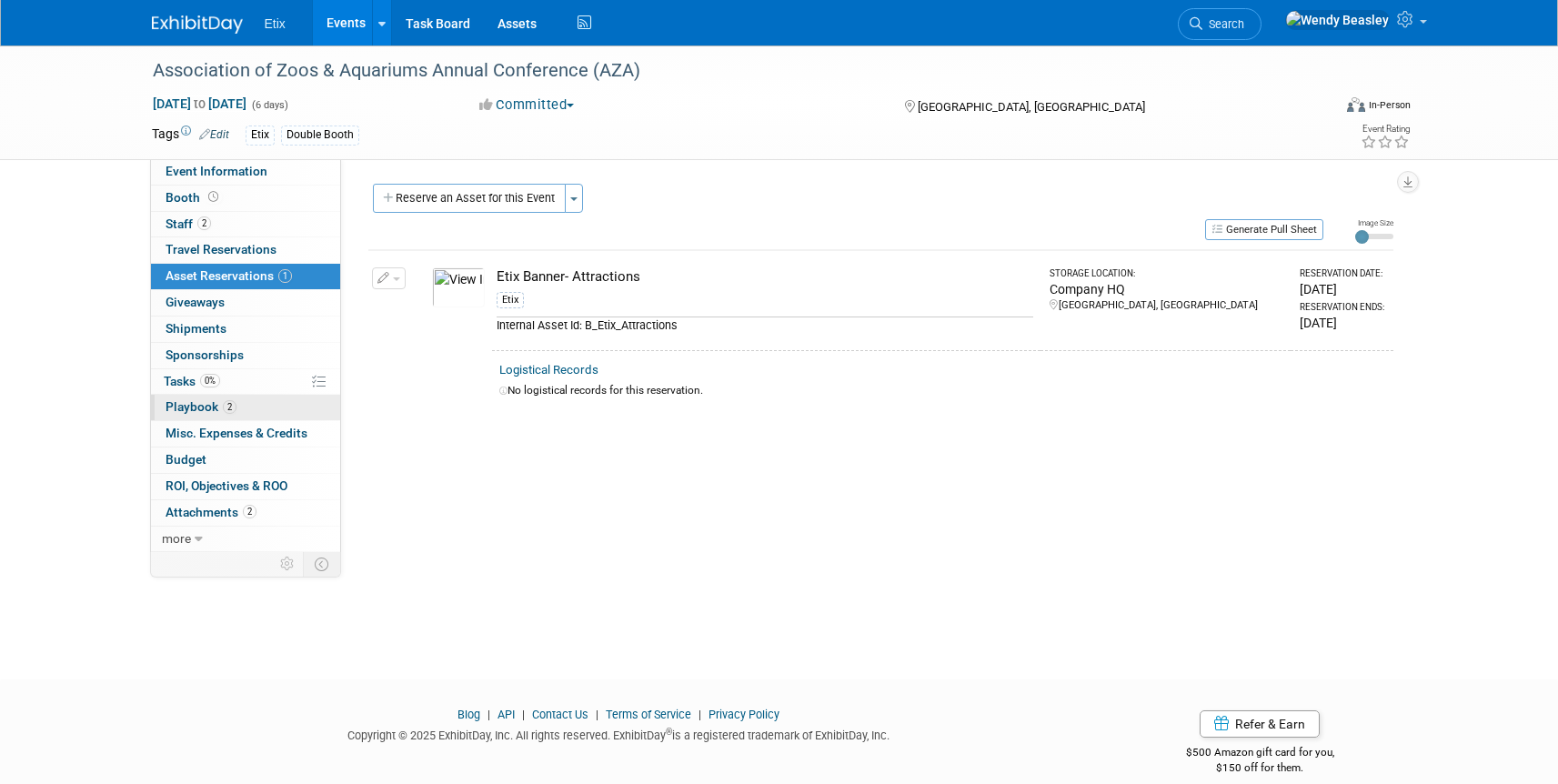
click at [203, 402] on span "Playbook 2" at bounding box center [201, 405] width 71 height 14
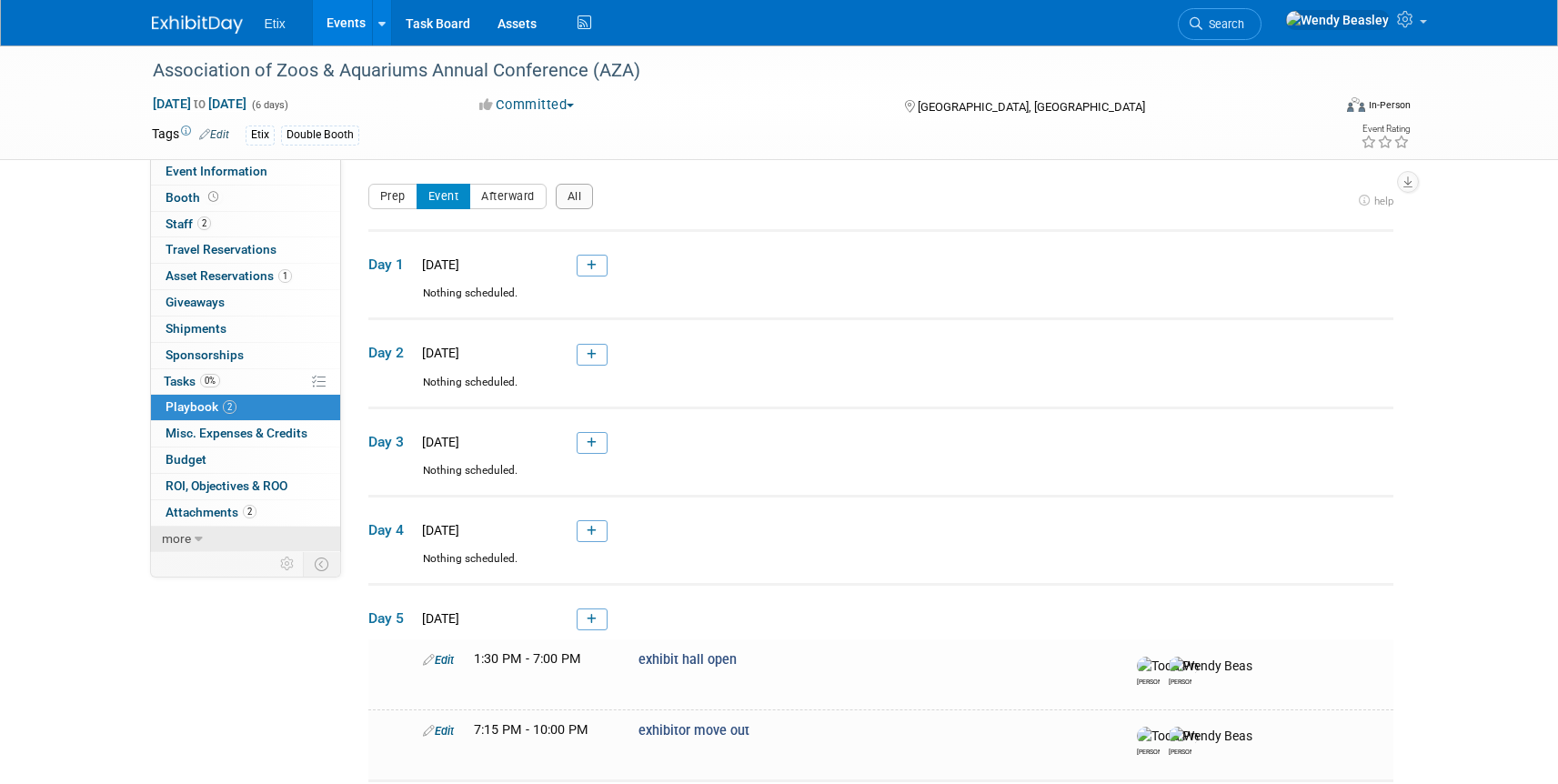
click at [204, 540] on link "more" at bounding box center [244, 539] width 189 height 26
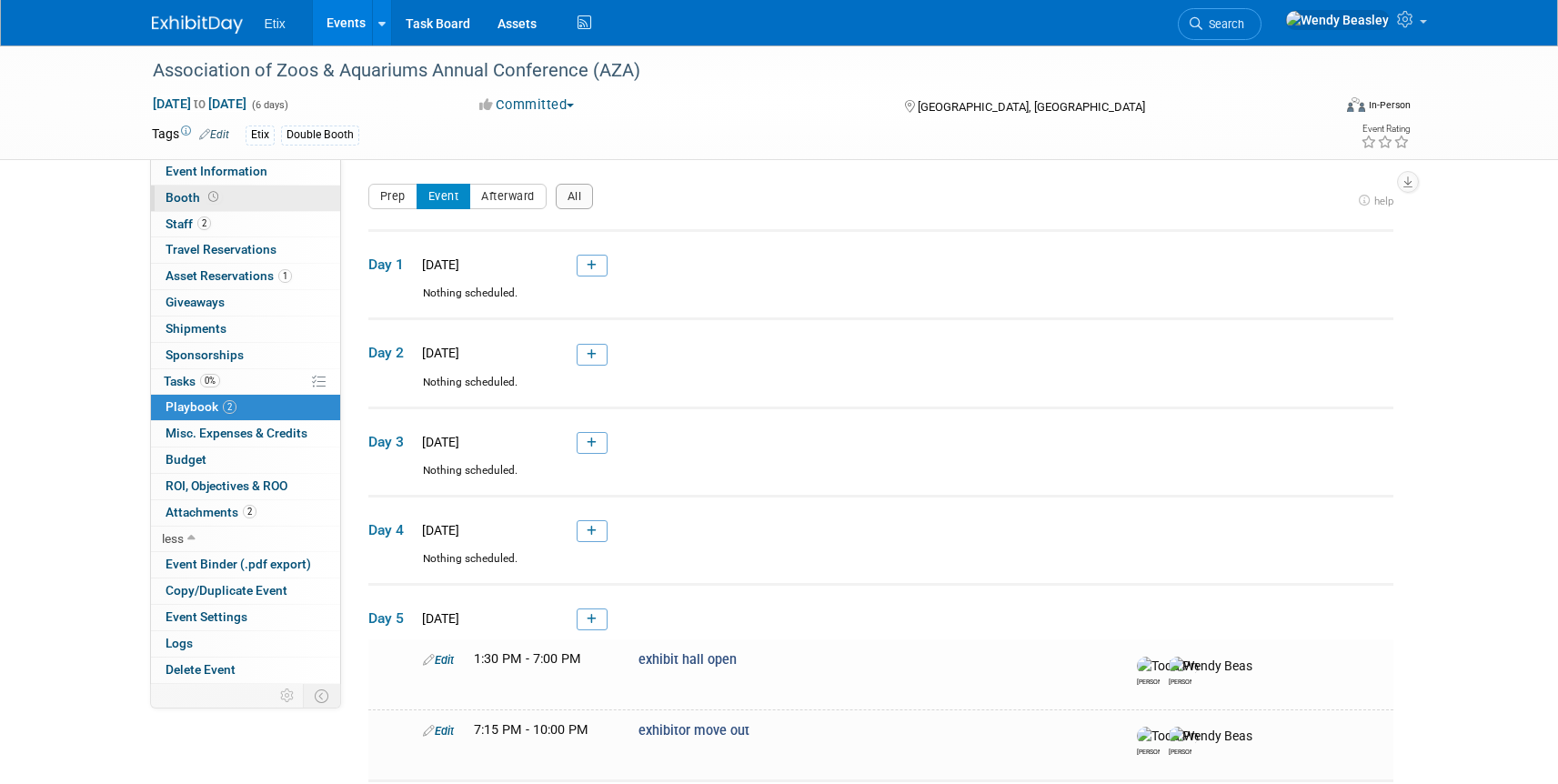
click at [204, 194] on span at bounding box center [213, 196] width 17 height 13
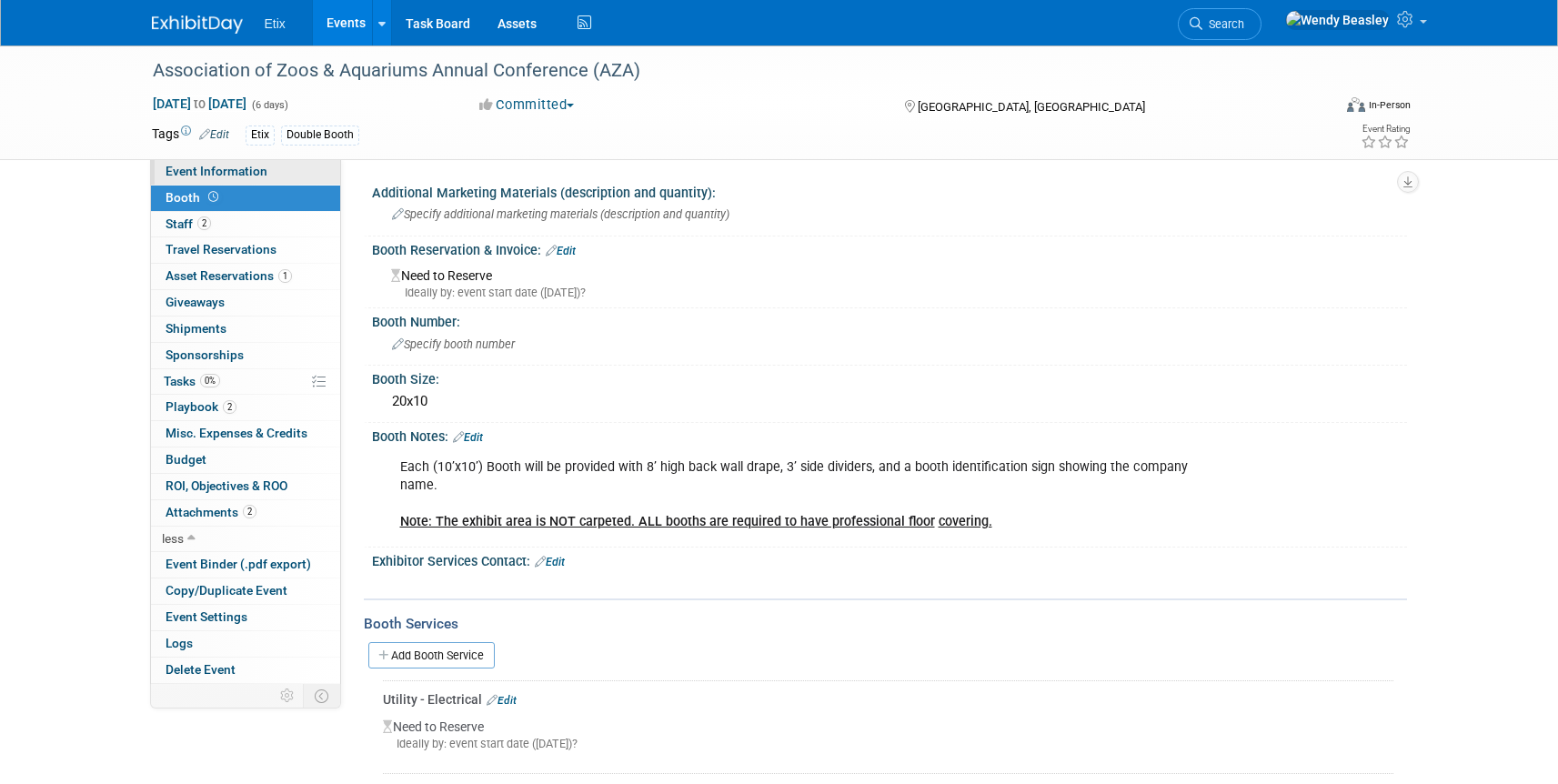
click at [219, 169] on span "Event Information" at bounding box center [217, 171] width 102 height 14
select select "Yes"
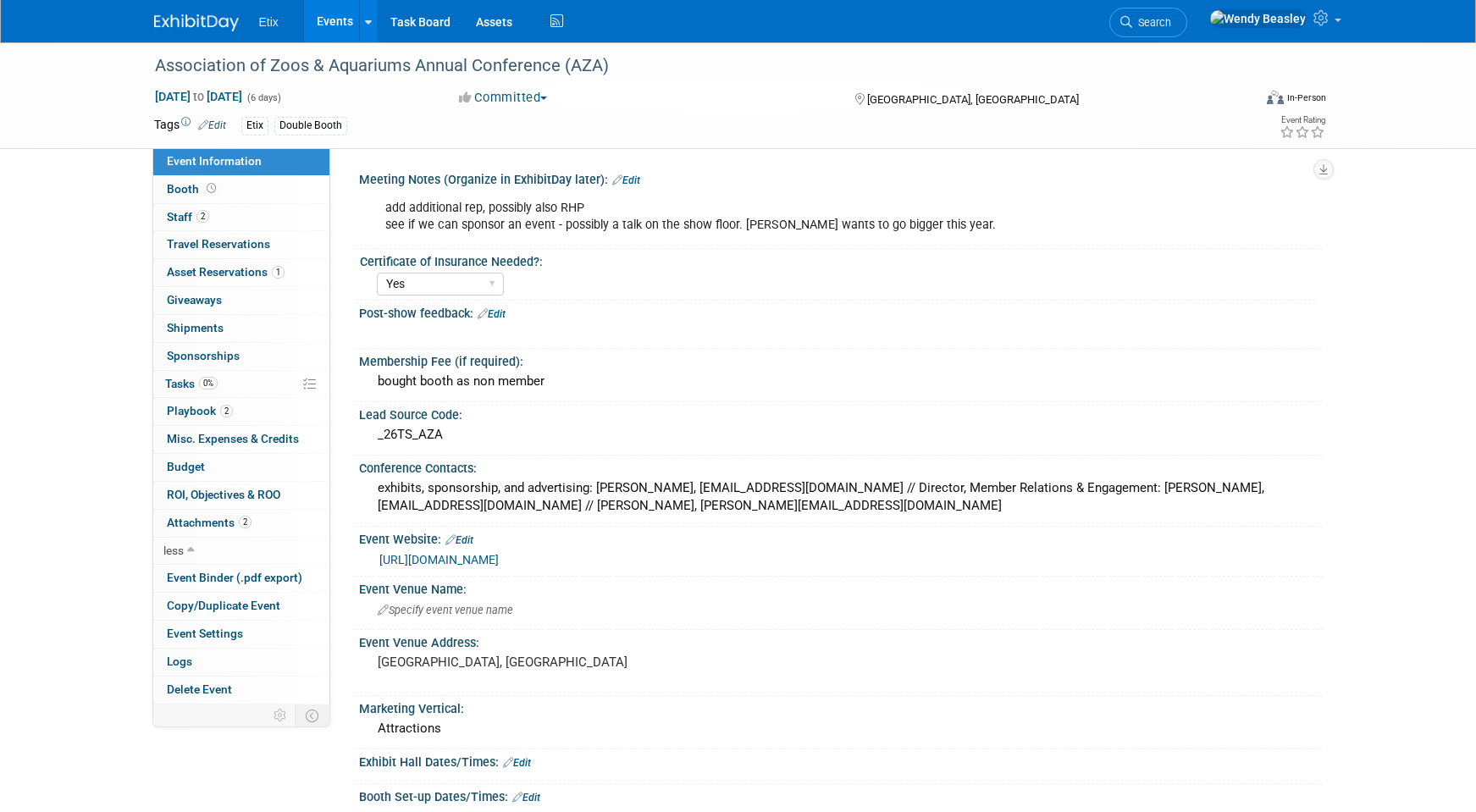
click at [328, 20] on link "Events" at bounding box center [335, 21] width 62 height 42
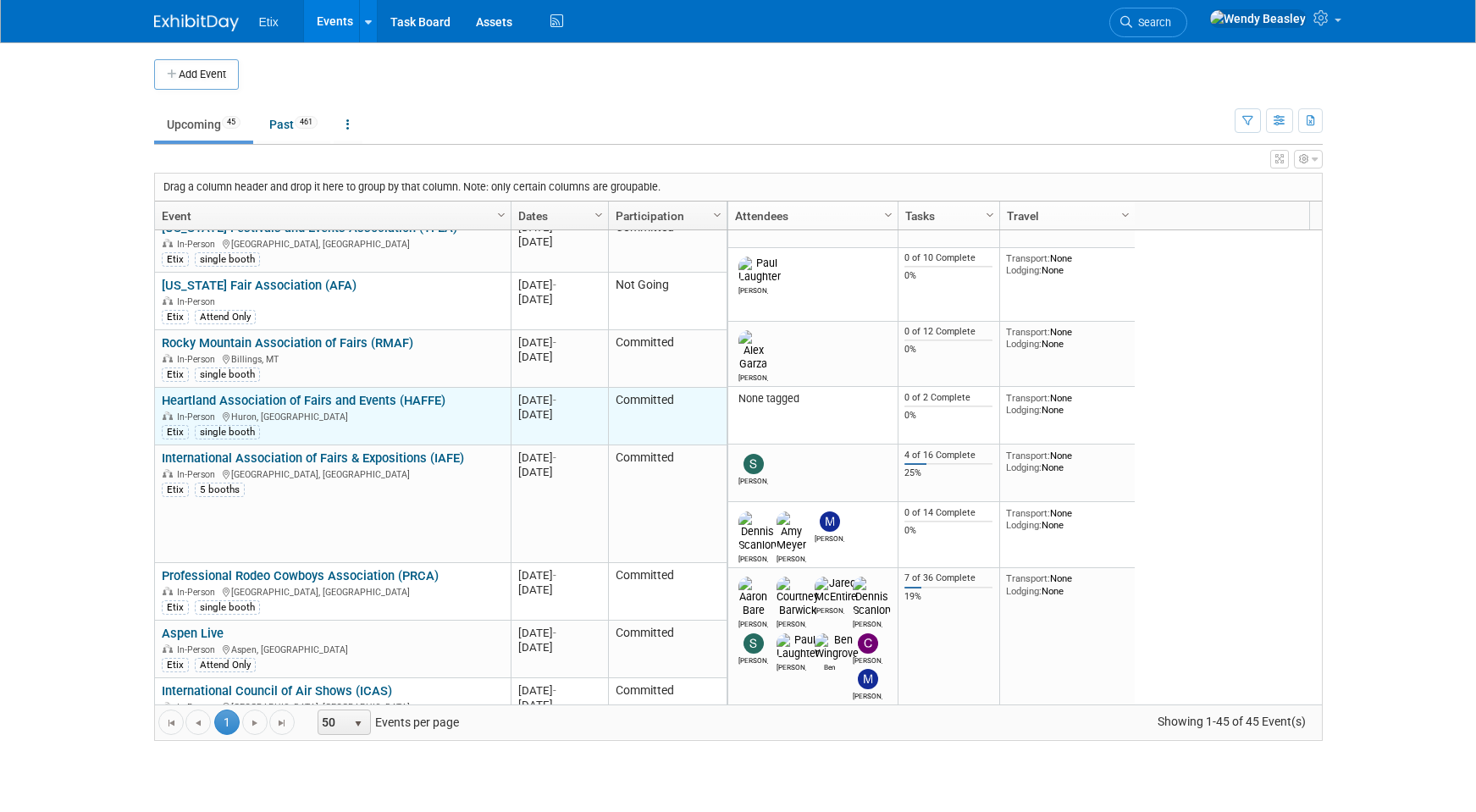
scroll to position [1117, 0]
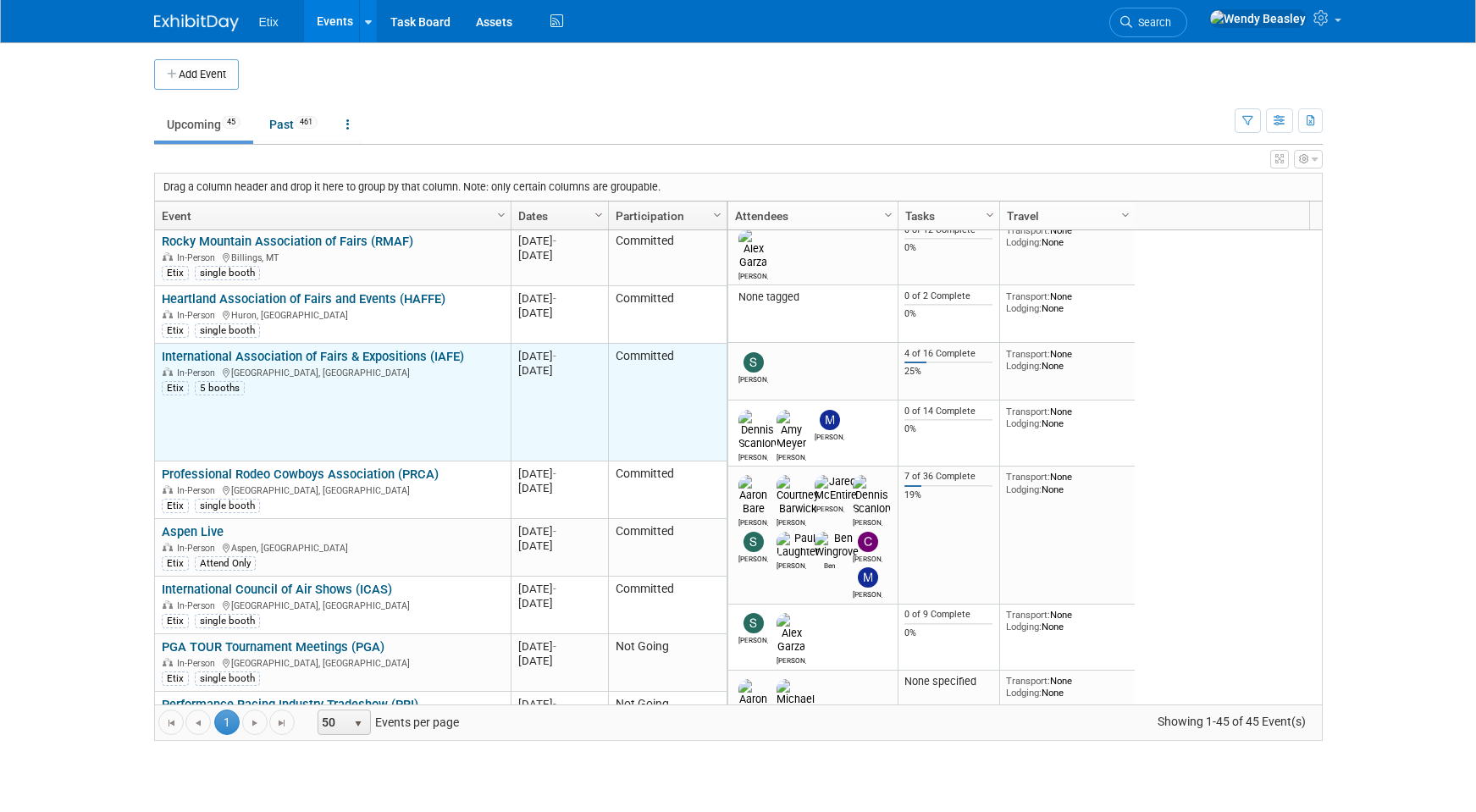
click at [303, 349] on link "International Association of Fairs & Expositions (IAFE)" at bounding box center [312, 356] width 303 height 15
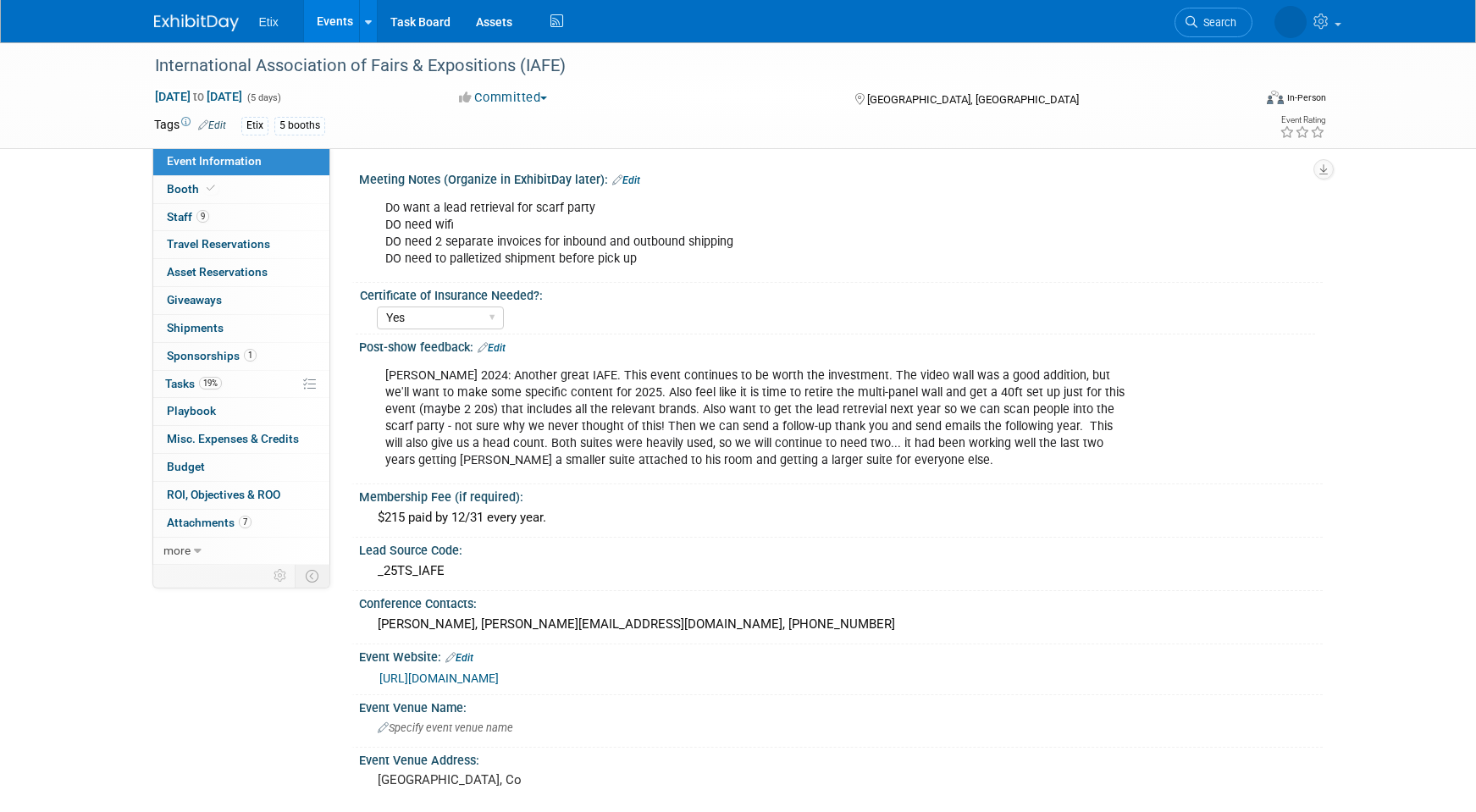
select select "Yes"
click at [189, 213] on span "Staff 9" at bounding box center [187, 216] width 42 height 13
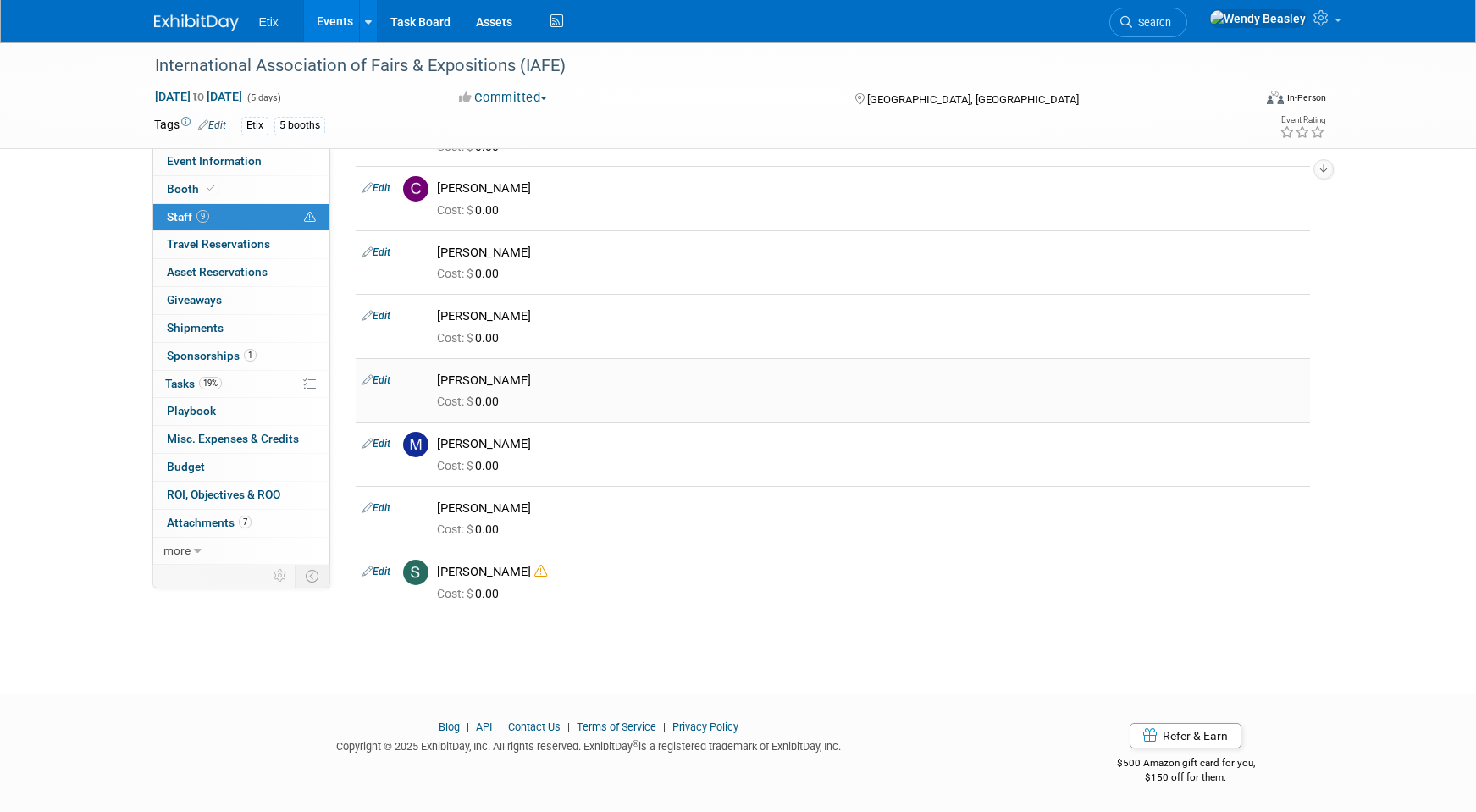
scroll to position [363, 0]
